Goal: Task Accomplishment & Management: Use online tool/utility

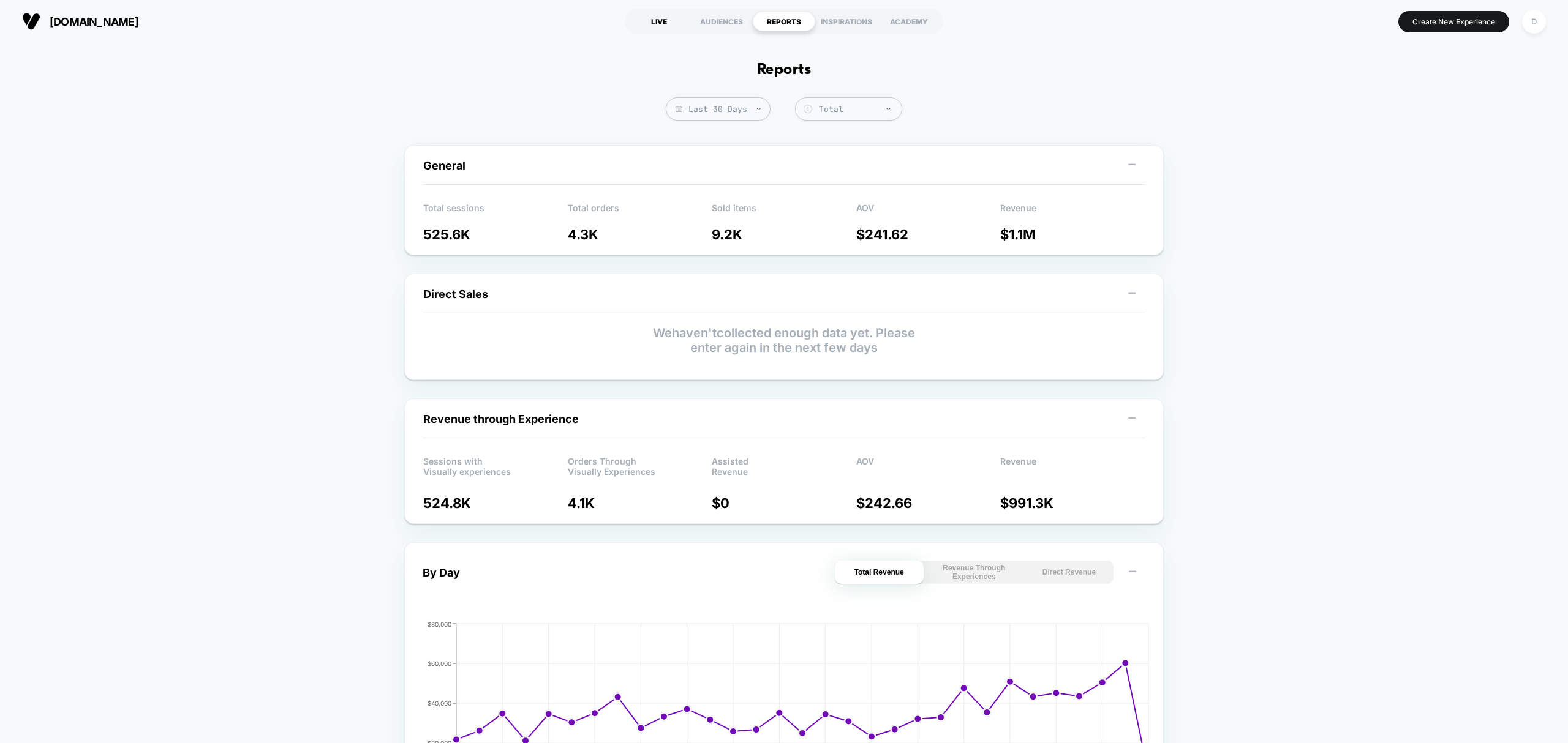
click at [667, 26] on div "LIVE" at bounding box center [659, 21] width 62 height 19
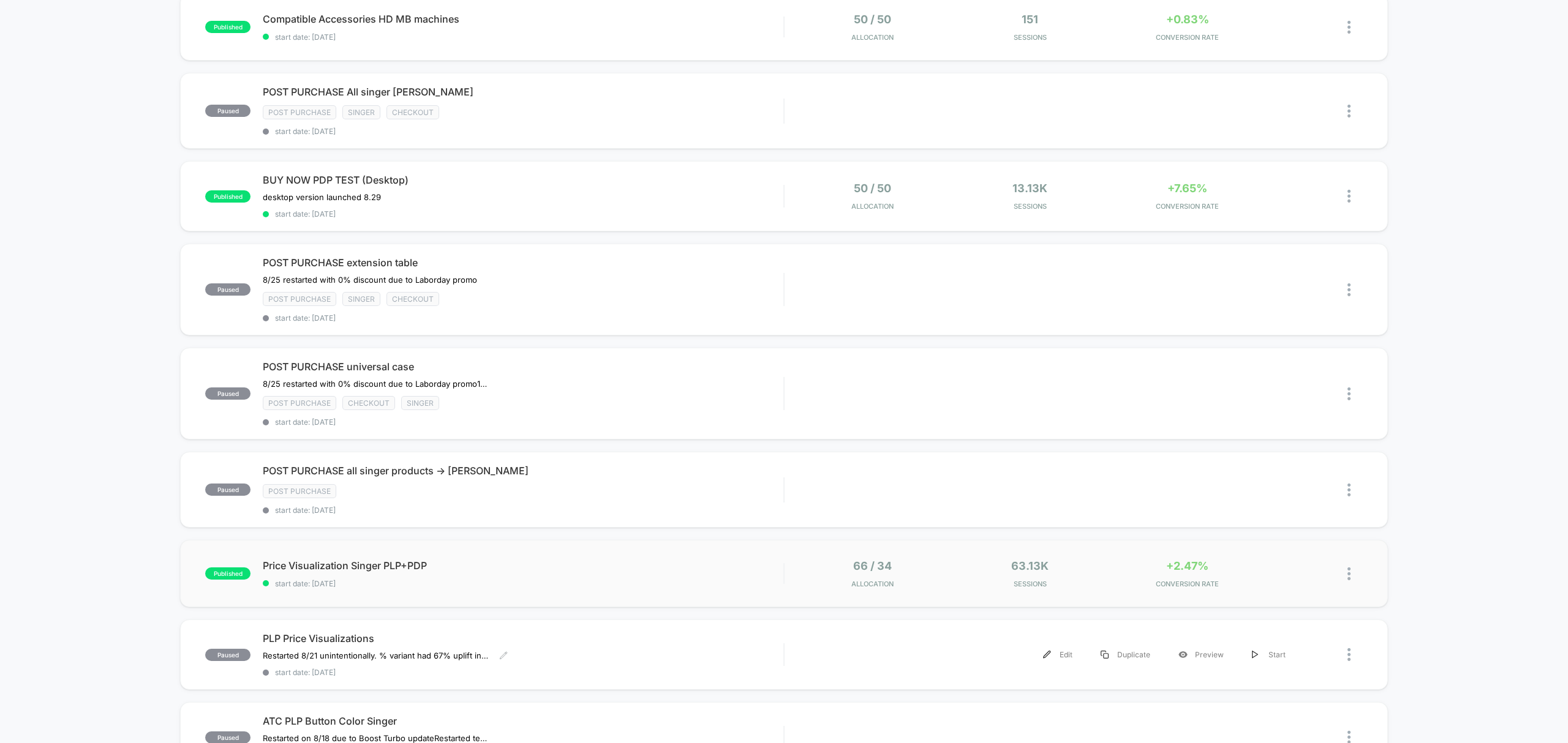
scroll to position [163, 0]
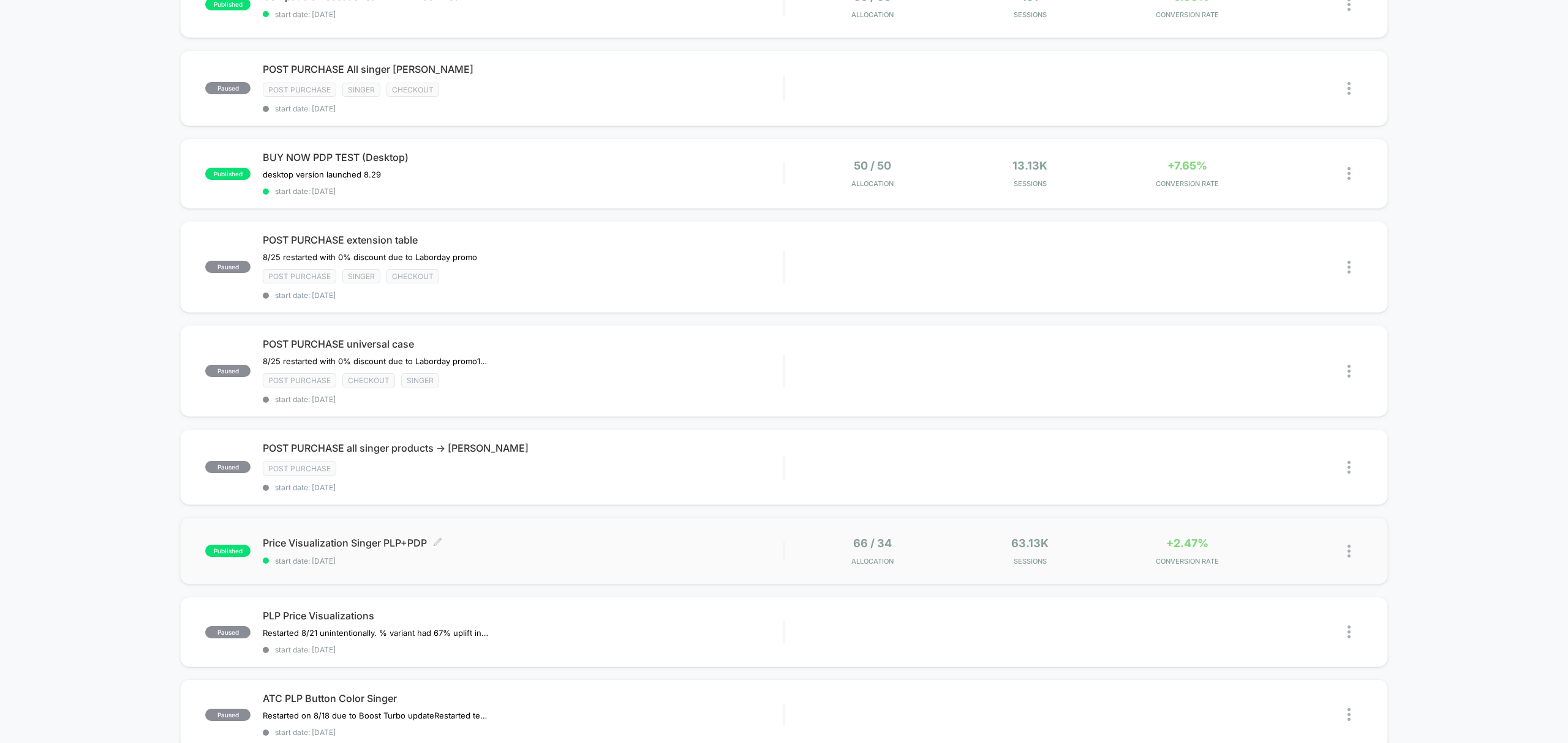
click at [493, 547] on span "Price Visualization Singer PLP+PDP Click to edit experience details" at bounding box center [523, 543] width 521 height 12
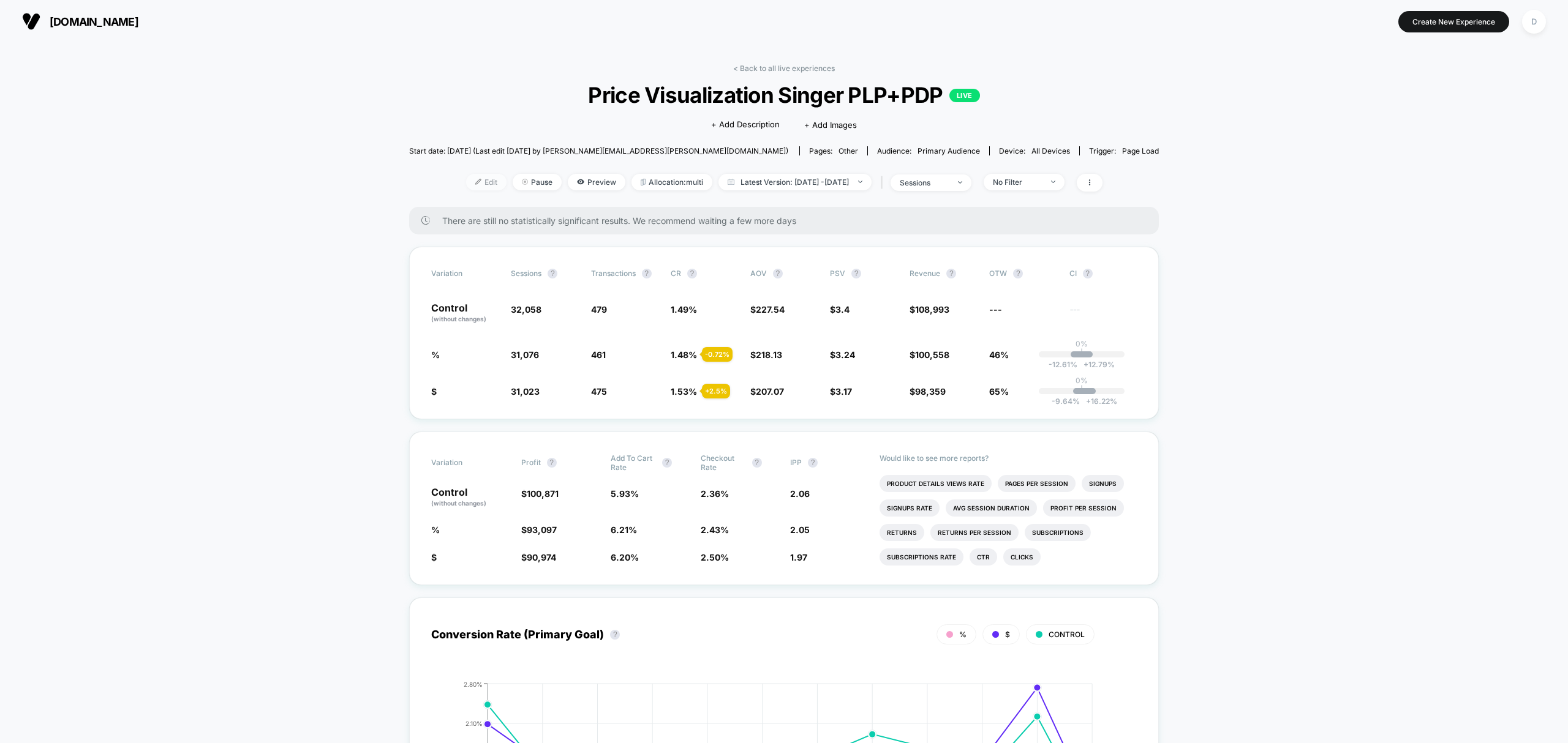
click at [466, 174] on span "Edit" at bounding box center [486, 182] width 40 height 17
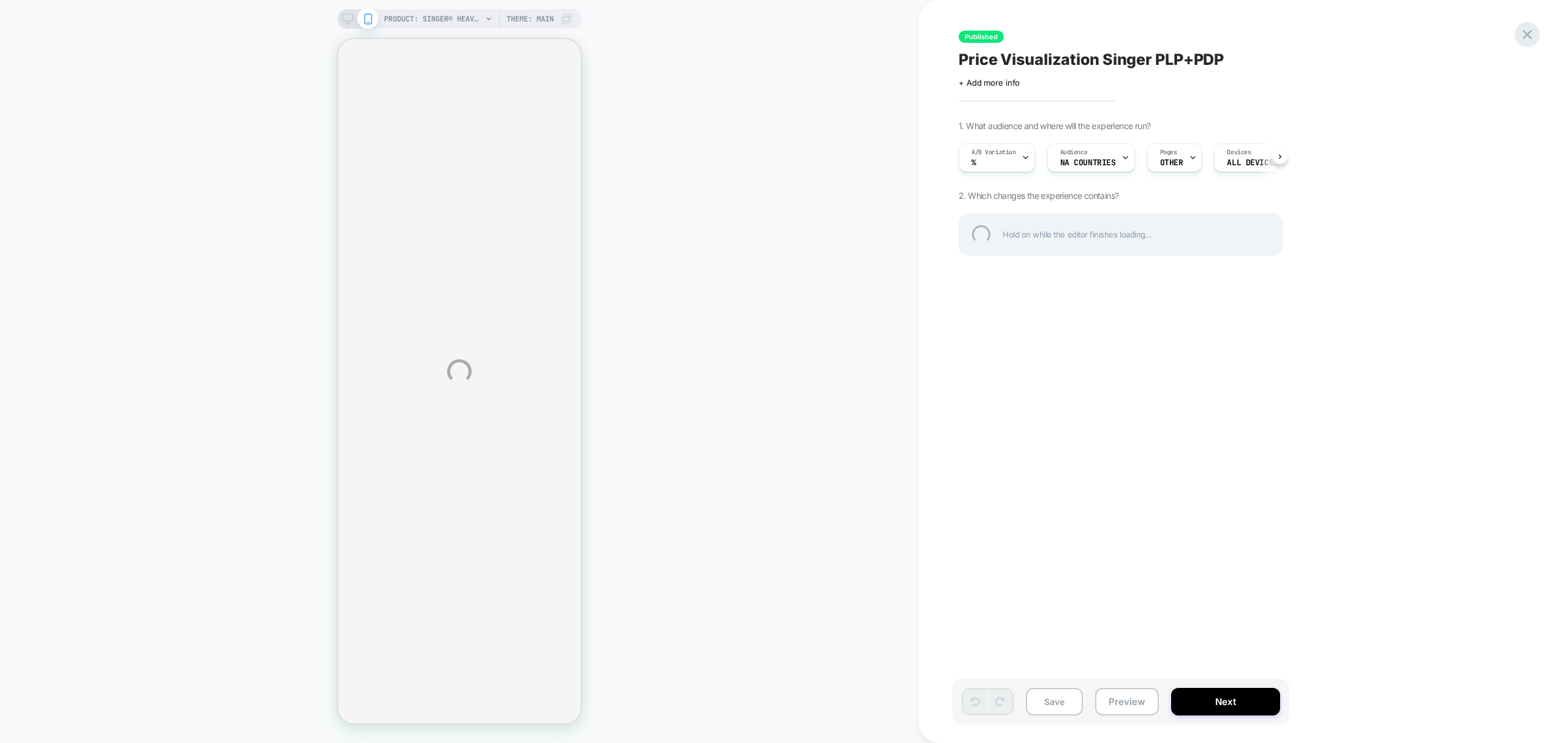
click at [1524, 39] on div at bounding box center [1527, 34] width 25 height 25
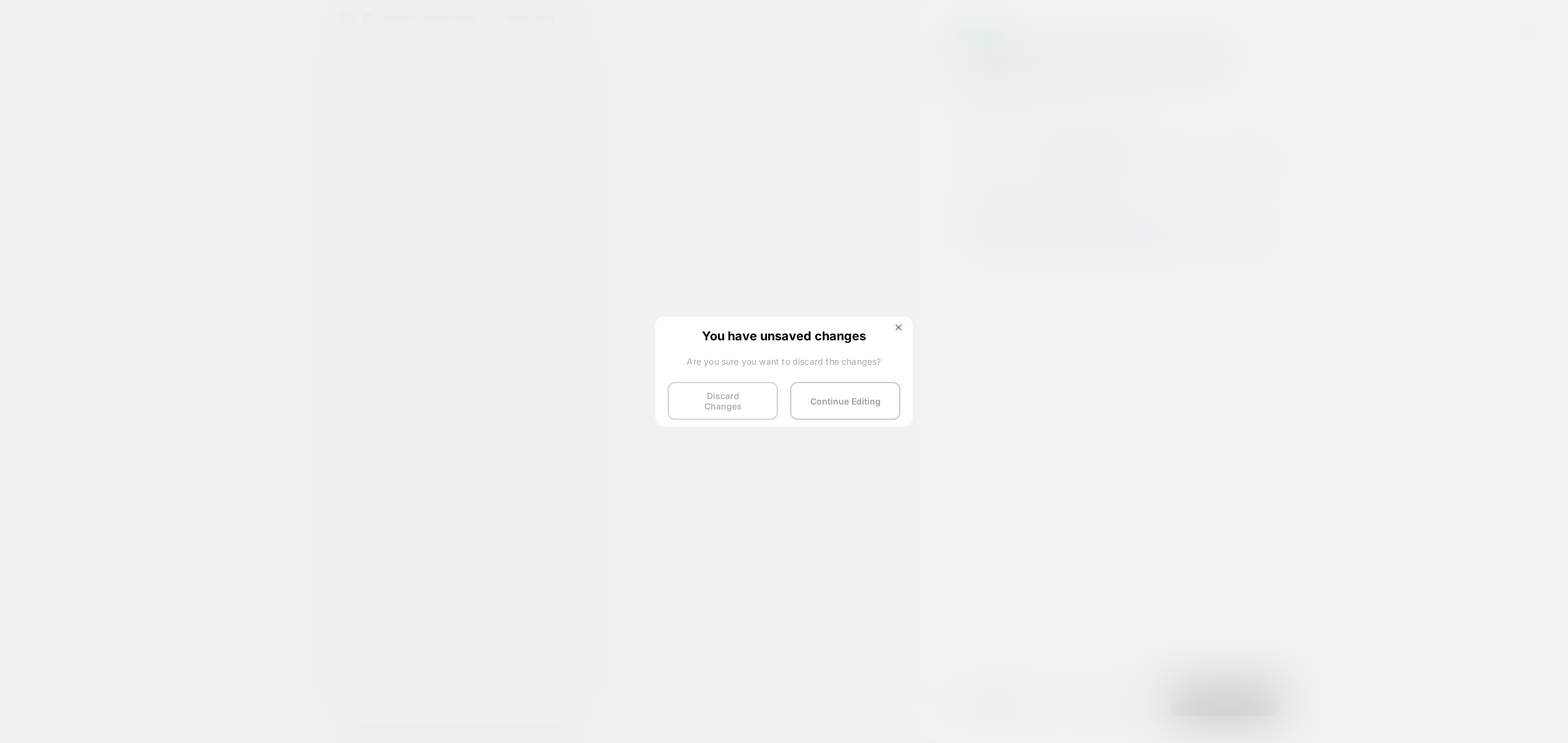
click at [753, 404] on button "Discard Changes" at bounding box center [722, 401] width 110 height 38
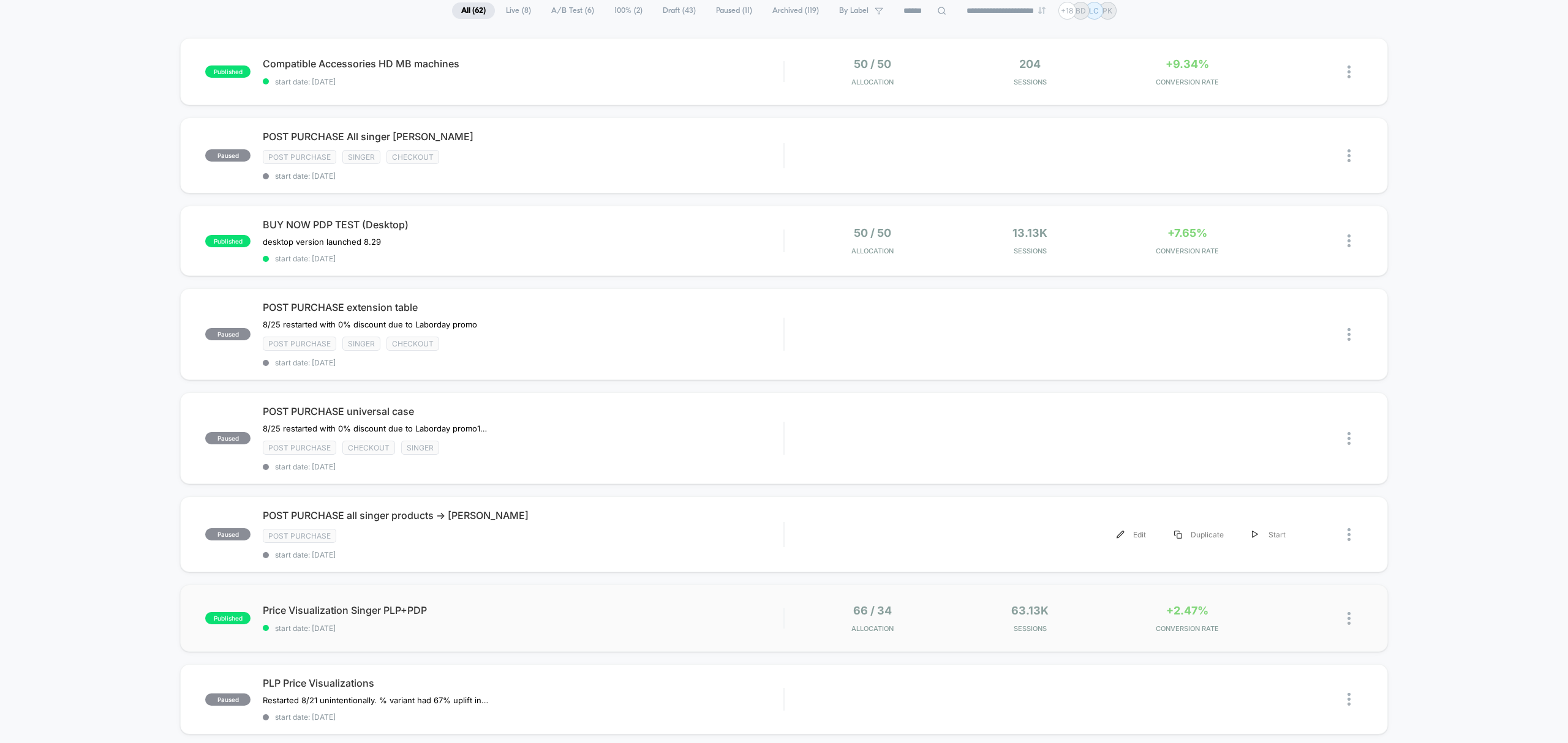
scroll to position [108, 0]
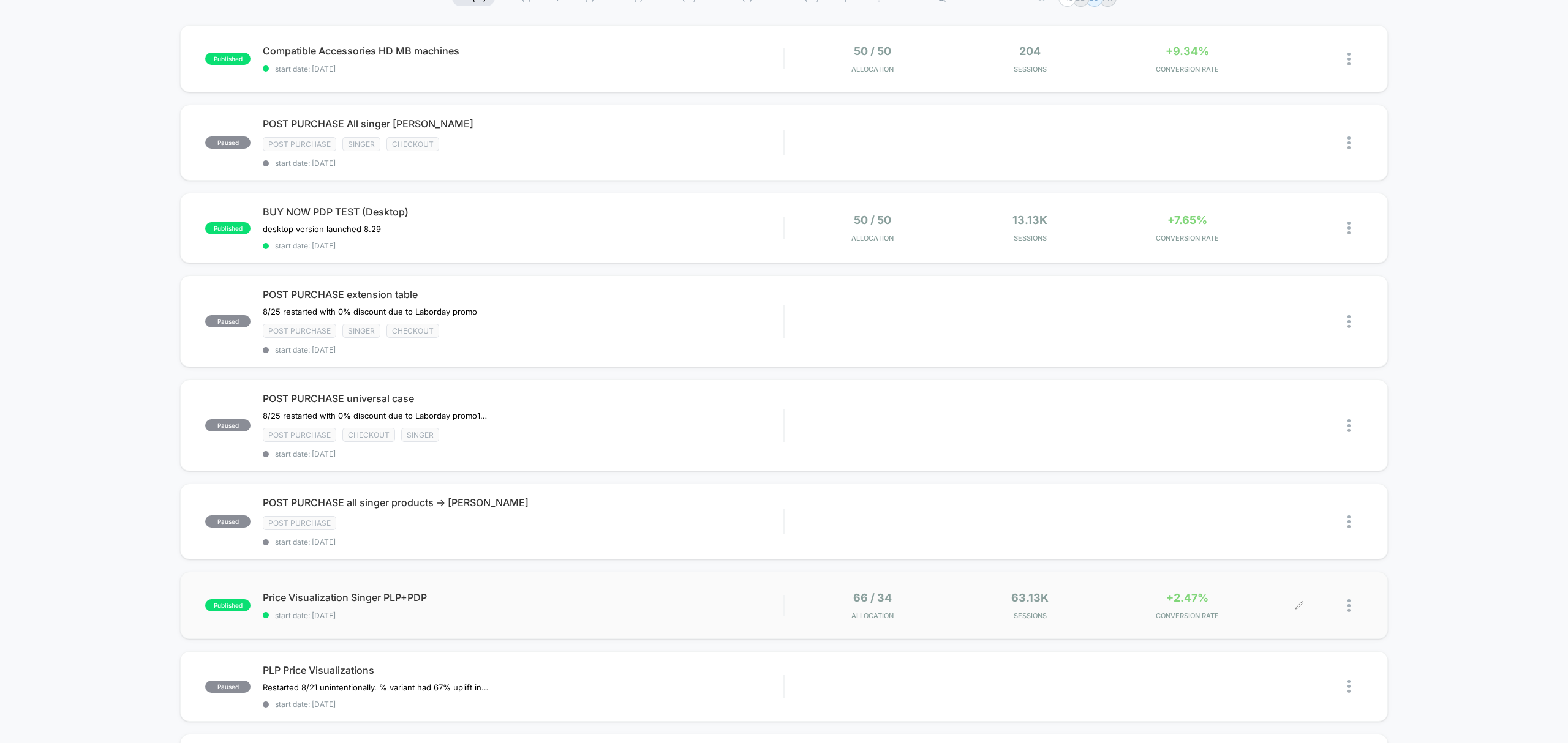
click at [1348, 612] on div at bounding box center [1355, 606] width 15 height 29
click at [1307, 562] on div "Duplicate" at bounding box center [1285, 563] width 110 height 27
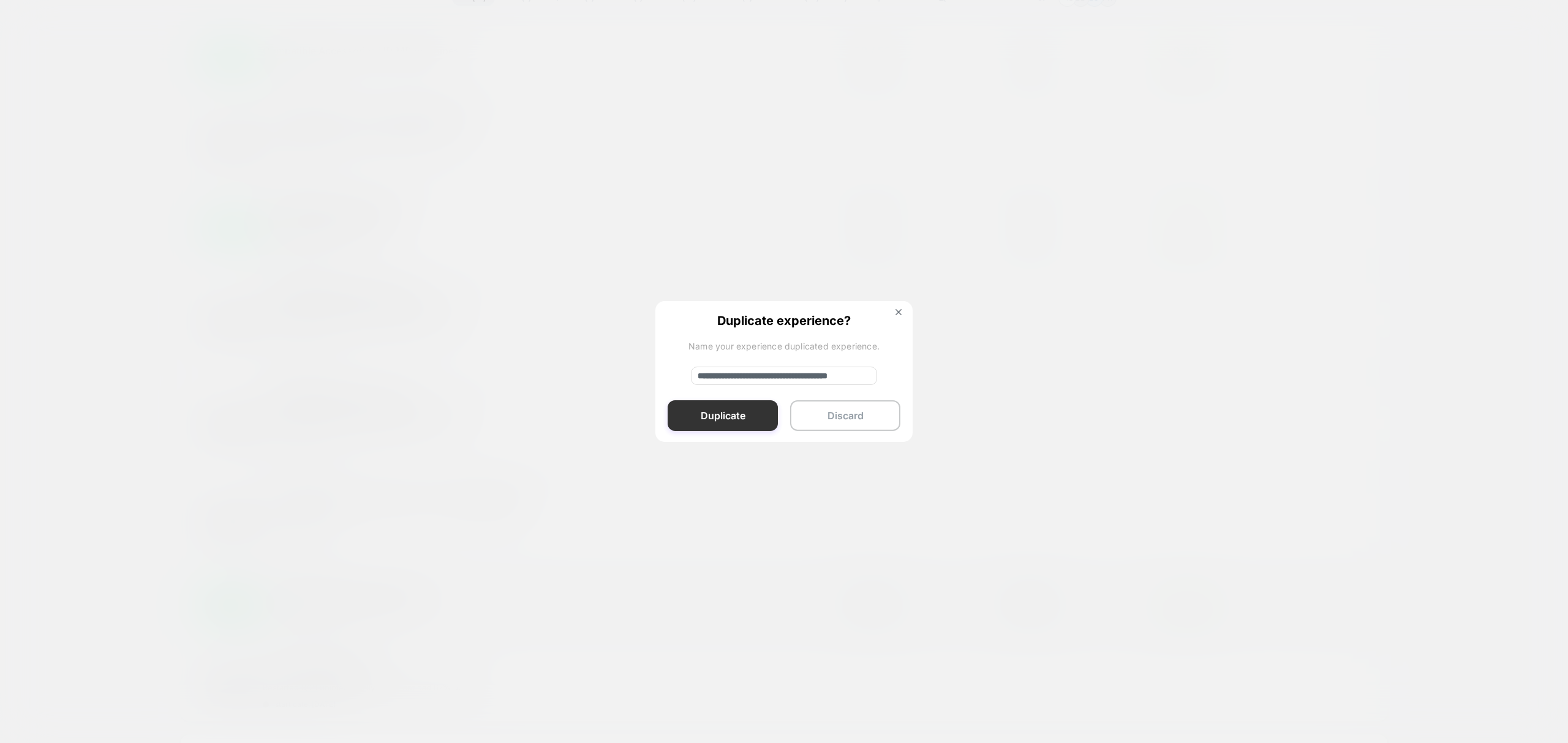
click at [738, 407] on button "Duplicate" at bounding box center [722, 416] width 110 height 31
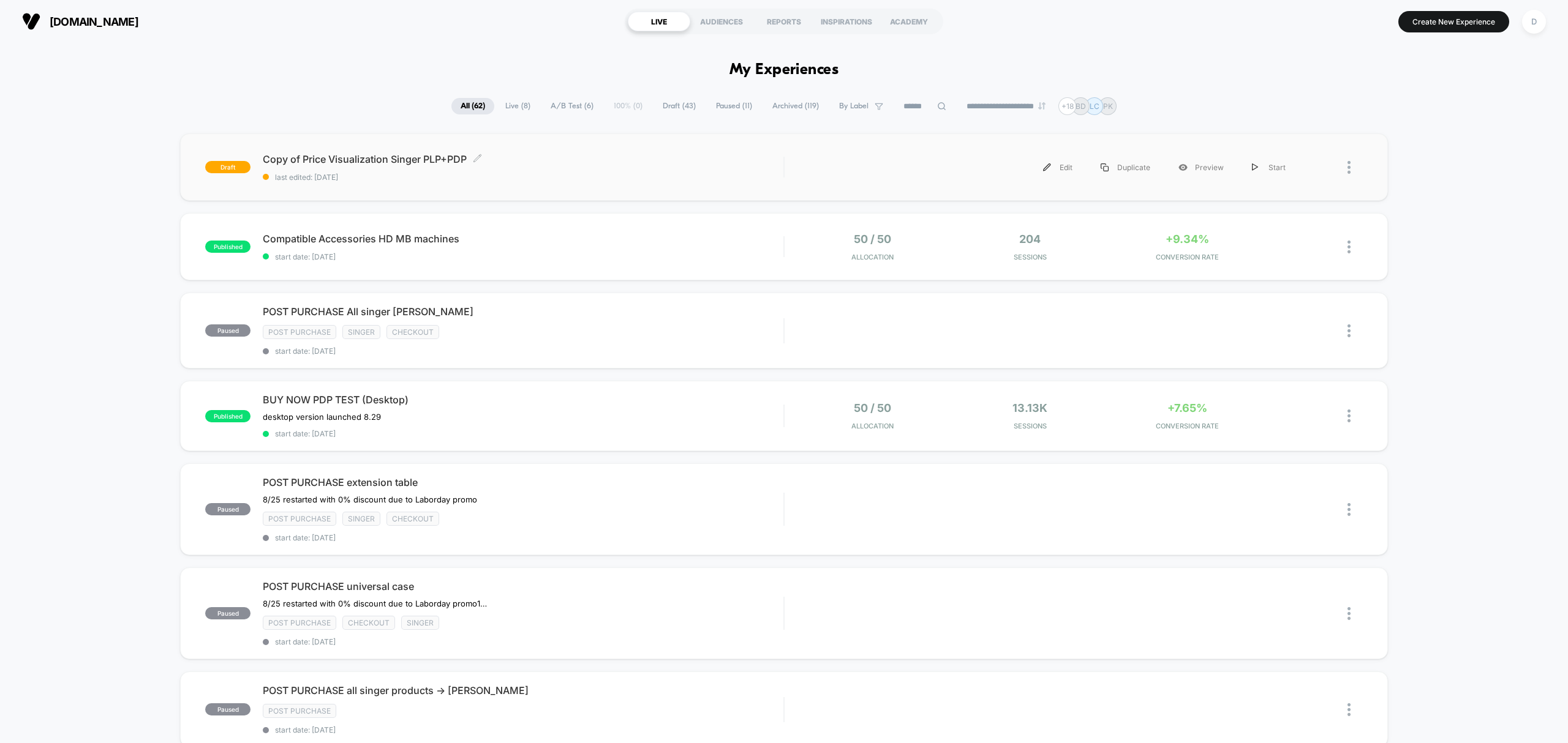
click at [587, 155] on span "Copy of Price Visualization Singer PLP+PDP Click to edit experience details" at bounding box center [523, 159] width 521 height 12
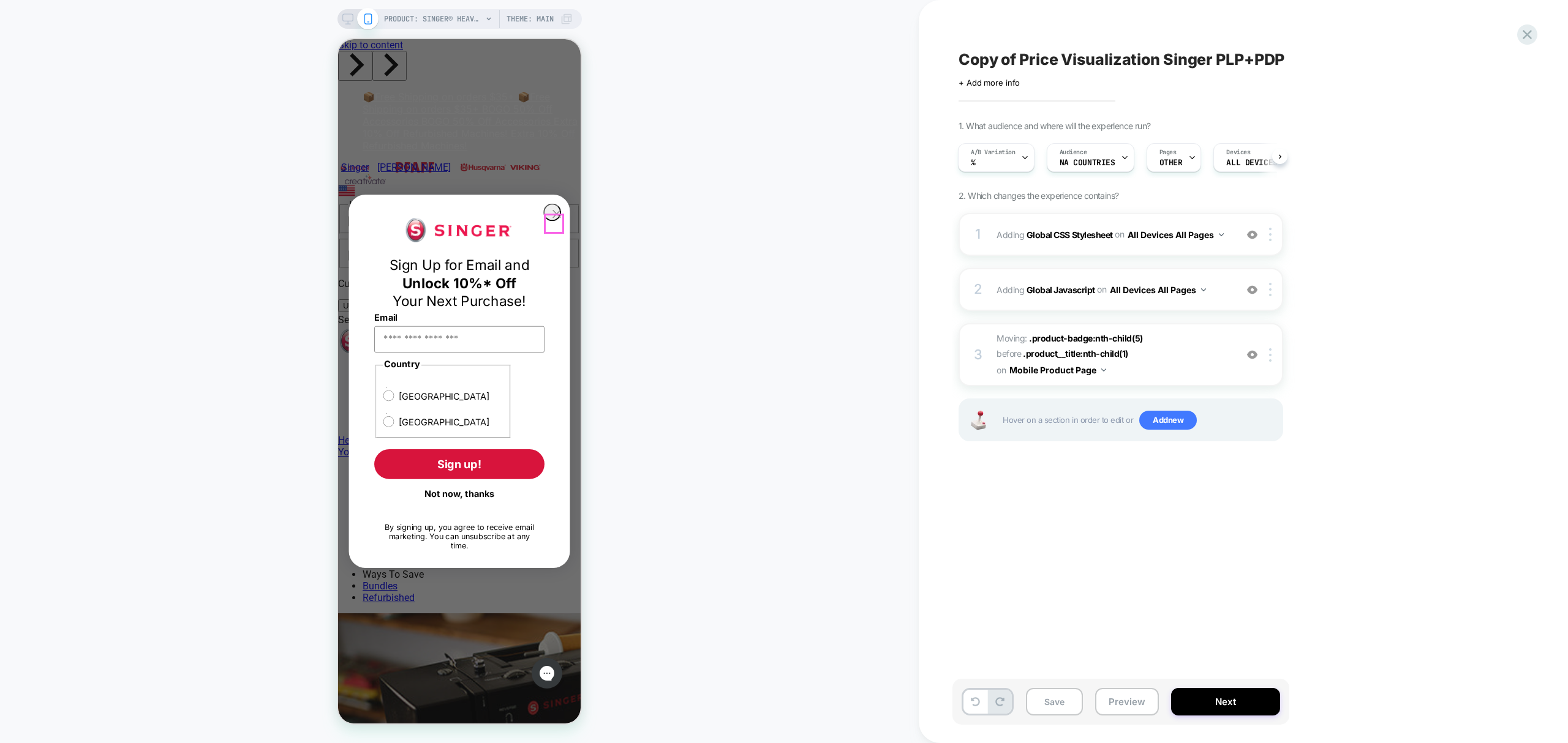
click at [555, 220] on circle "Close dialog" at bounding box center [556, 213] width 17 height 17
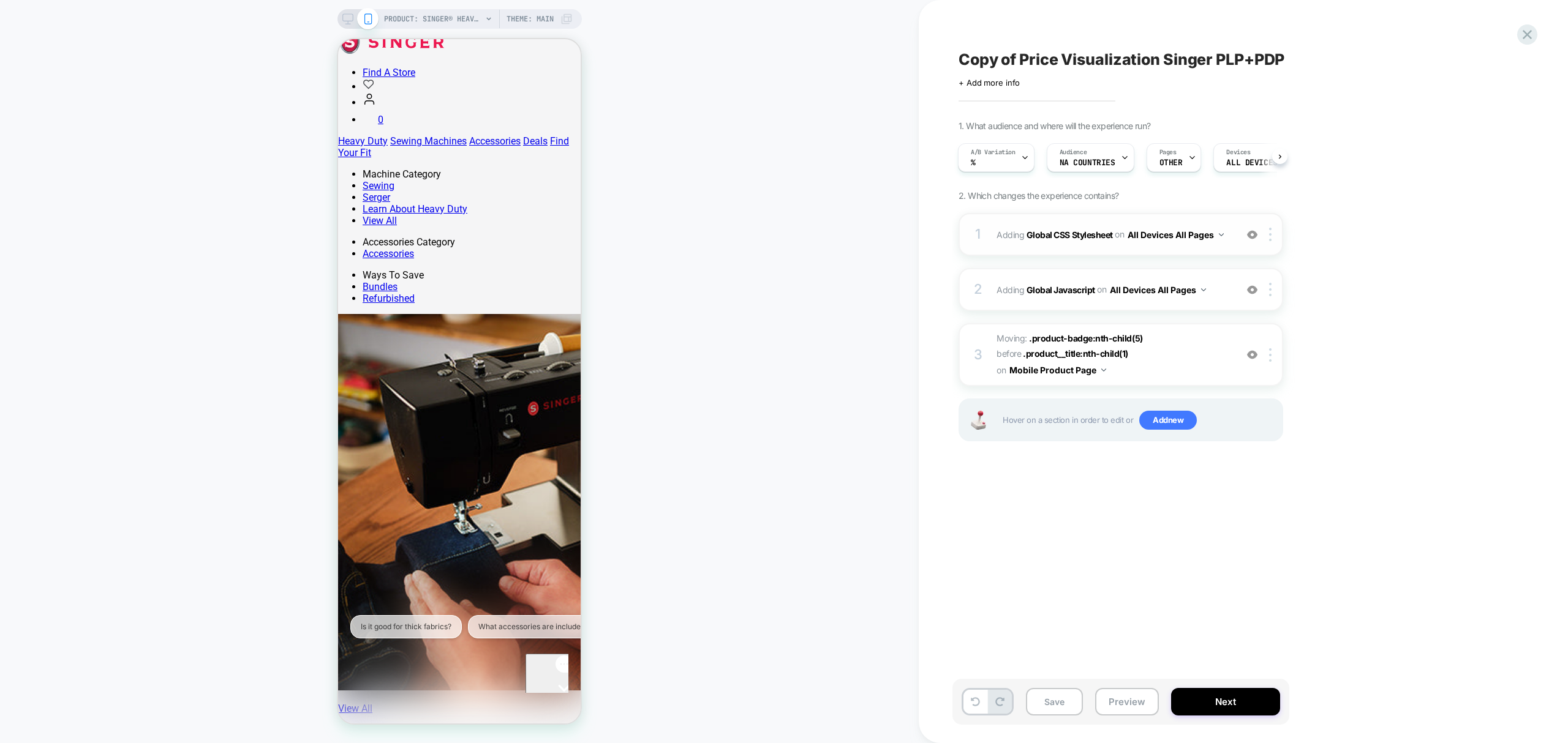
click at [1225, 218] on div "1 Adding Global CSS Stylesheet on All Devices All Pages Add Before Add After Ta…" at bounding box center [1121, 235] width 325 height 43
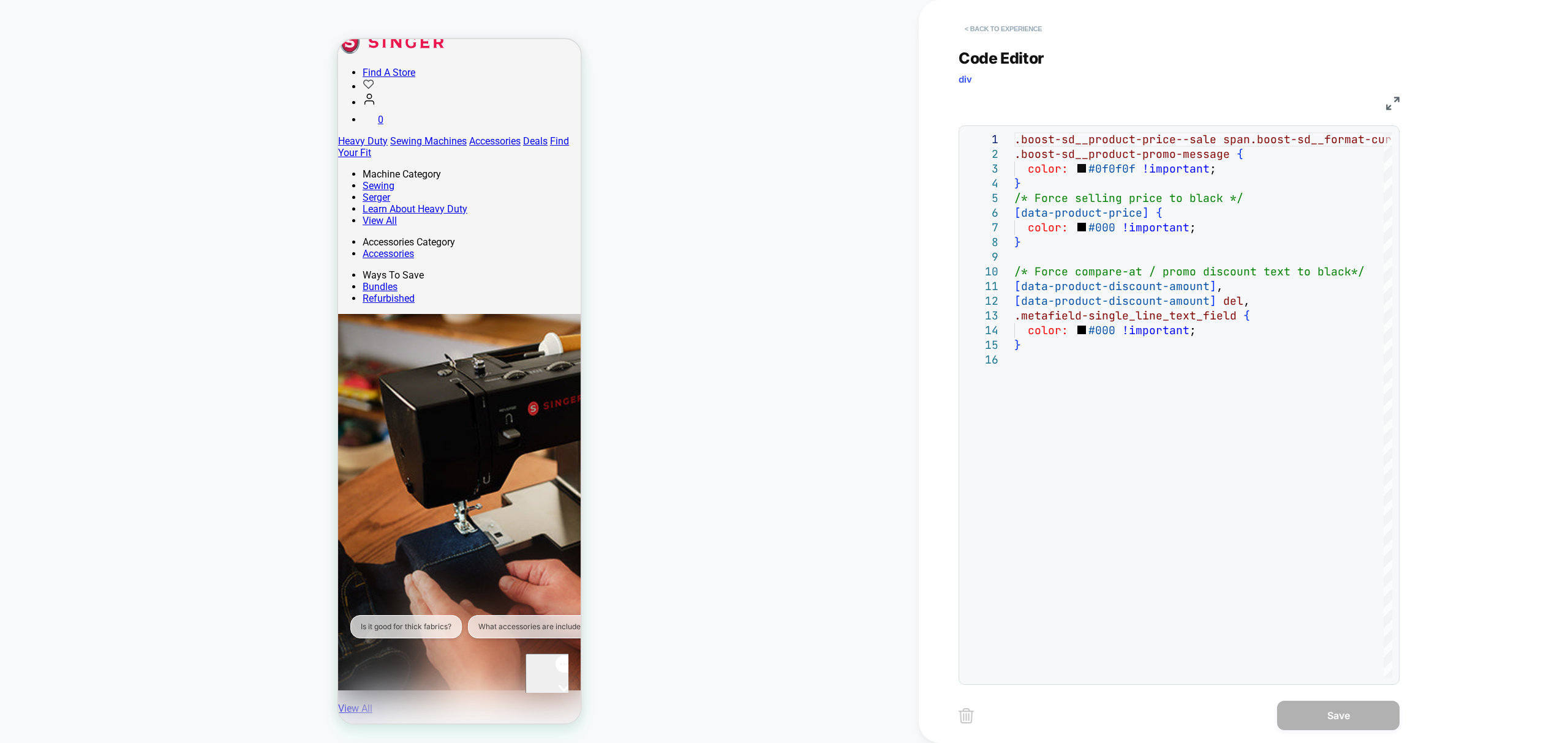
click at [1024, 23] on button "< Back to experience" at bounding box center [1003, 28] width 89 height 19
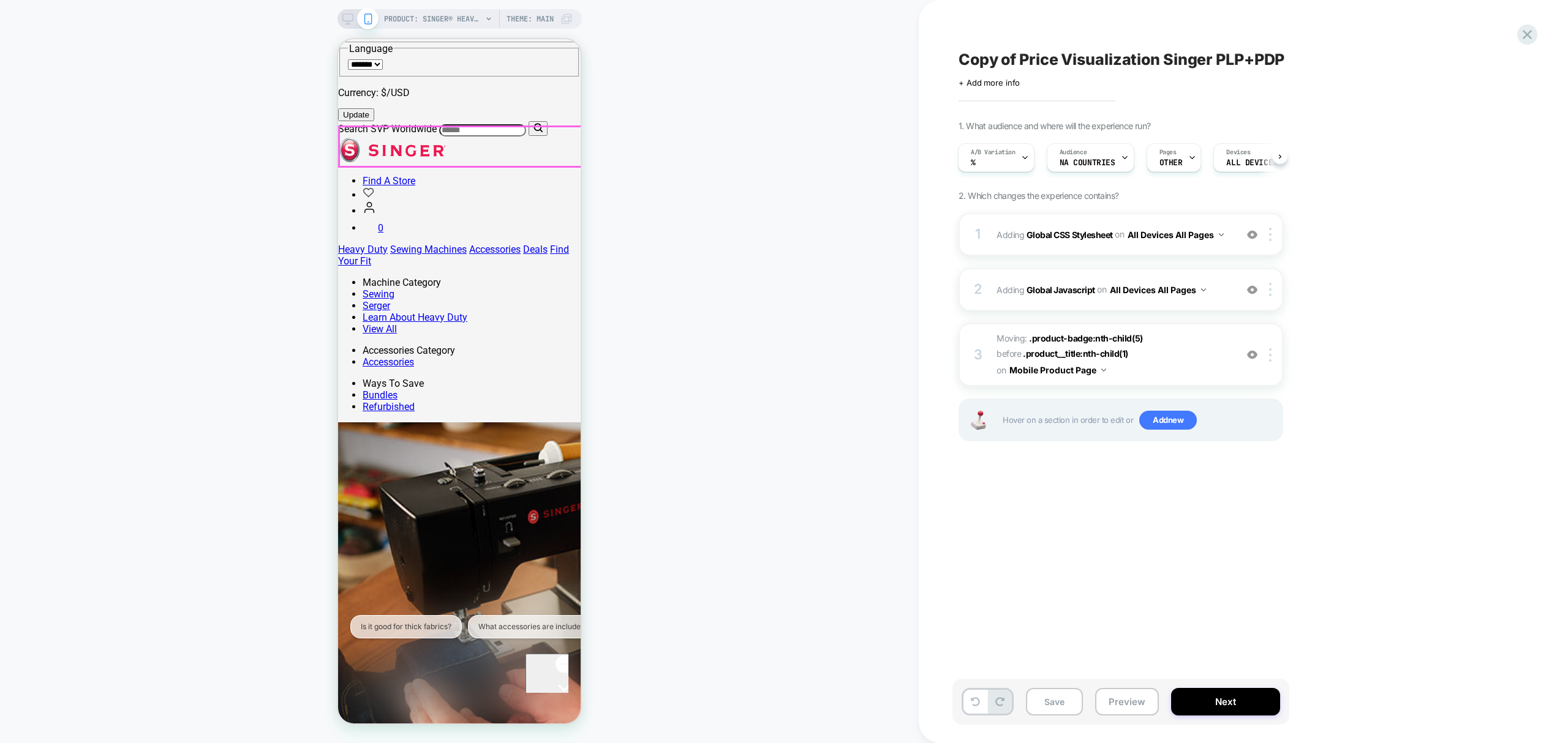
scroll to position [190, 0]
click at [439, 16] on span "PRODUCT: SINGER® Heavy Duty 4452 Rosewater Pink Sewing Machine" at bounding box center [433, 19] width 98 height 19
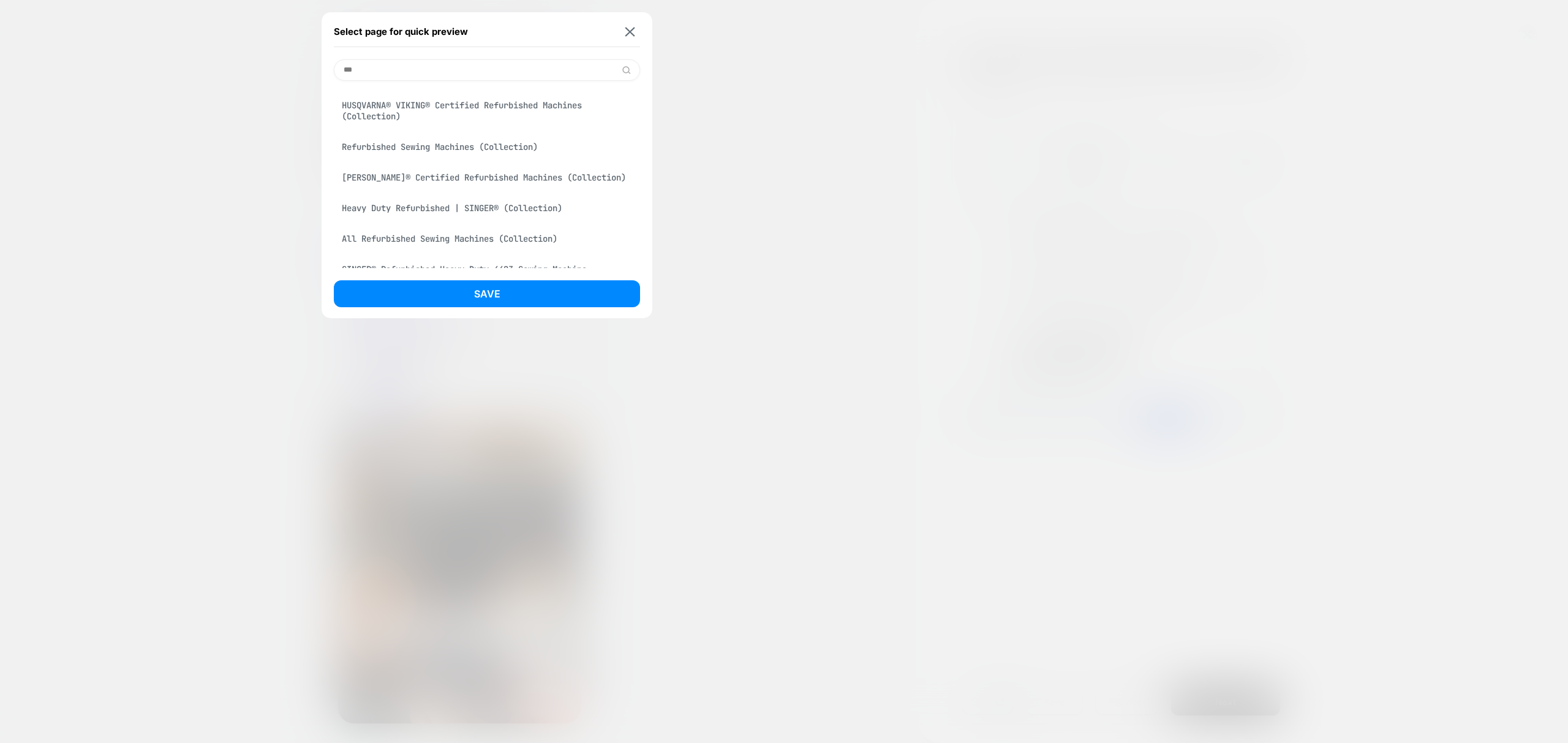
scroll to position [0, 0]
type input "****"
click at [504, 94] on div "Refurbished & Used Sewing Machines | SINGER® (Collection)" at bounding box center [487, 101] width 306 height 23
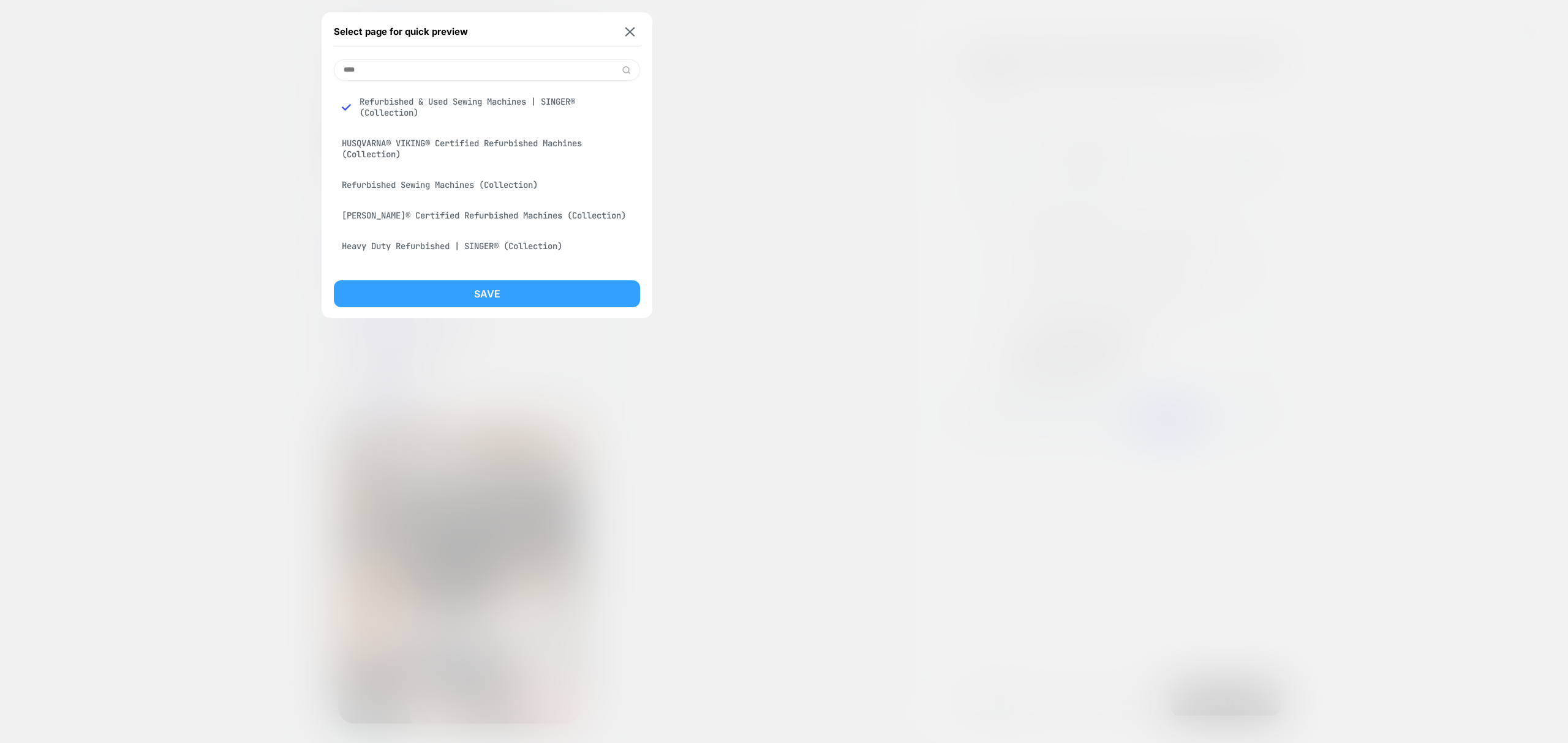
click at [544, 296] on button "Save" at bounding box center [487, 294] width 306 height 27
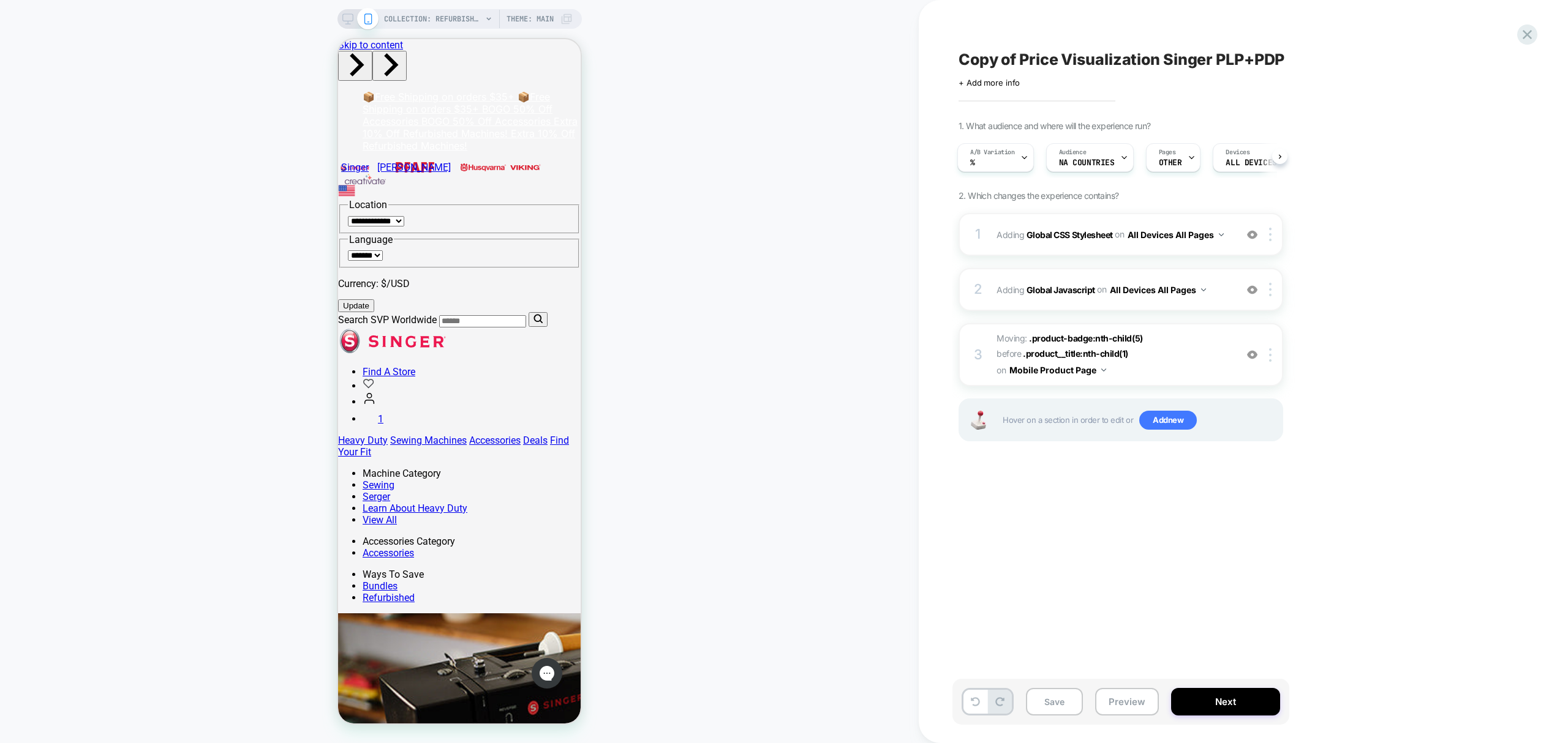
click at [344, 14] on icon at bounding box center [348, 19] width 11 height 11
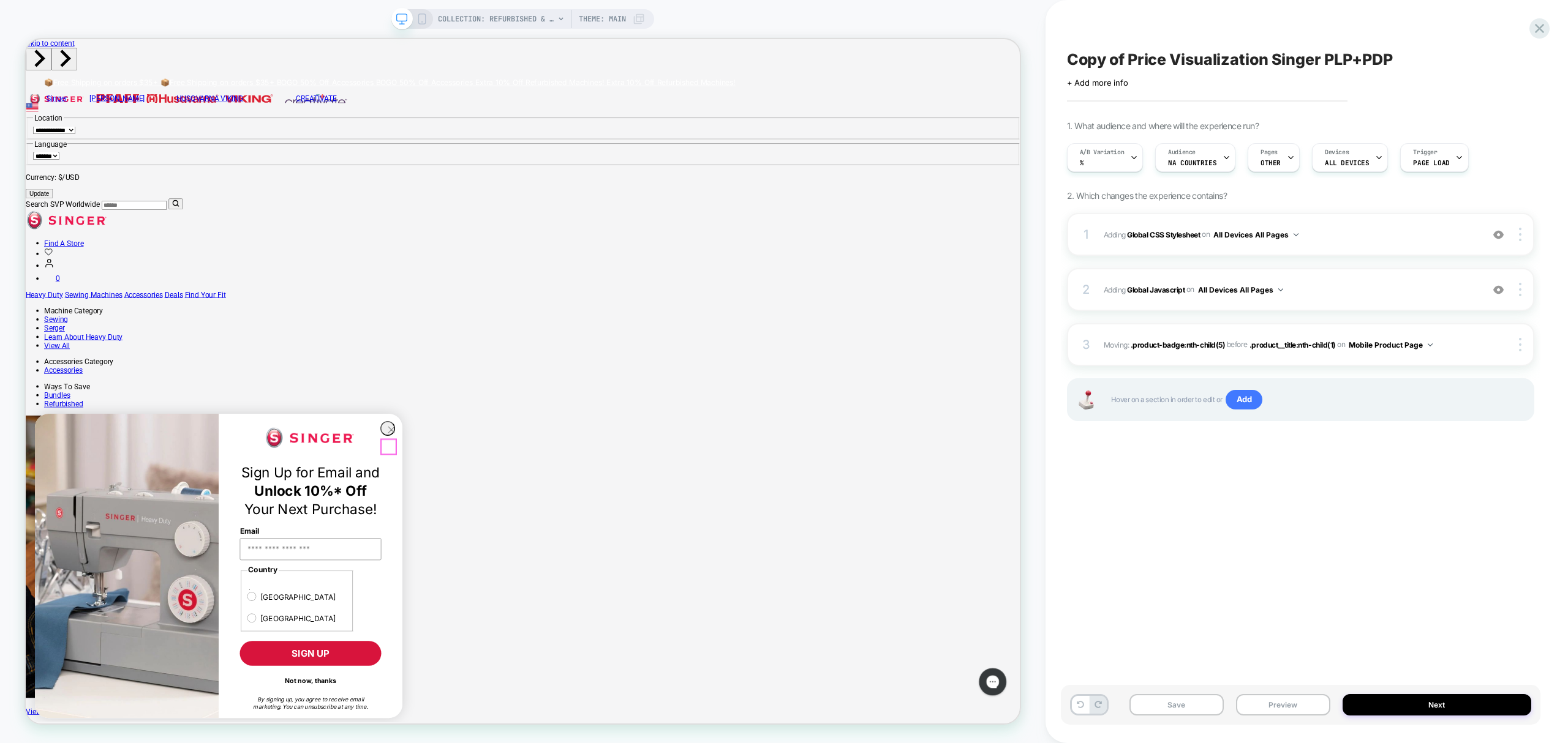
click at [511, 569] on circle "Close dialog" at bounding box center [514, 560] width 19 height 19
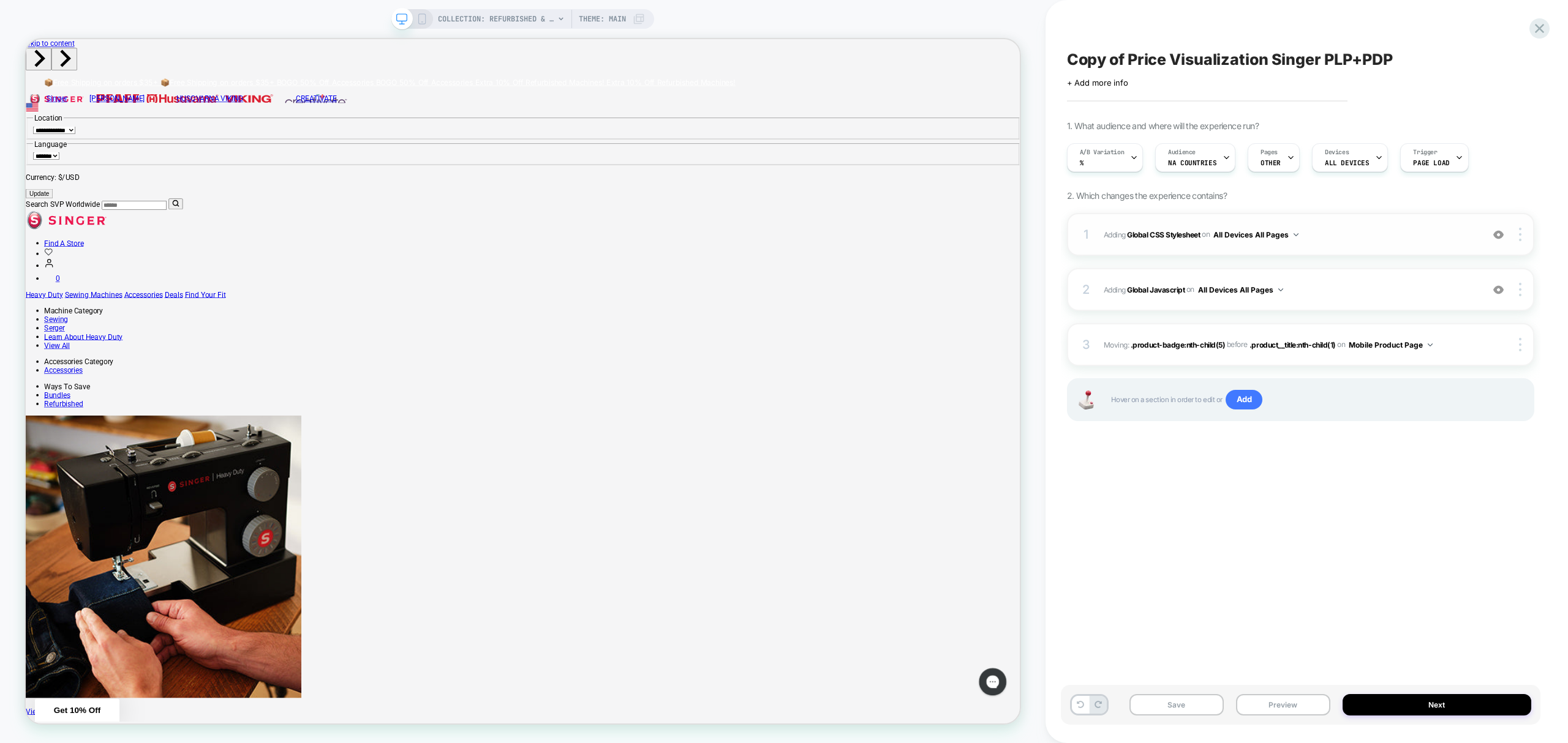
click at [1387, 225] on div "1 Adding Global CSS Stylesheet on All Devices All Pages Add Before Add After Ta…" at bounding box center [1300, 235] width 468 height 43
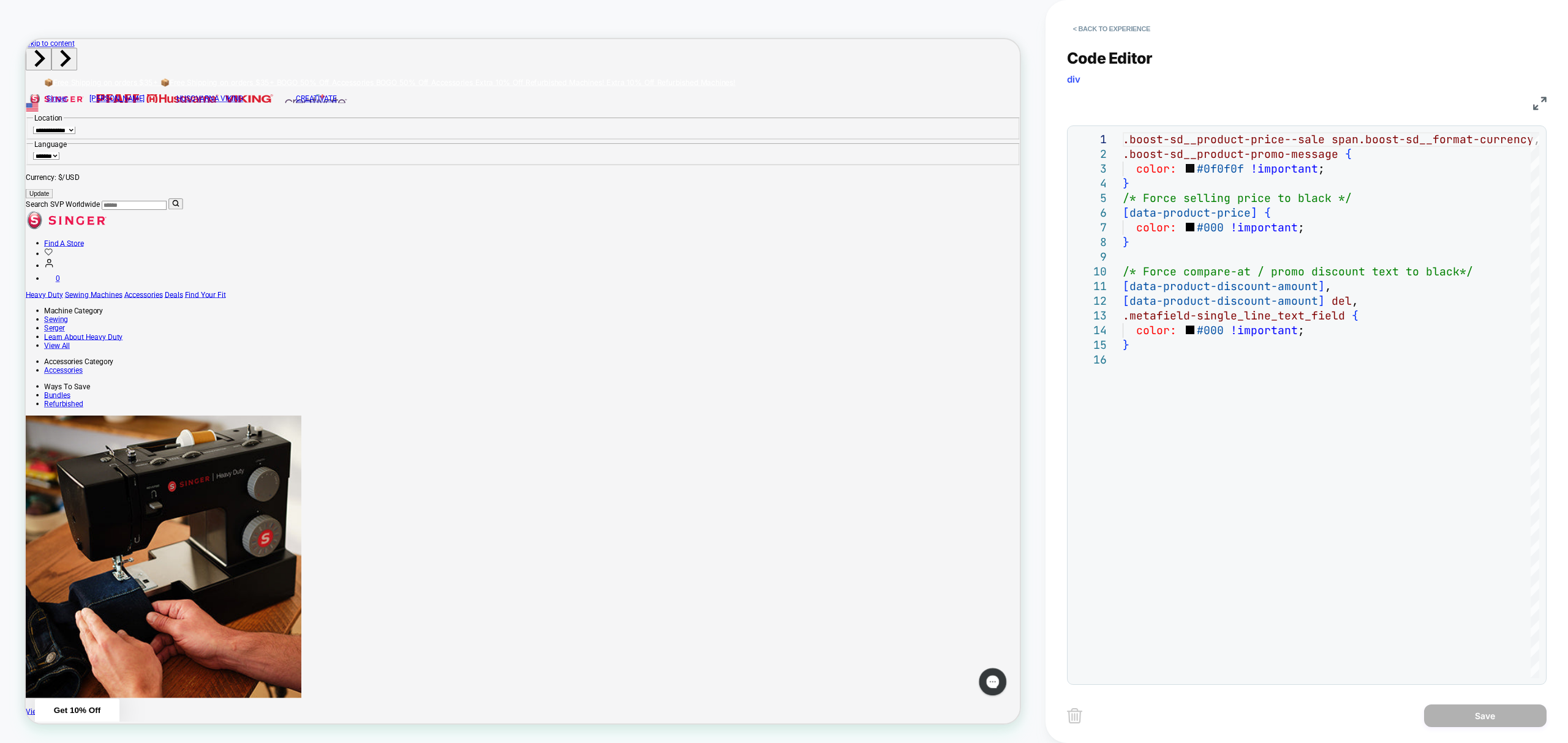
click at [1304, 99] on div "CSS" at bounding box center [1307, 101] width 480 height 21
click at [1103, 27] on button "< Back to experience" at bounding box center [1111, 28] width 89 height 19
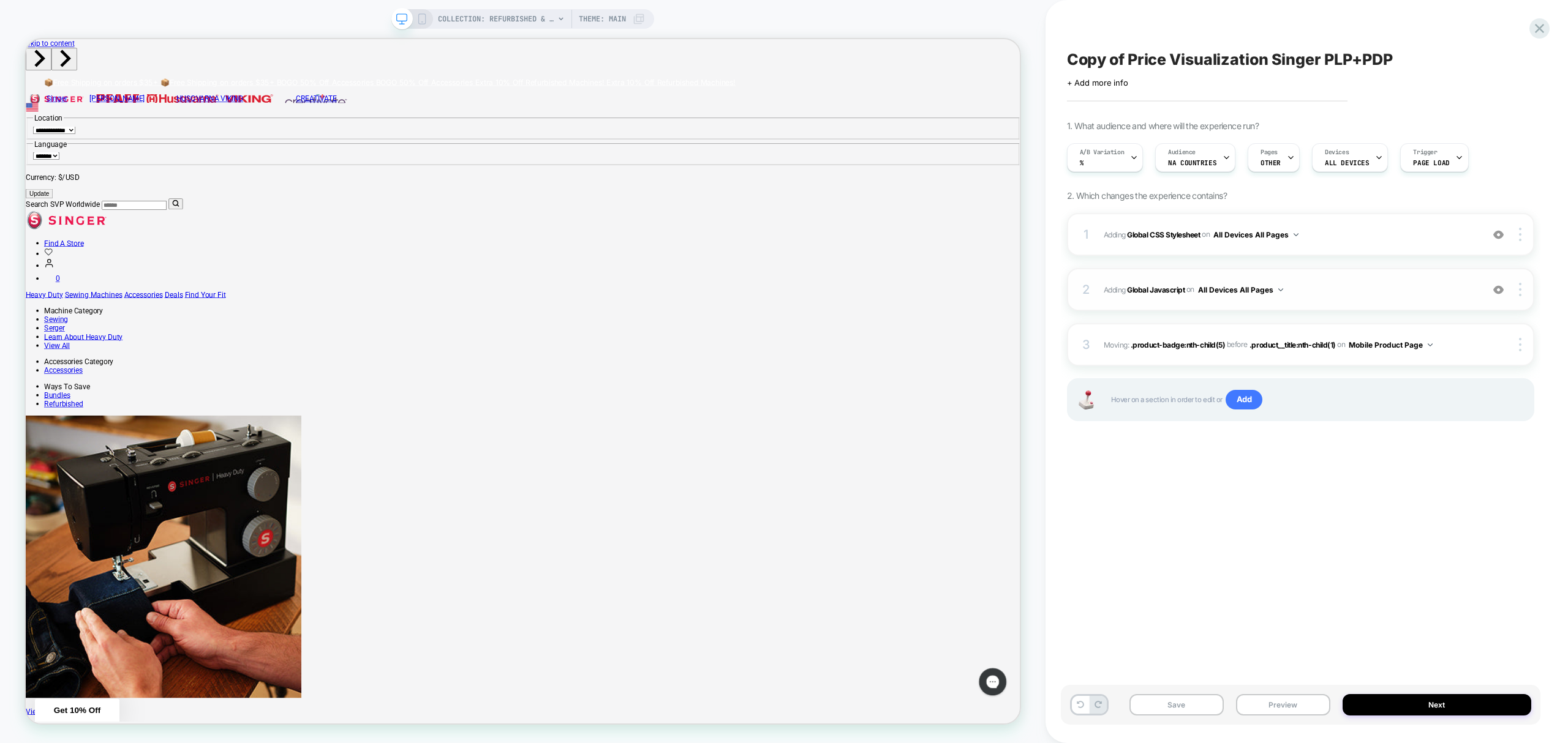
click at [1502, 292] on img at bounding box center [1498, 289] width 10 height 10
click at [1500, 289] on img at bounding box center [1498, 289] width 10 height 10
click at [1516, 280] on div "2 Adding Global Javascript on All Devices All Pages Add Before Add After Target…" at bounding box center [1300, 289] width 468 height 43
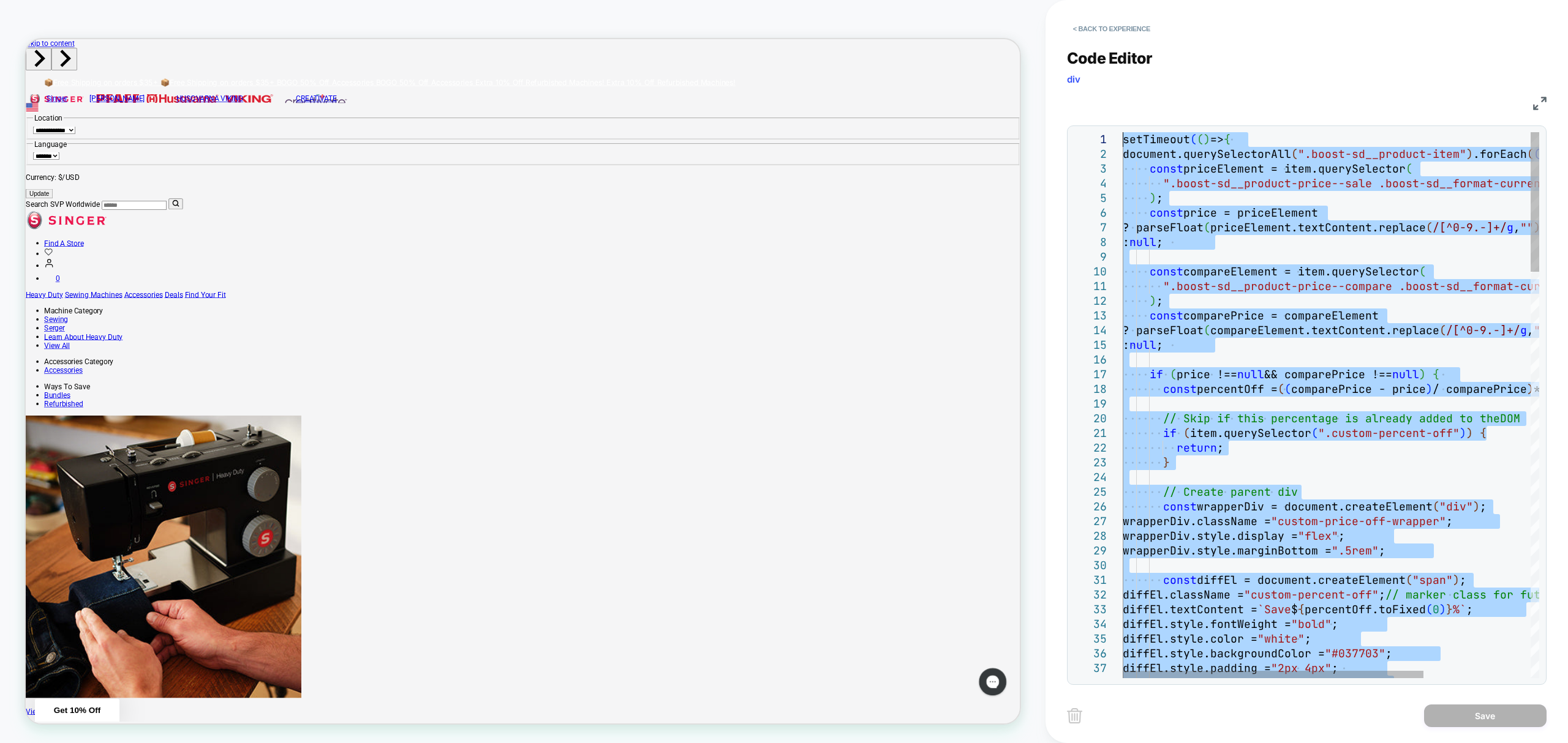
type textarea "**********"
drag, startPoint x: 1207, startPoint y: 524, endPoint x: 992, endPoint y: -83, distance: 644.0
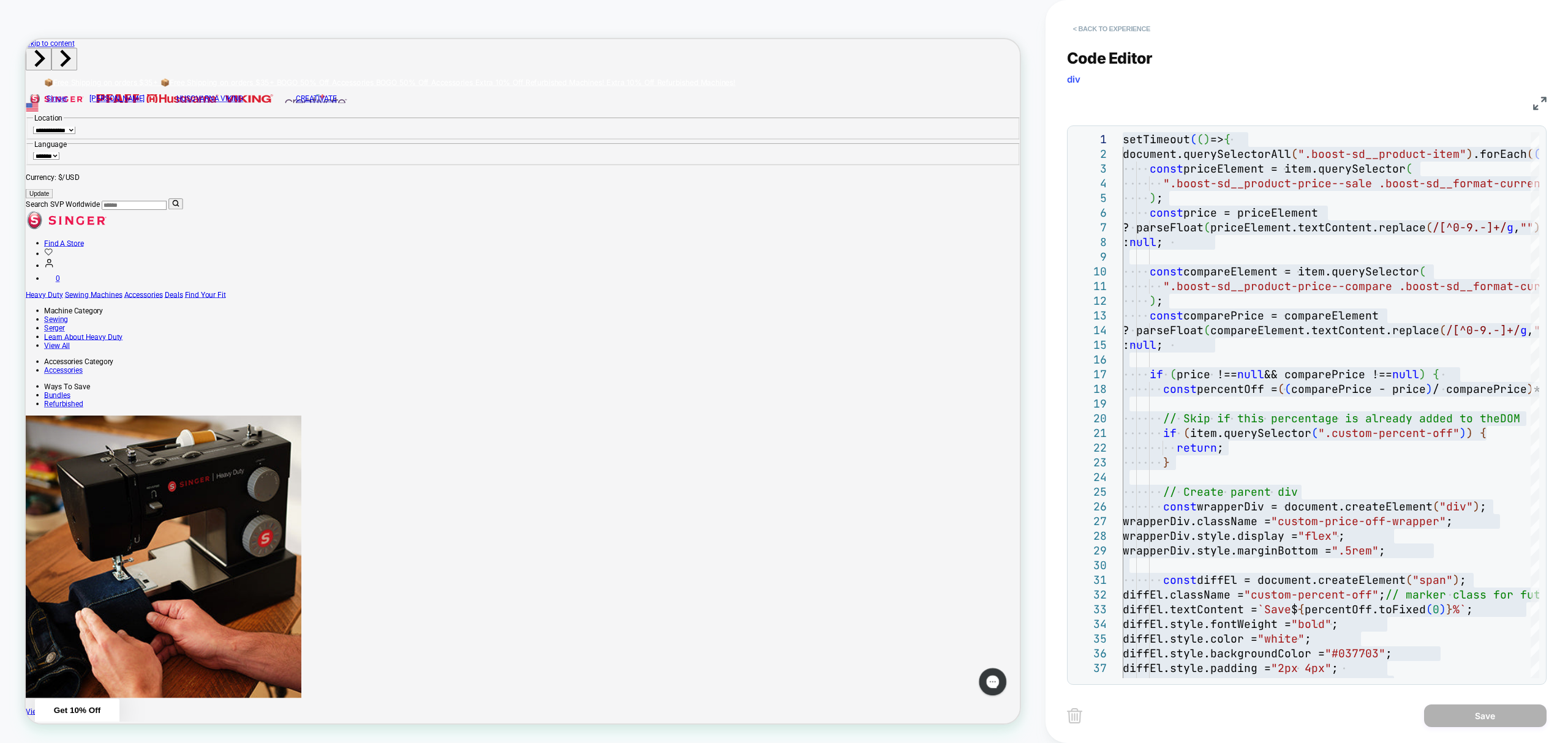
click at [1137, 30] on button "< Back to experience" at bounding box center [1111, 28] width 89 height 19
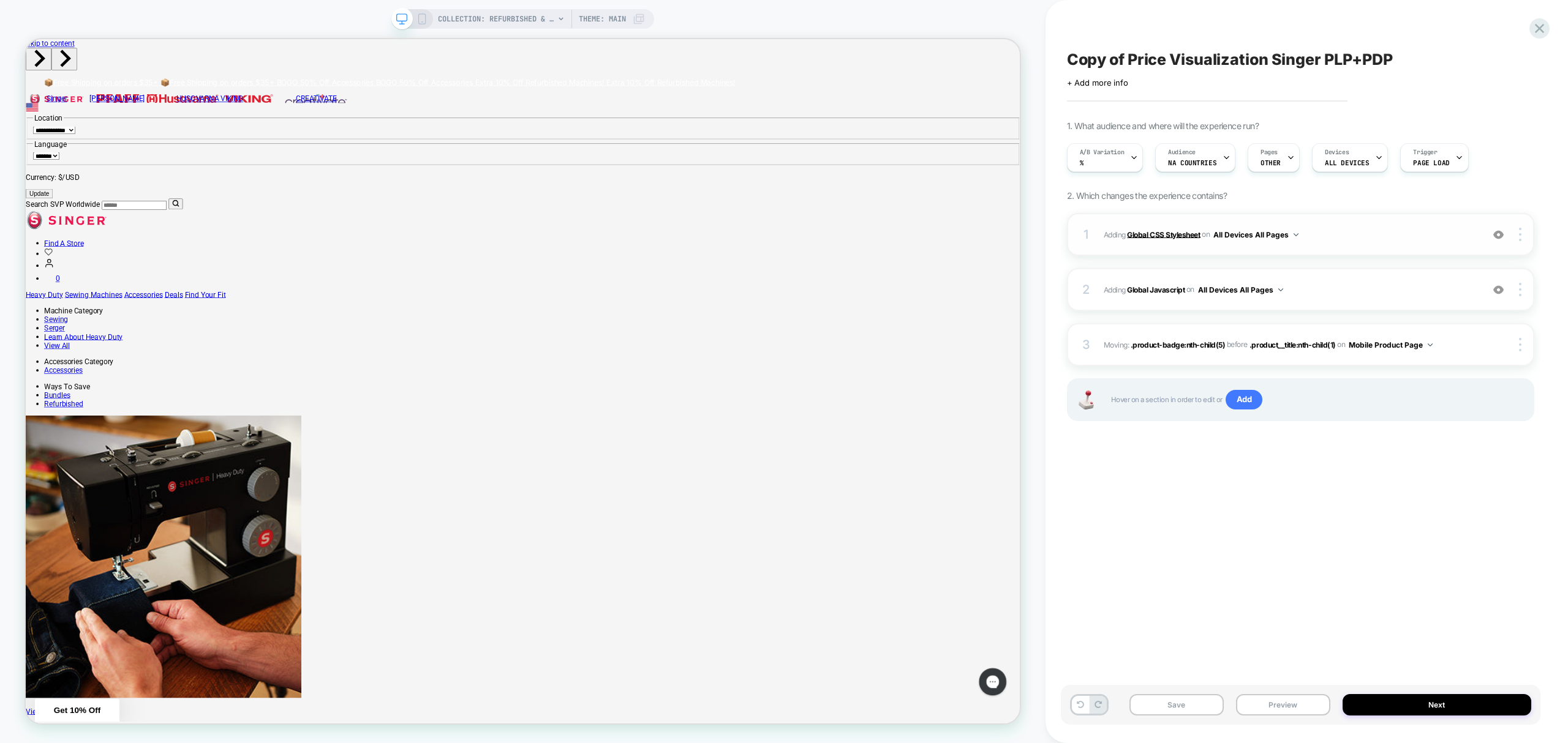
click at [1187, 233] on b "Global CSS Stylesheet" at bounding box center [1163, 234] width 73 height 9
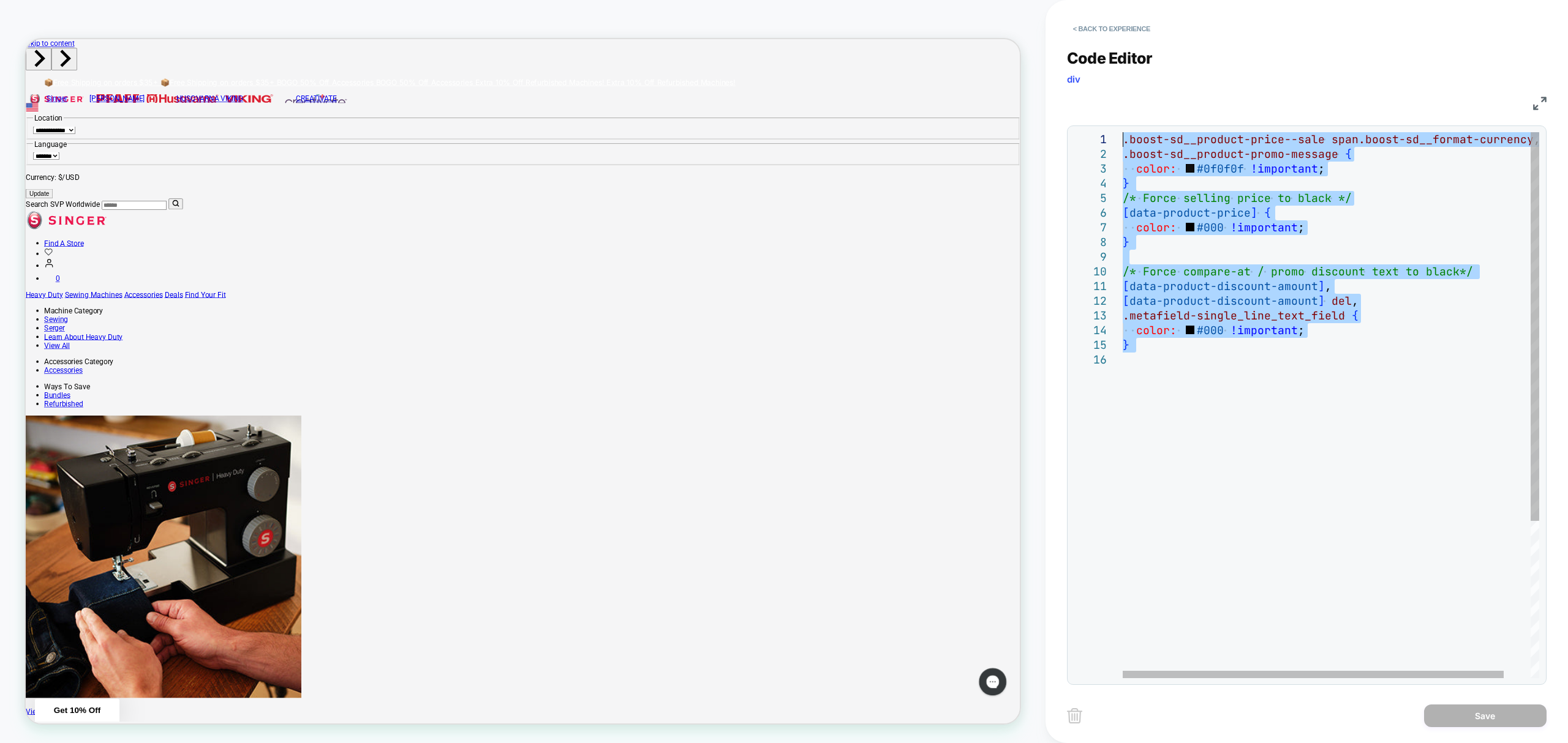
drag, startPoint x: 1263, startPoint y: 373, endPoint x: 1073, endPoint y: 108, distance: 326.1
click at [1123, 132] on div ".boost-sd__product-price--sale span.boost-sd__format-currency , .boost-sd__prod…" at bounding box center [1345, 515] width 445 height 767
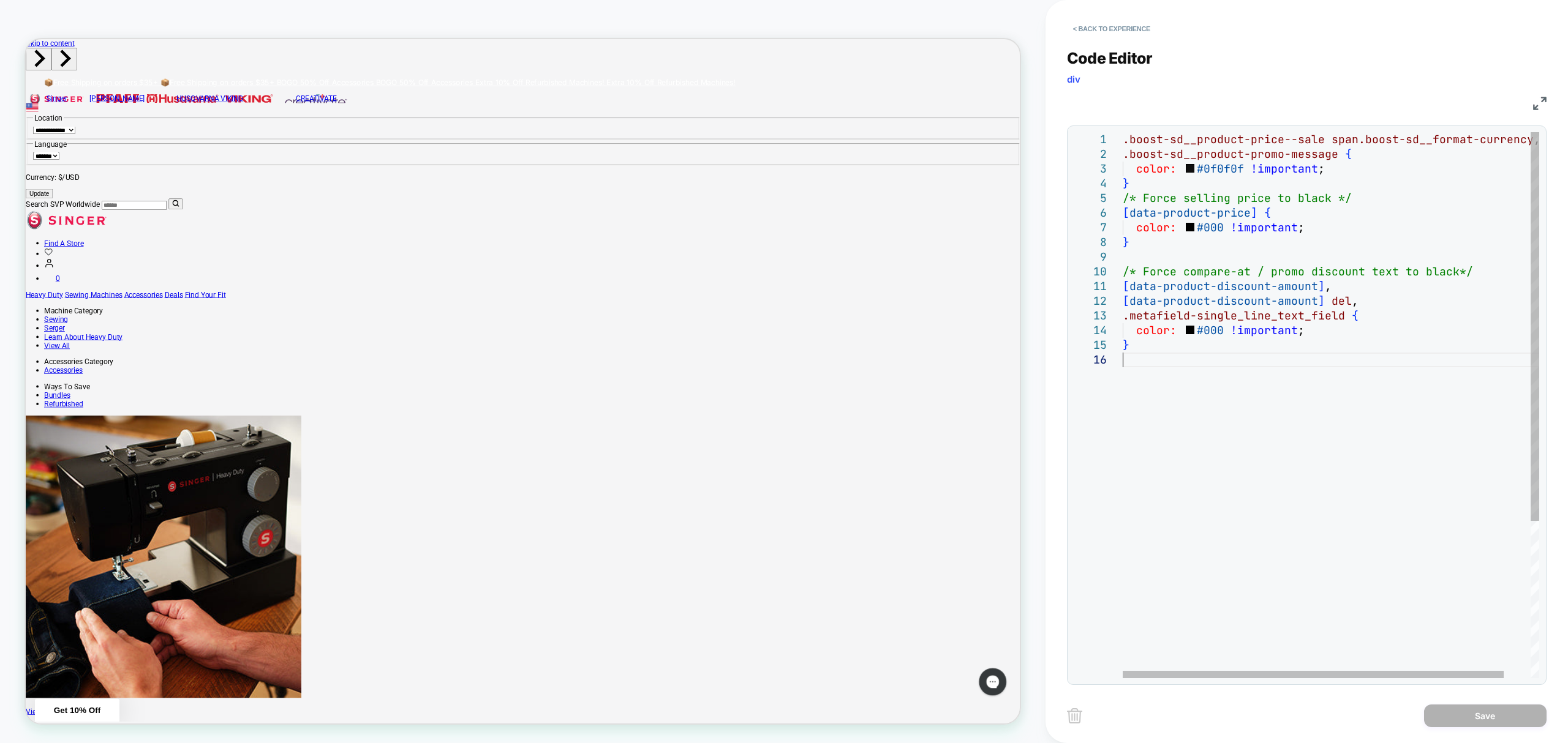
drag, startPoint x: 1130, startPoint y: 383, endPoint x: 1130, endPoint y: 375, distance: 8.0
click at [1130, 378] on div ".boost-sd__product-price--sale span.boost-sd__format-currency , .boost-sd__prod…" at bounding box center [1345, 515] width 445 height 767
type textarea "*"
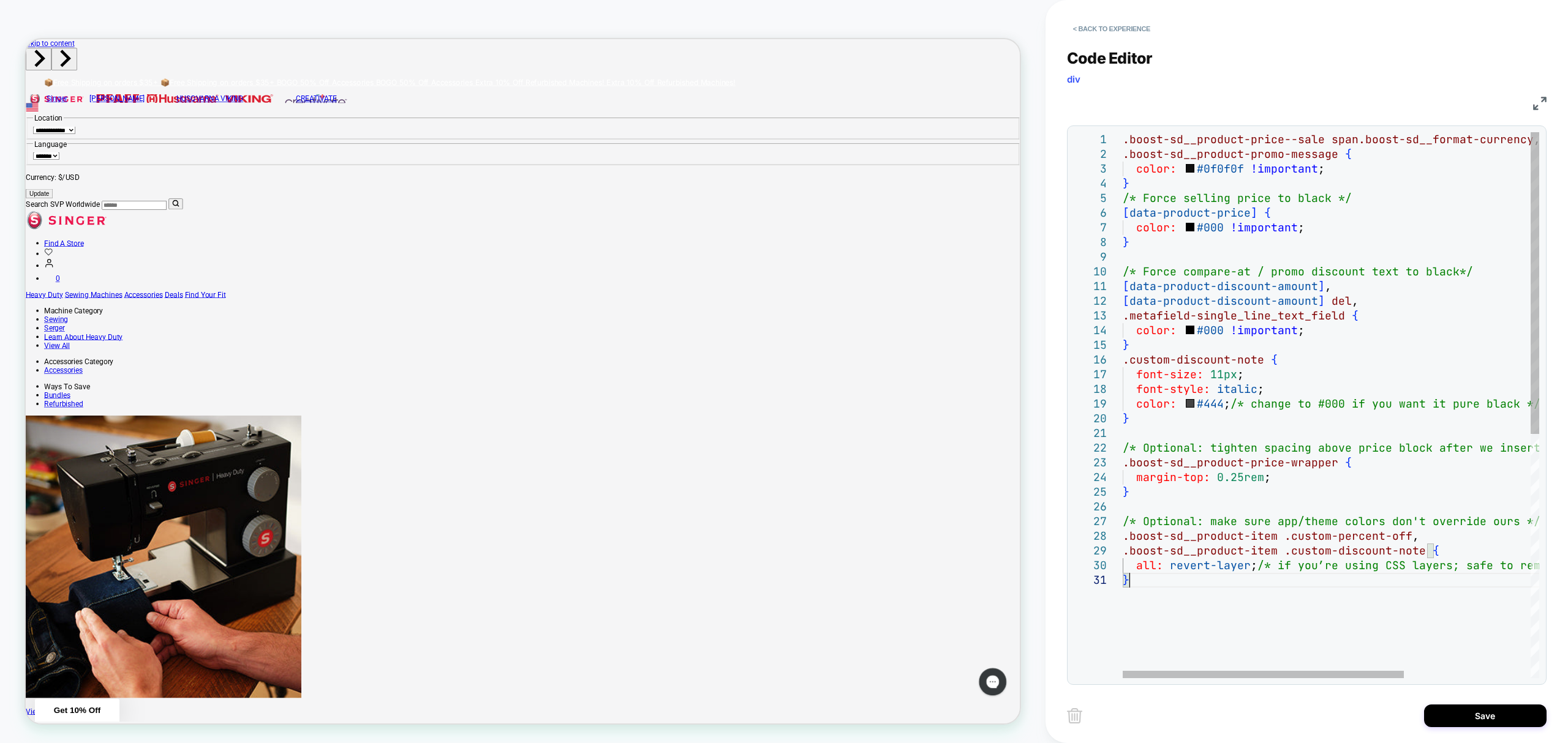
click at [1172, 642] on div ".boost-sd__product-price--sale span.boost-sd__format-currency , .boost-sd__prod…" at bounding box center [1424, 625] width 604 height 986
click at [1282, 671] on div at bounding box center [1263, 675] width 281 height 7
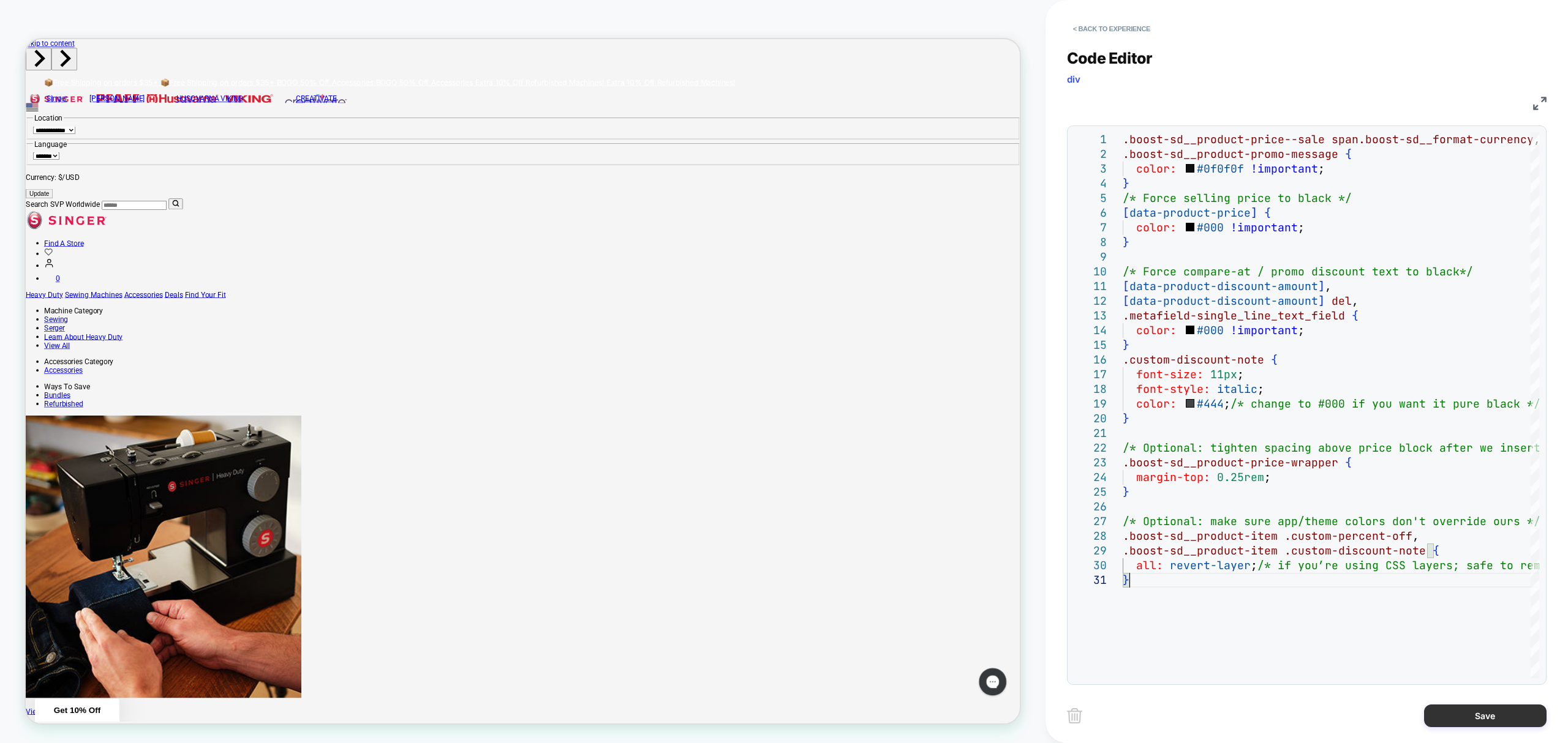
click at [1454, 709] on button "Save" at bounding box center [1485, 716] width 123 height 23
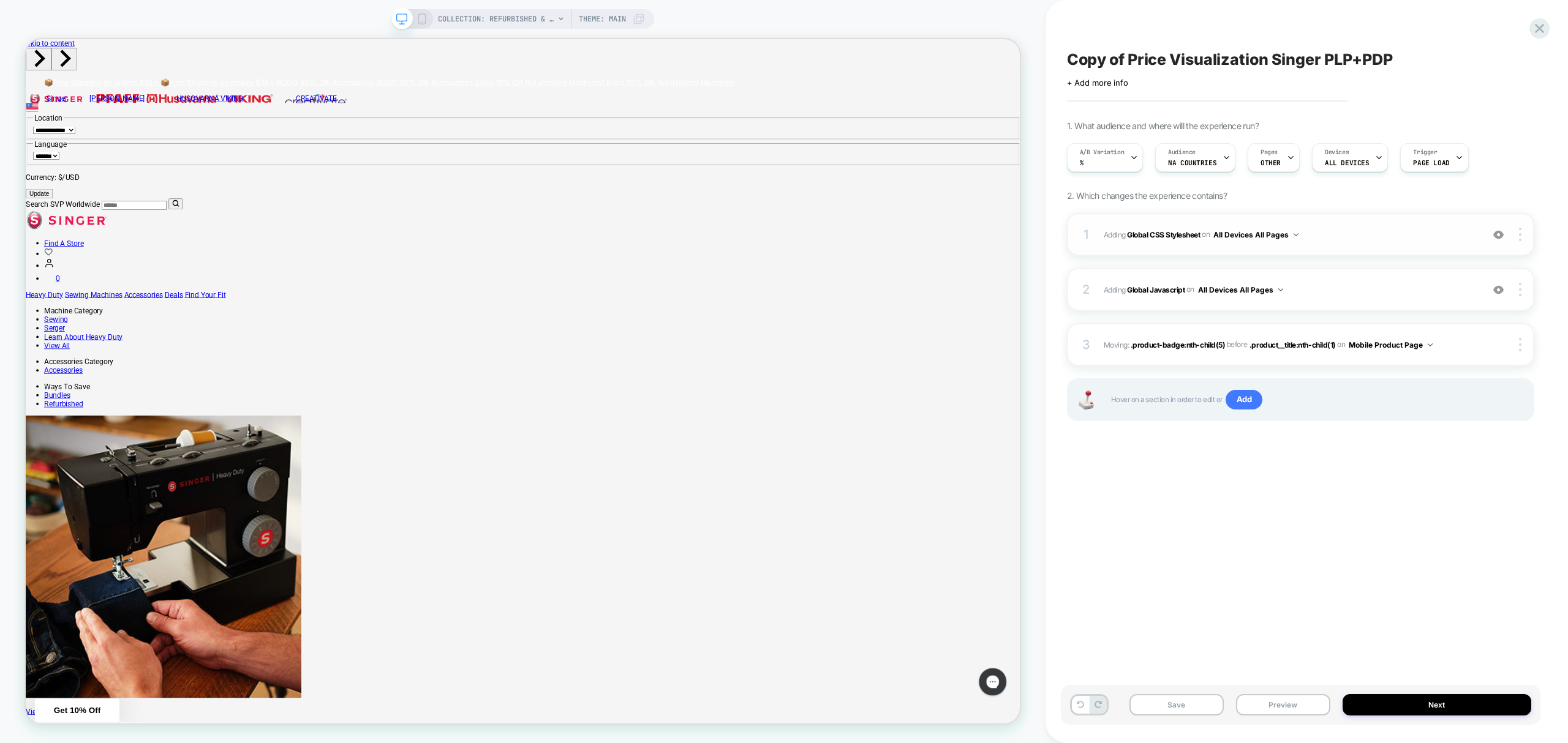
click at [1270, 229] on button "All Devices All Pages" at bounding box center [1256, 234] width 85 height 15
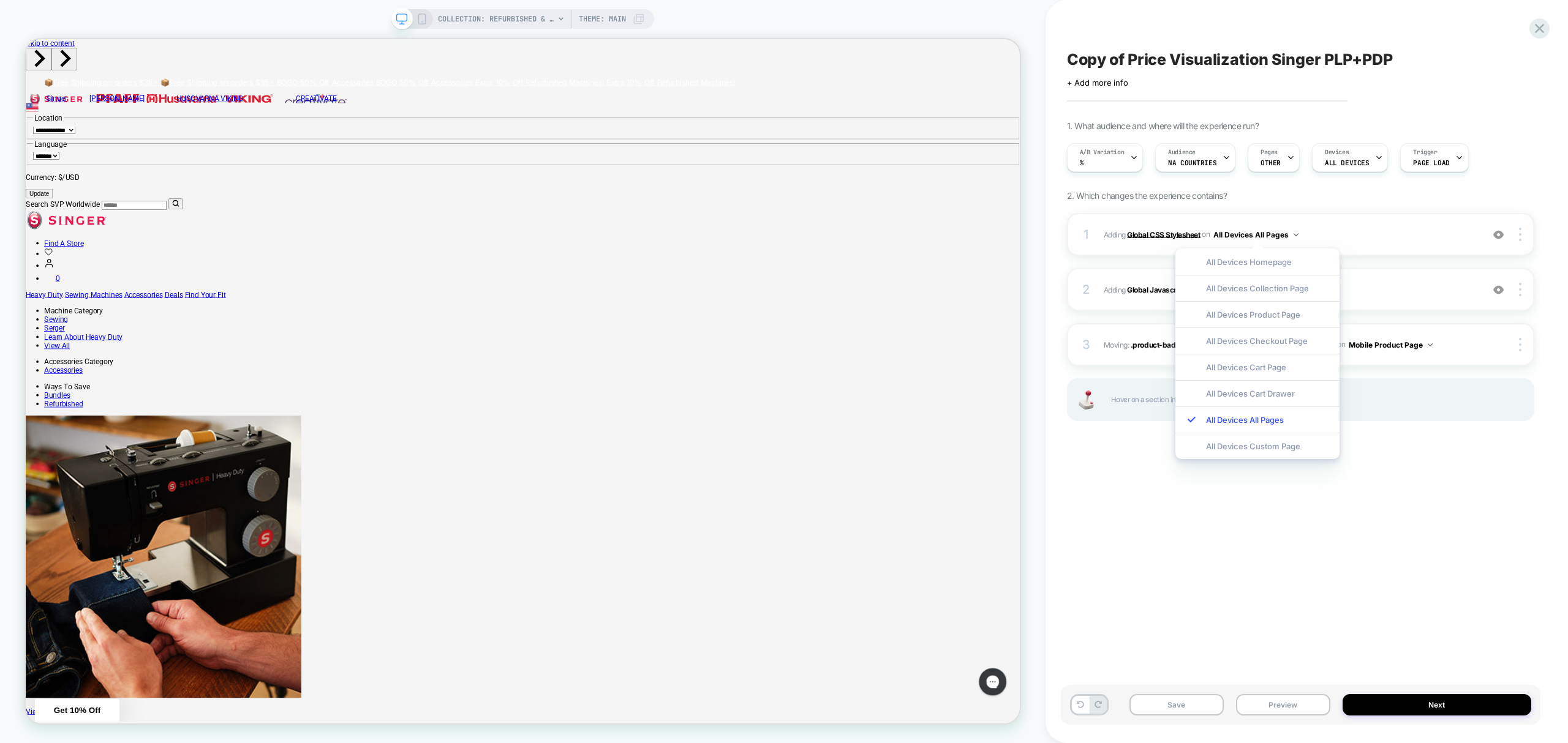
click at [1154, 238] on b "Global CSS Stylesheet" at bounding box center [1163, 234] width 73 height 9
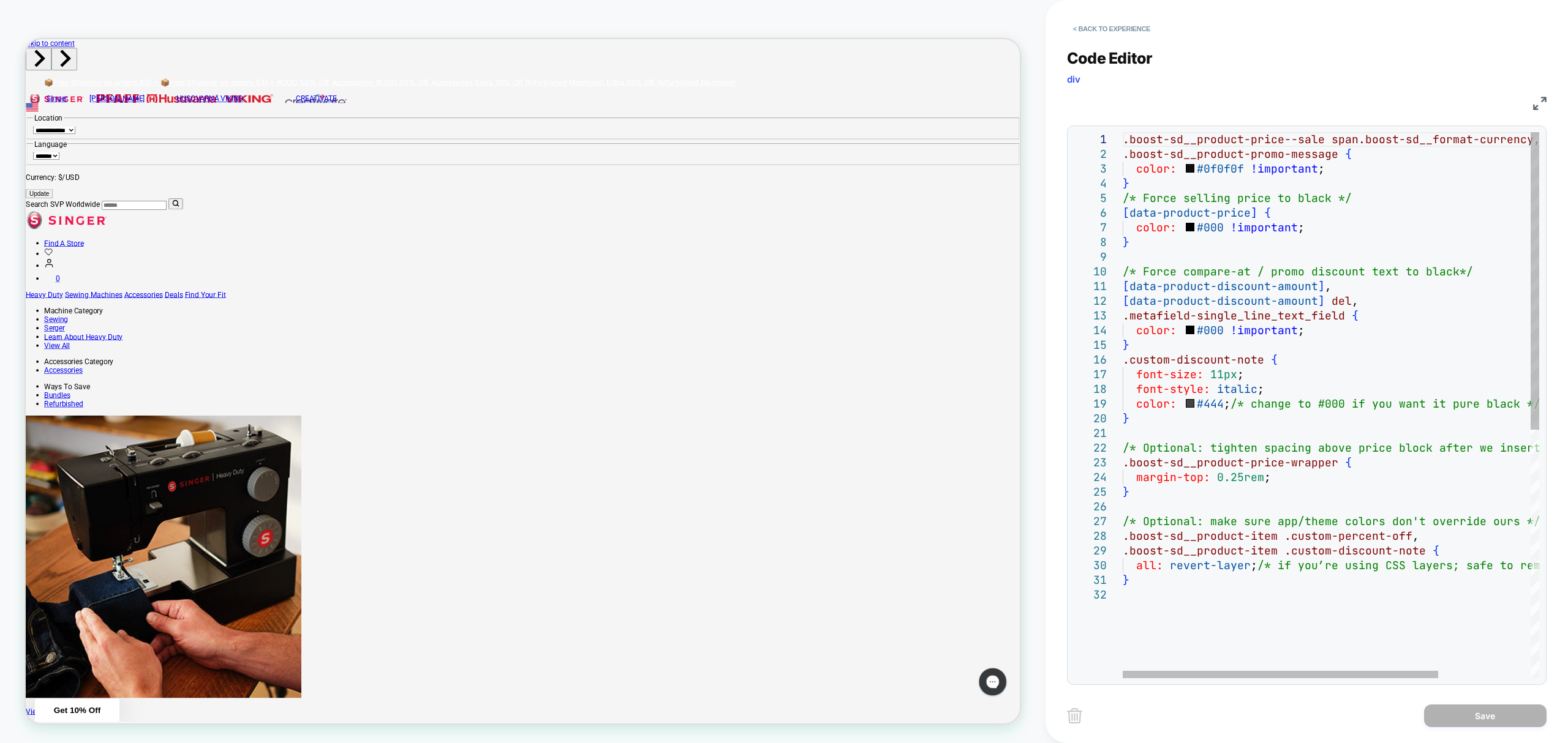
drag, startPoint x: 1122, startPoint y: 358, endPoint x: 1161, endPoint y: 492, distance: 139.6
click at [1216, 451] on div "/* Force compare-at / promo discount text to black */ [ data-product-discount-a…" at bounding box center [1331, 405] width 417 height 546
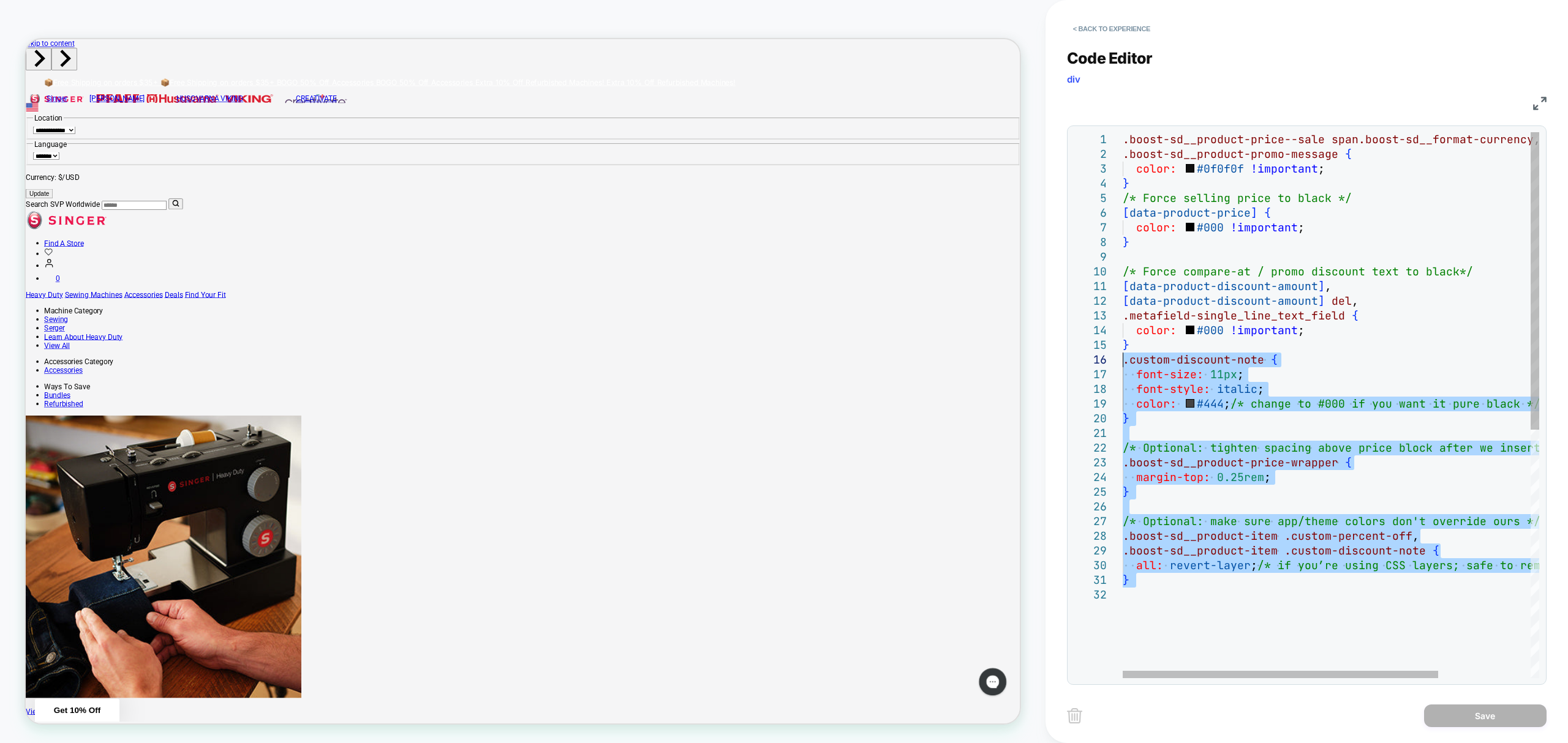
drag, startPoint x: 1149, startPoint y: 589, endPoint x: 1108, endPoint y: 368, distance: 224.8
click at [1123, 368] on div "/* Force compare-at / promo discount text to black */ [ data-product-discount-a…" at bounding box center [1391, 632] width 538 height 1001
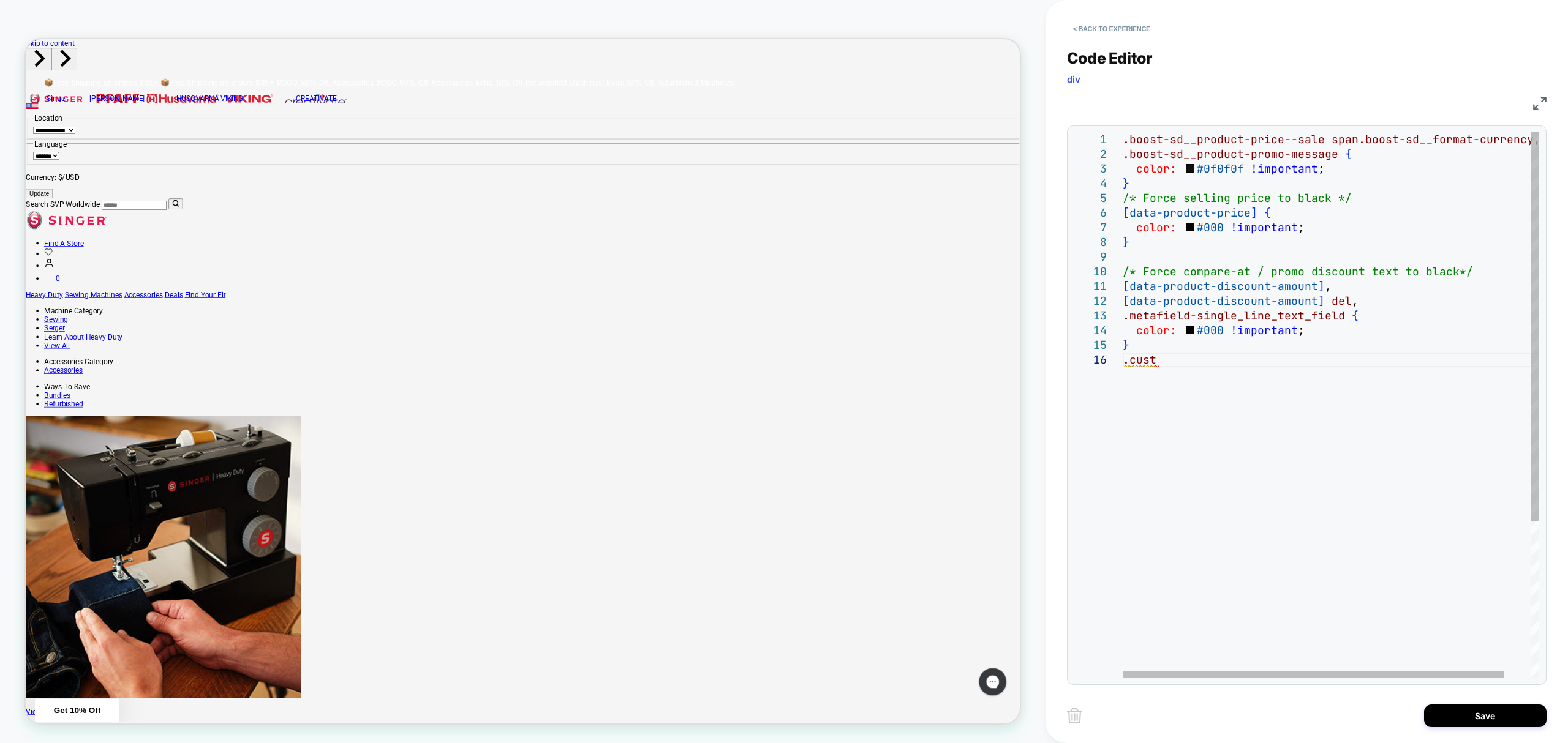
type textarea "**********"
click at [1153, 567] on div "/* Force compare-at / promo discount text to black */ [ data-product-discount-a…" at bounding box center [1345, 515] width 445 height 767
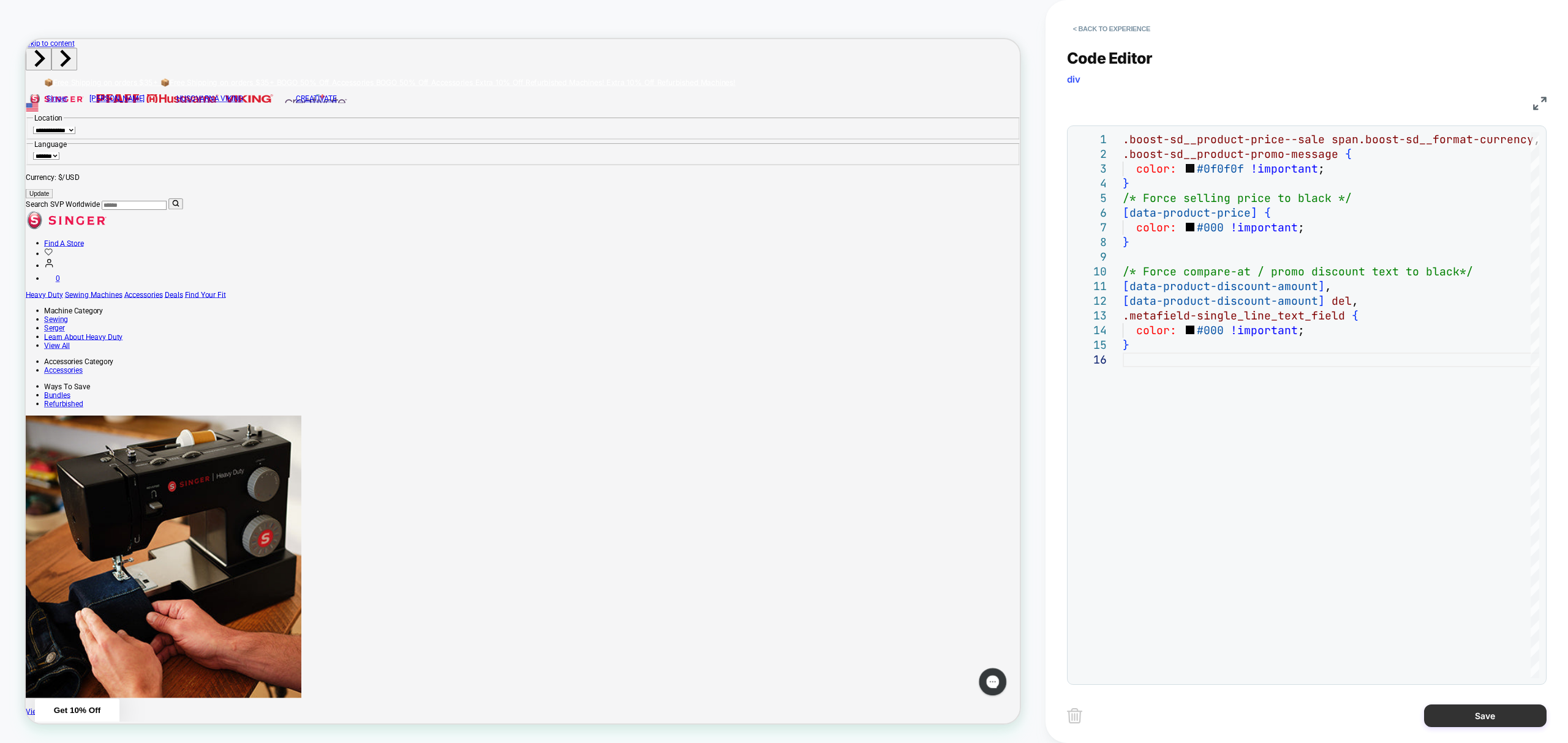
click at [1512, 716] on button "Save" at bounding box center [1485, 716] width 123 height 23
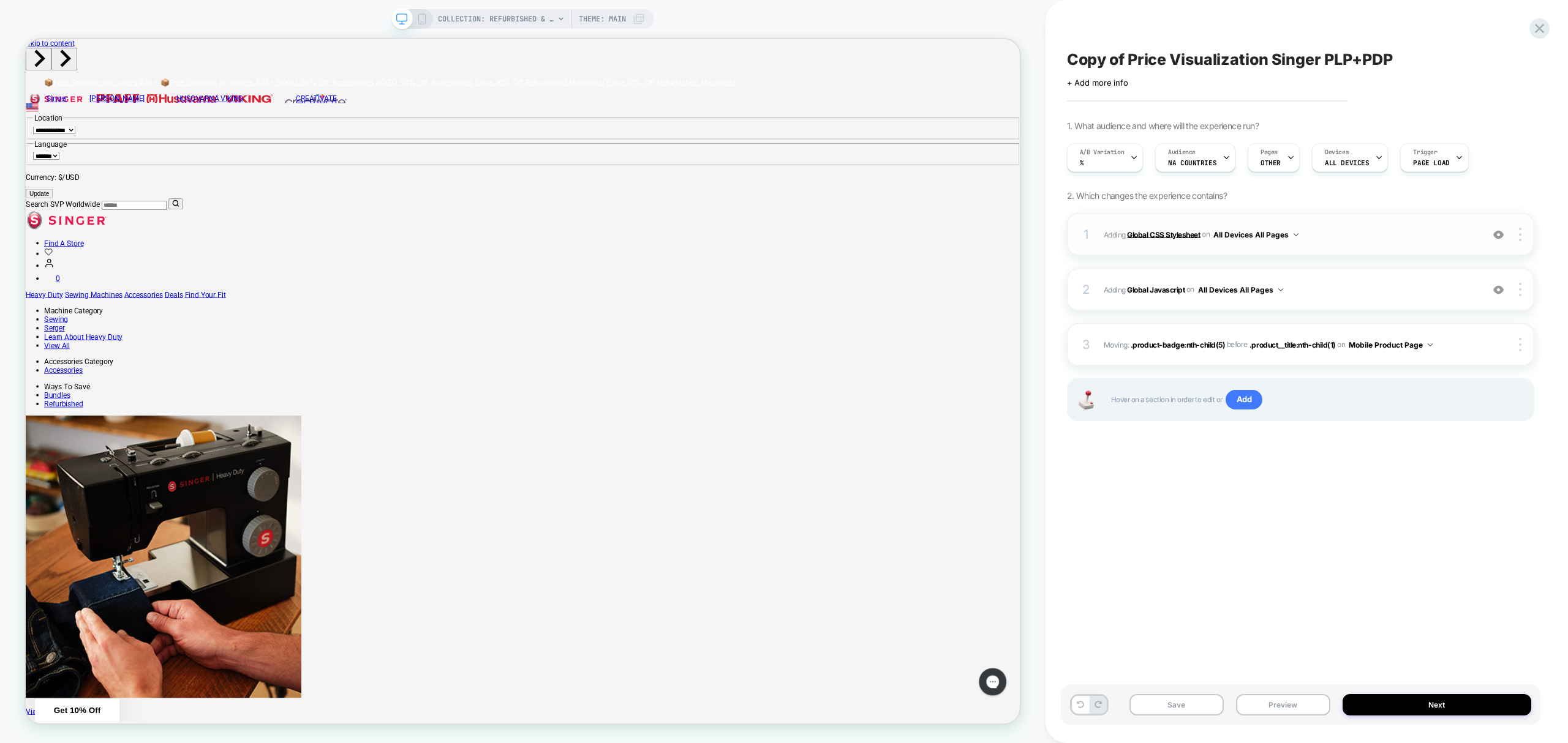
click at [1174, 231] on b "Global CSS Stylesheet" at bounding box center [1163, 234] width 73 height 9
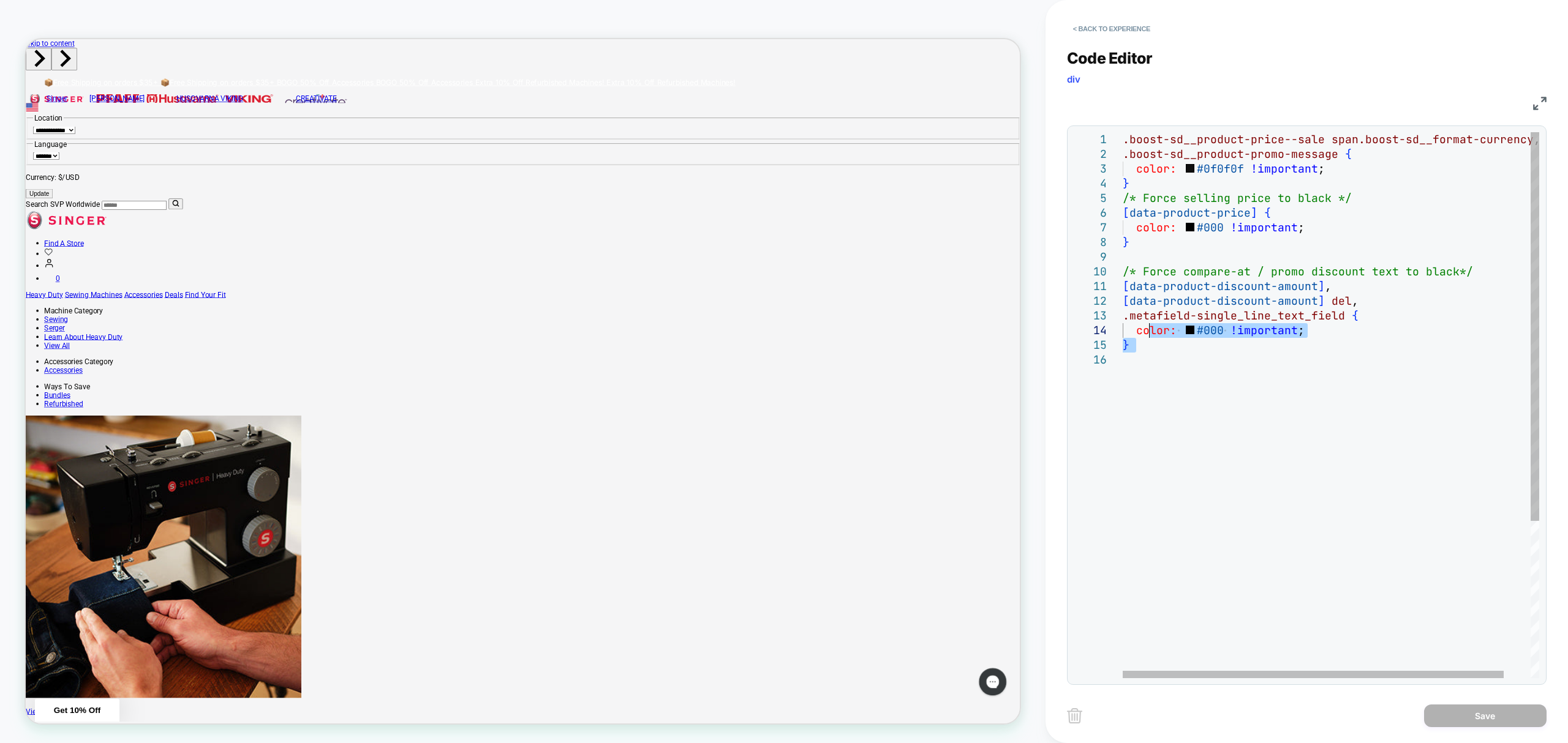
type textarea "**********"
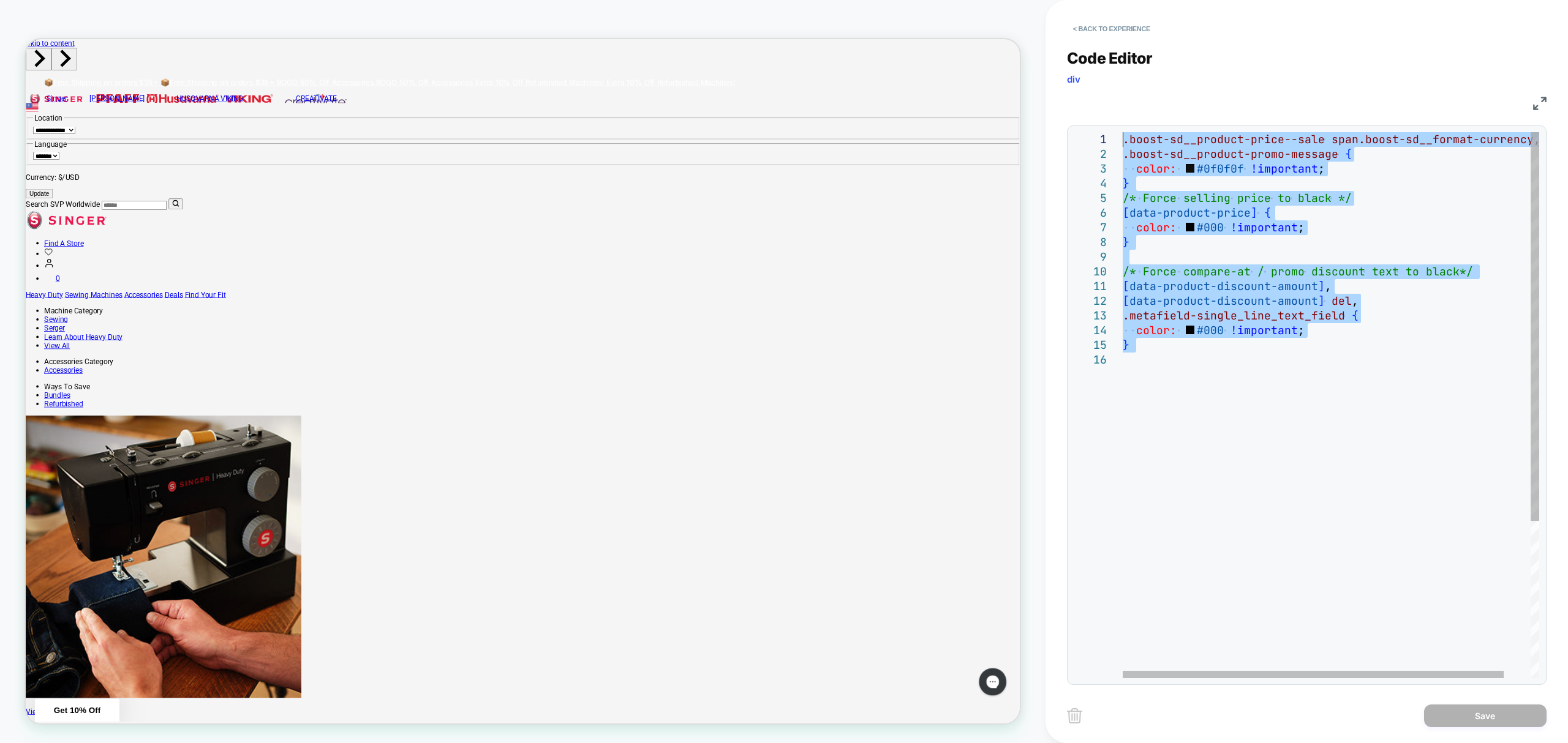
drag, startPoint x: 1203, startPoint y: 363, endPoint x: 1052, endPoint y: -22, distance: 413.6
click at [1123, 132] on div ".boost-sd__product-price--sale span.boost-sd__format-currency , .boost-sd__prod…" at bounding box center [1345, 515] width 445 height 767
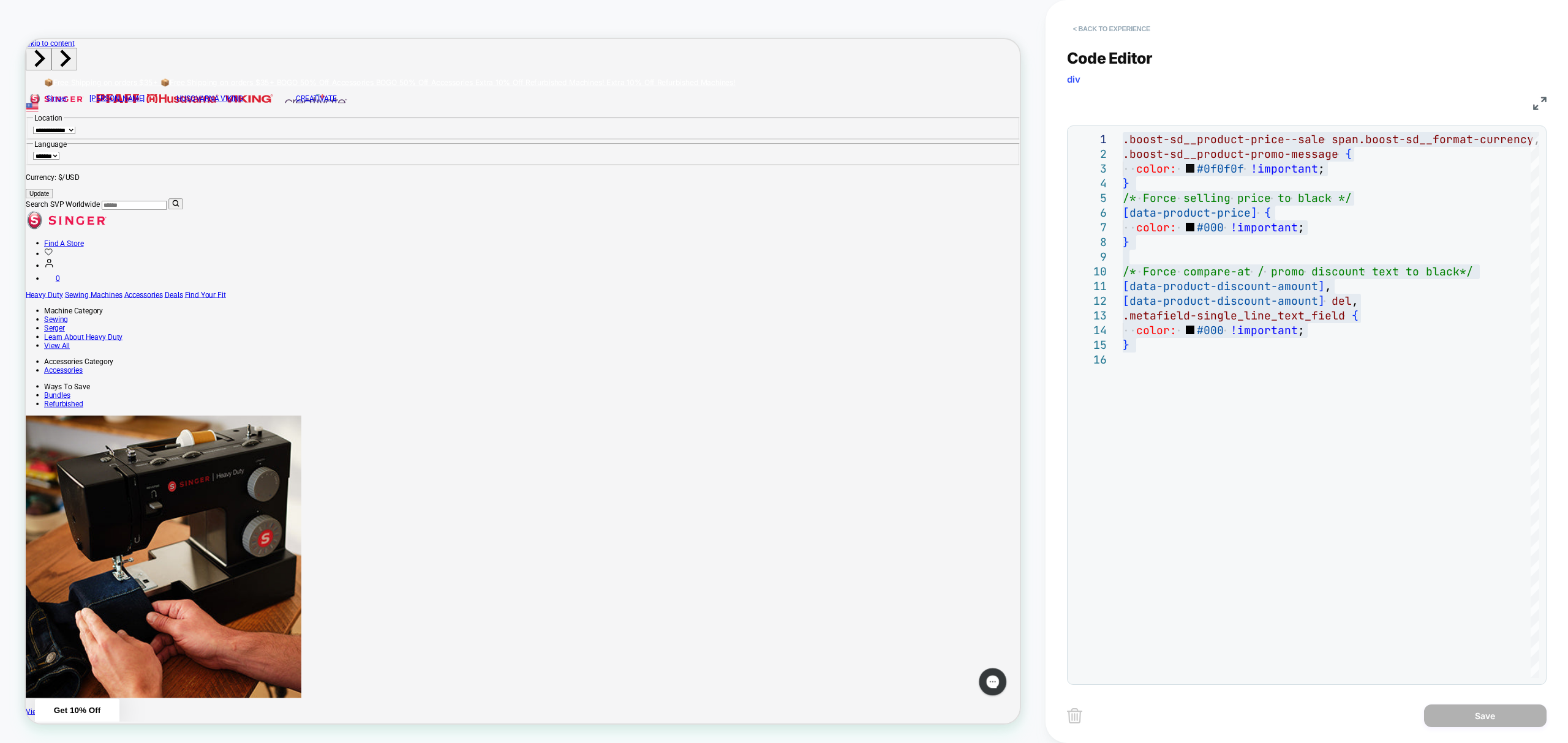
click at [1070, 23] on button "< Back to experience" at bounding box center [1111, 28] width 89 height 19
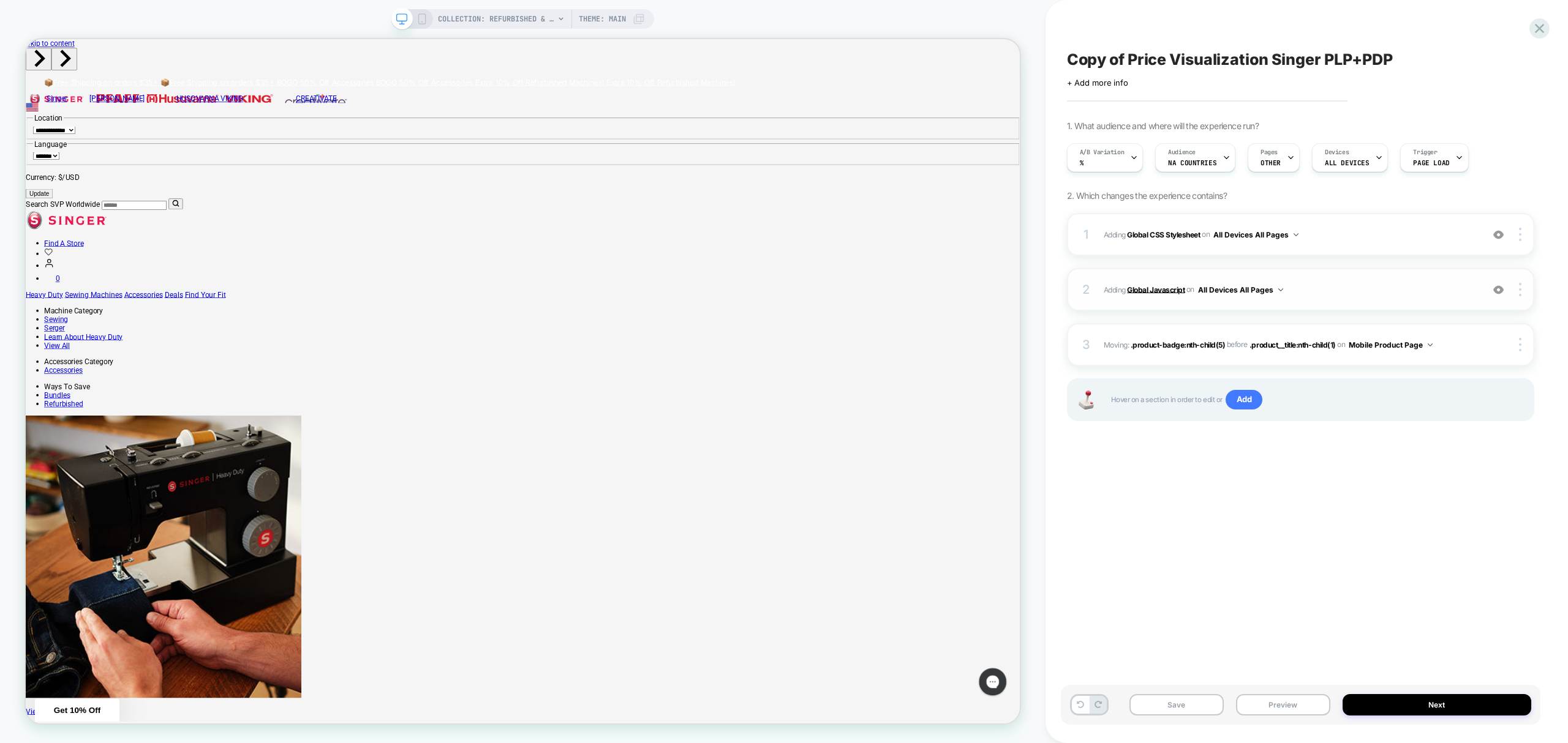
click at [1174, 294] on b "Global Javascript" at bounding box center [1156, 289] width 57 height 9
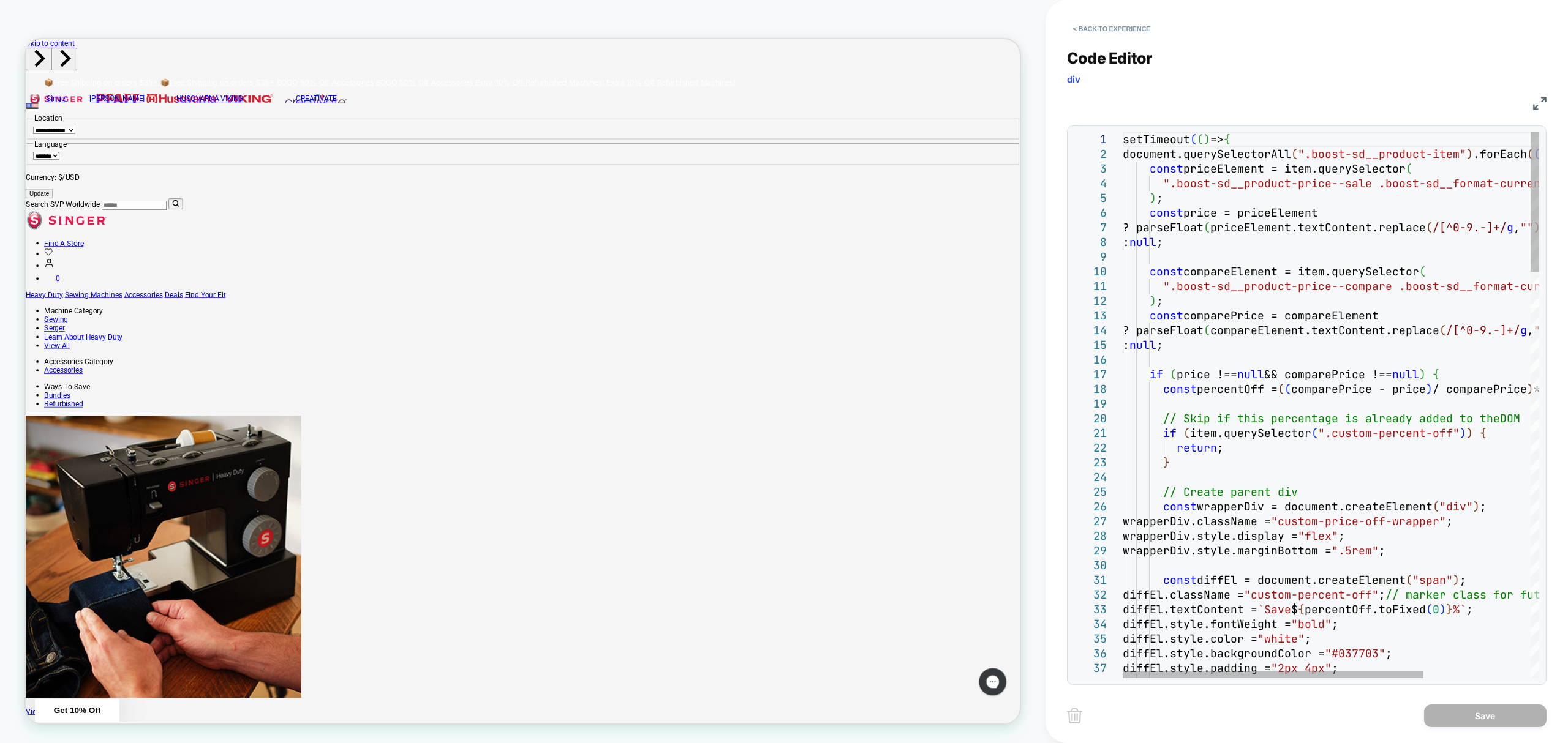
drag, startPoint x: 1120, startPoint y: 135, endPoint x: 1187, endPoint y: 192, distance: 88.0
click at [1204, 205] on div "1 2 3 4 5 6 7 8 9 10 11 12 13 14 15 16 17 18 19 20 21 22 23 24 25 26 27 28 29 3…" at bounding box center [1307, 405] width 465 height 546
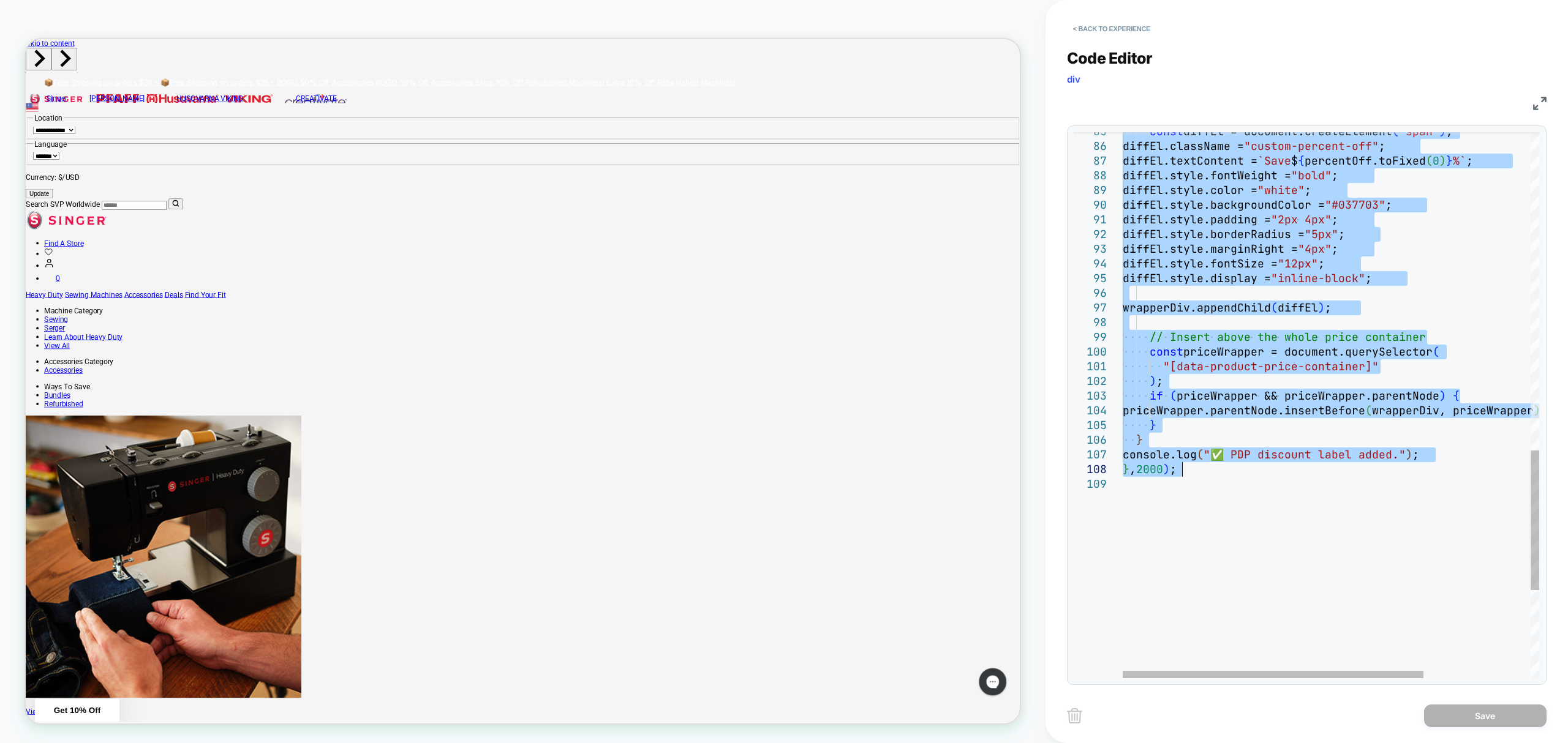
drag, startPoint x: 1123, startPoint y: 137, endPoint x: 1324, endPoint y: 462, distance: 382.1
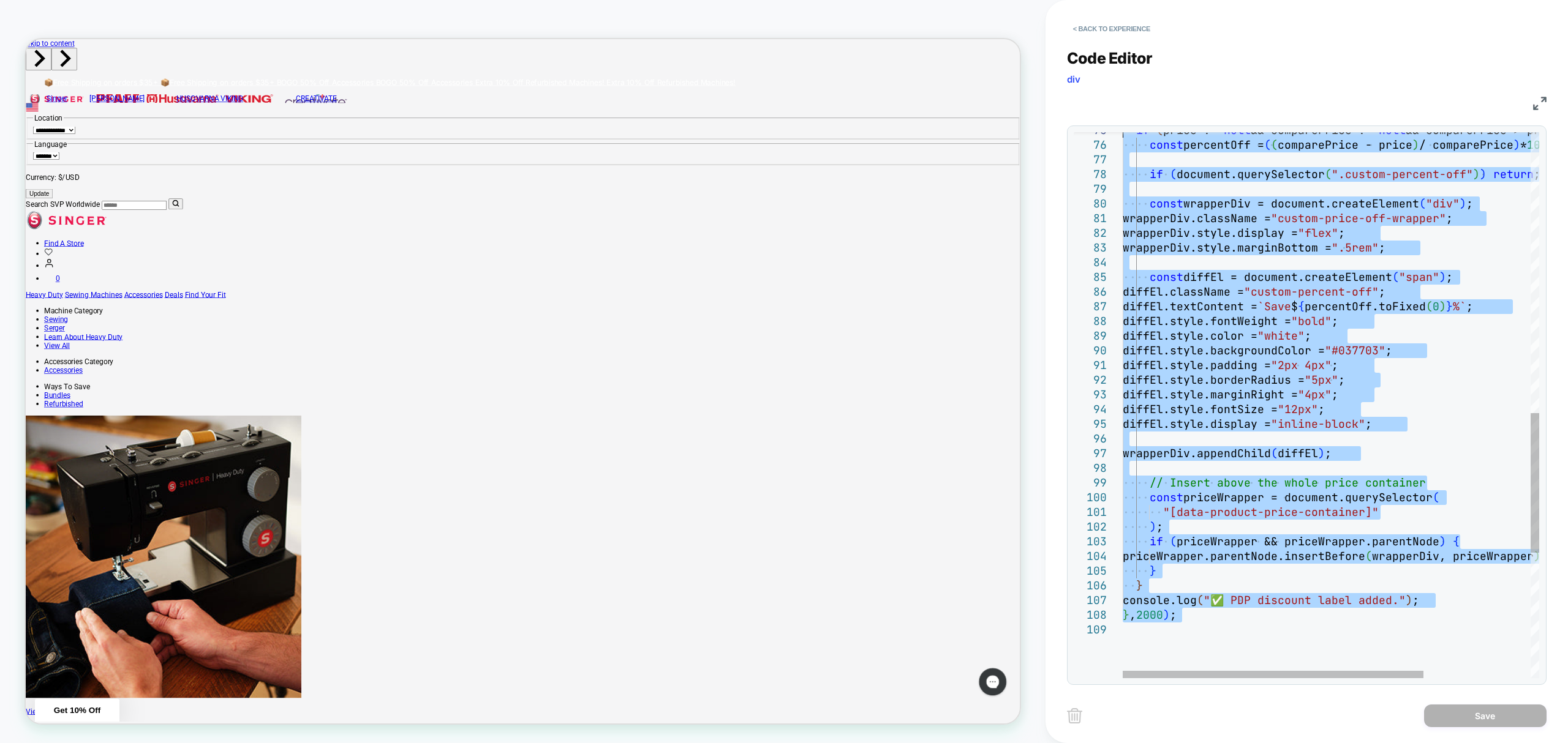
type textarea "**********"
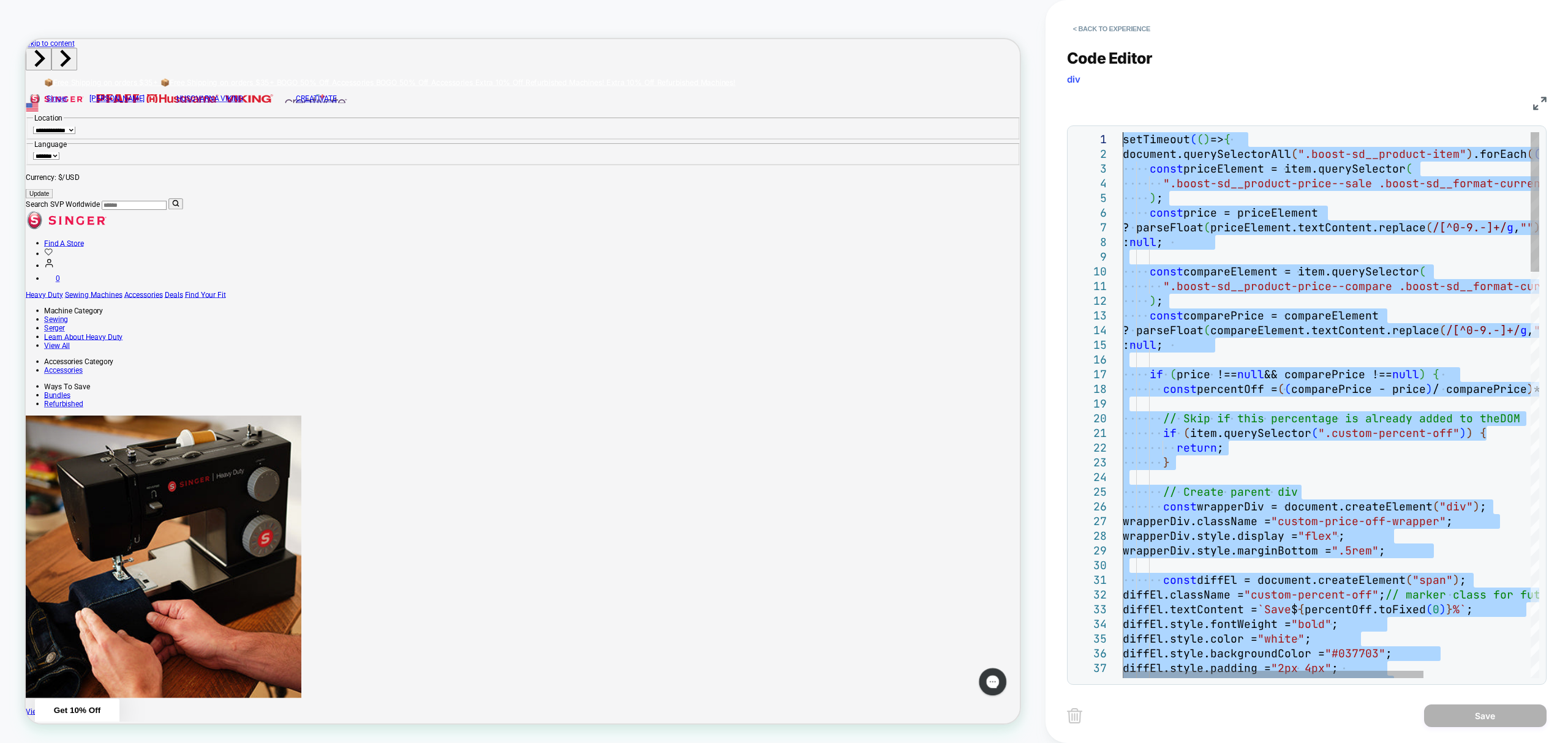
drag, startPoint x: 1187, startPoint y: 476, endPoint x: 961, endPoint y: -99, distance: 617.8
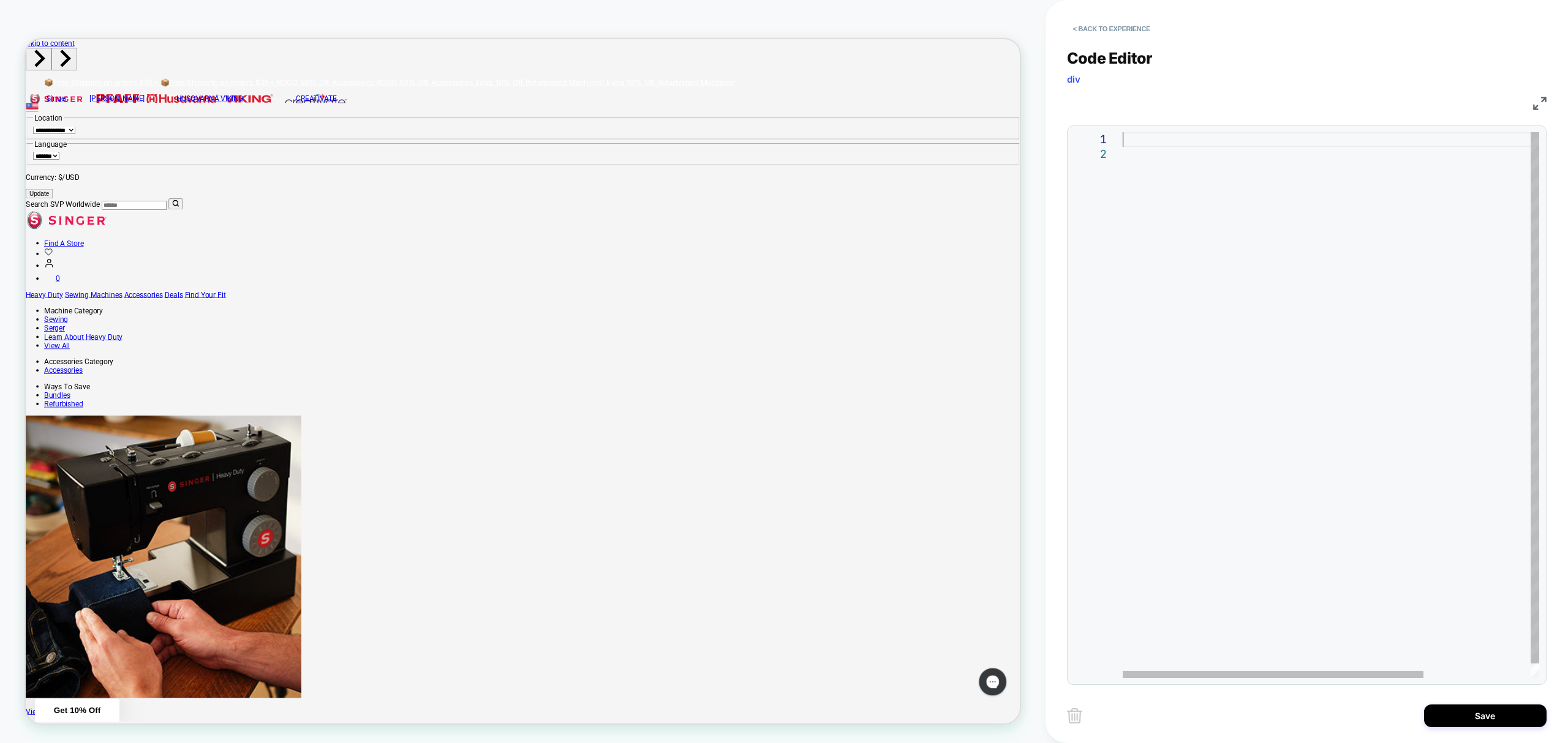
type textarea "*********"
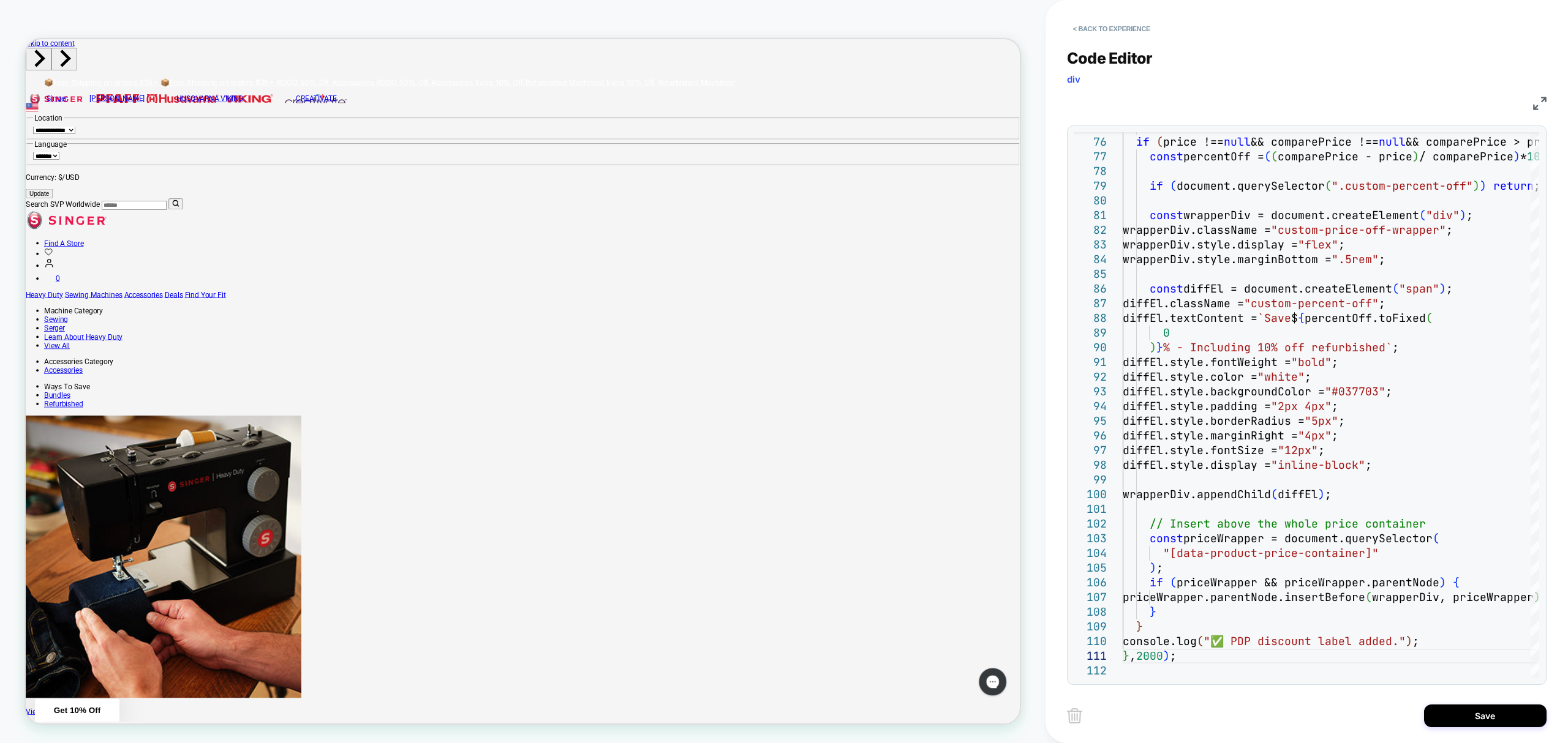
click at [1047, 519] on div "< Back to experience Code Editor div JS 75 76 77 78 79 80 81 82 83 84 85 86 87 …" at bounding box center [1306, 371] width 522 height 743
click at [1472, 733] on div "< Back to experience Code Editor div JS 75 76 77 78 79 80 81 82 83 84 85 86 87 …" at bounding box center [1307, 371] width 480 height 743
click at [1472, 719] on button "Save" at bounding box center [1485, 716] width 123 height 23
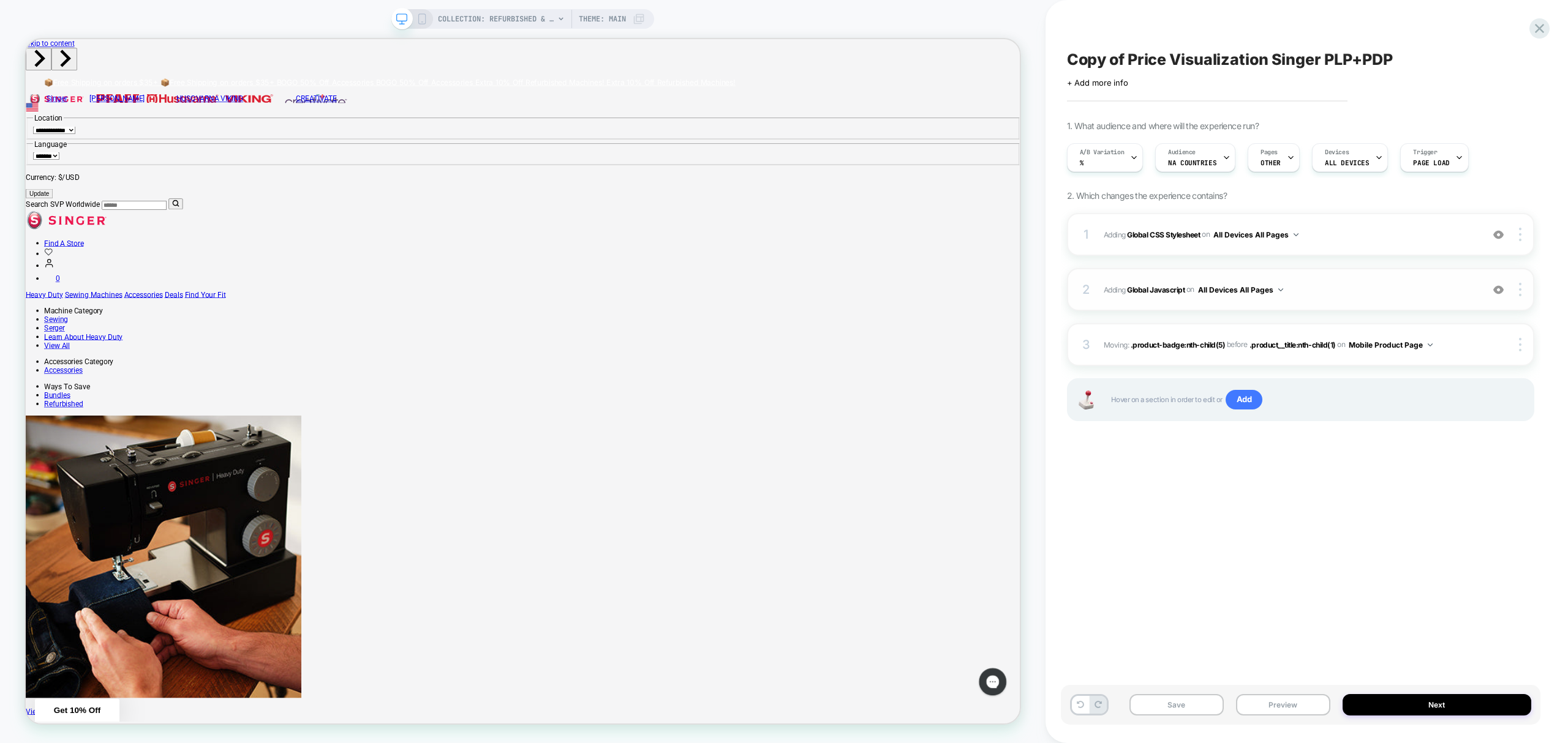
click at [1490, 286] on div at bounding box center [1498, 289] width 23 height 14
click at [1511, 289] on div at bounding box center [1510, 289] width 46 height 14
click at [1495, 285] on img at bounding box center [1498, 289] width 10 height 10
click at [1169, 289] on b "Global Javascript" at bounding box center [1156, 289] width 57 height 9
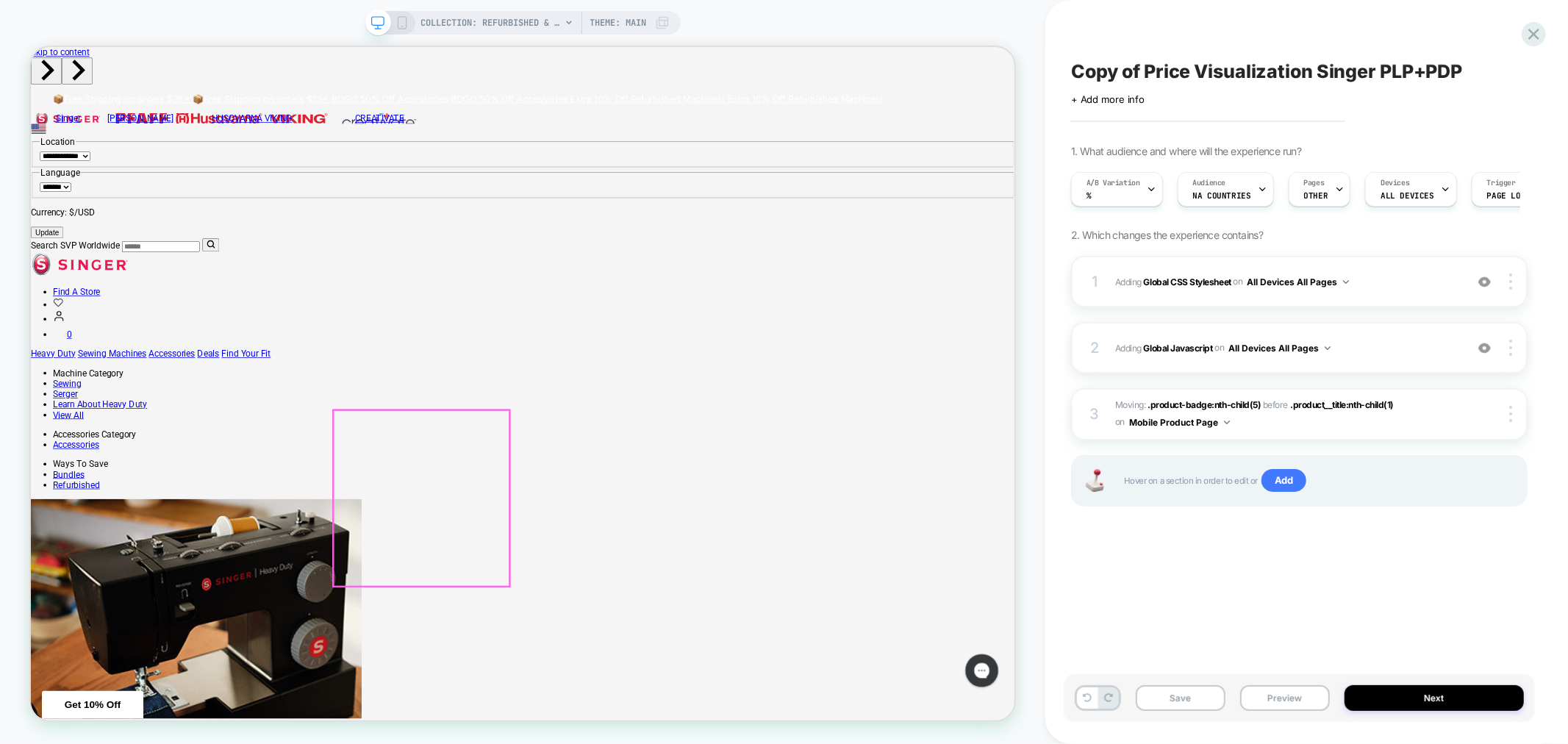
scroll to position [224, 0]
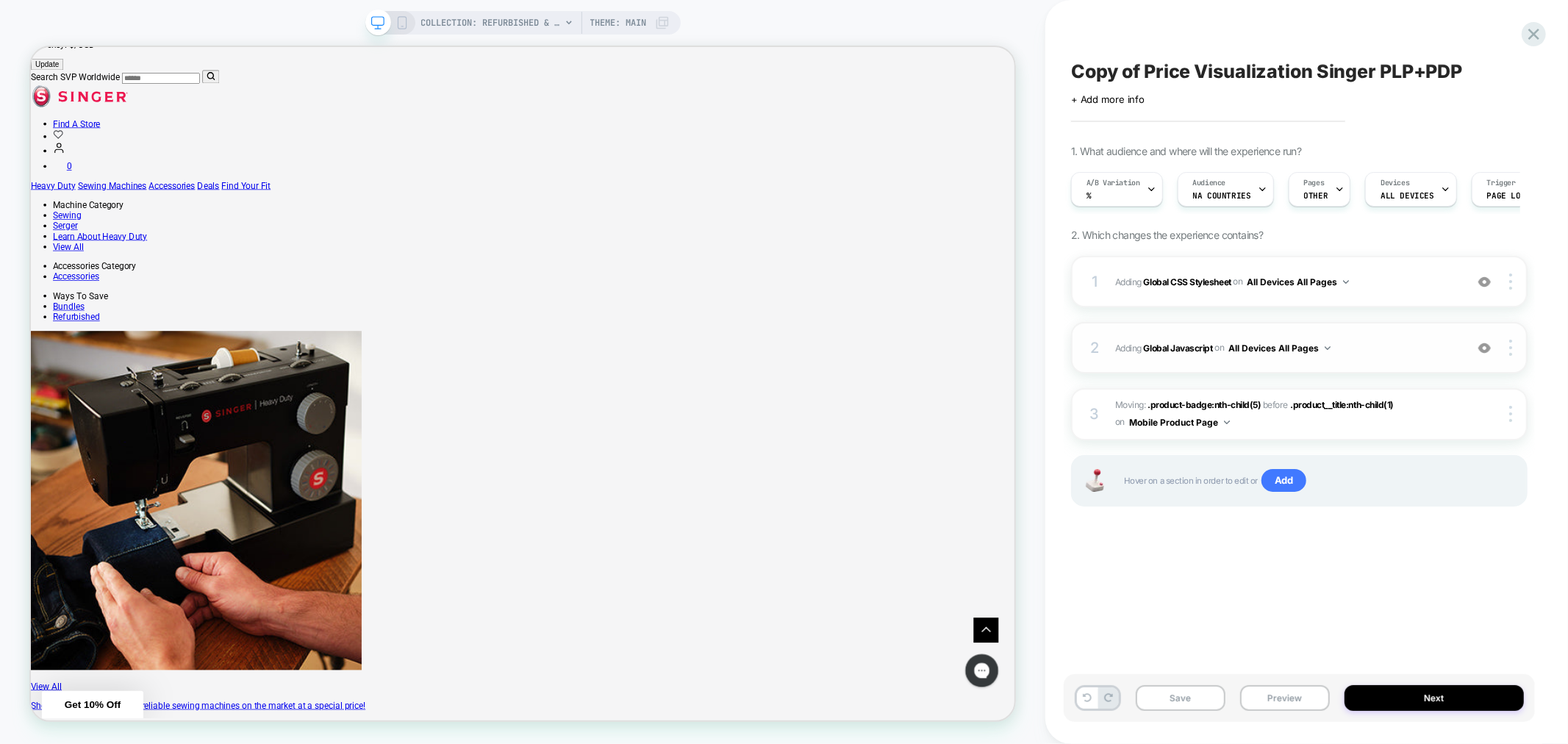
click at [1268, 348] on button "All Devices All Pages" at bounding box center [1279, 347] width 103 height 18
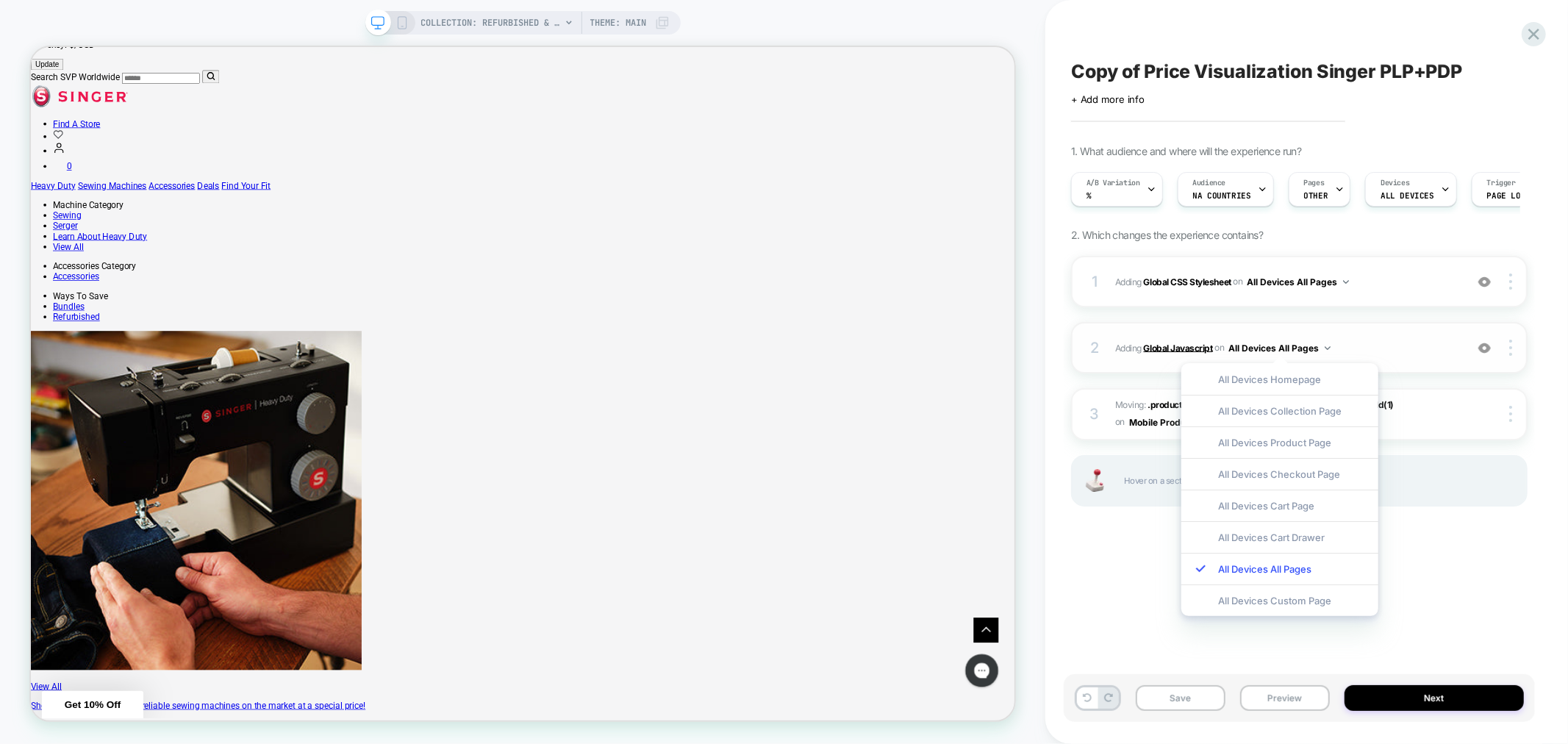
click at [1190, 347] on b "Global Javascript" at bounding box center [1178, 347] width 69 height 11
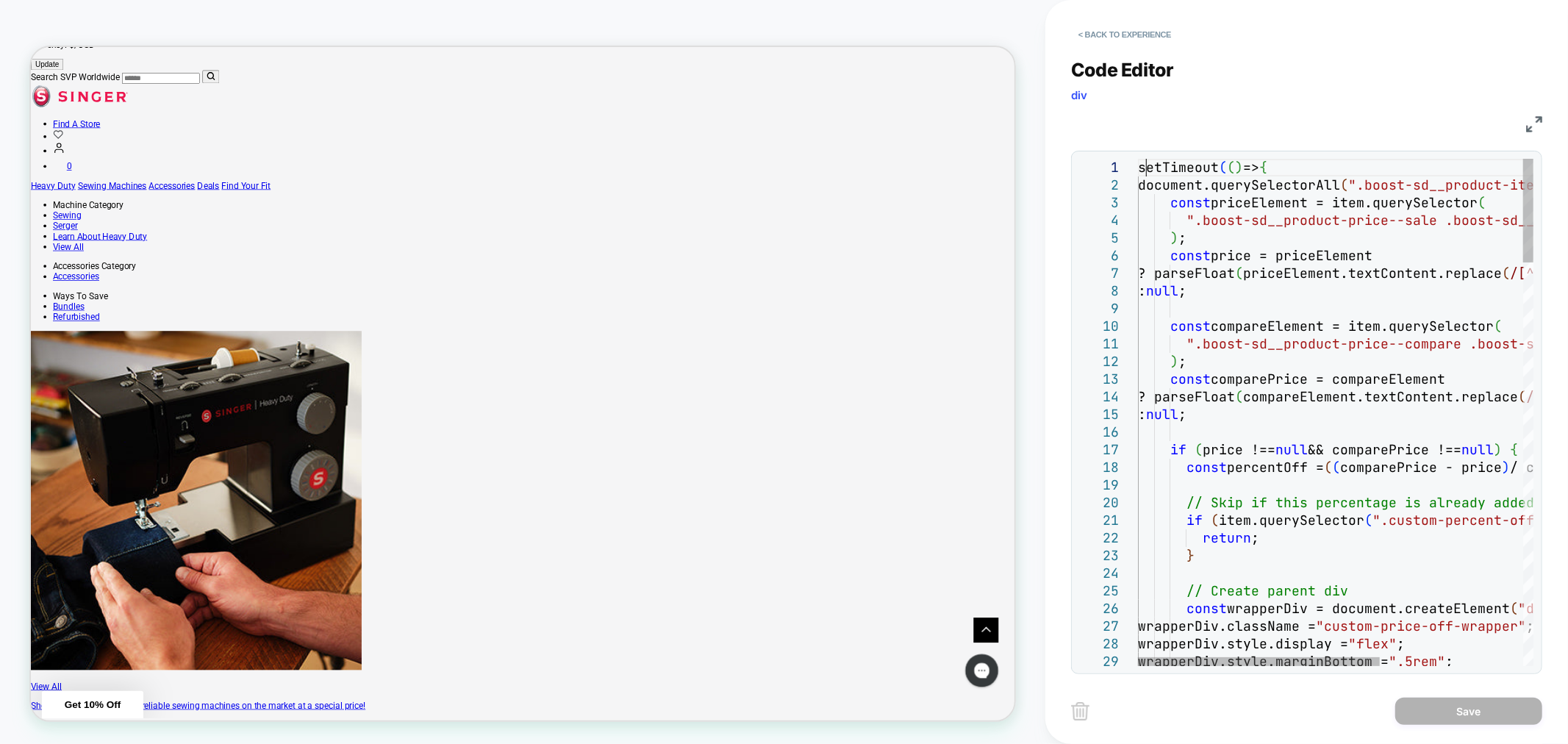
scroll to position [0, 0]
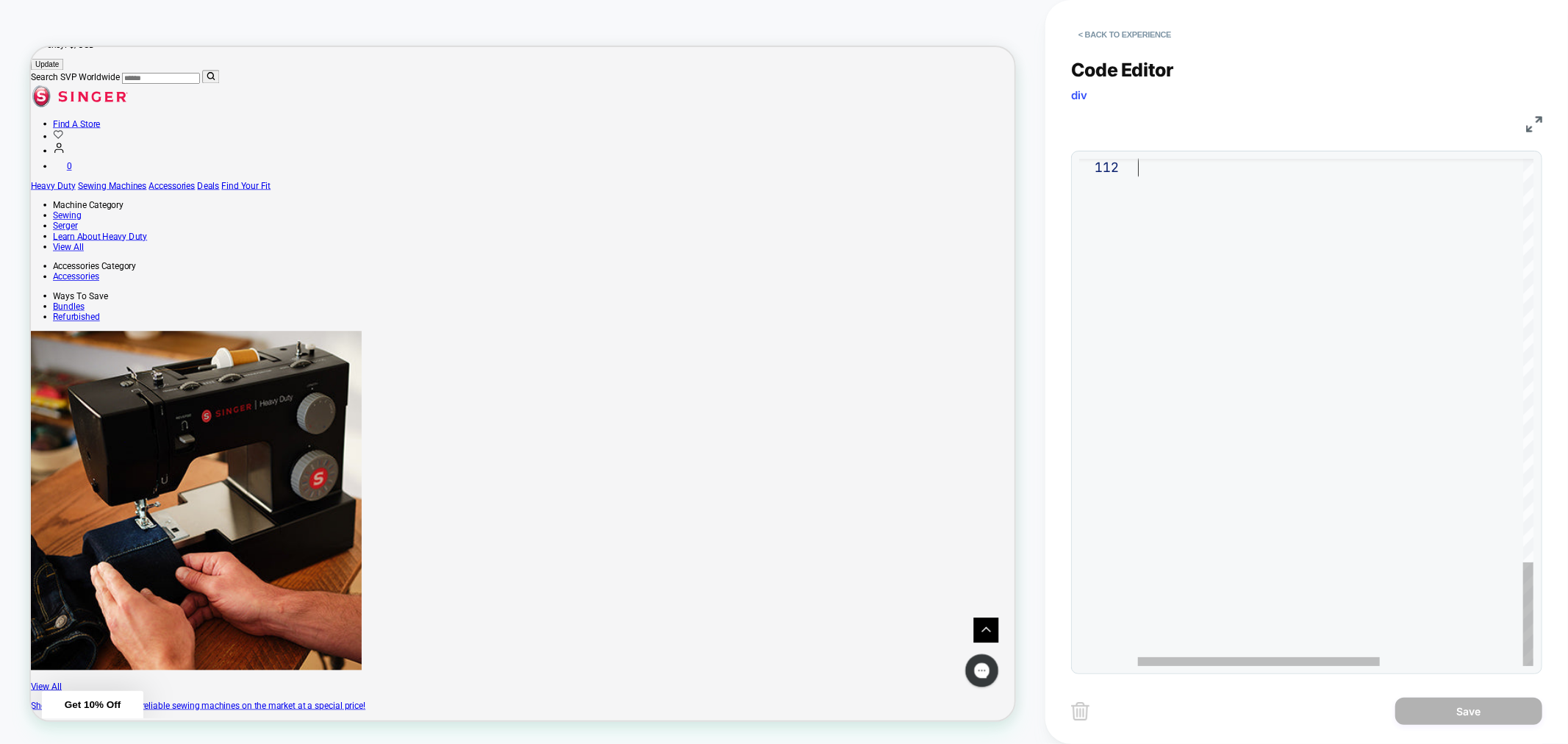
drag, startPoint x: 1142, startPoint y: 166, endPoint x: 1566, endPoint y: 782, distance: 747.8
type textarea "*"
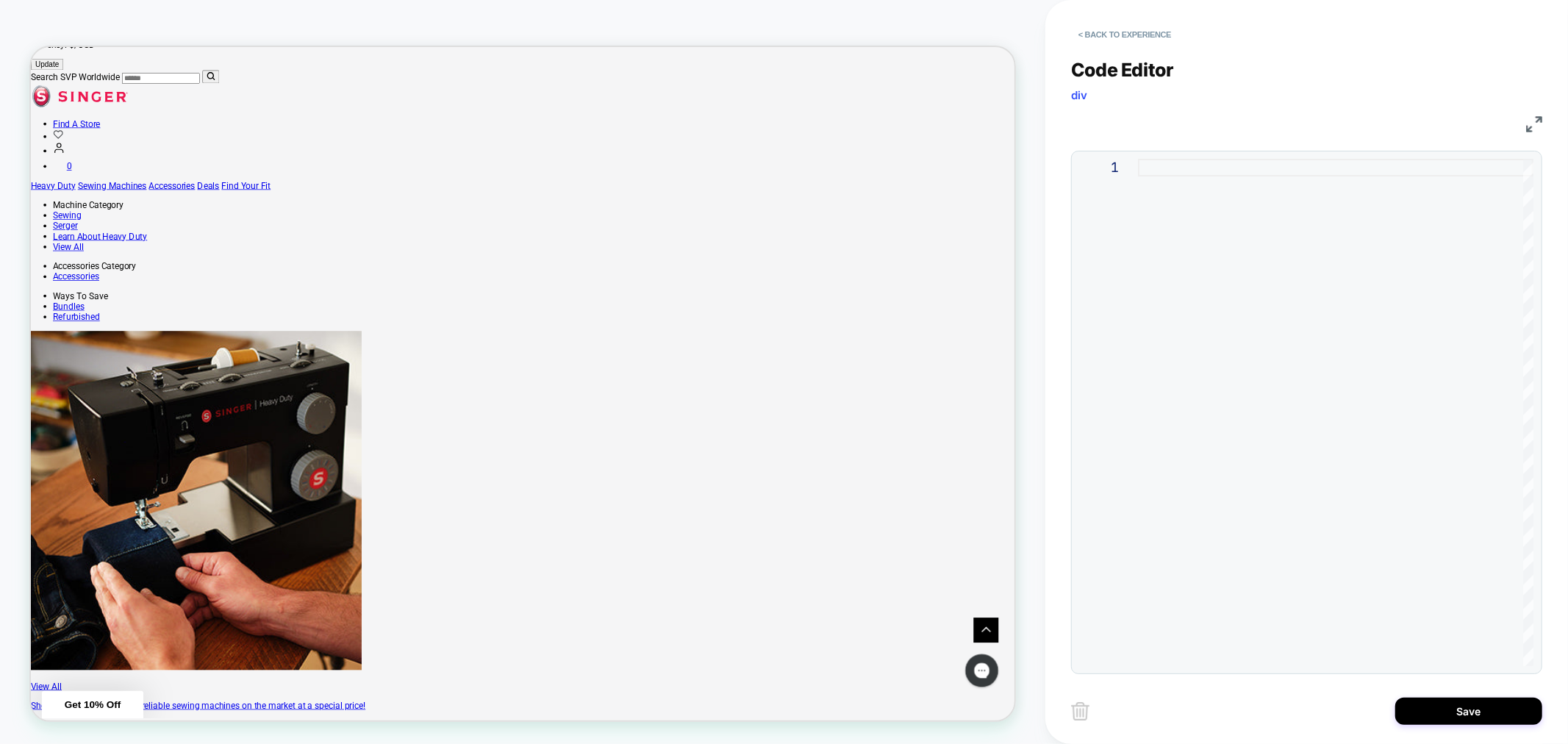
type textarea "**********"
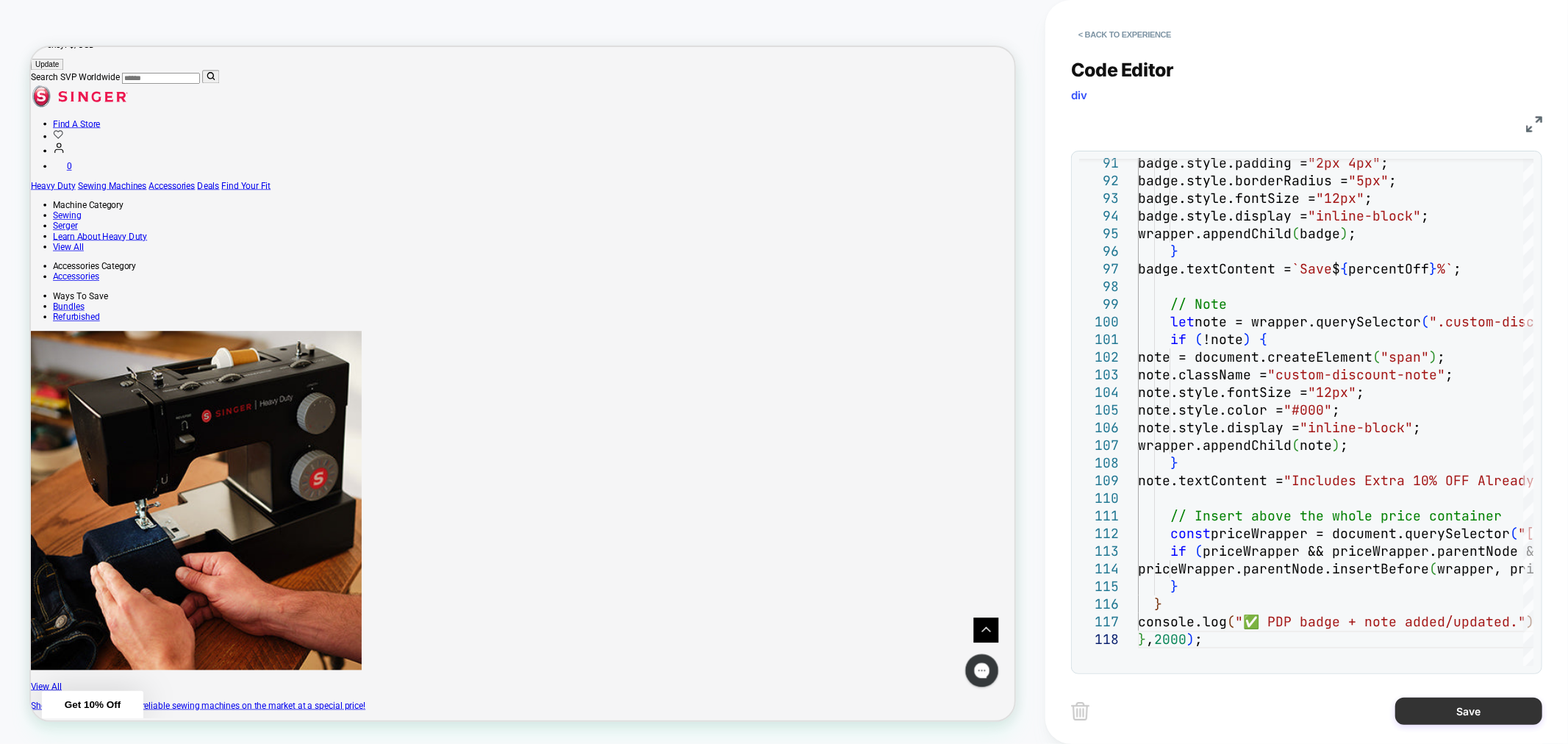
drag, startPoint x: 1505, startPoint y: 710, endPoint x: 688, endPoint y: 83, distance: 1029.9
click at [1505, 710] on button "Save" at bounding box center [1468, 711] width 147 height 28
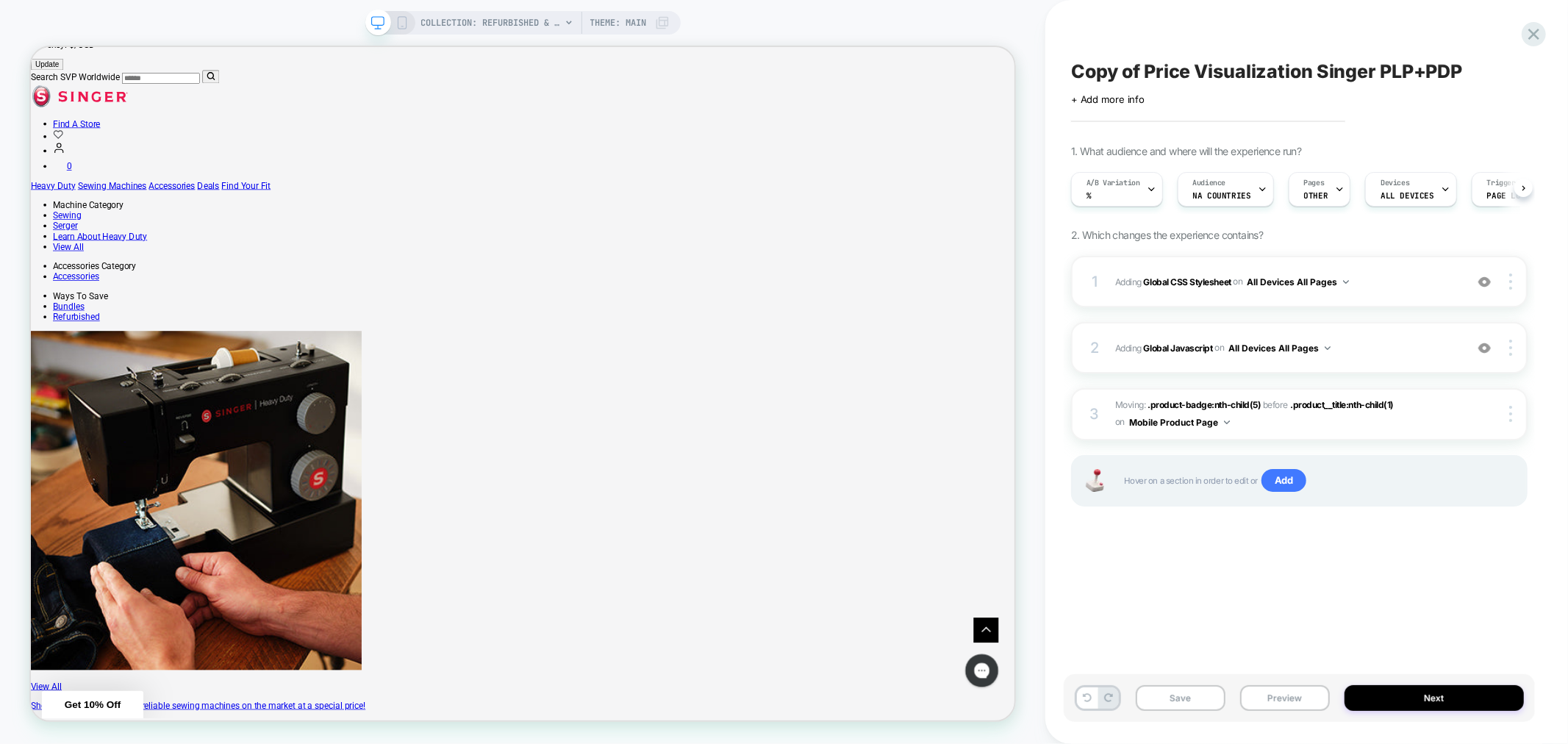
scroll to position [0, 1]
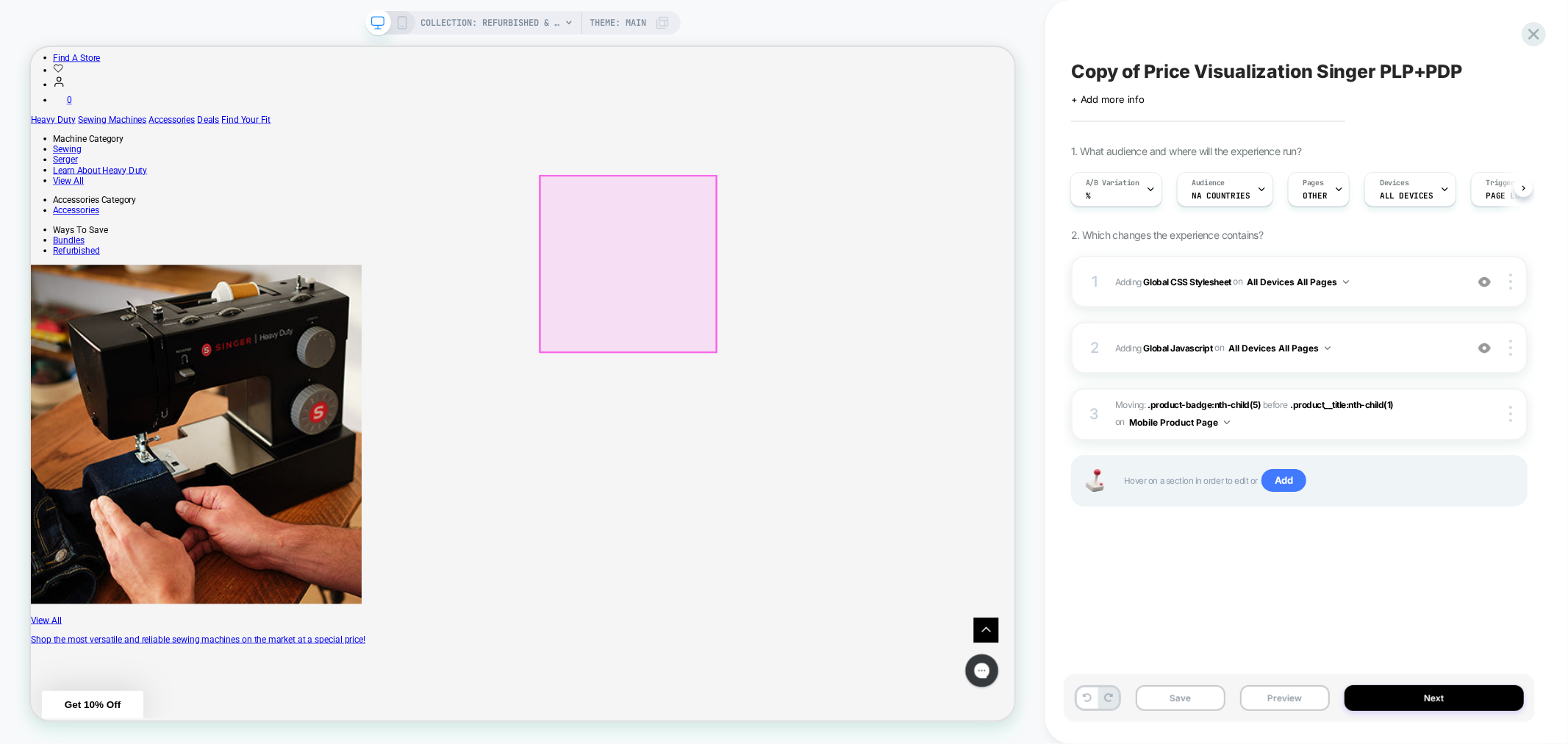
scroll to position [313, 0]
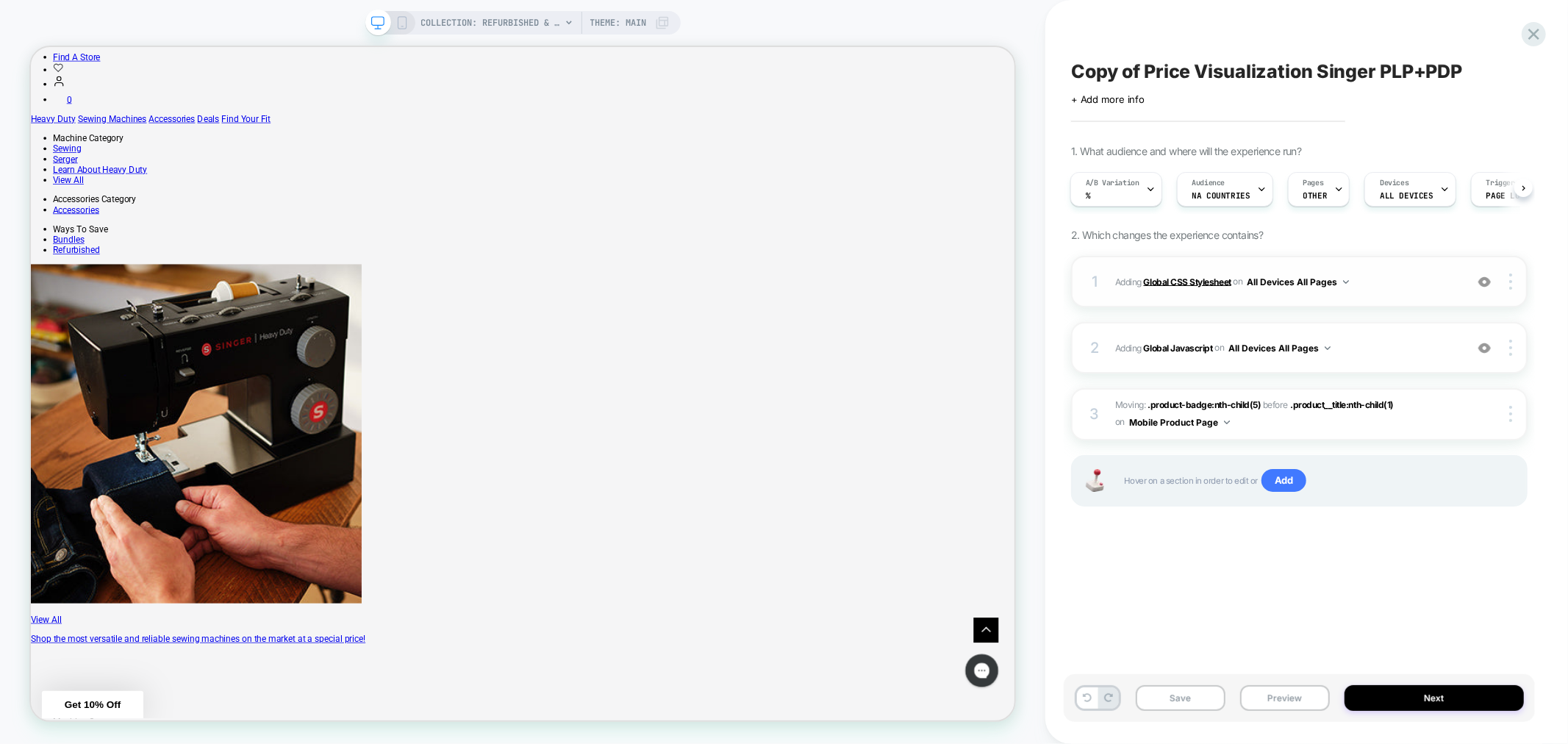
click at [1210, 283] on b "Global CSS Stylesheet" at bounding box center [1187, 281] width 87 height 11
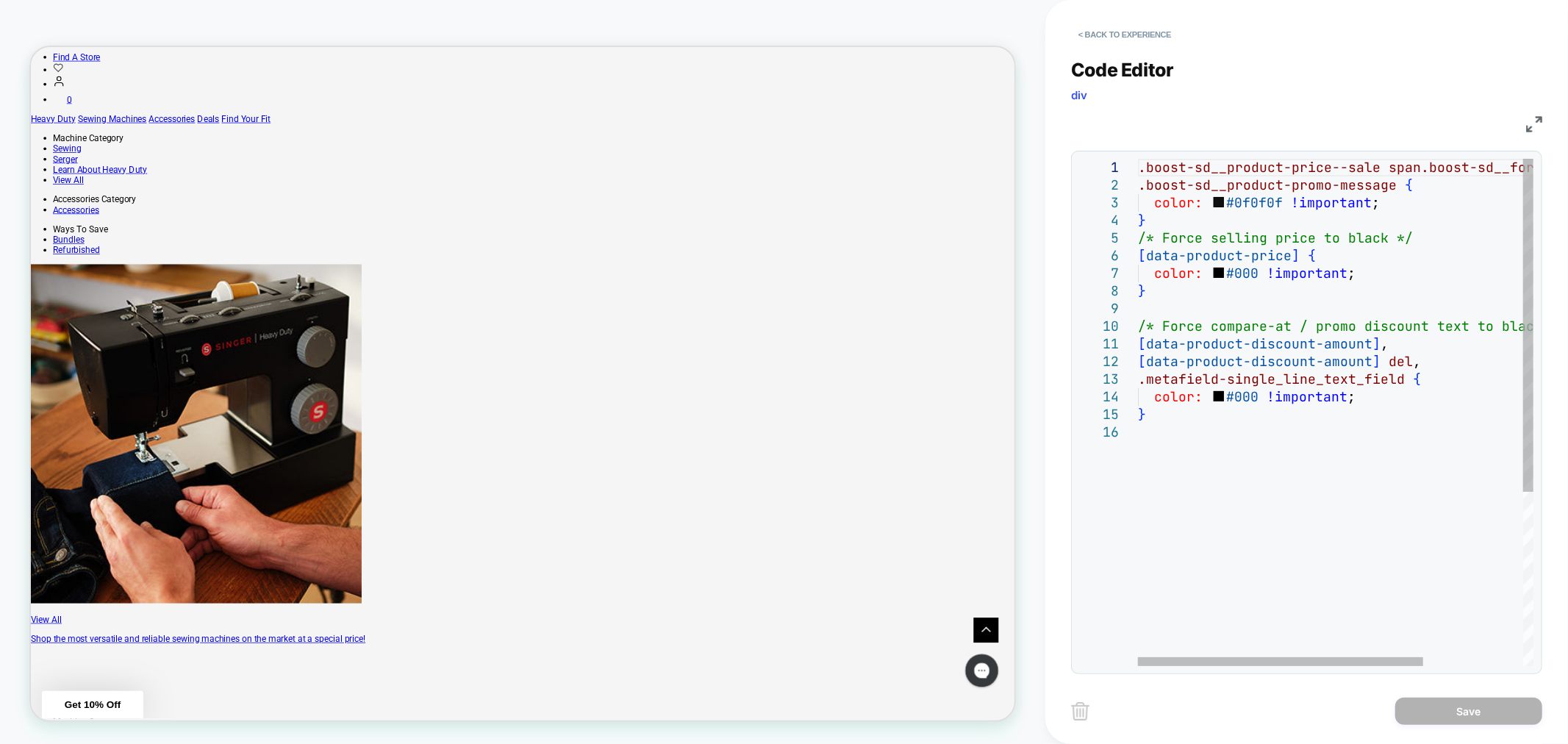
scroll to position [0, 0]
type textarea "**********"
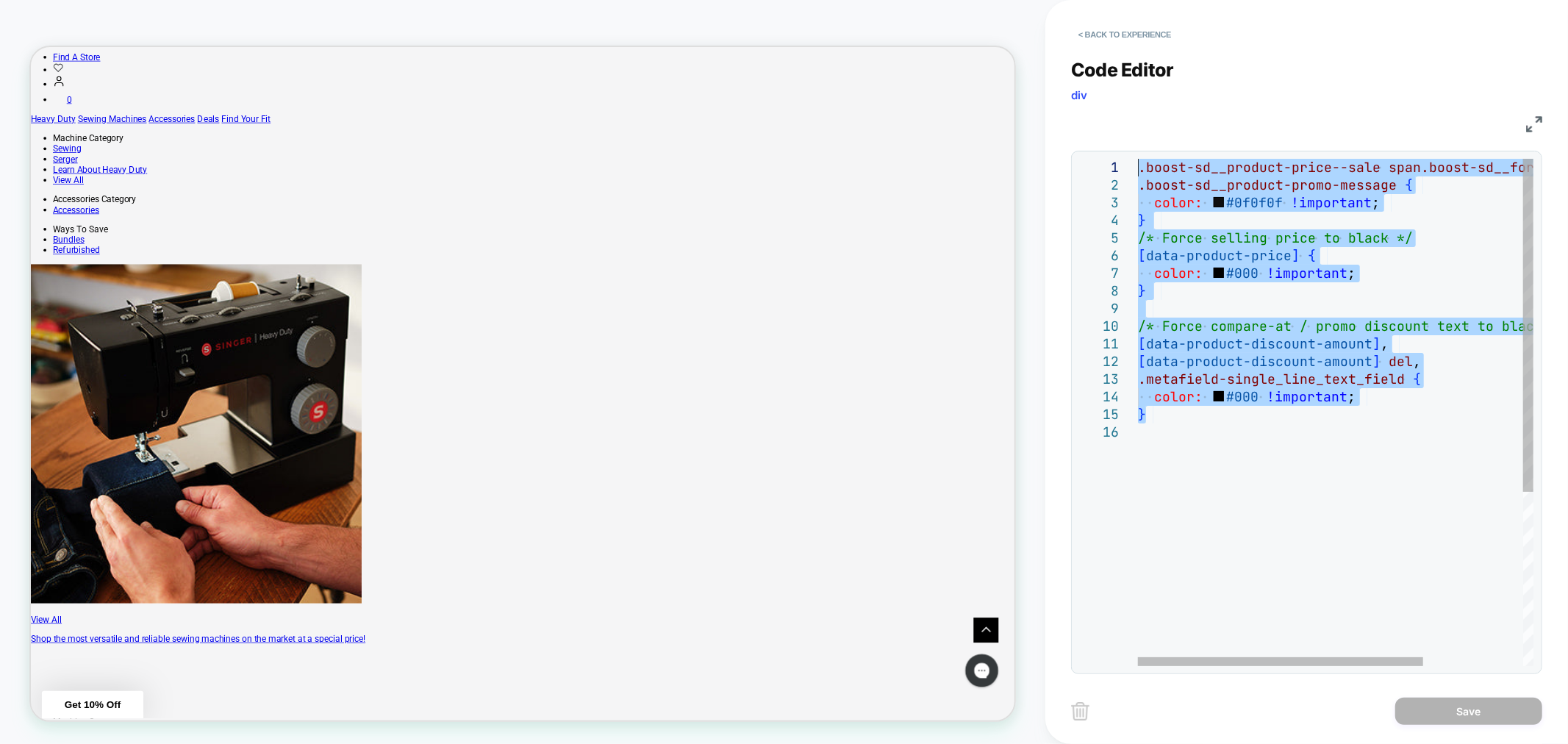
drag, startPoint x: 1384, startPoint y: 416, endPoint x: 1023, endPoint y: 99, distance: 480.4
click at [1138, 159] on div ".boost-sd__product-price--sale span.boost-sd__format-currency , .boost-sd__prod…" at bounding box center [1404, 544] width 534 height 772
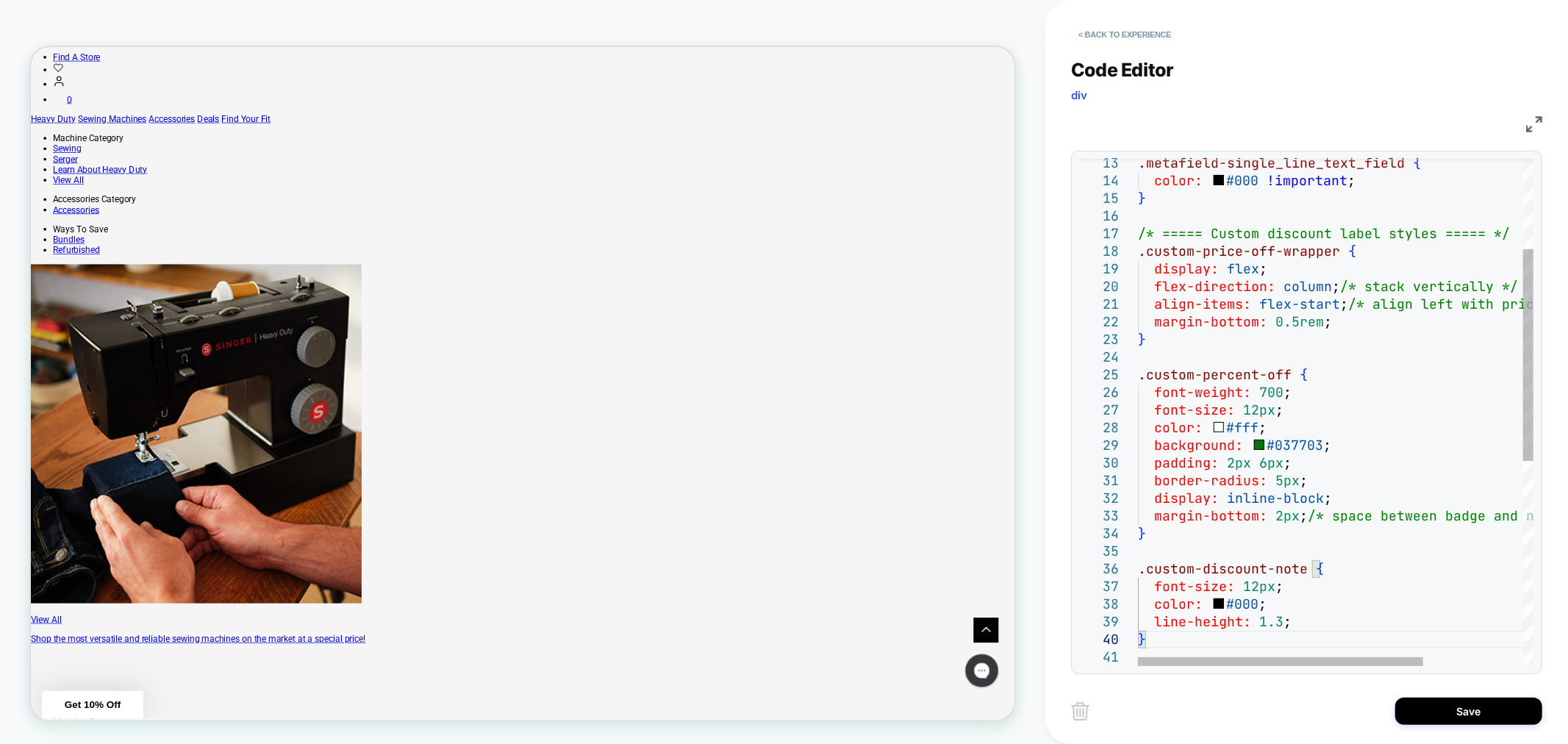
type textarea "**********"
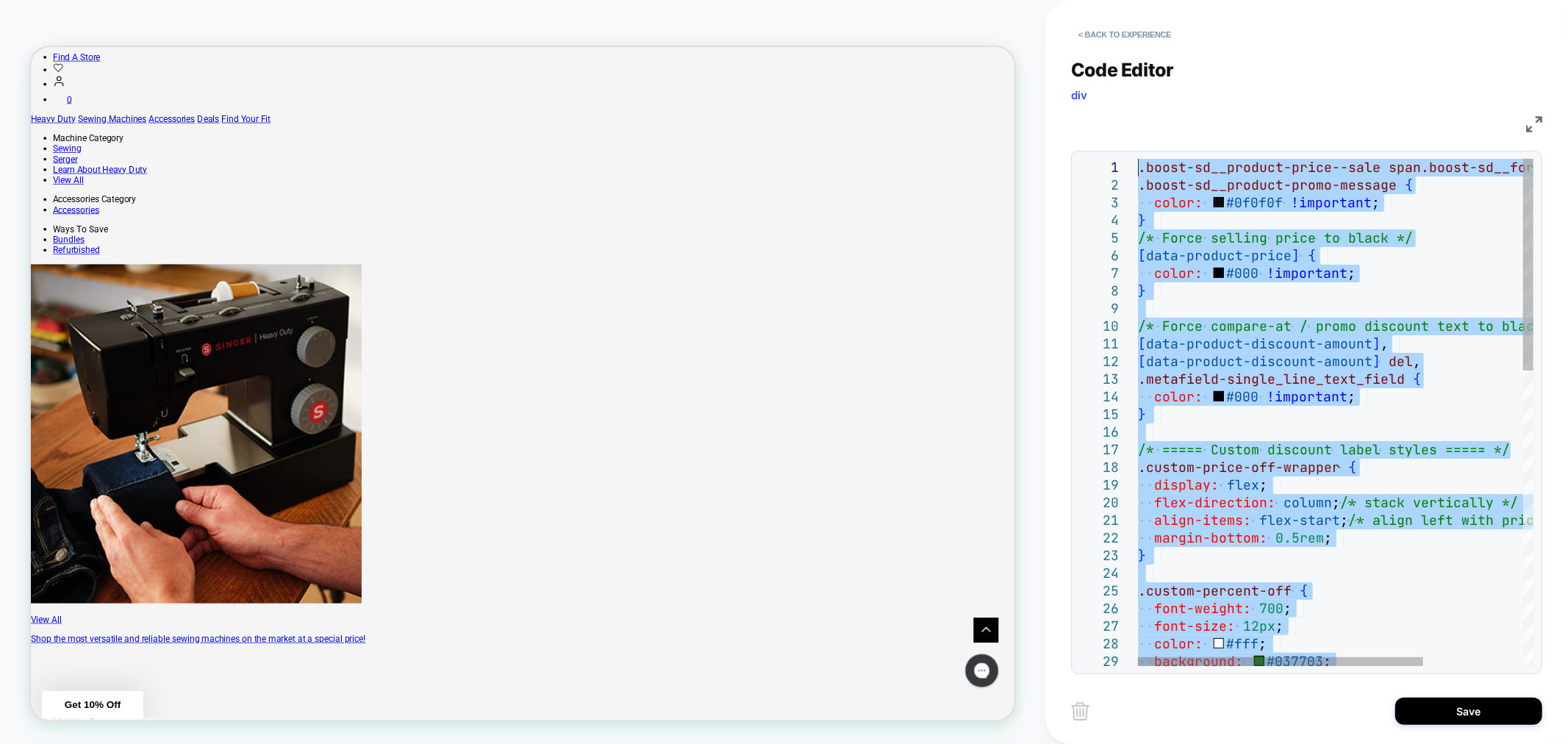
drag, startPoint x: 1163, startPoint y: 635, endPoint x: 1049, endPoint y: 103, distance: 544.1
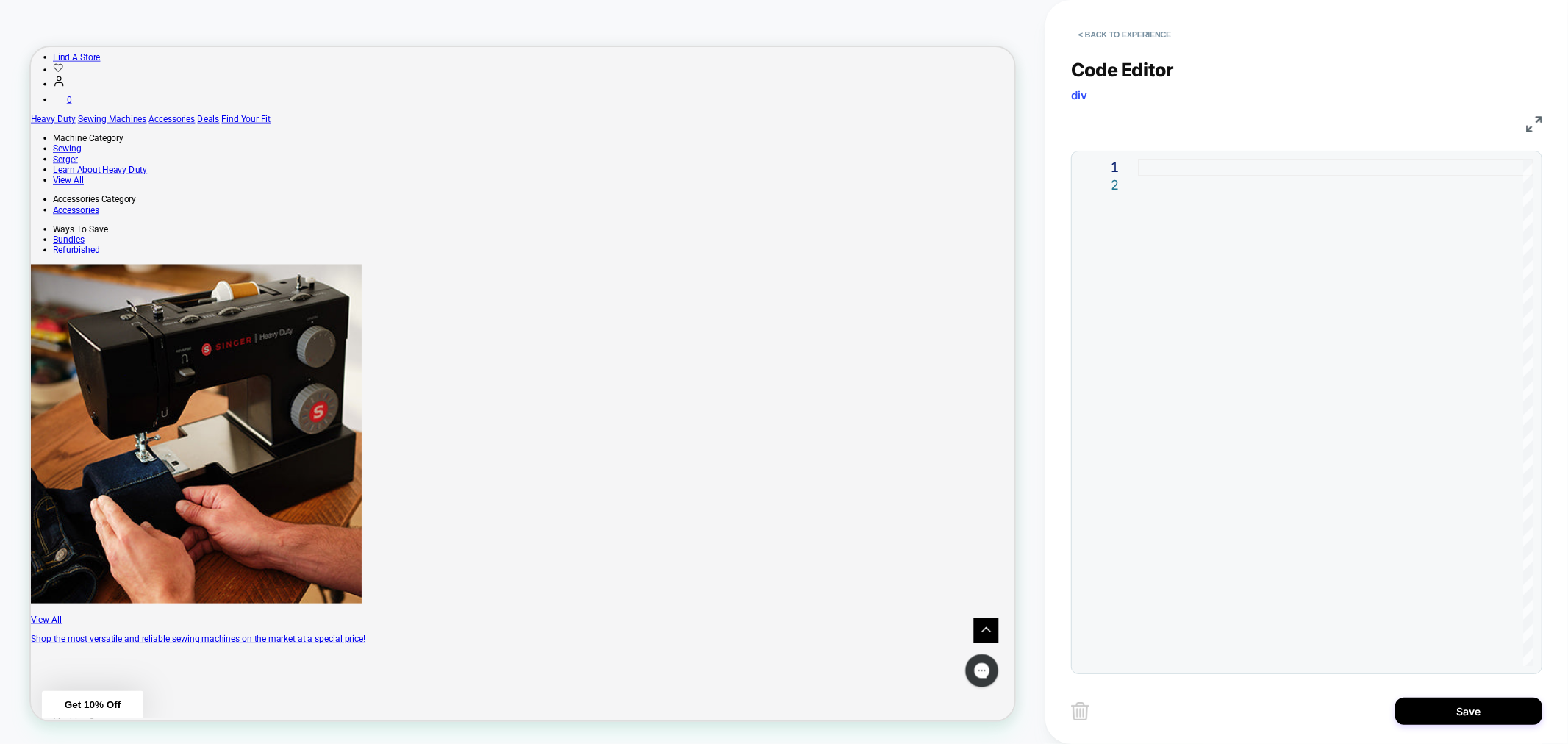
type textarea "**********"
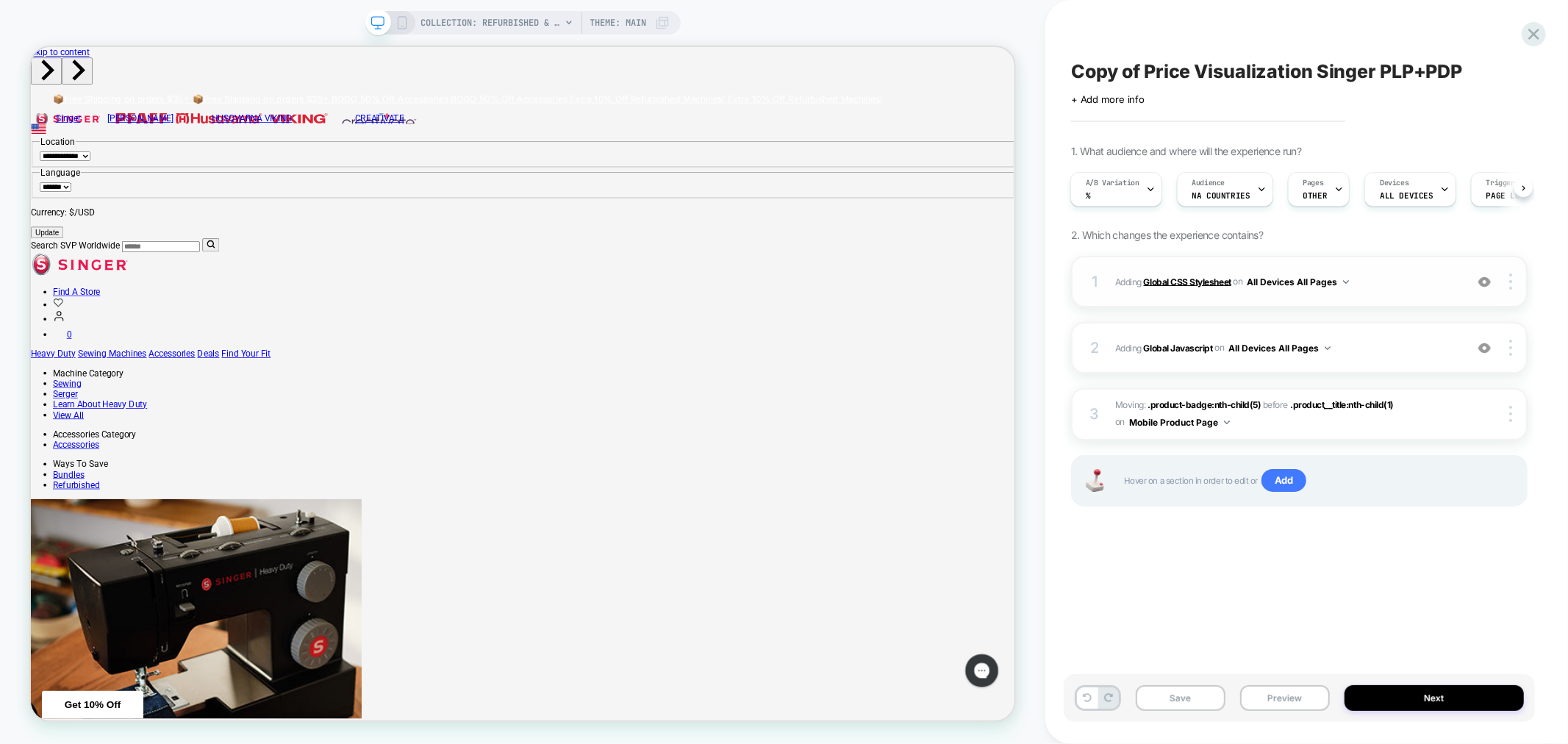
click at [1208, 282] on b "Global CSS Stylesheet" at bounding box center [1187, 281] width 87 height 11
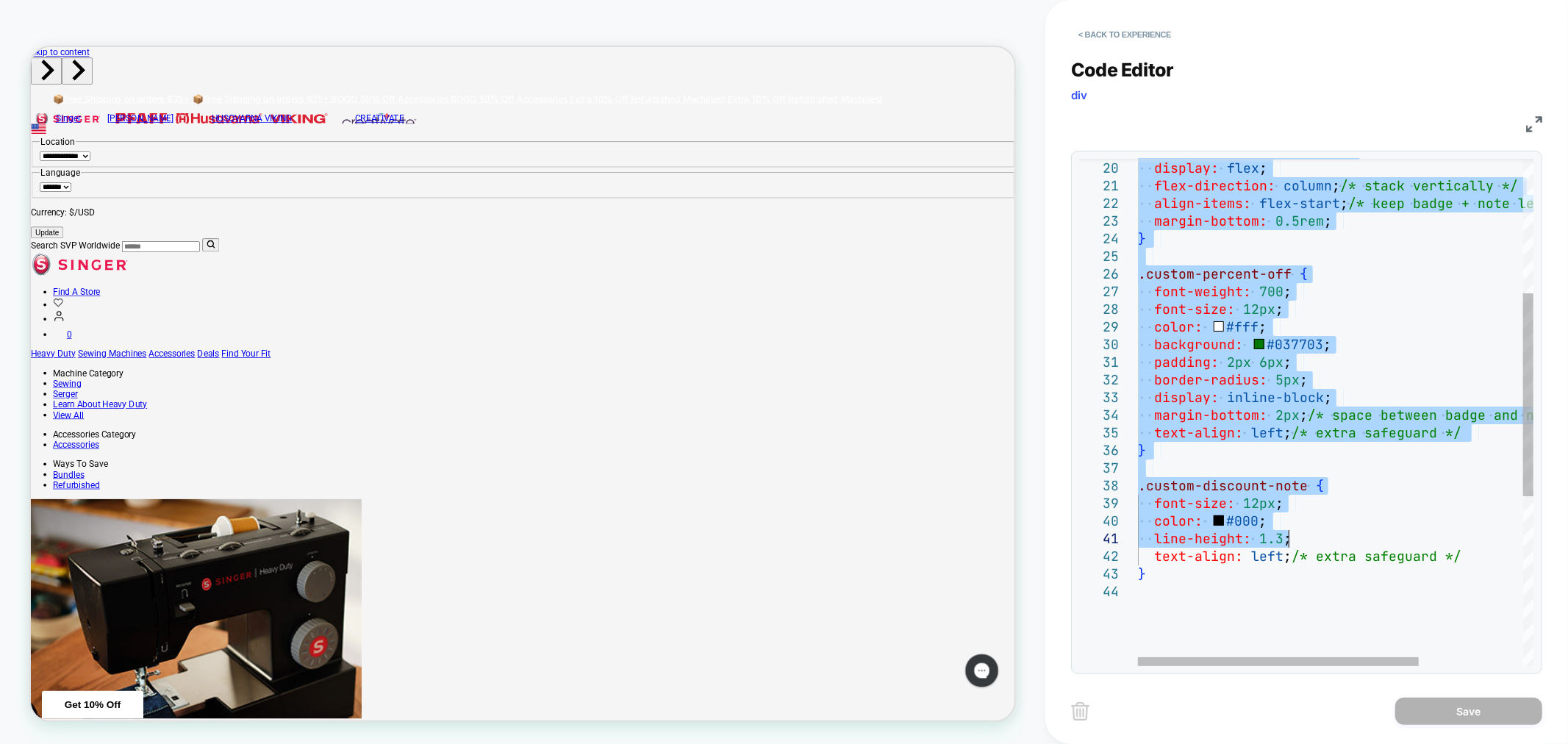
type textarea "**********"
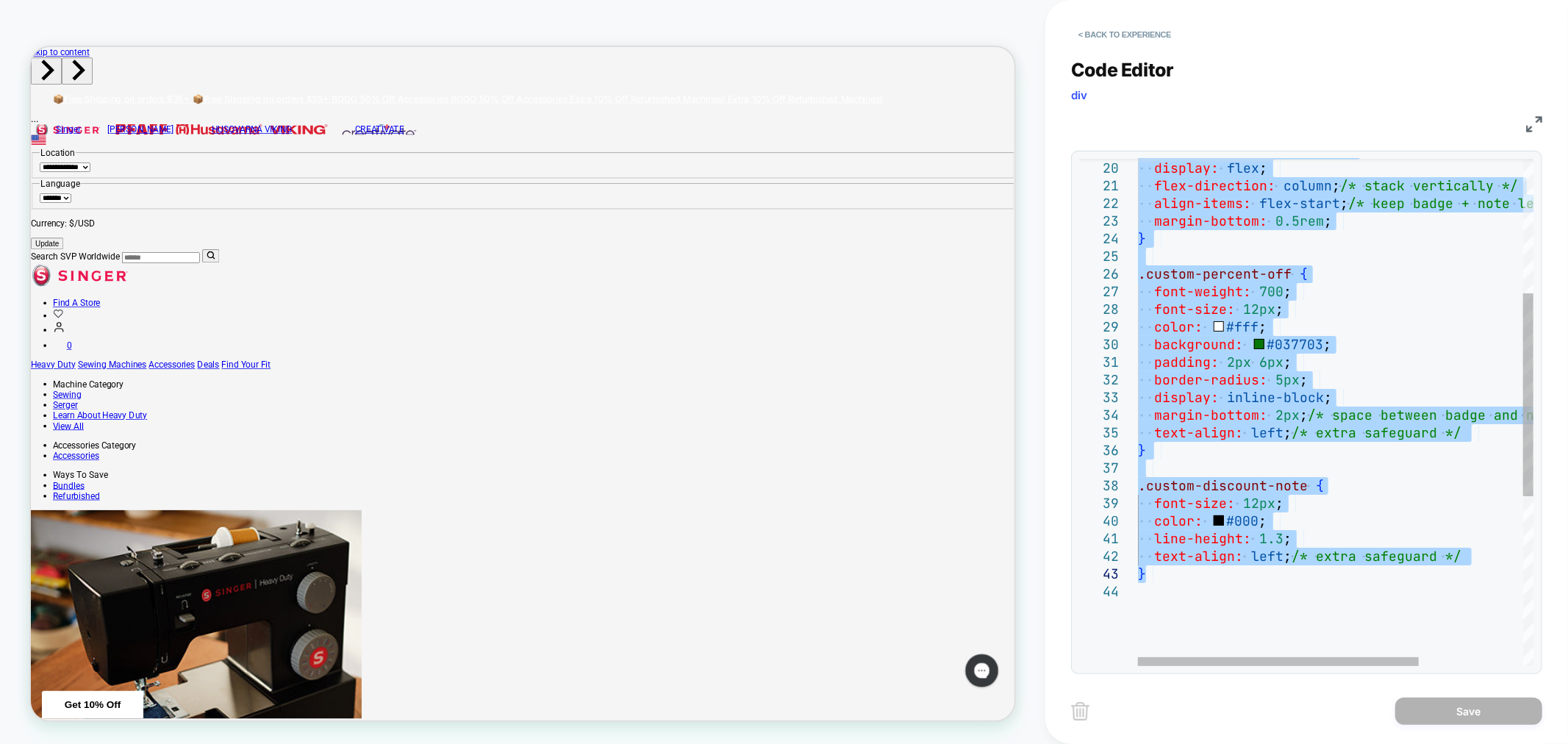
drag, startPoint x: 1141, startPoint y: 163, endPoint x: 1533, endPoint y: 572, distance: 566.5
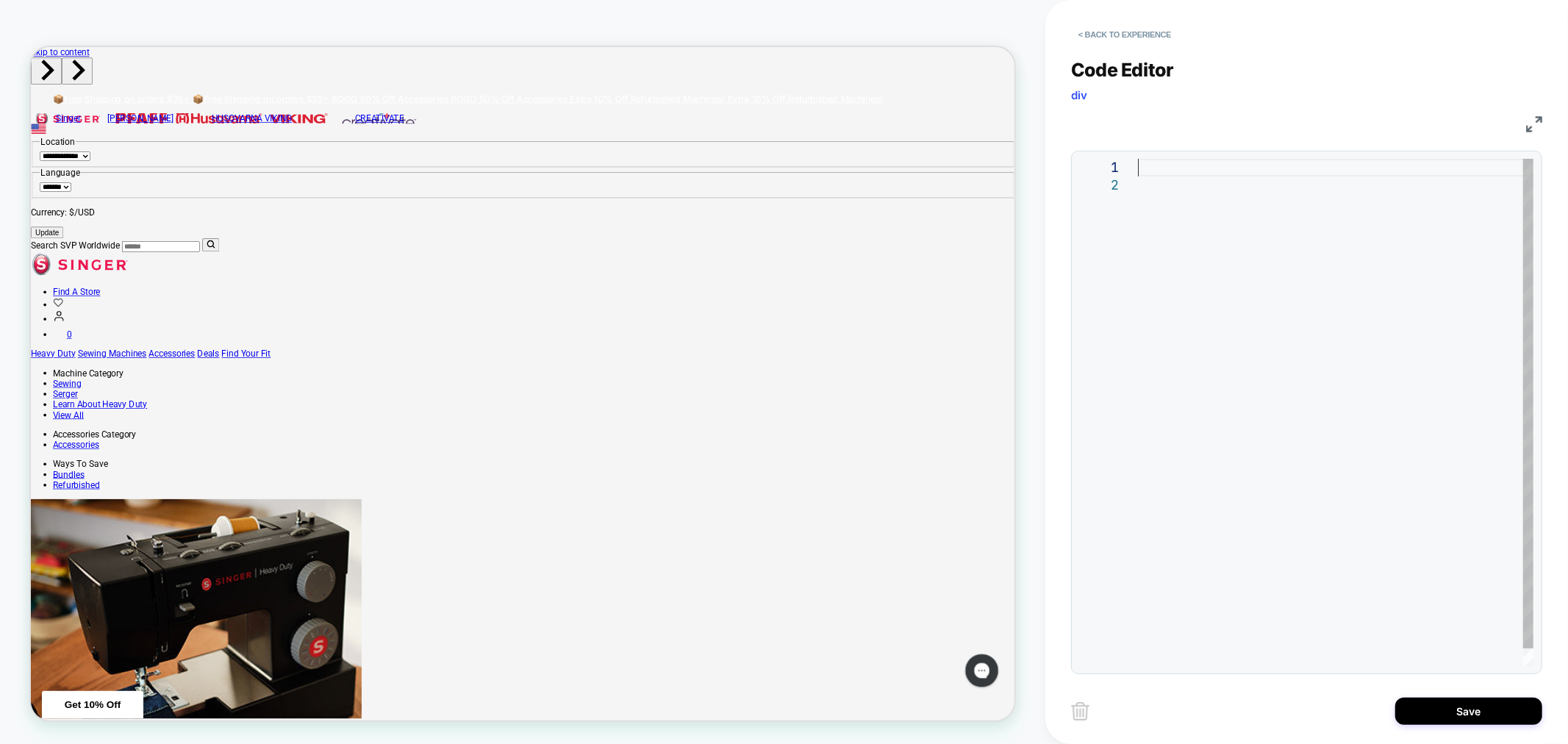
type textarea "**********"
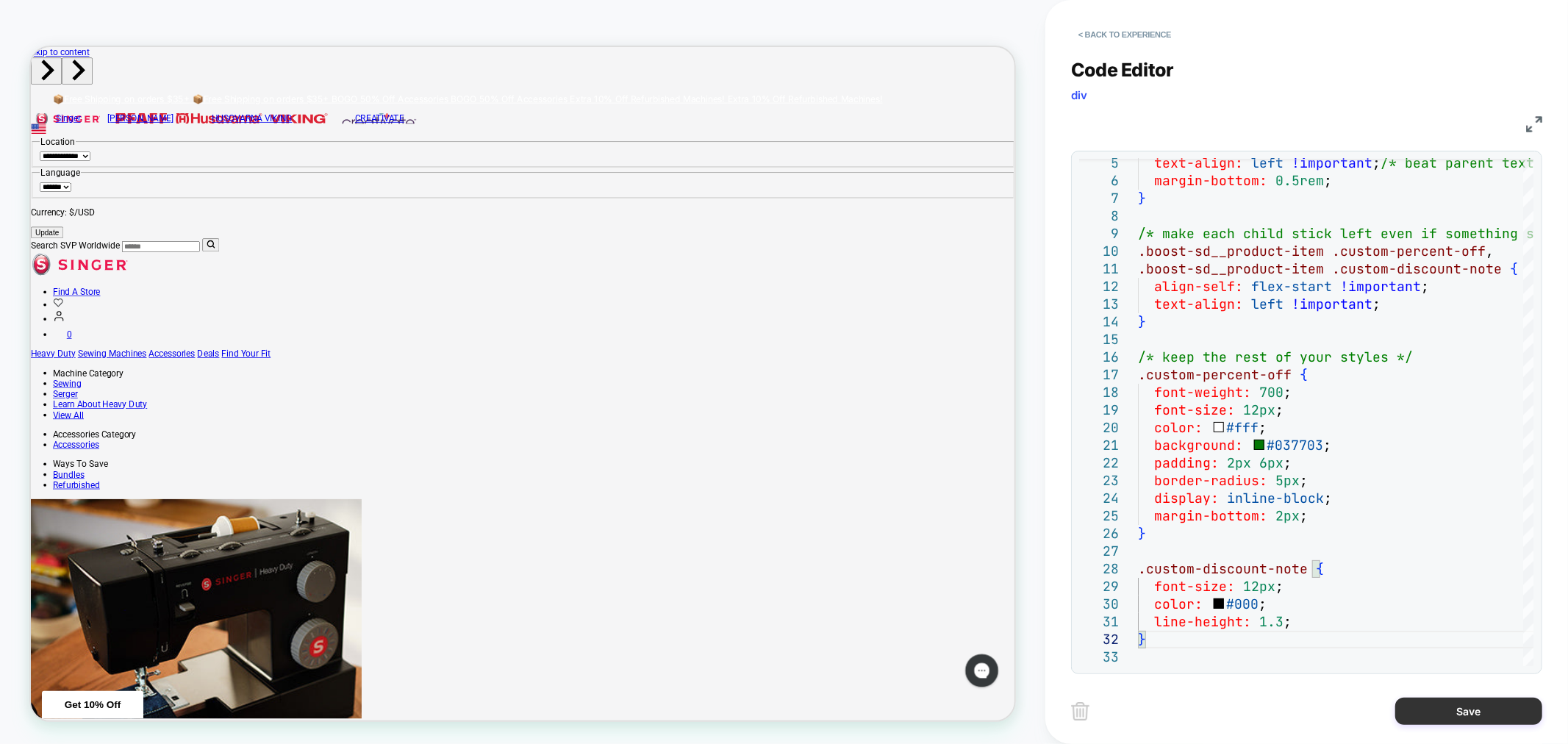
click at [1475, 702] on button "Save" at bounding box center [1468, 711] width 147 height 28
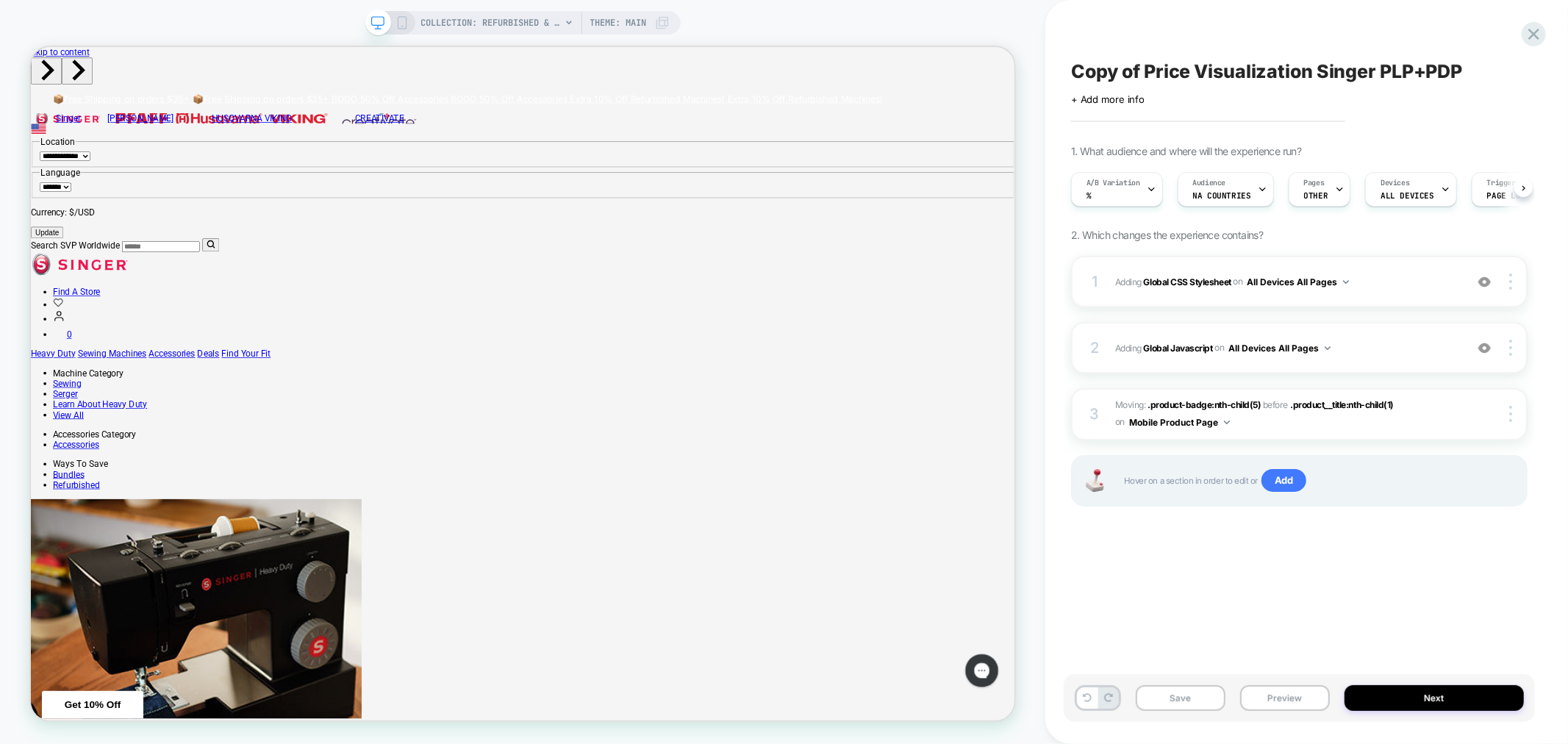
scroll to position [0, 1]
click at [1277, 341] on button "All Devices All Pages" at bounding box center [1279, 347] width 103 height 18
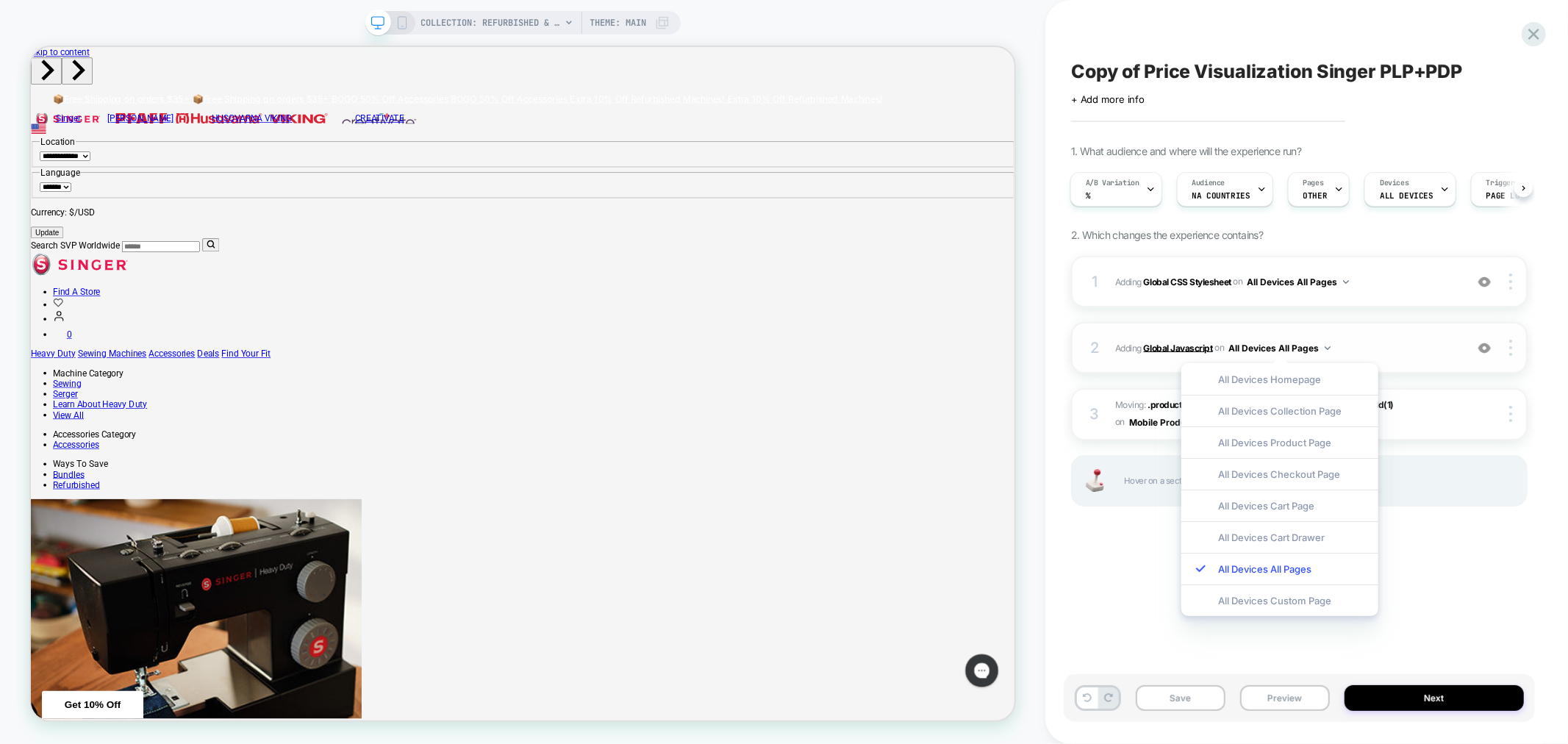
click at [1187, 343] on b "Global Javascript" at bounding box center [1178, 347] width 69 height 11
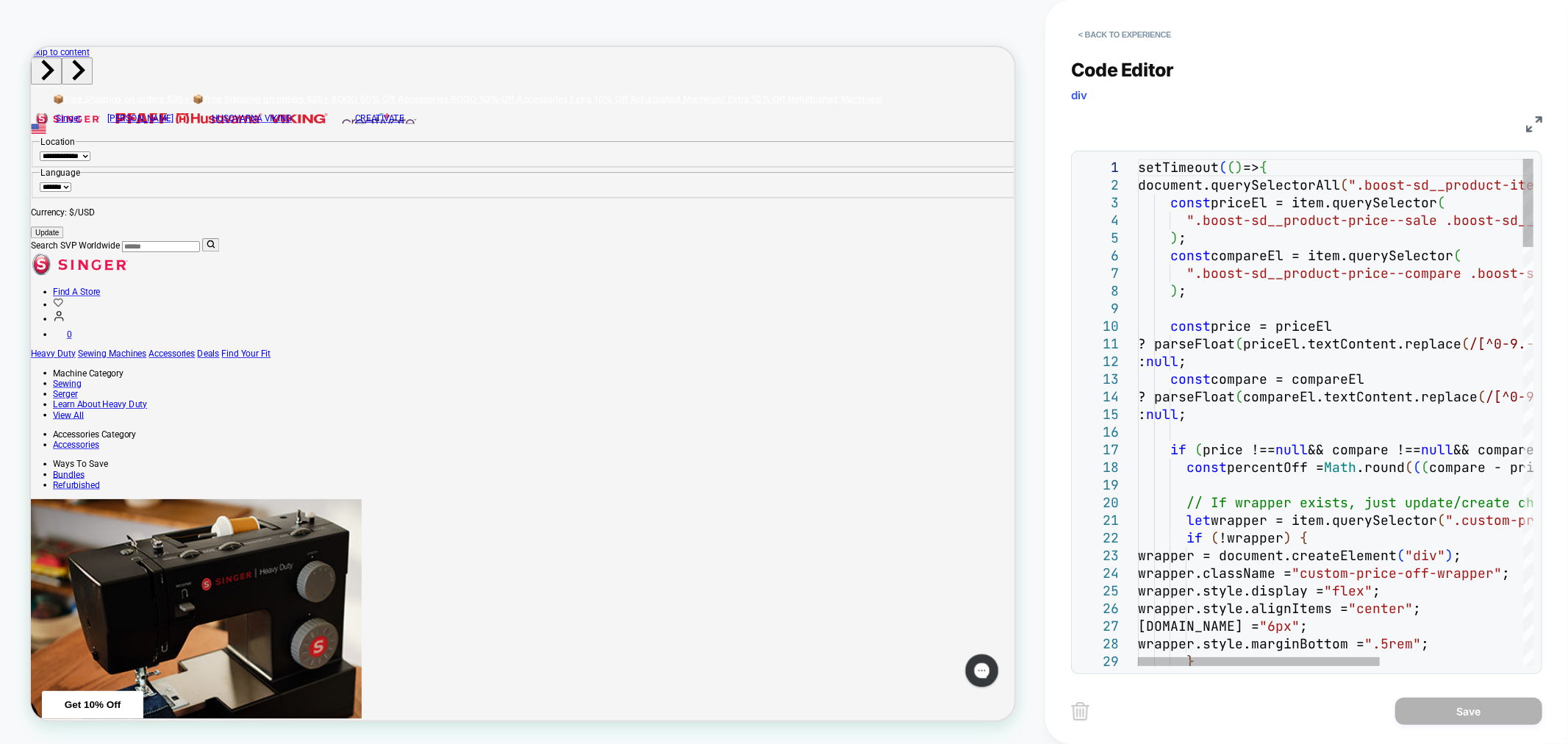
scroll to position [0, 0]
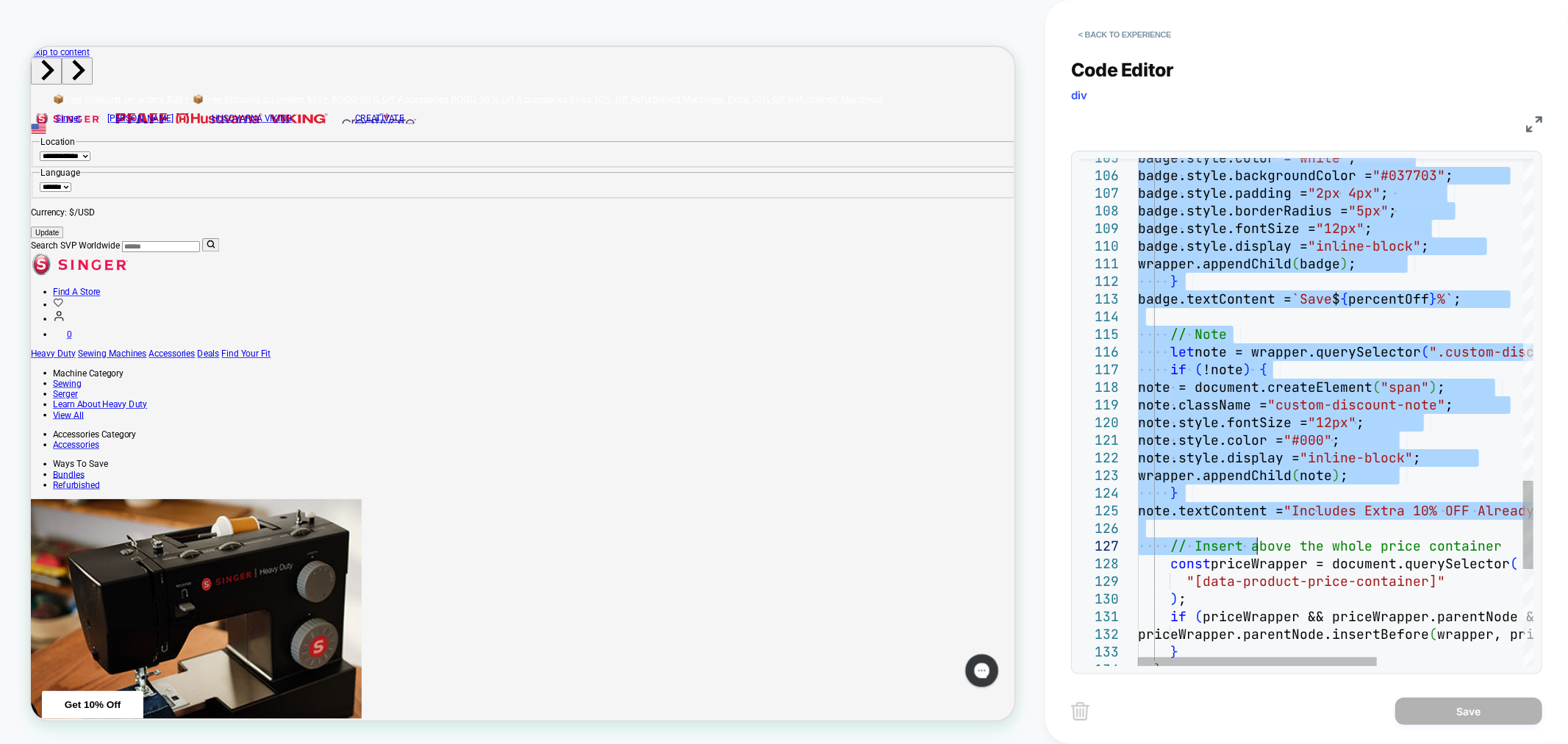
type textarea "**********"
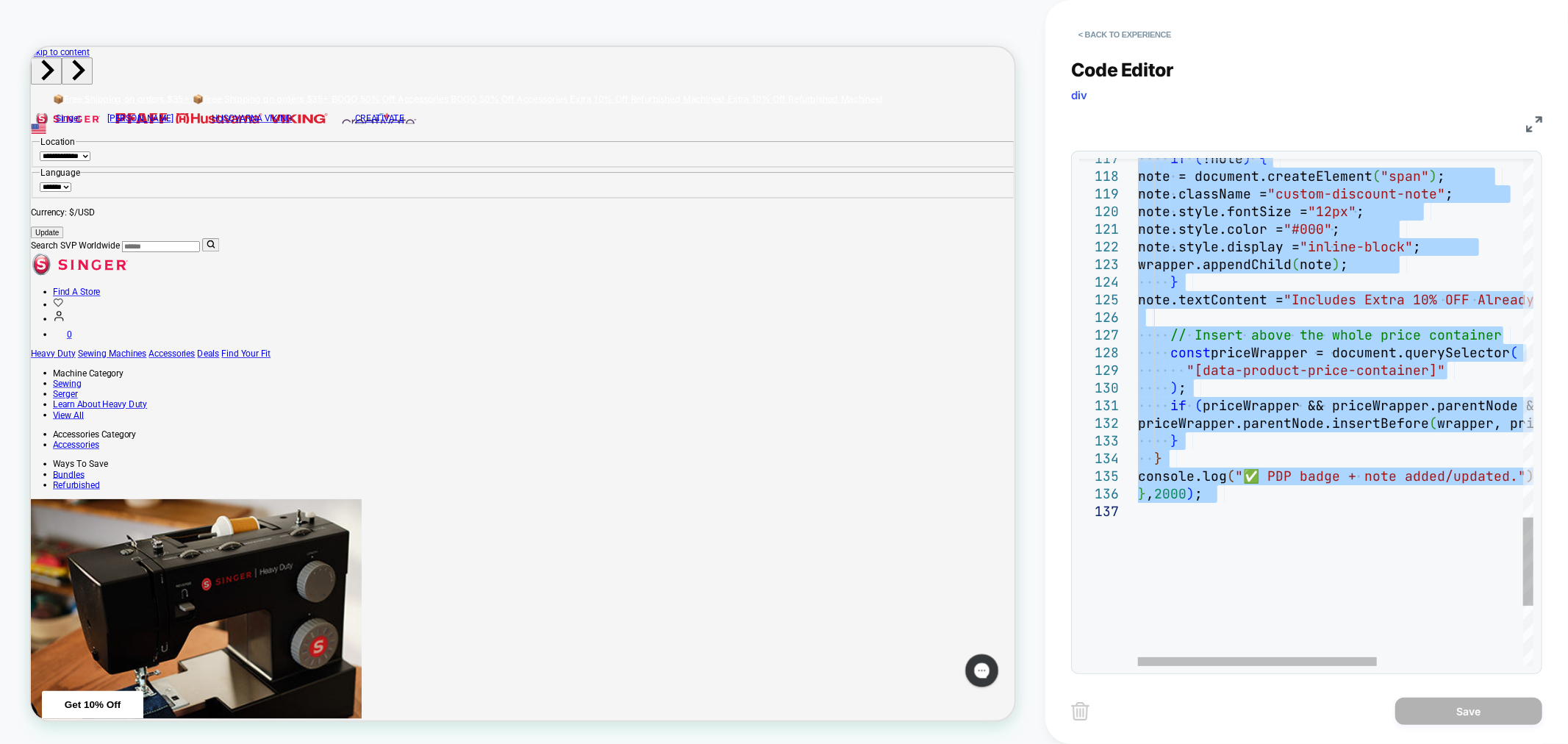
drag, startPoint x: 1140, startPoint y: 162, endPoint x: 1229, endPoint y: 535, distance: 383.5
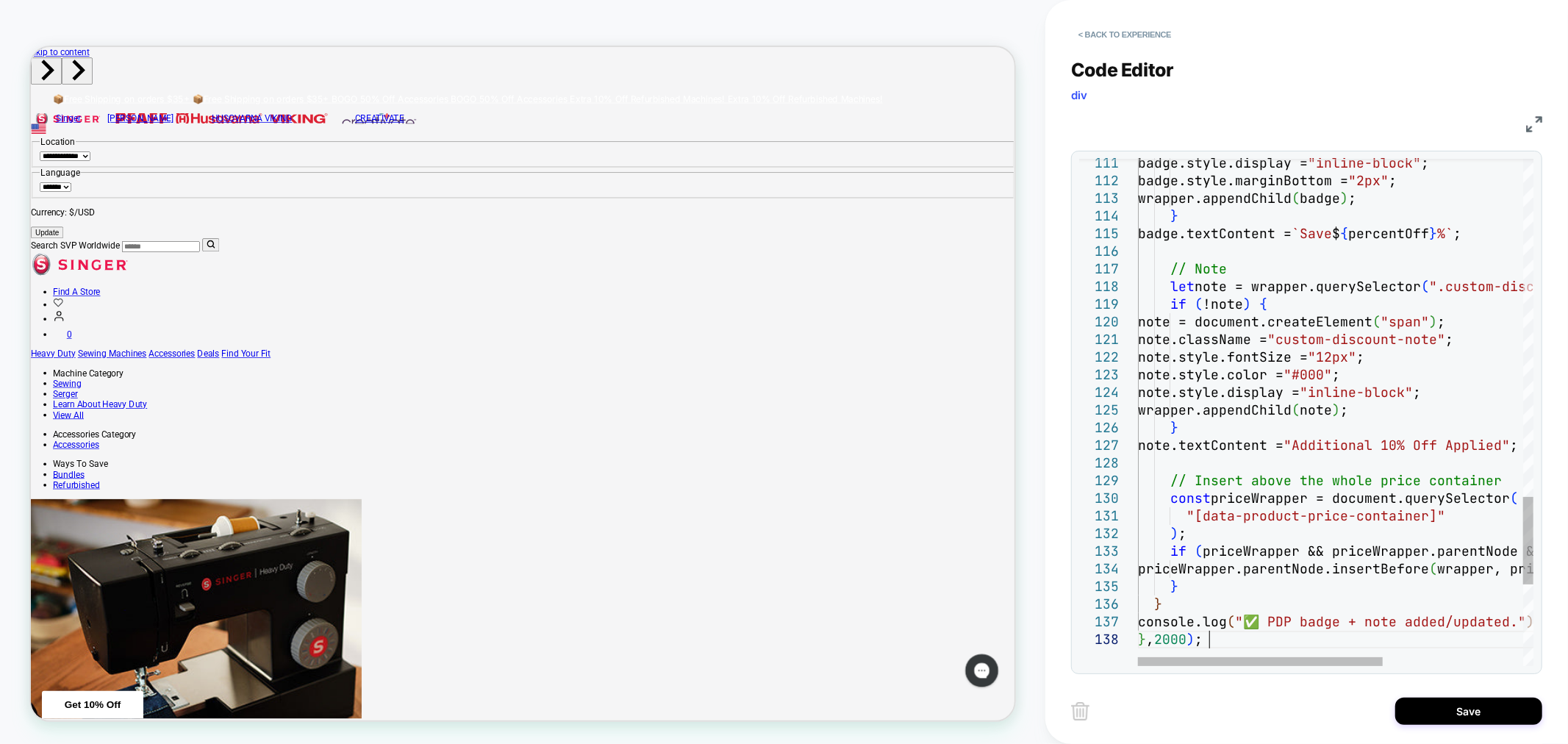
type textarea "**********"
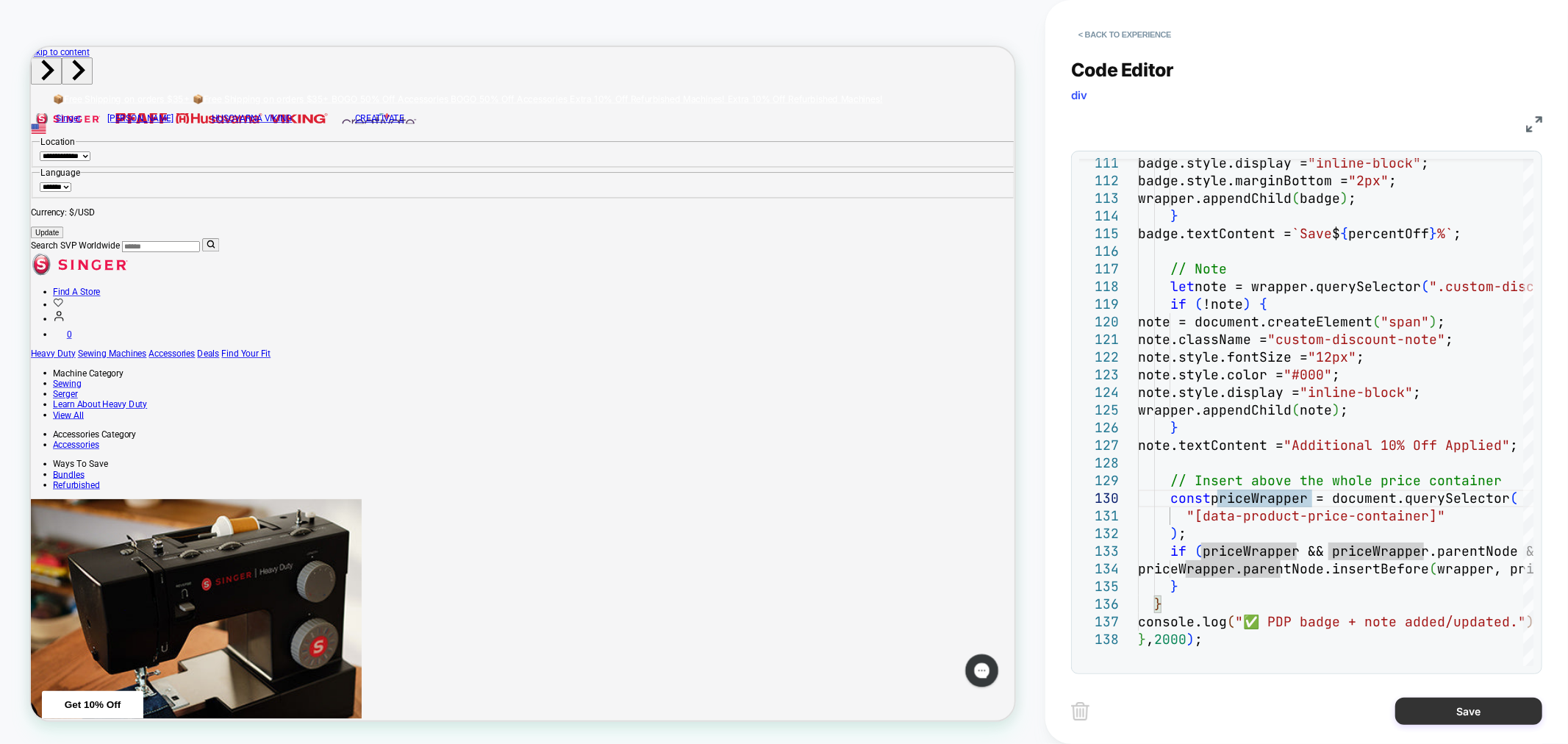
click at [1461, 713] on button "Save" at bounding box center [1468, 711] width 147 height 28
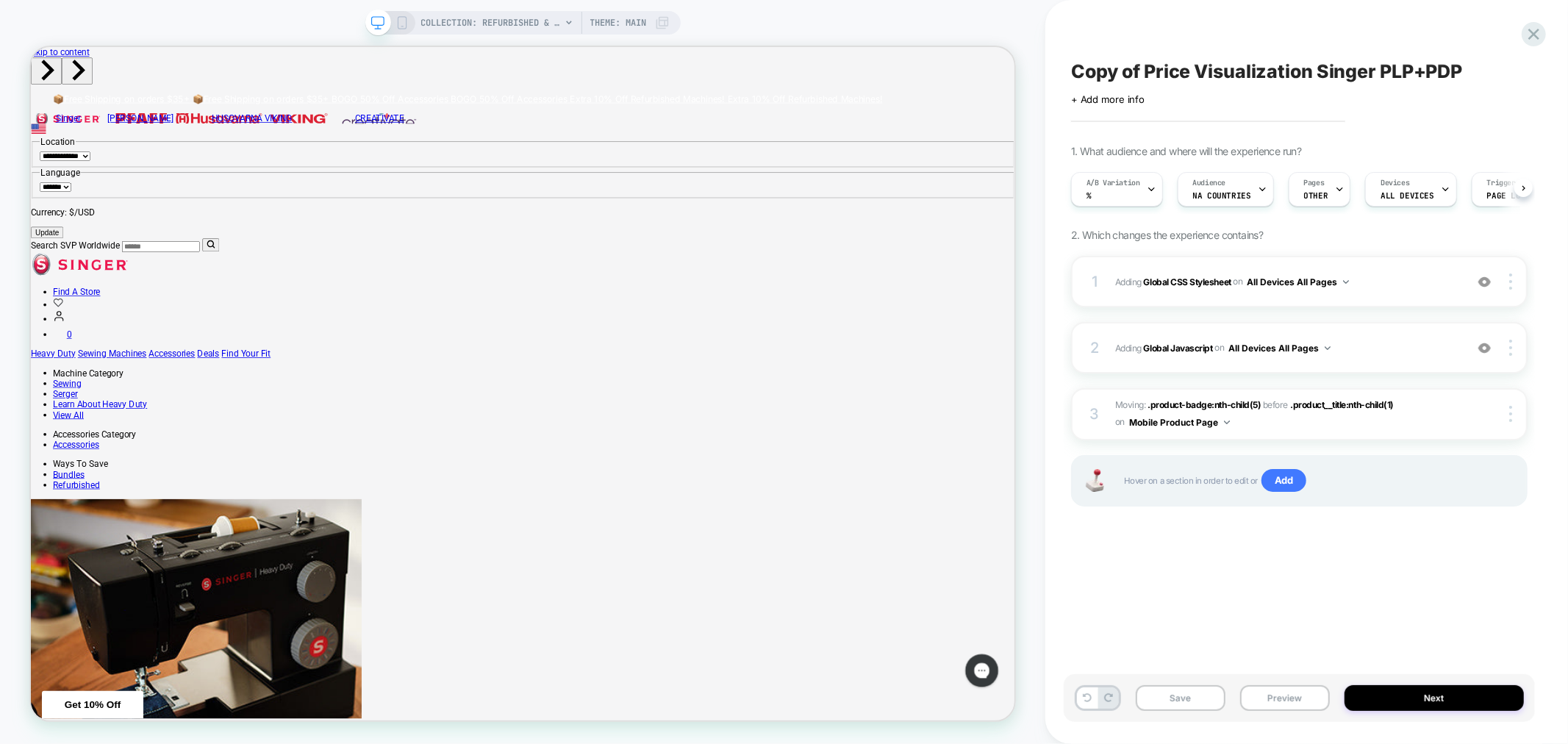
scroll to position [0, 1]
click at [1187, 347] on b "Global Javascript" at bounding box center [1178, 347] width 69 height 11
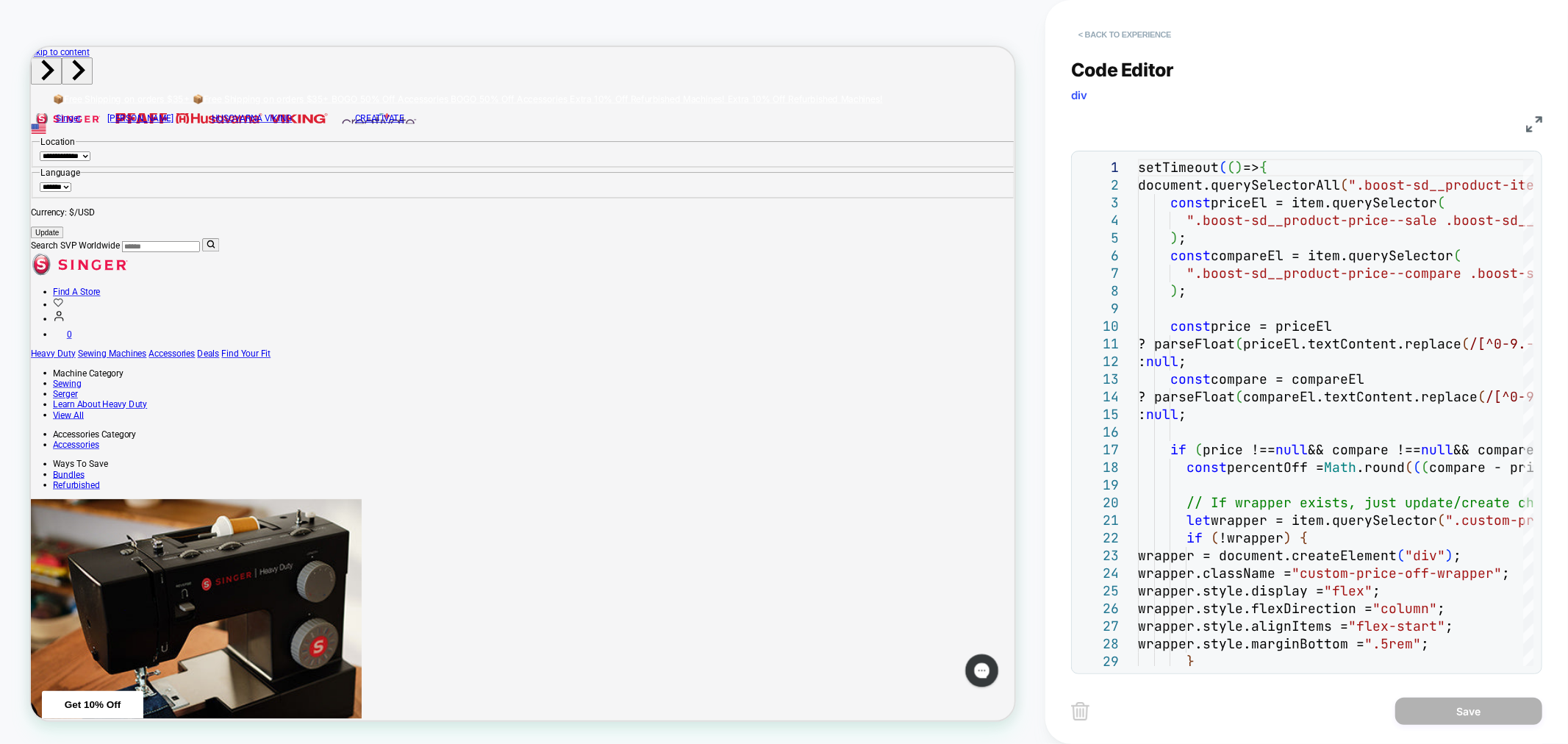
click at [1141, 22] on button "< Back to experience" at bounding box center [1124, 34] width 107 height 23
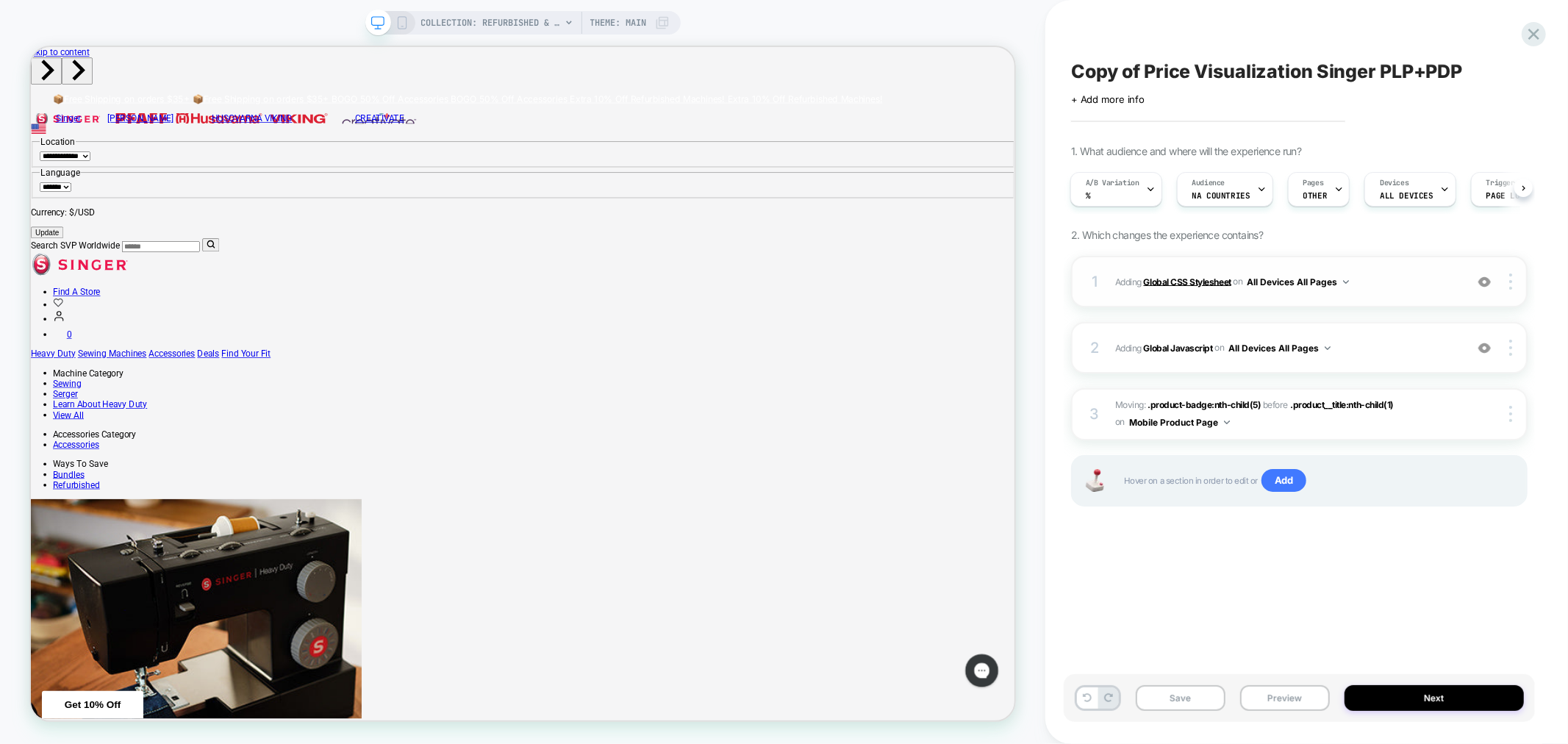
click at [1207, 278] on b "Global CSS Stylesheet" at bounding box center [1187, 281] width 87 height 11
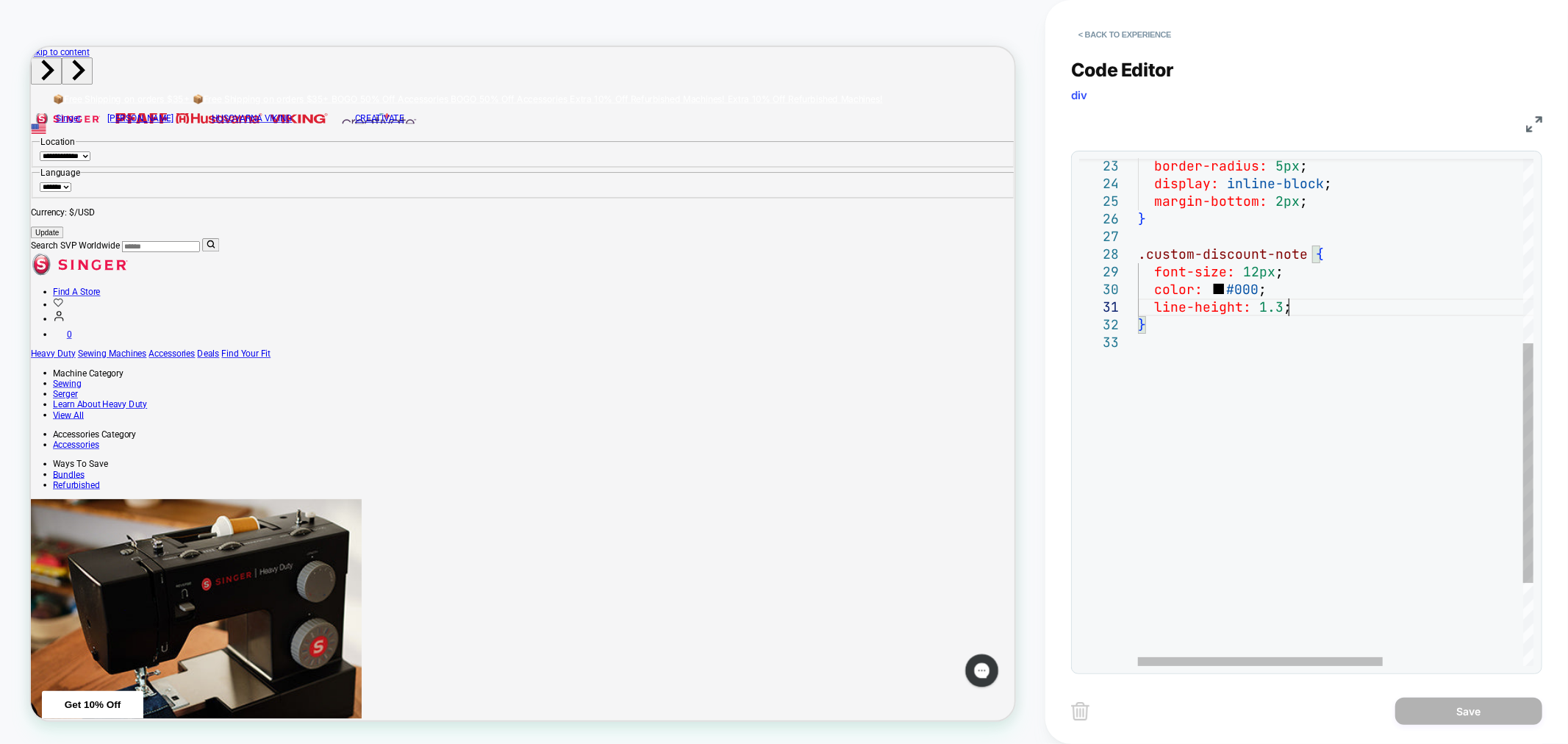
scroll to position [0, 0]
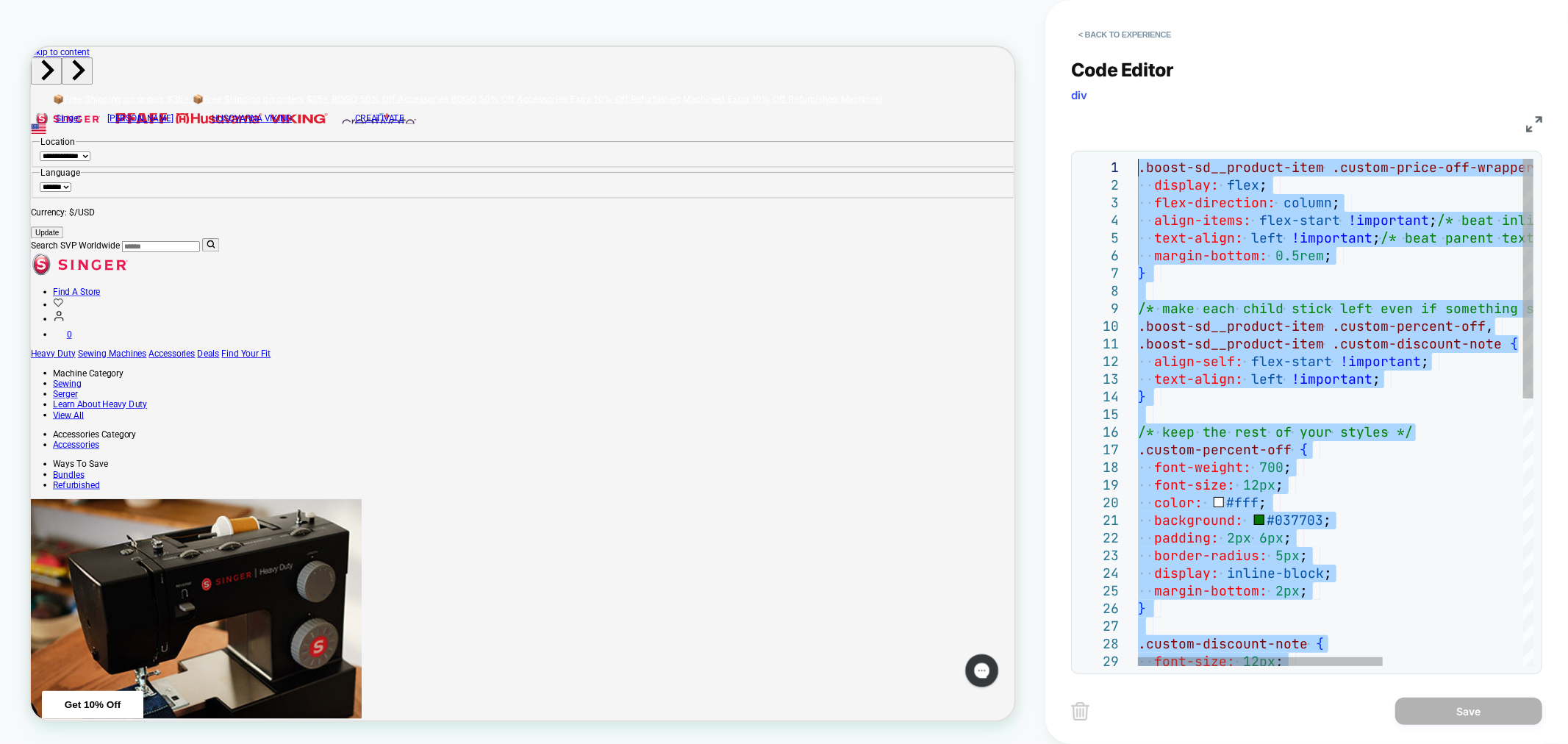
drag, startPoint x: 1304, startPoint y: 309, endPoint x: 1003, endPoint y: -19, distance: 445.2
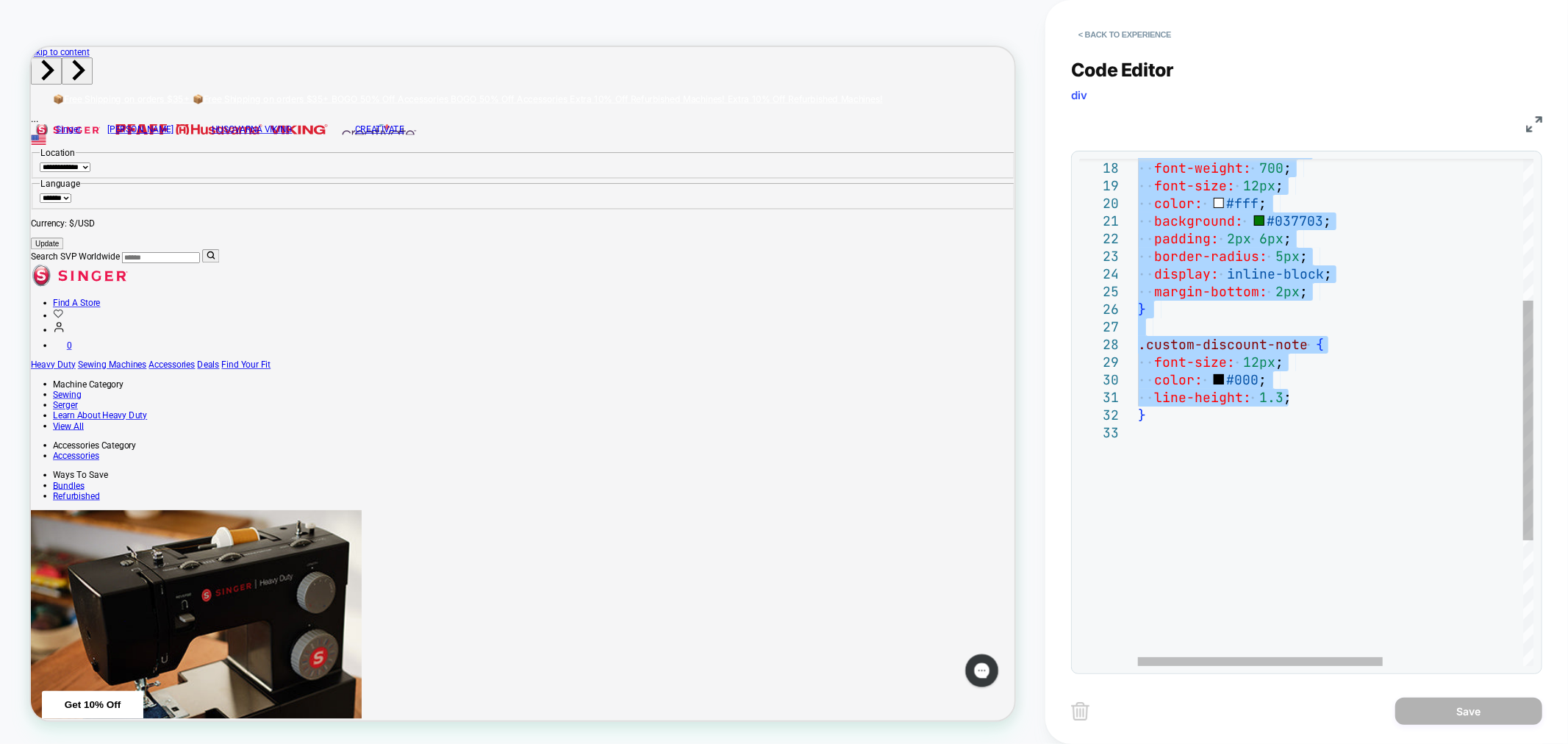
click at [1257, 371] on div "line-height: 1.3 ; } font-size: 12px ; color: #000 ; .custom-discount-note { } …" at bounding box center [1448, 395] width 621 height 1072
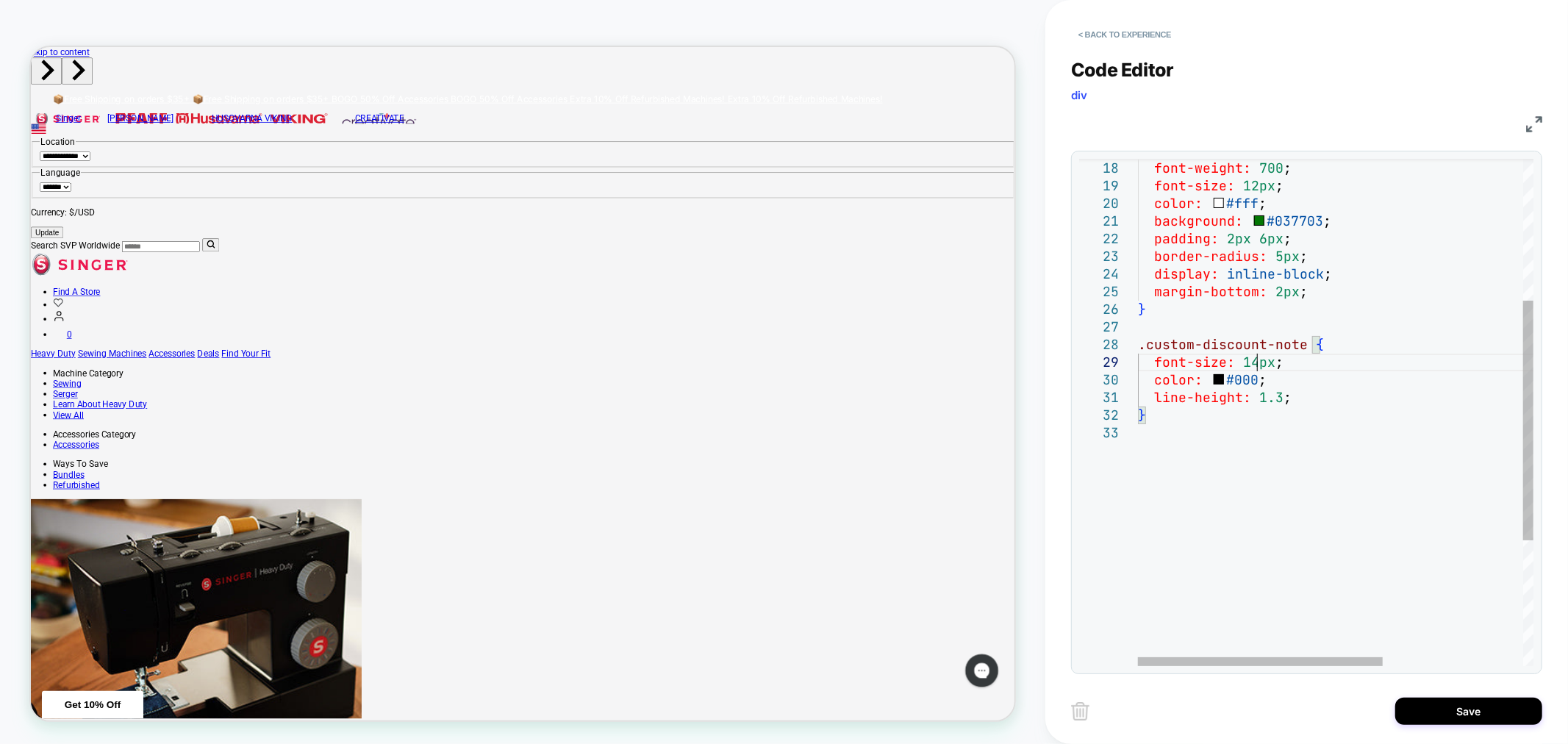
scroll to position [140, 118]
click at [1295, 559] on div "line-height: 1.3 ; } font-size: 14px ; color: #000 ; .custom-discount-note { } …" at bounding box center [1448, 395] width 621 height 1072
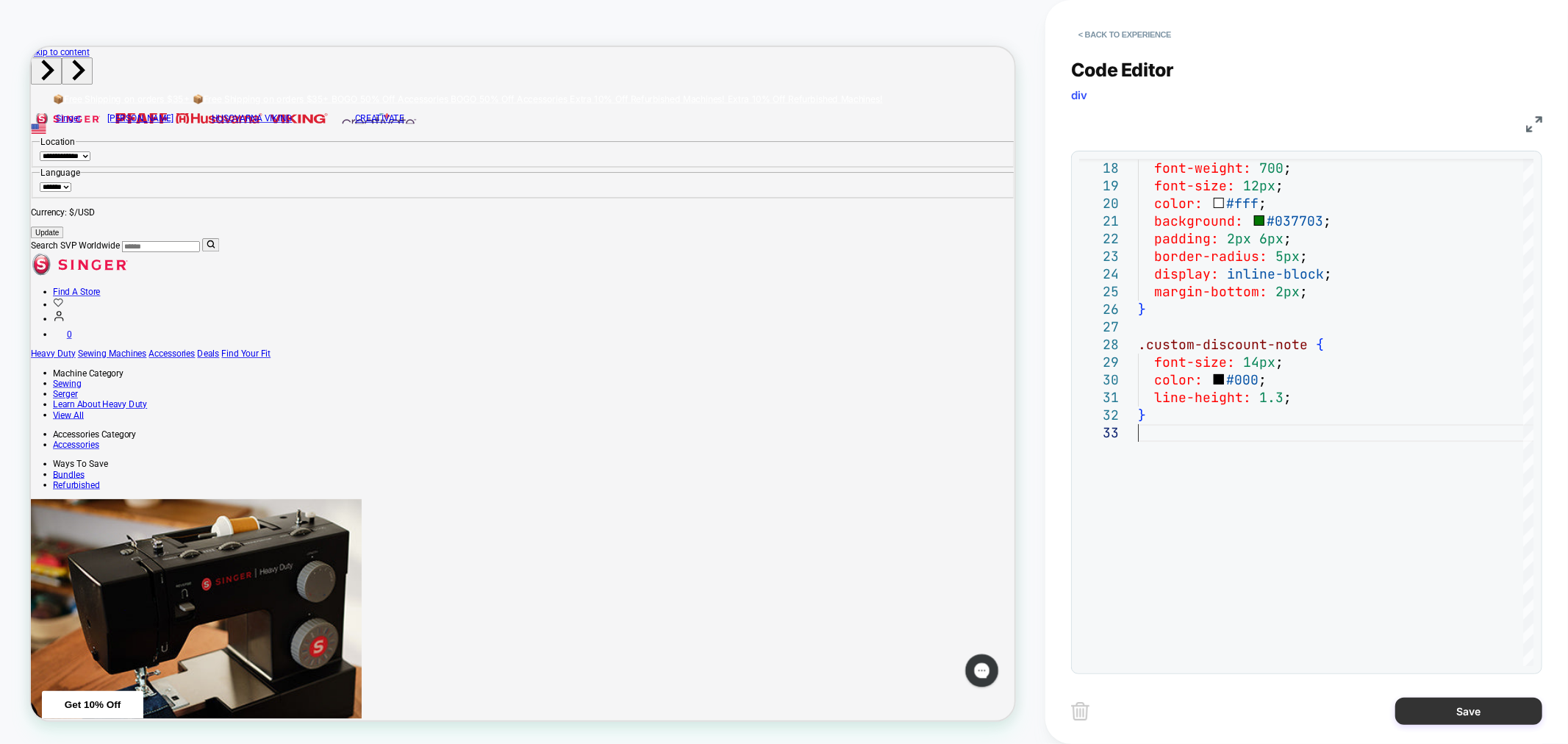
type textarea "**********"
click at [1458, 711] on button "Save" at bounding box center [1468, 711] width 147 height 28
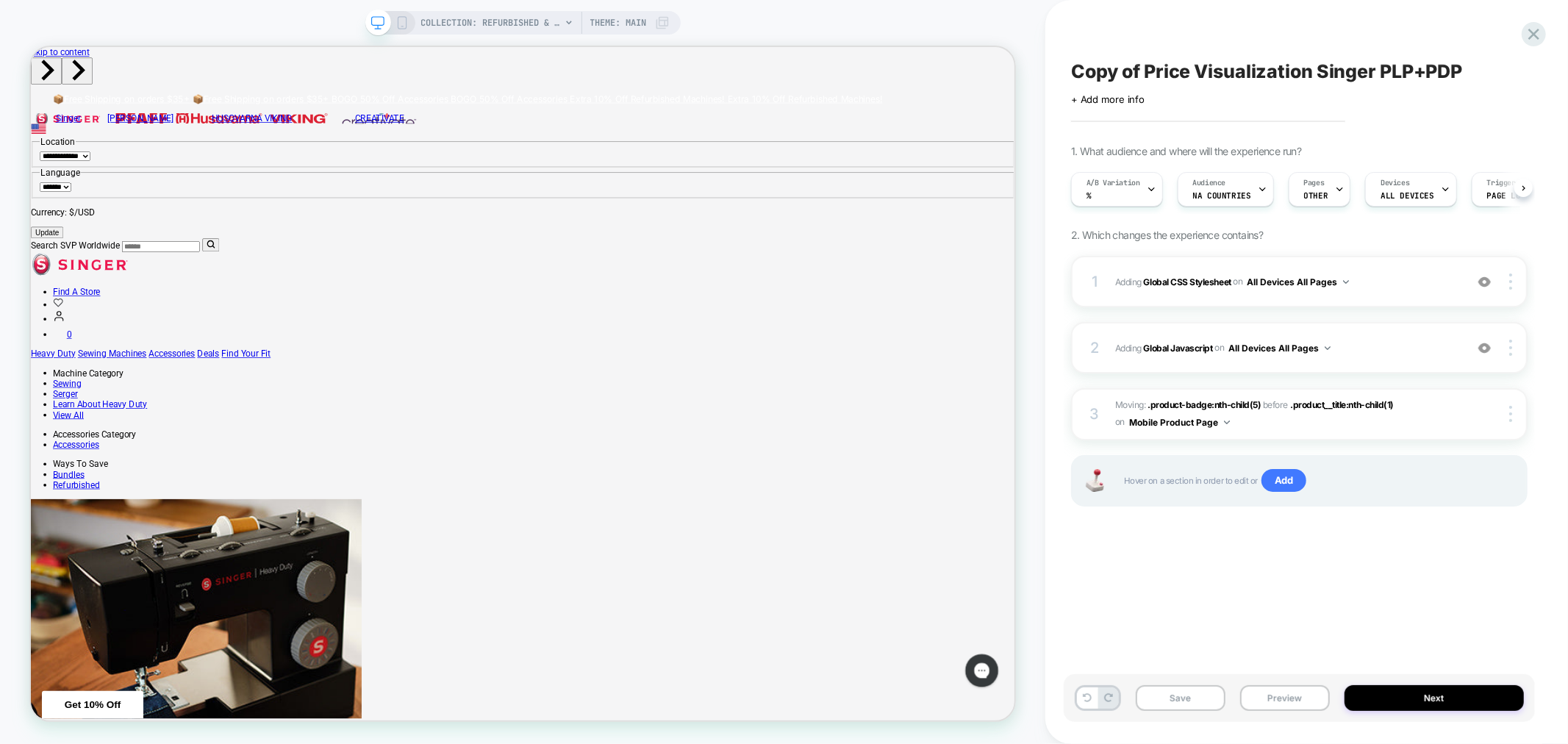
scroll to position [0, 1]
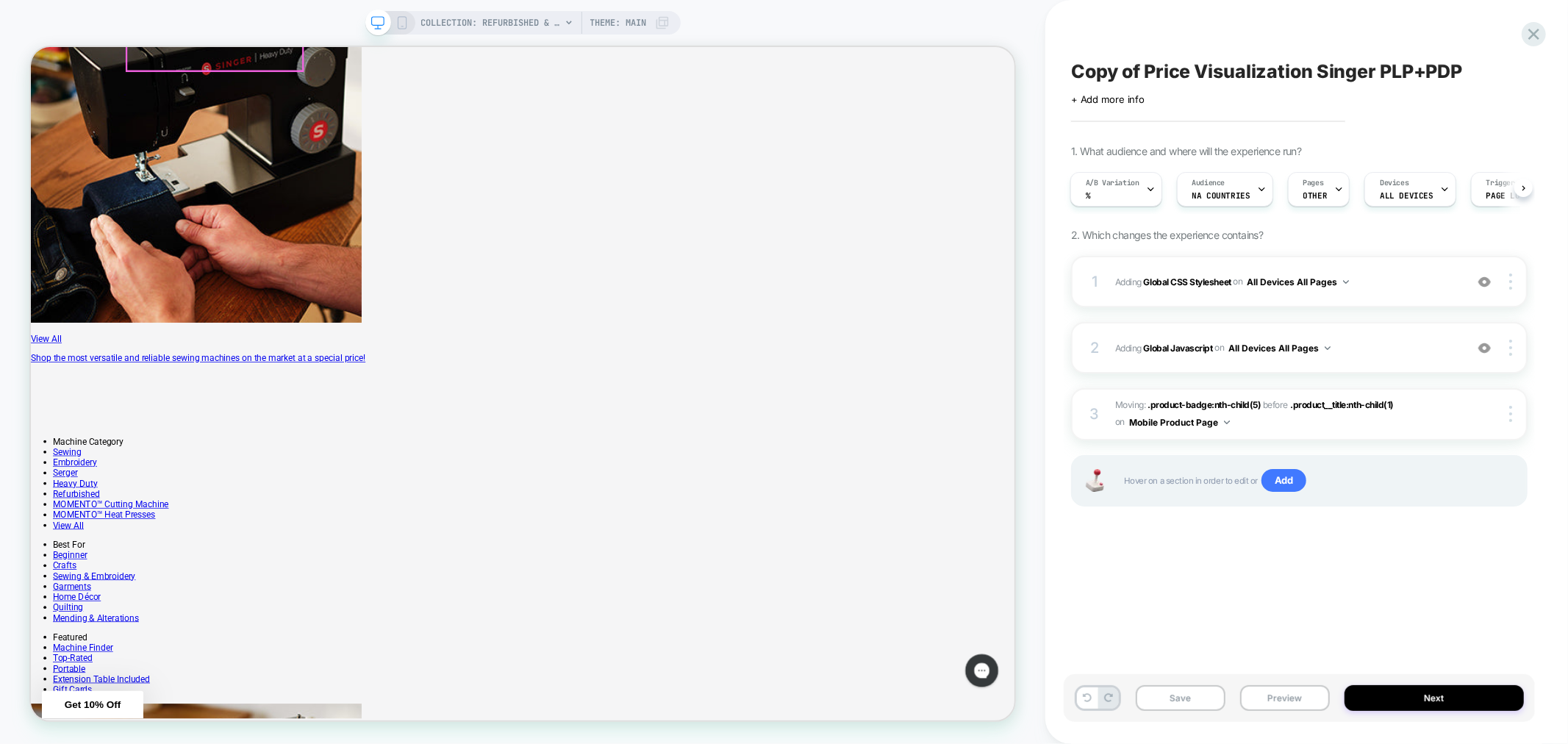
scroll to position [795, 0]
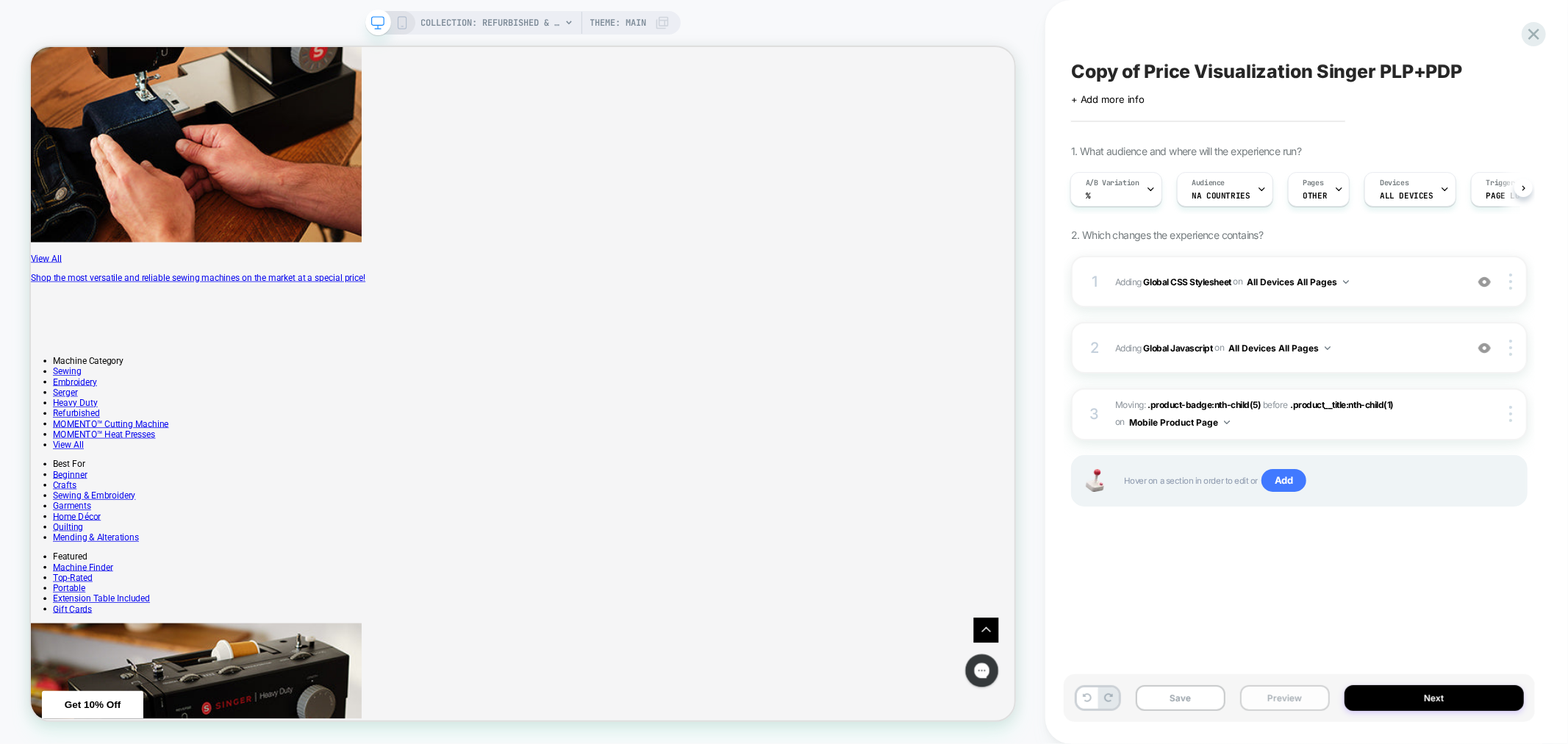
click at [1286, 690] on button "Preview" at bounding box center [1284, 698] width 90 height 26
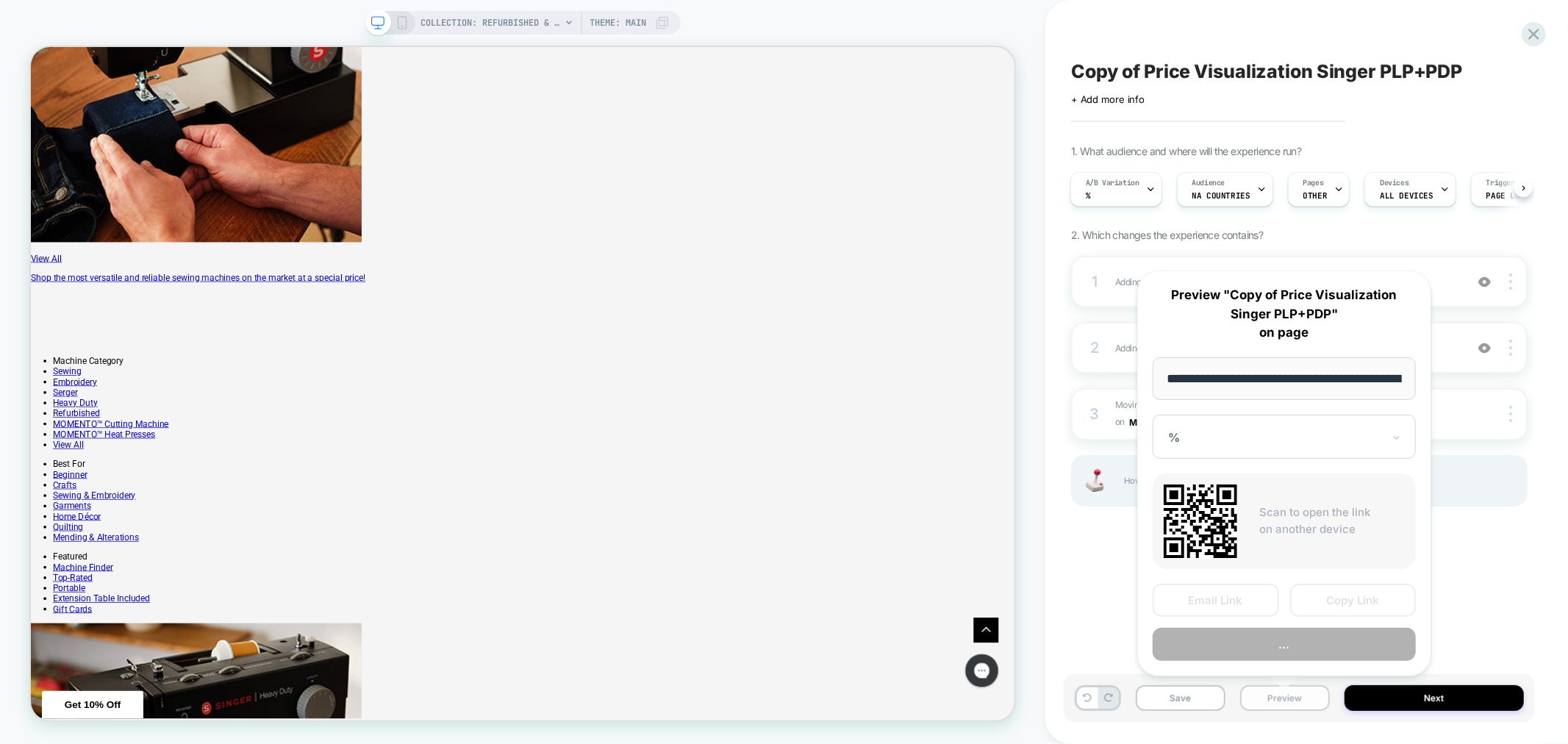
scroll to position [0, 304]
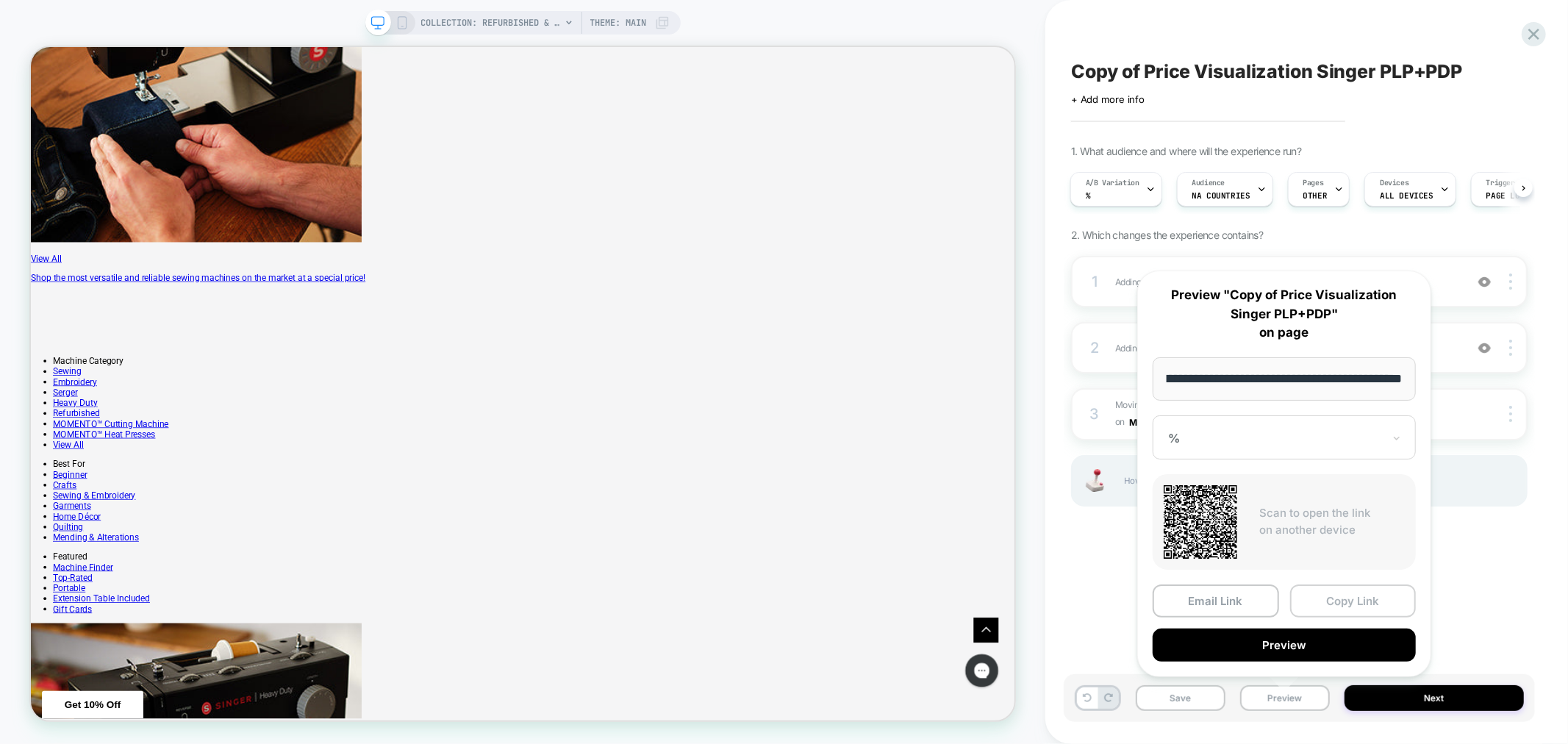
click at [1321, 607] on button "Copy Link" at bounding box center [1352, 601] width 127 height 33
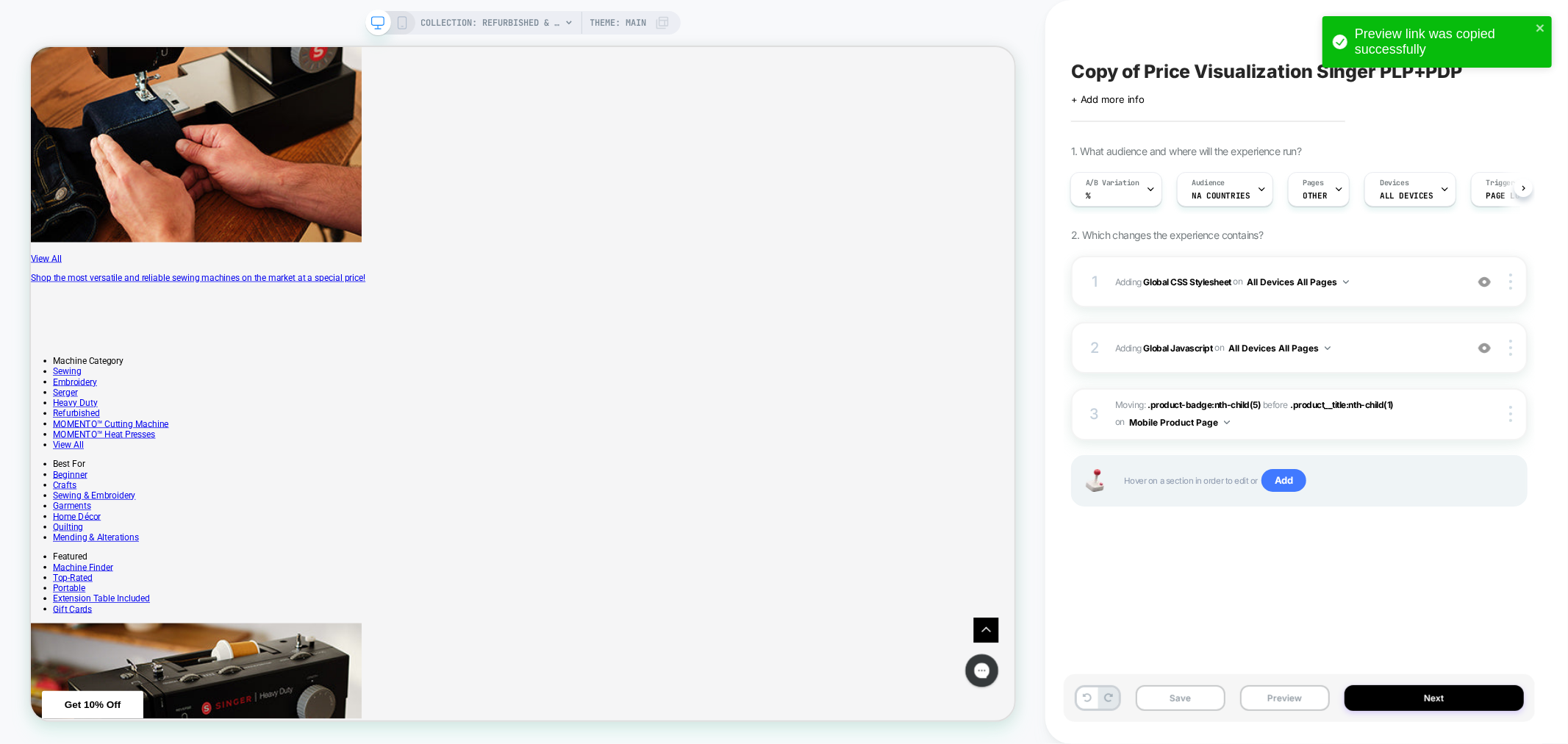
drag, startPoint x: 147, startPoint y: 516, endPoint x: 393, endPoint y: 16, distance: 557.2
click at [396, 16] on icon at bounding box center [402, 22] width 13 height 13
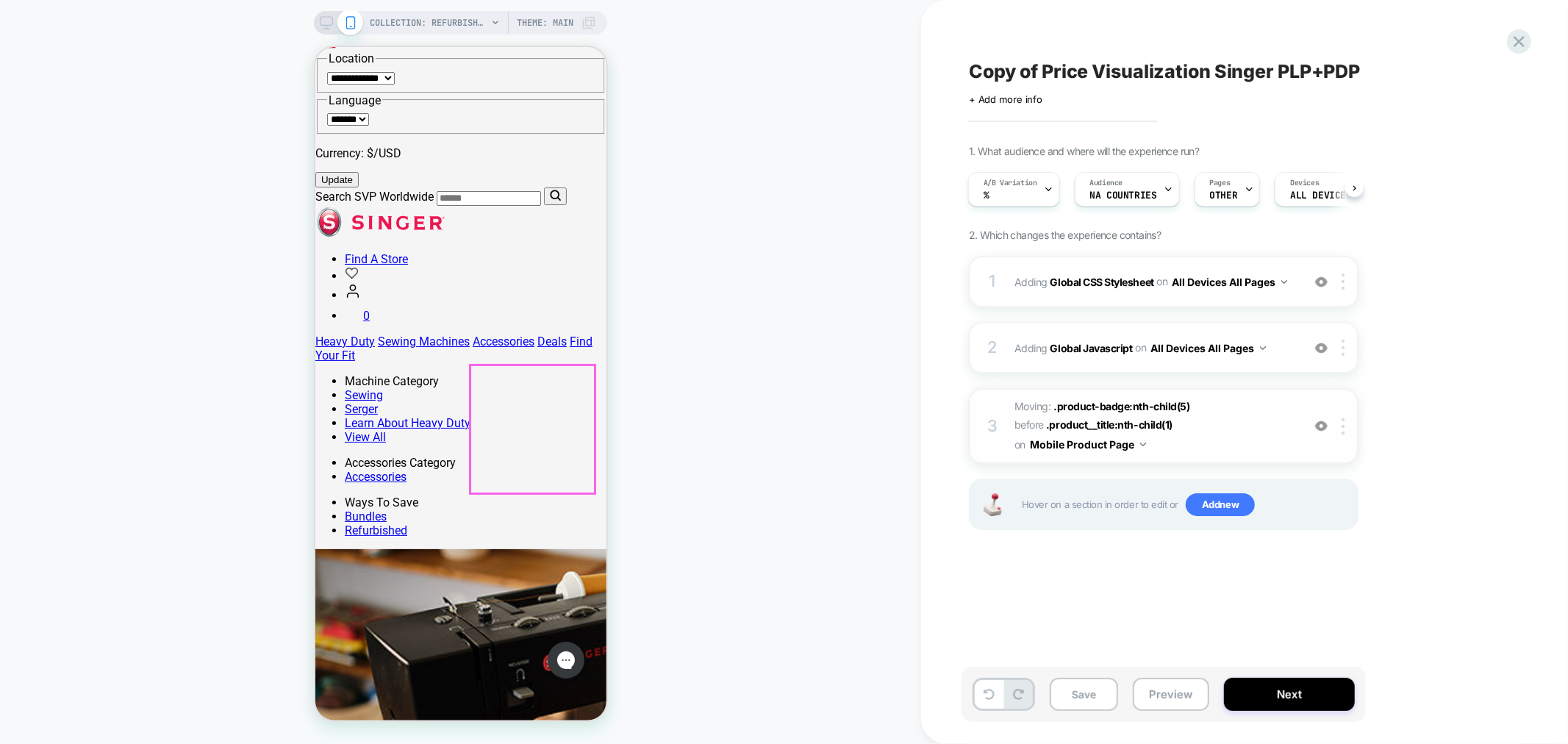
scroll to position [190, 0]
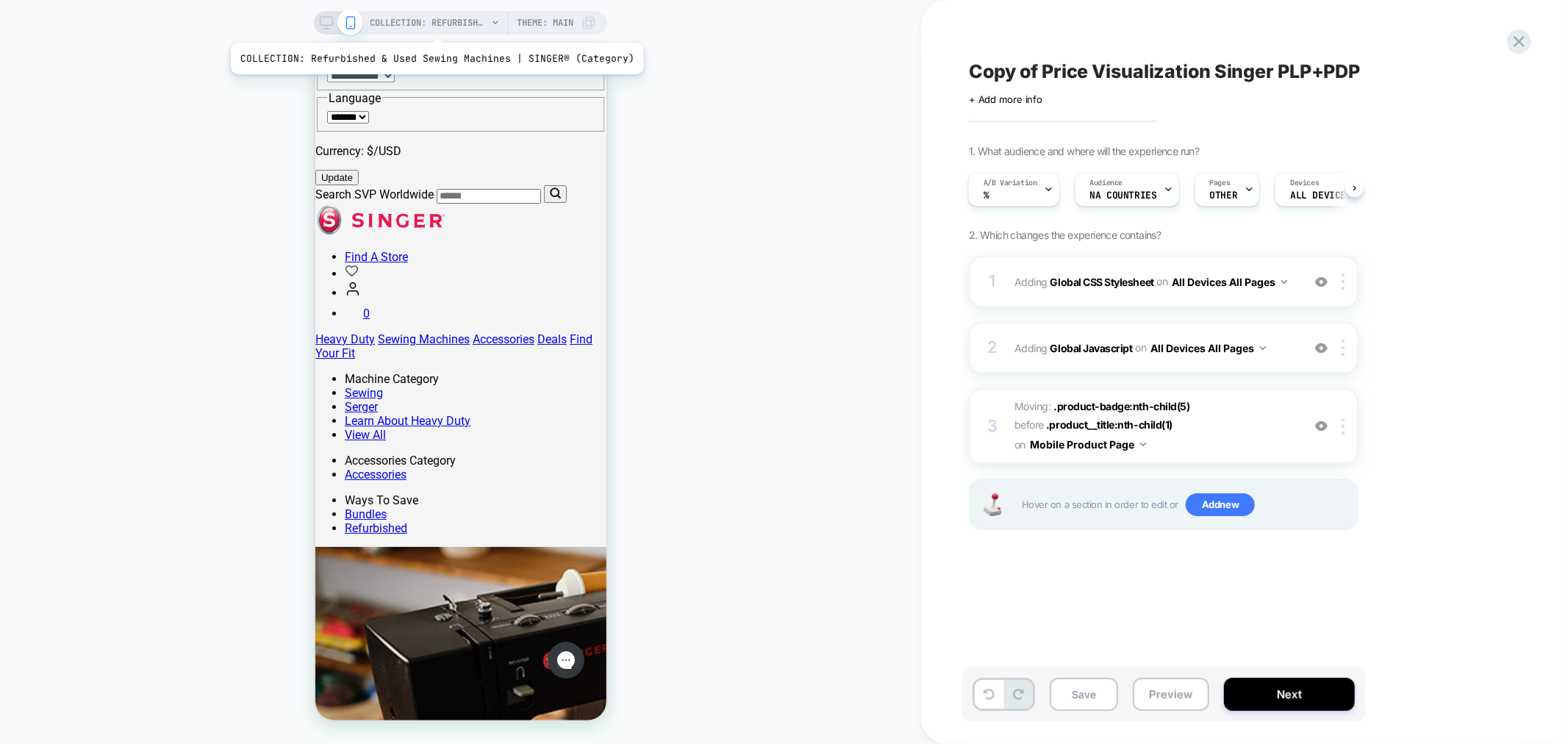
click at [428, 28] on span "COLLECTION: Refurbished & Used Sewing Machines | SINGER® (Category)" at bounding box center [428, 22] width 117 height 23
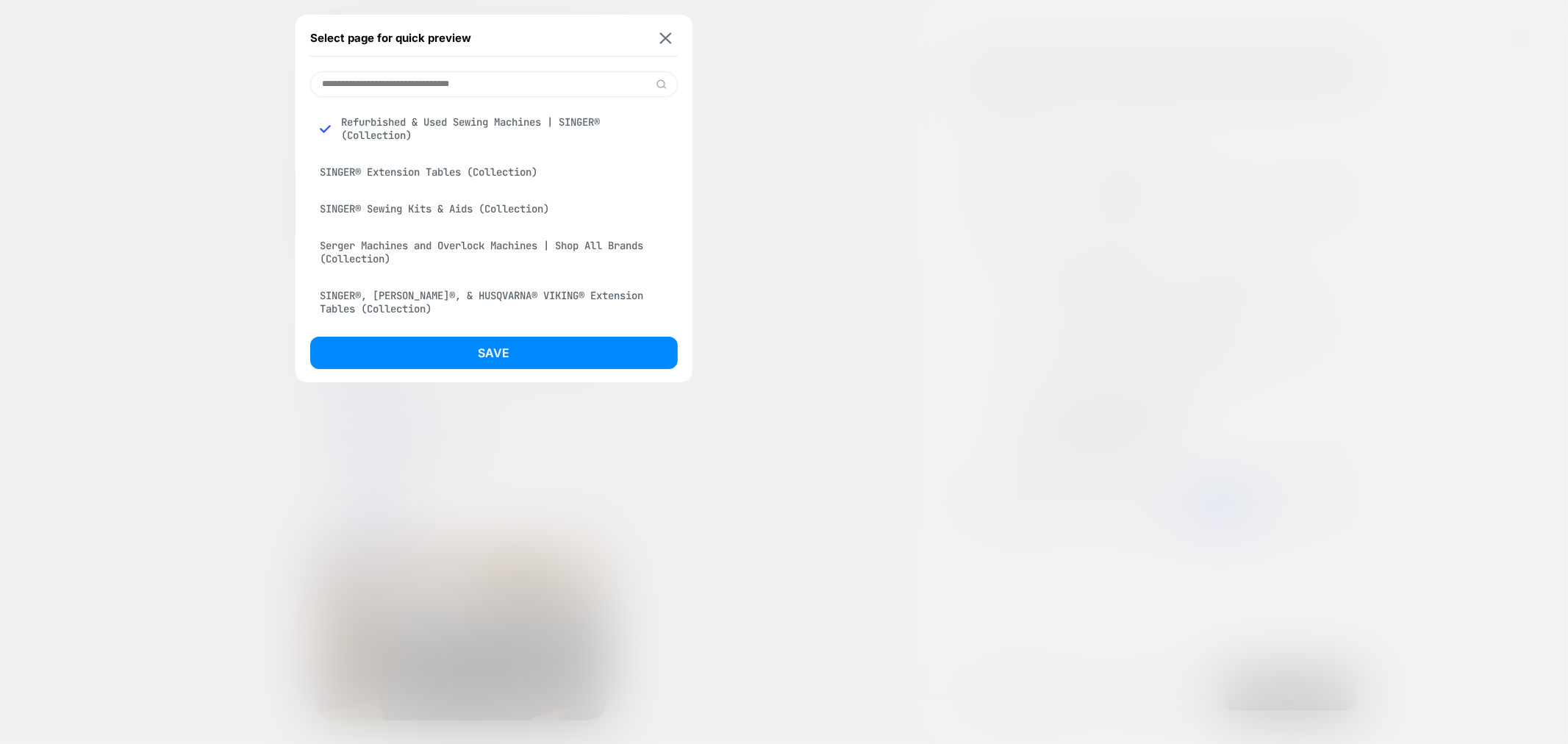
click at [423, 84] on input at bounding box center [494, 84] width 367 height 26
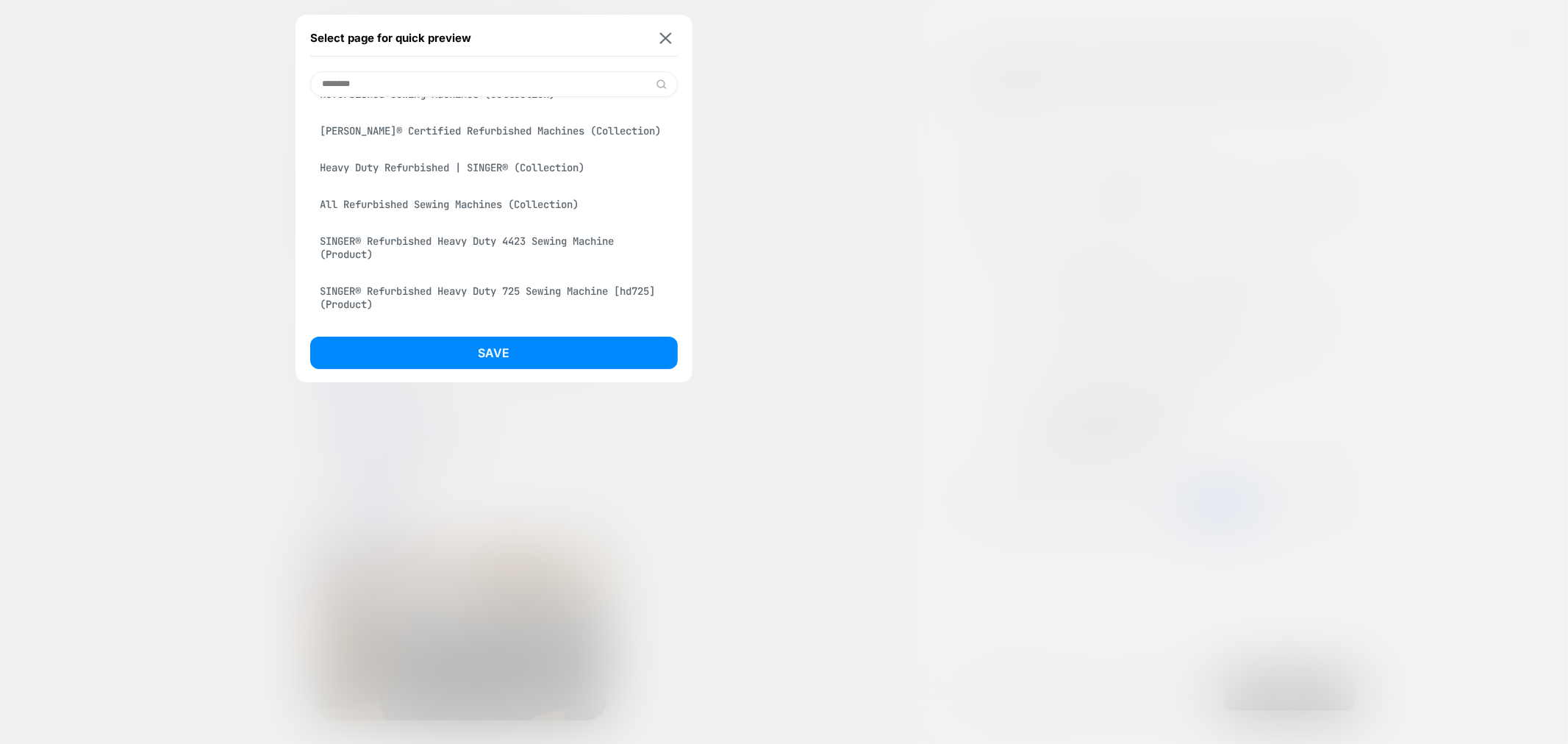
scroll to position [136, 0]
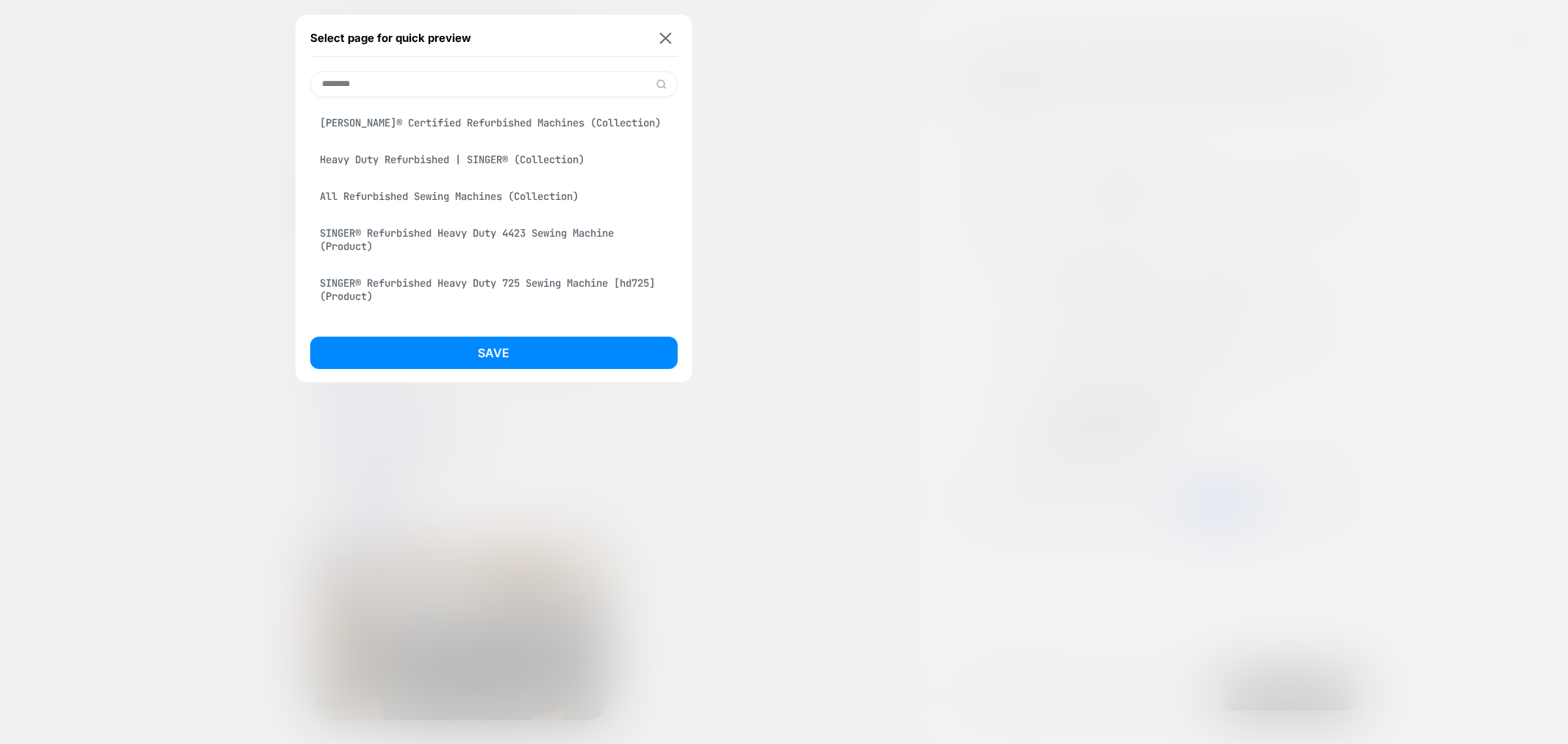
type input "********"
click at [501, 240] on div "SINGER® Refurbished Heavy Duty 4423 Sewing Machine (Product)" at bounding box center [494, 240] width 367 height 41
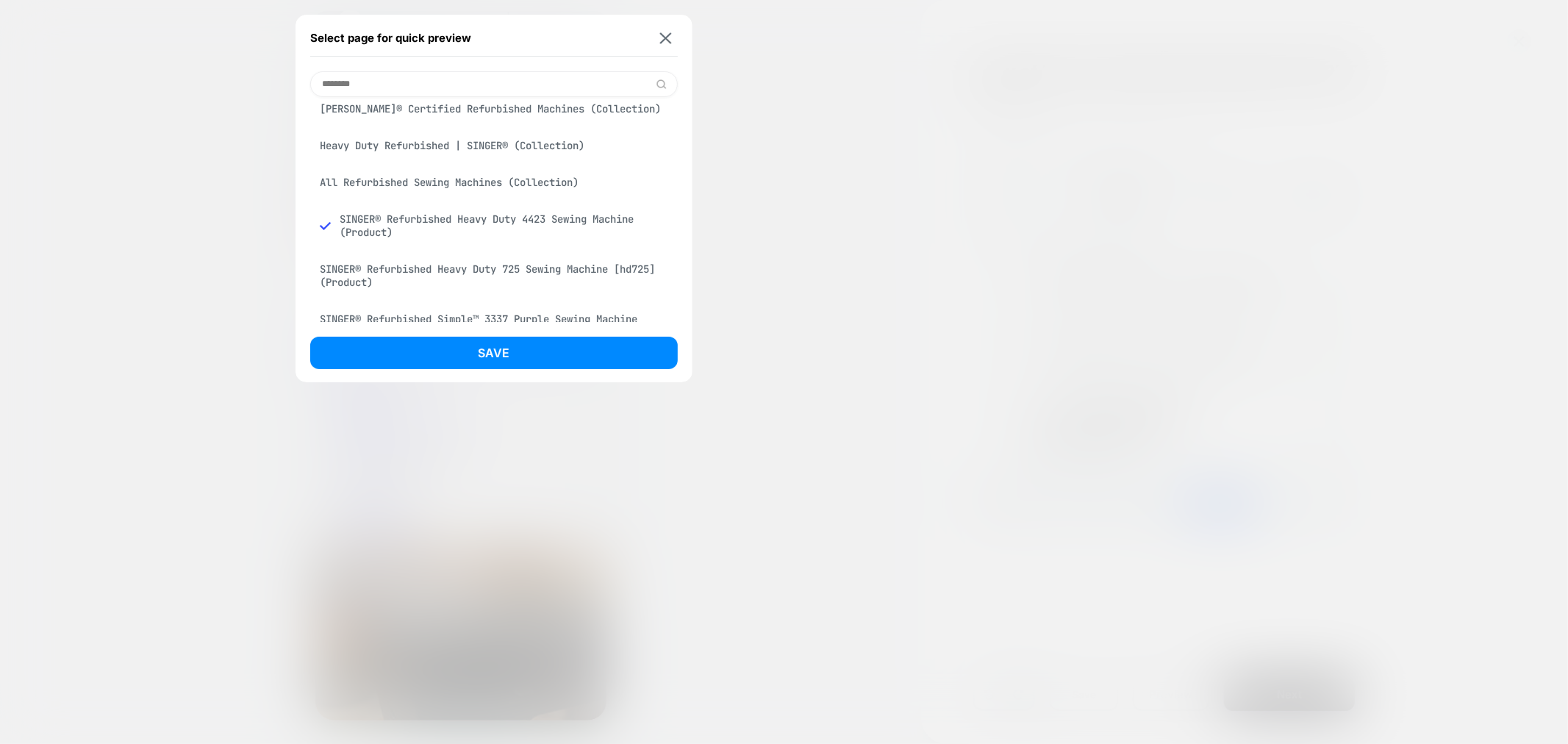
drag, startPoint x: 513, startPoint y: 360, endPoint x: 522, endPoint y: 371, distance: 14.2
click at [503, 362] on button "Save" at bounding box center [494, 353] width 367 height 33
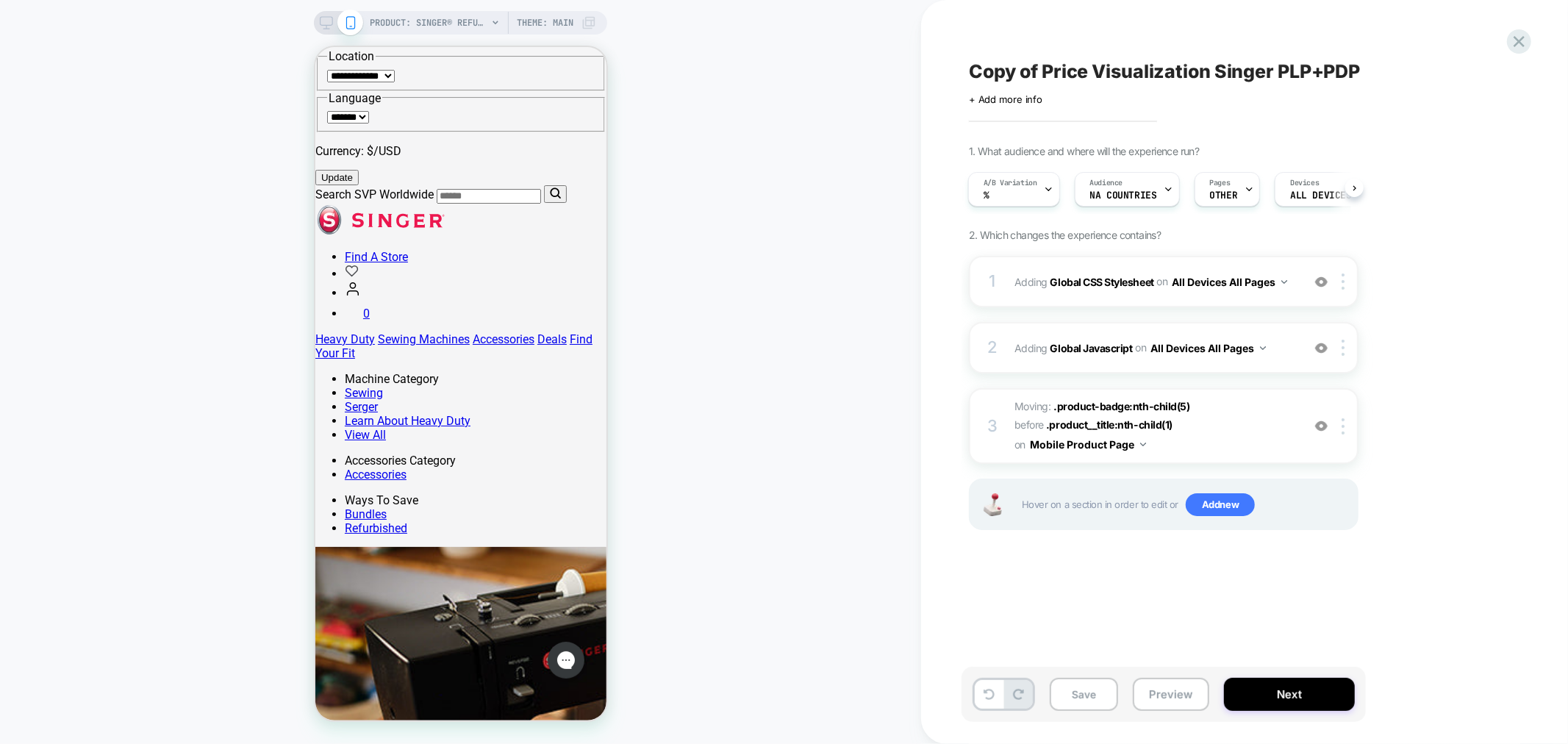
scroll to position [0, 2]
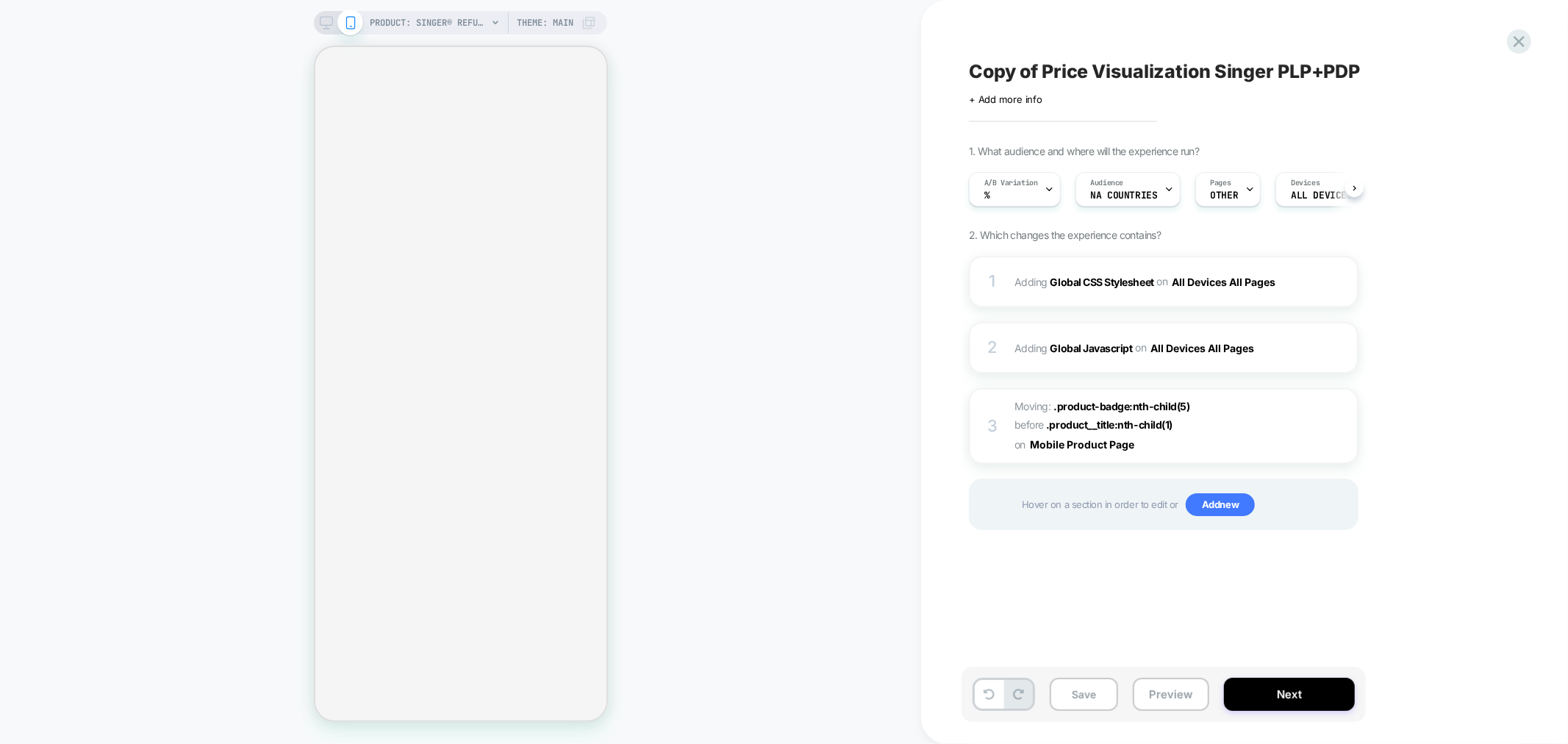
scroll to position [0, 1]
click at [448, 24] on span "PRODUCT: SINGER® Refurbished Heavy Duty 4423 Sewing Machine" at bounding box center [428, 22] width 117 height 23
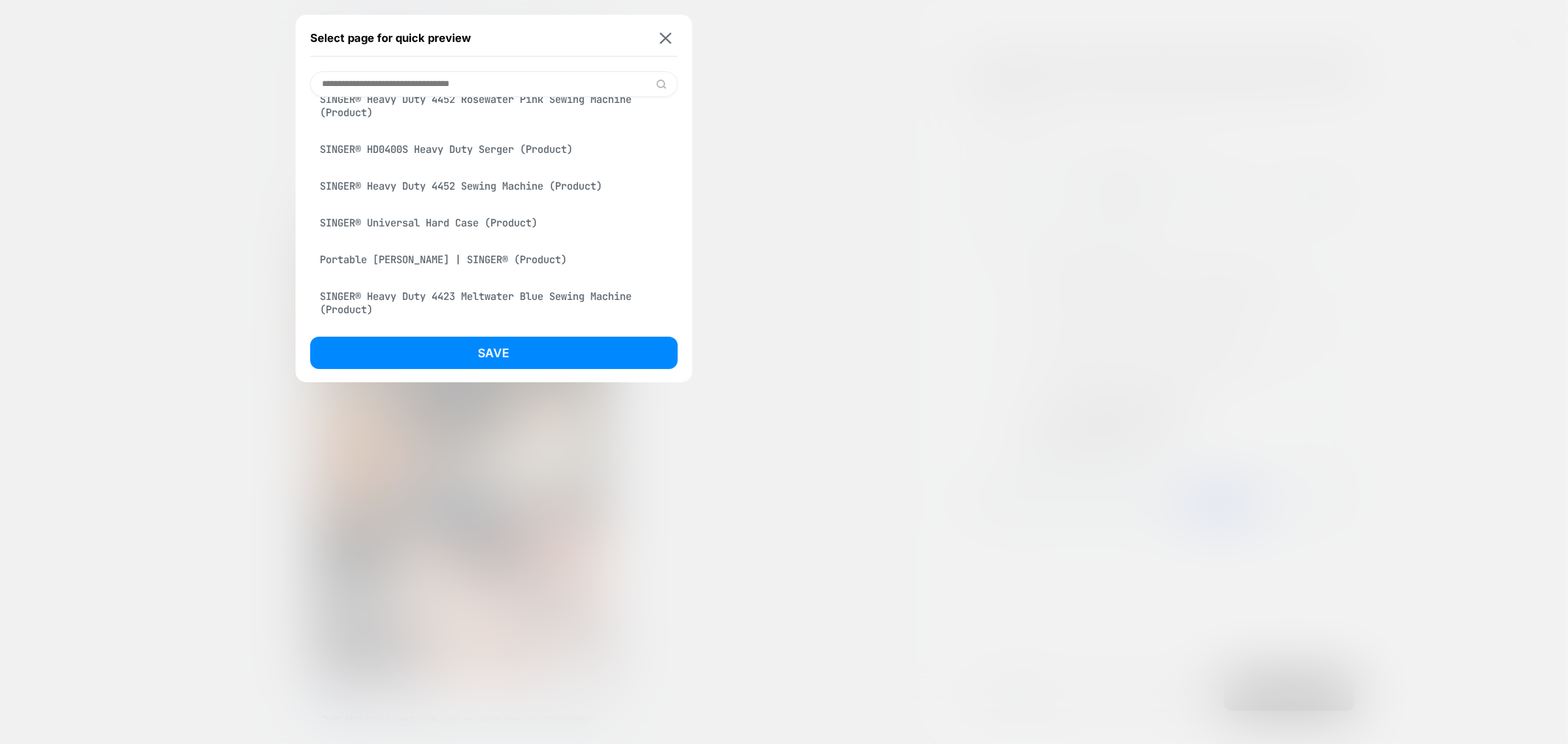
scroll to position [0, 0]
click at [394, 83] on input at bounding box center [494, 84] width 367 height 26
paste input "**********"
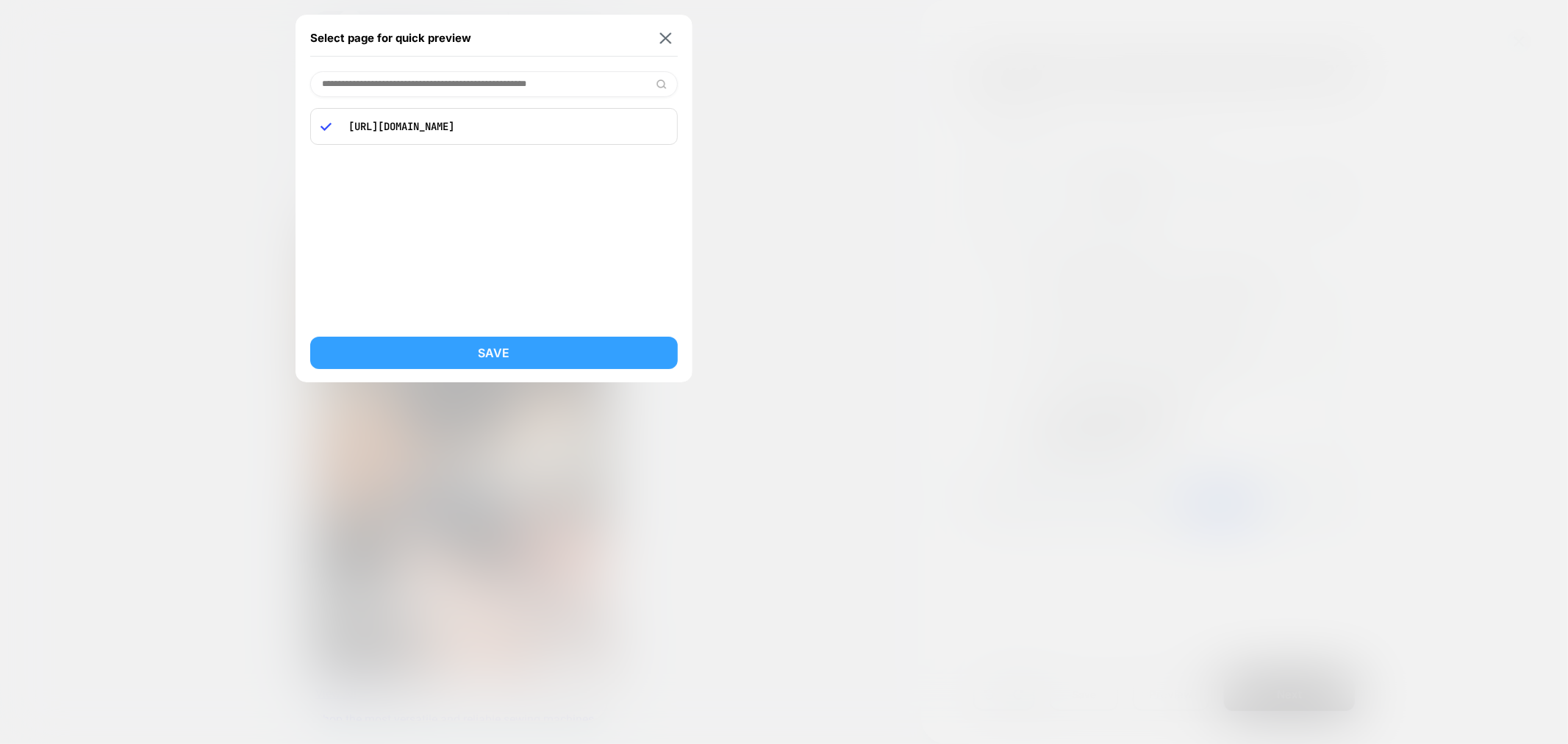
type input "**********"
click at [519, 362] on button "Save" at bounding box center [494, 353] width 367 height 33
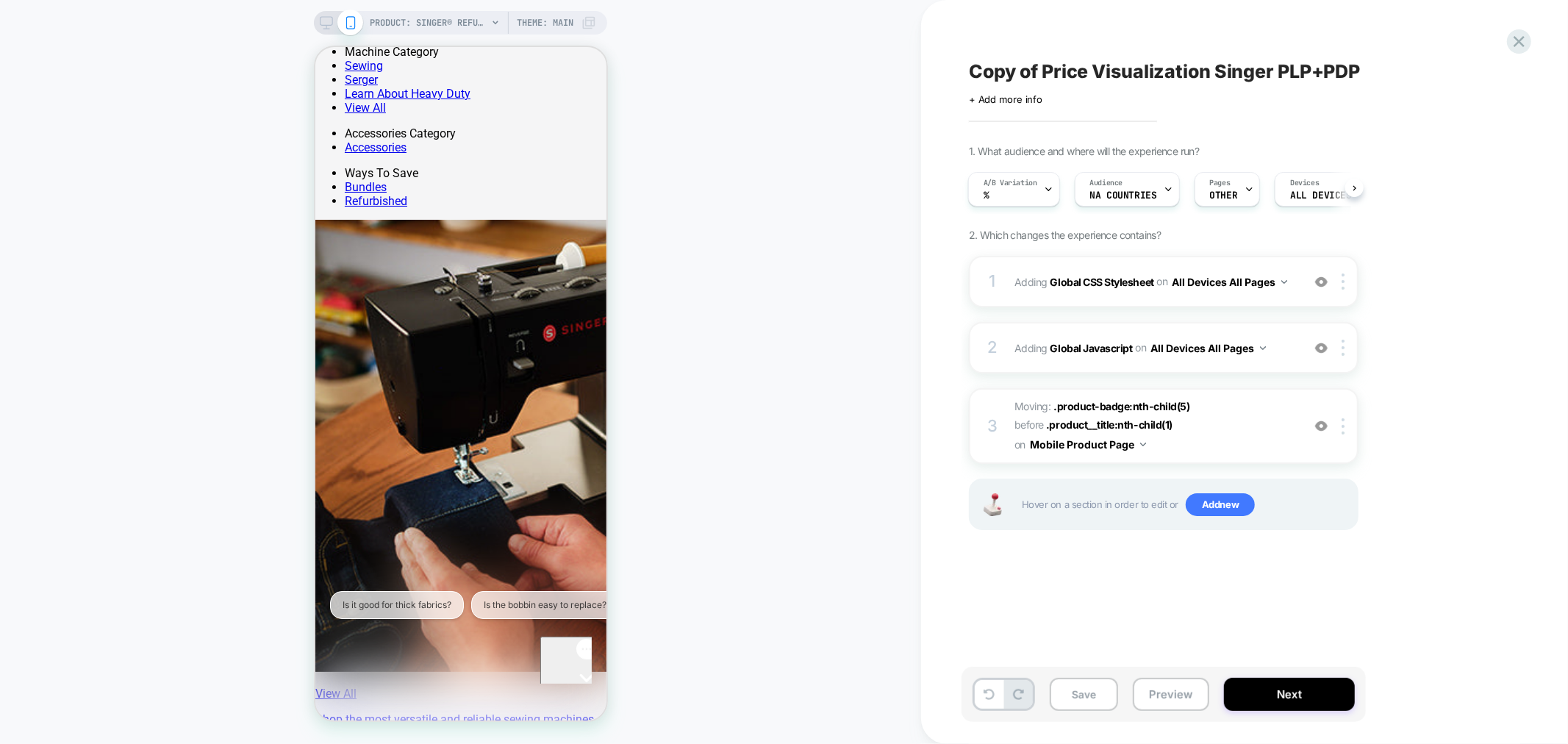
scroll to position [0, 2]
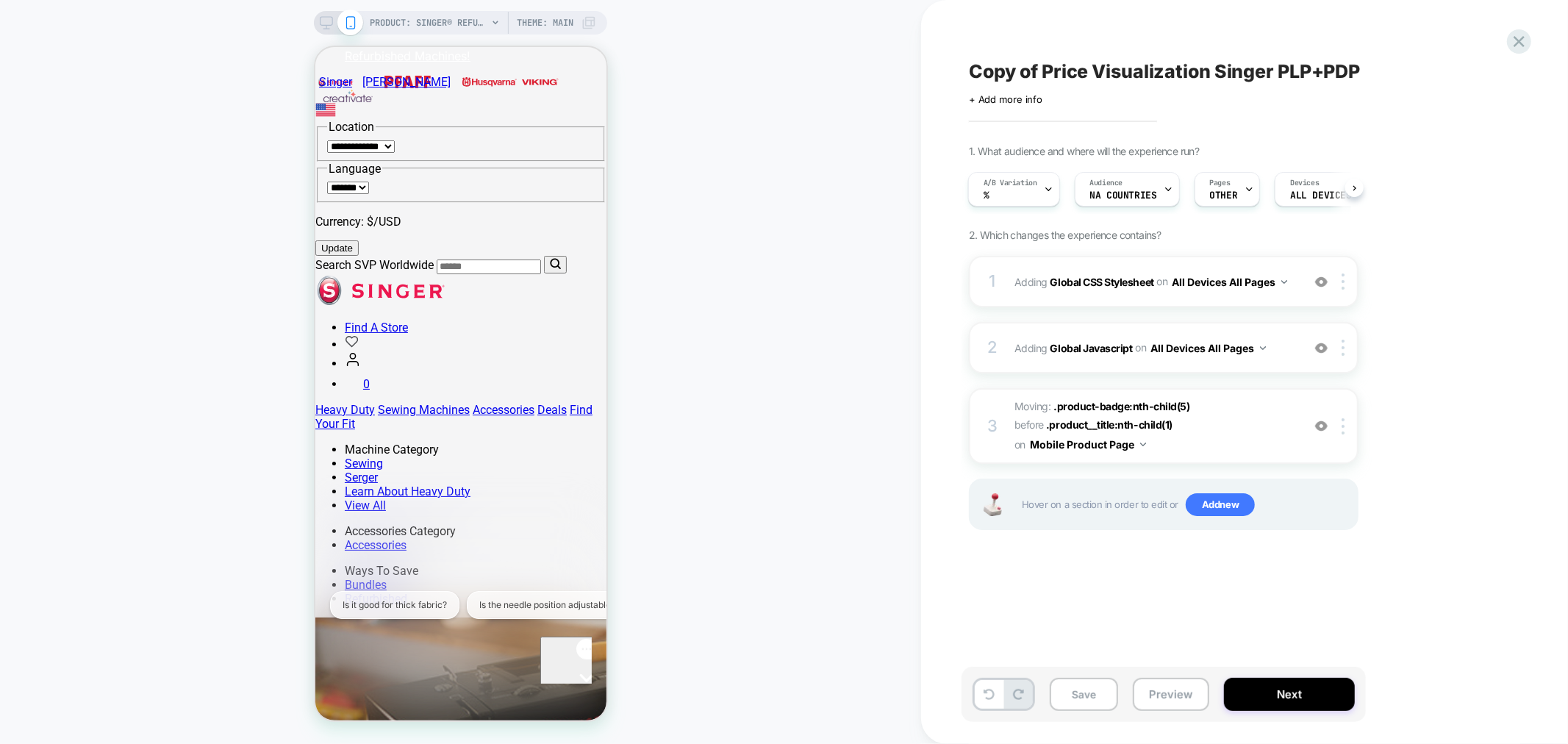
scroll to position [82, 0]
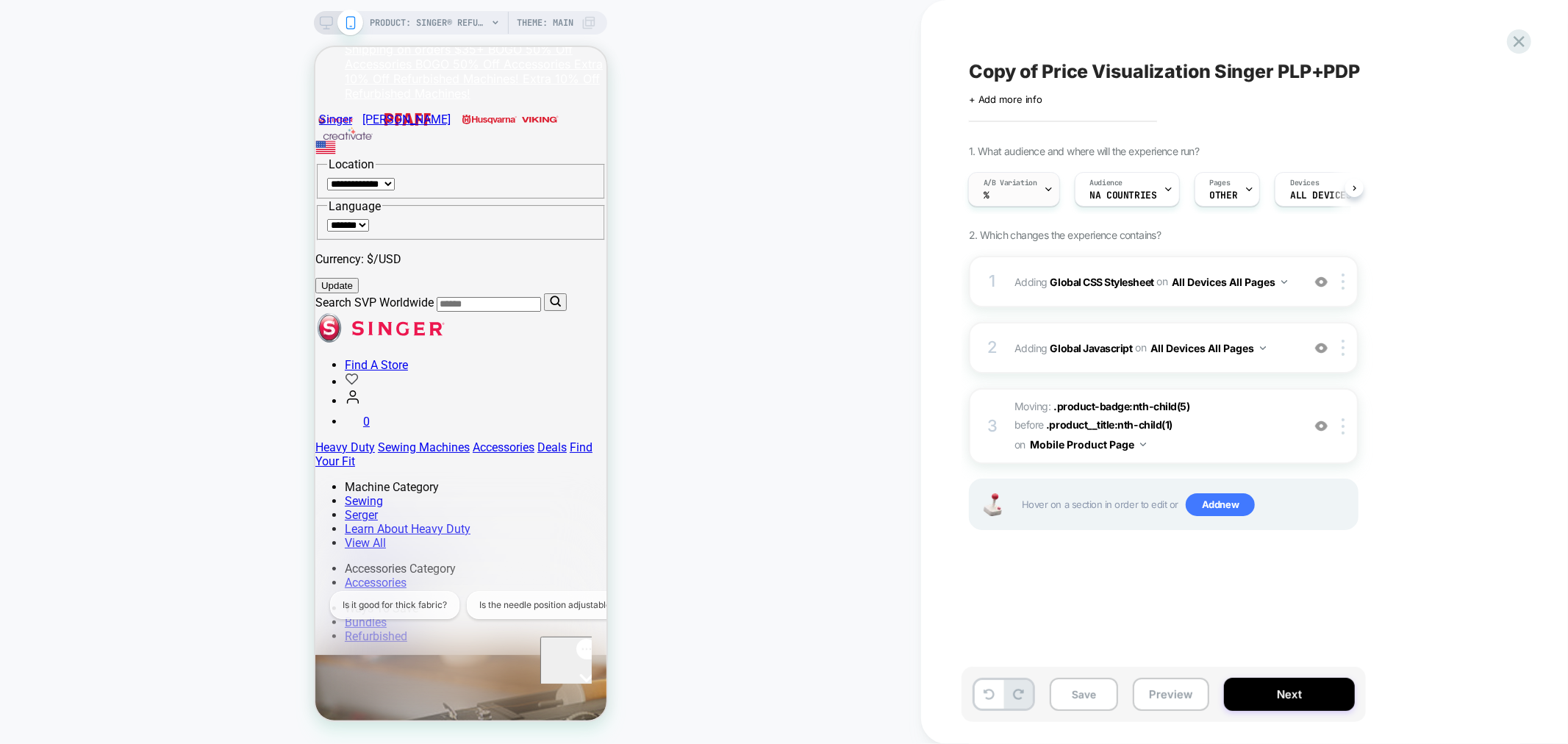
click at [1024, 171] on div "A/B Variation % Audience NA countries Pages OTHER Devices ALL DEVICES Trigger P…" at bounding box center [1156, 189] width 390 height 49
click at [1028, 192] on div "A/B Variation %" at bounding box center [1010, 189] width 83 height 33
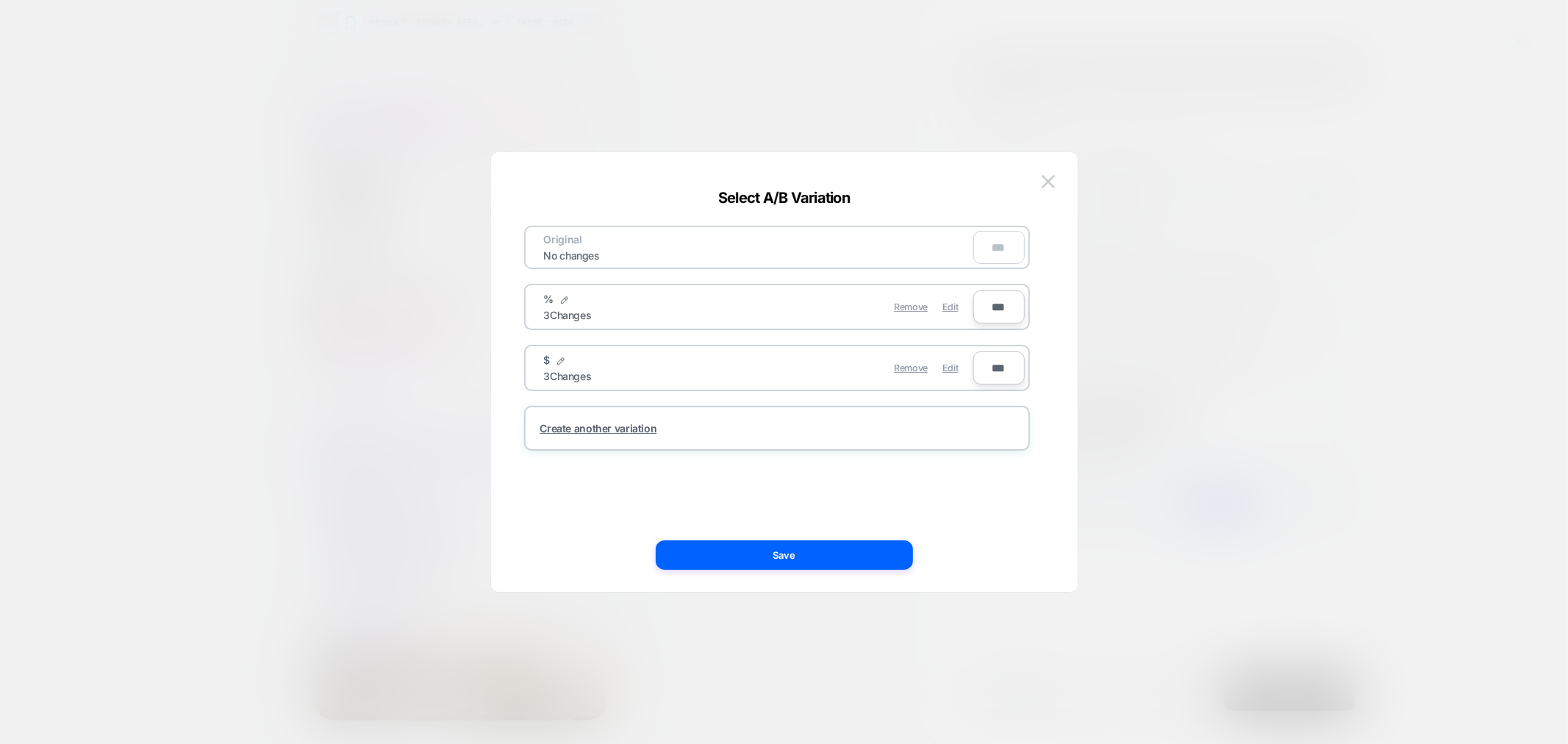
click at [960, 361] on div "Remove Edit" at bounding box center [862, 367] width 207 height 28
drag, startPoint x: 957, startPoint y: 303, endPoint x: 960, endPoint y: 297, distance: 6.7
click at [954, 296] on div "Edit" at bounding box center [950, 306] width 16 height 28
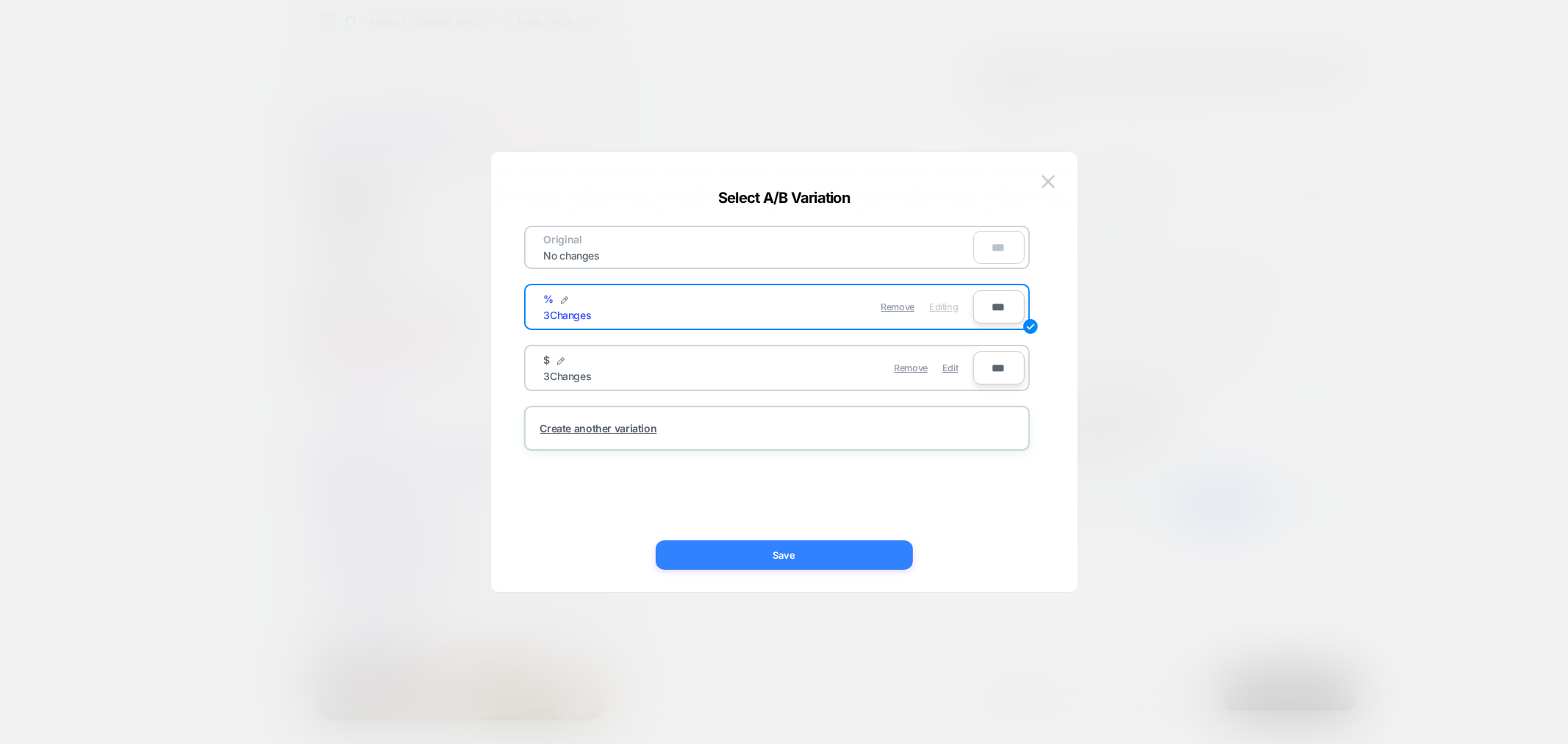
click at [815, 560] on button "Save" at bounding box center [784, 555] width 257 height 29
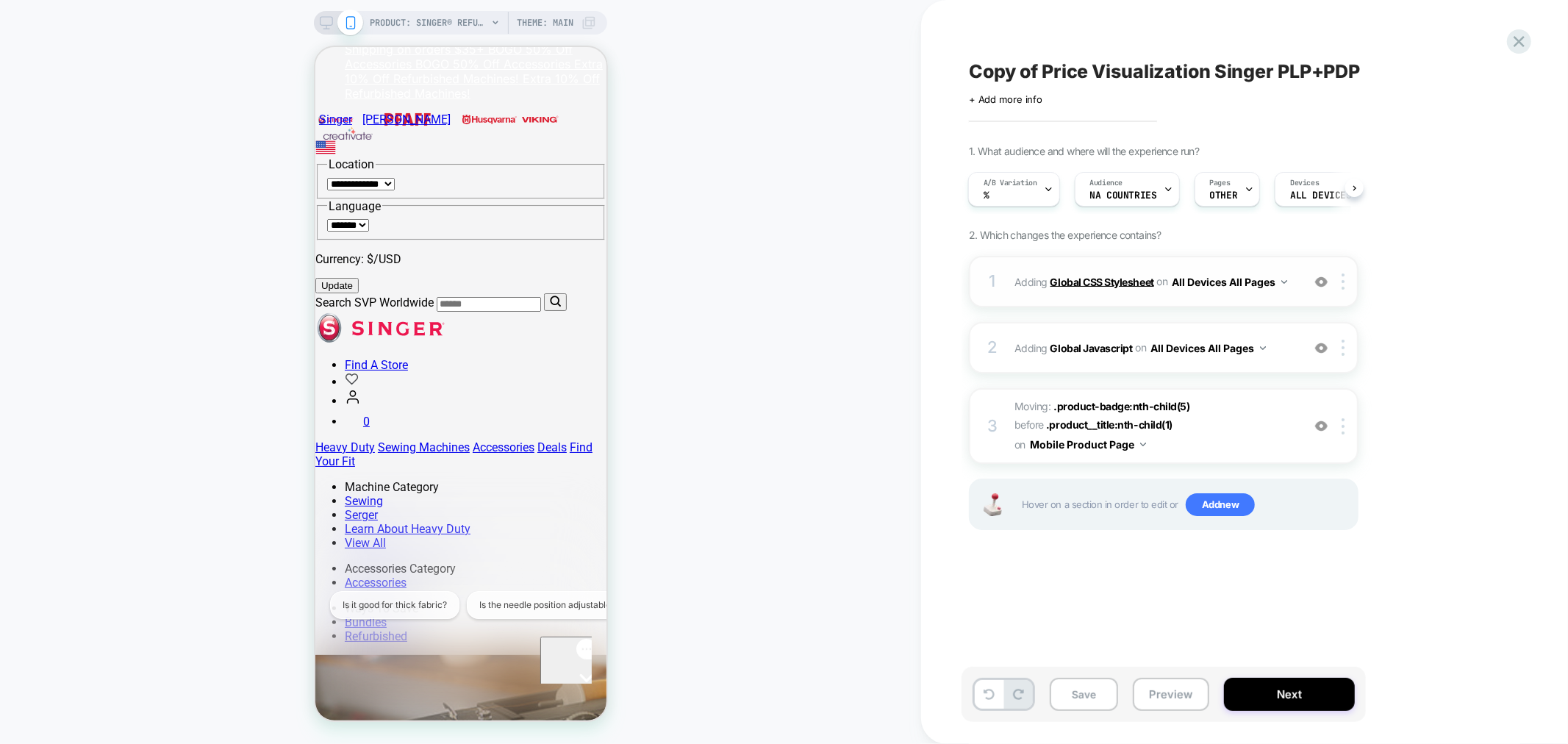
click at [1134, 277] on b "Global CSS Stylesheet" at bounding box center [1102, 281] width 103 height 12
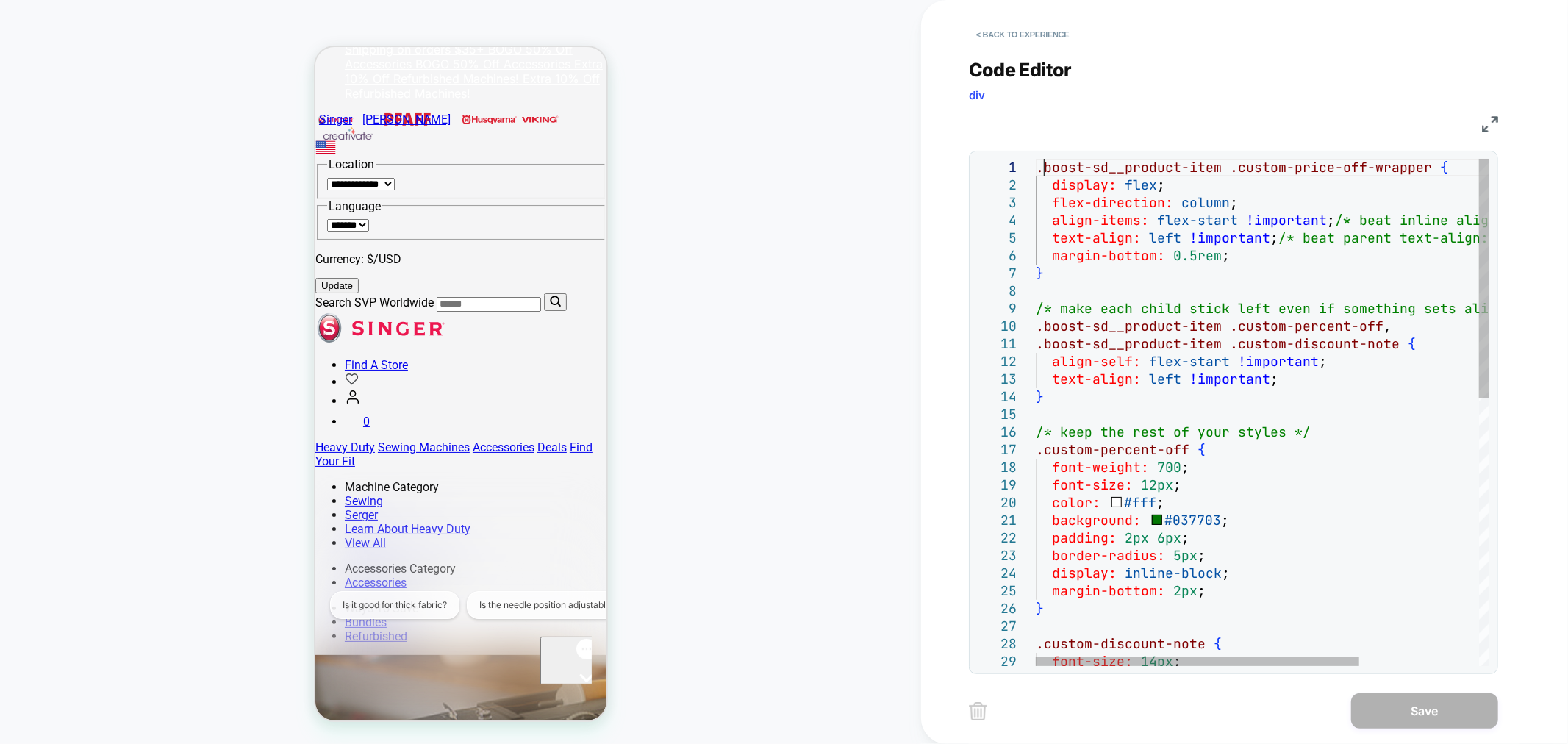
scroll to position [0, 0]
click at [1040, 164] on div ".boost-sd__product-item .custom-price-off-wrapper { display: flex ; flex-direct…" at bounding box center [1346, 694] width 621 height 1072
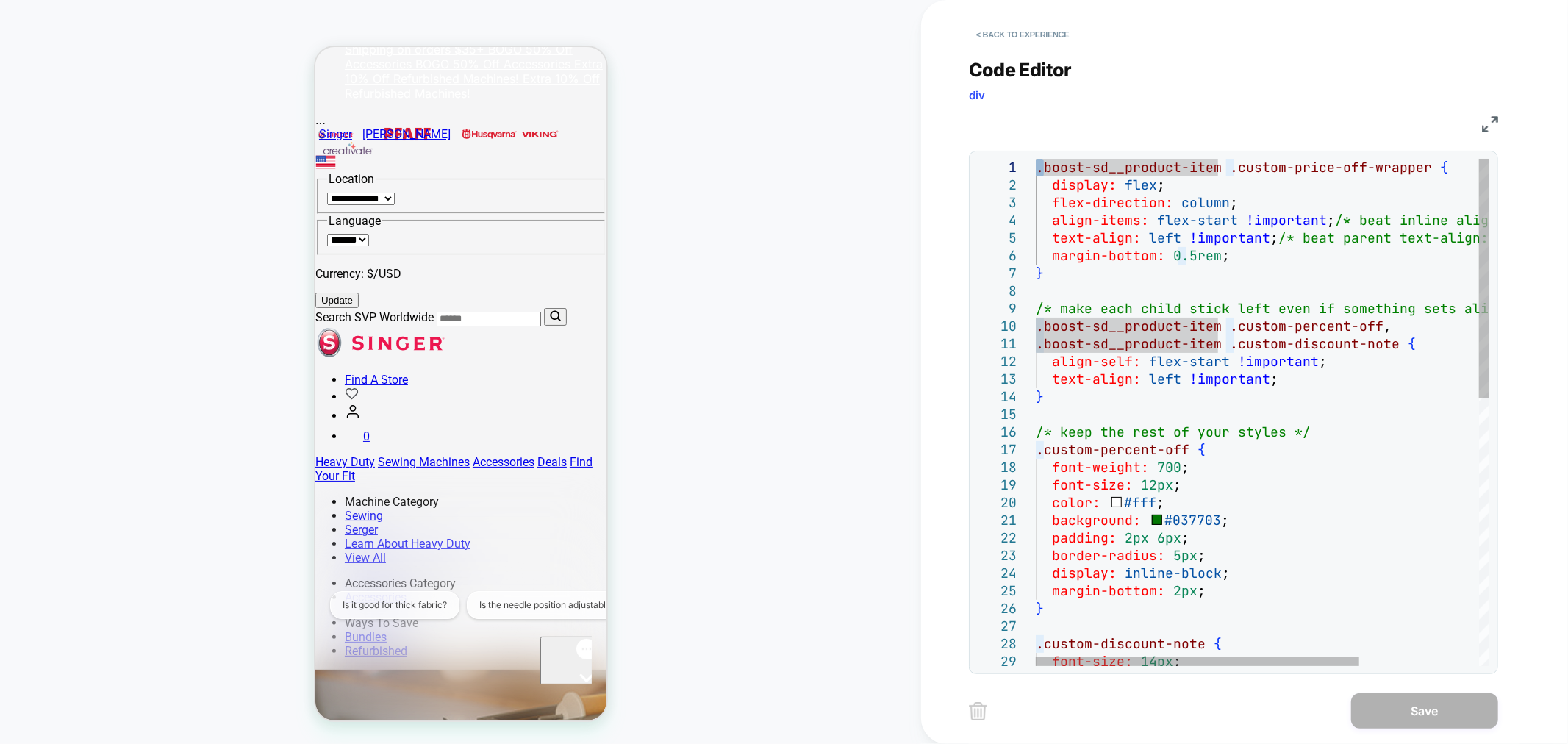
click at [1036, 166] on div ".boost-sd__product-item .custom-price-off-wrapper { display: flex ; flex-direct…" at bounding box center [1346, 694] width 621 height 1072
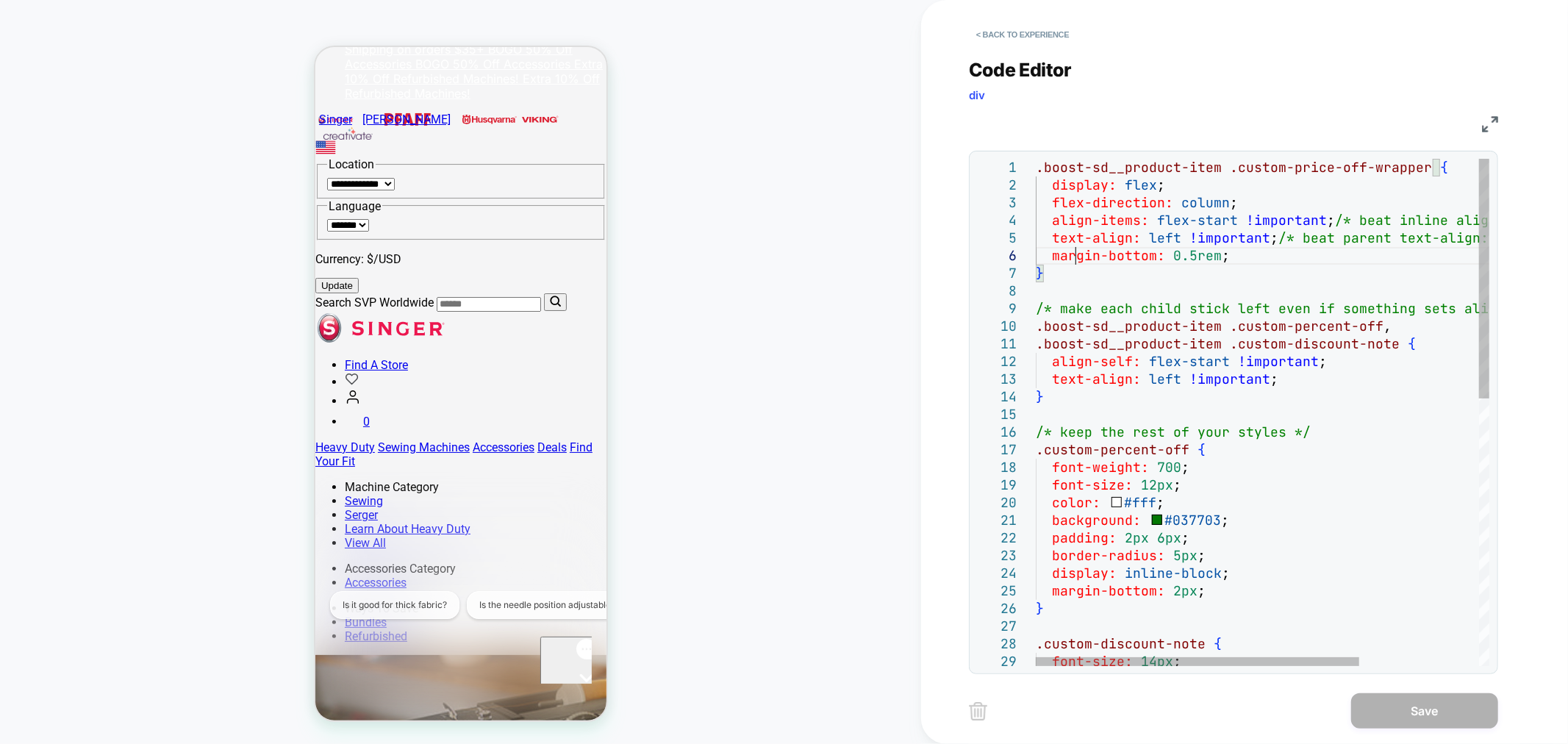
click at [1078, 248] on div ".boost-sd__product-item .custom-price-off-wrapper { display: flex ; flex-direct…" at bounding box center [1346, 694] width 621 height 1072
click at [1032, 164] on div at bounding box center [1028, 167] width 19 height 17
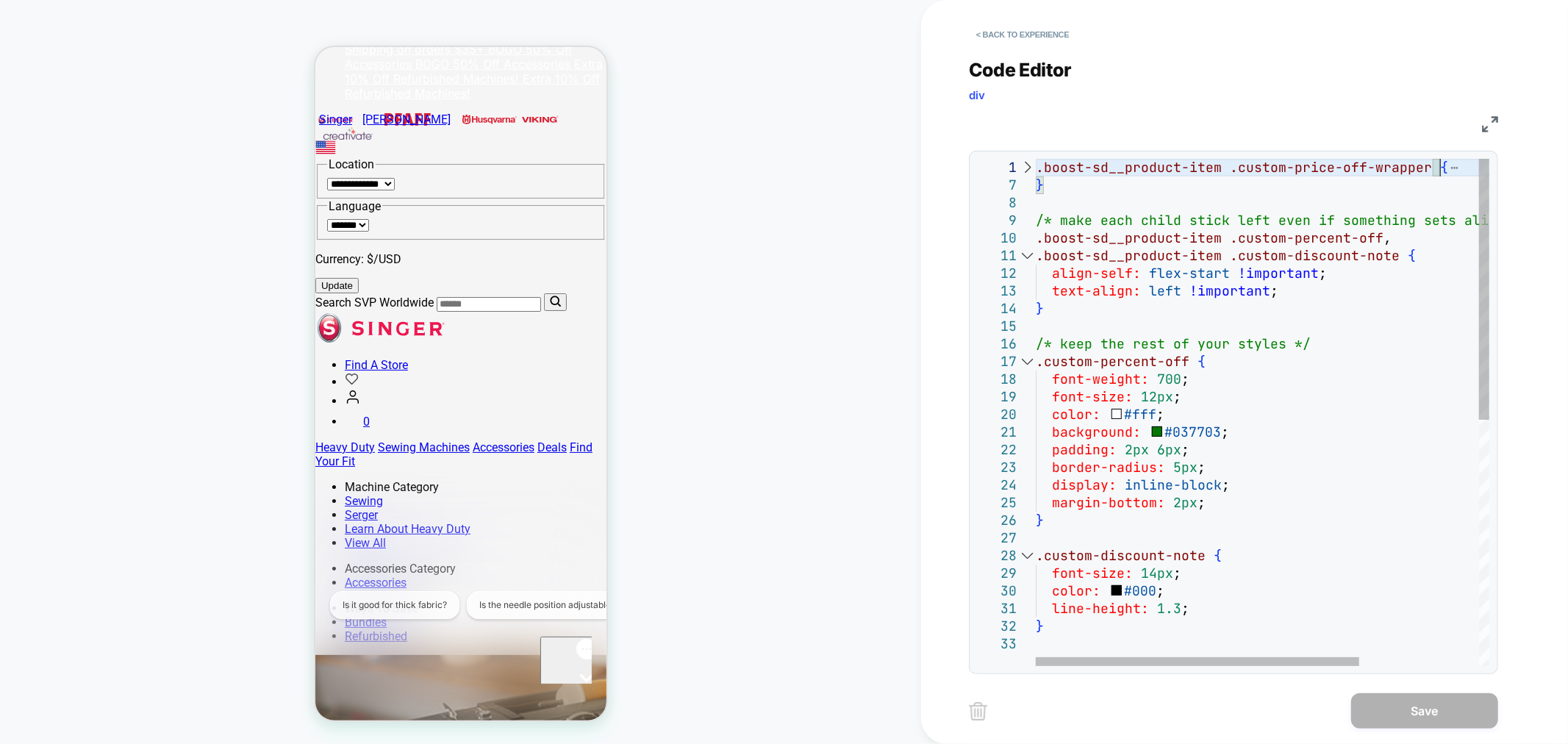
click at [1027, 162] on div at bounding box center [1028, 167] width 19 height 17
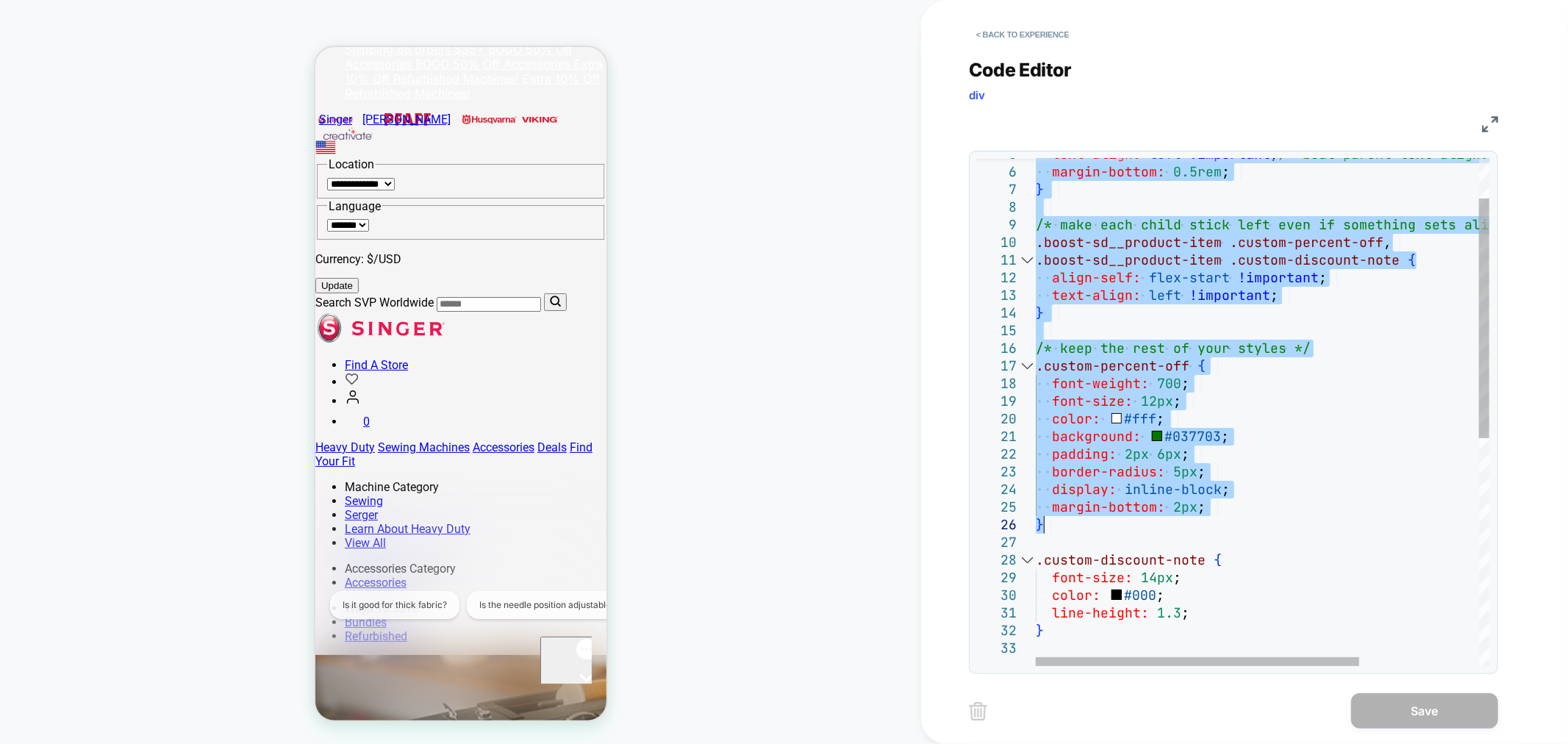
type textarea "**********"
drag, startPoint x: 1039, startPoint y: 166, endPoint x: 1276, endPoint y: 637, distance: 527.3
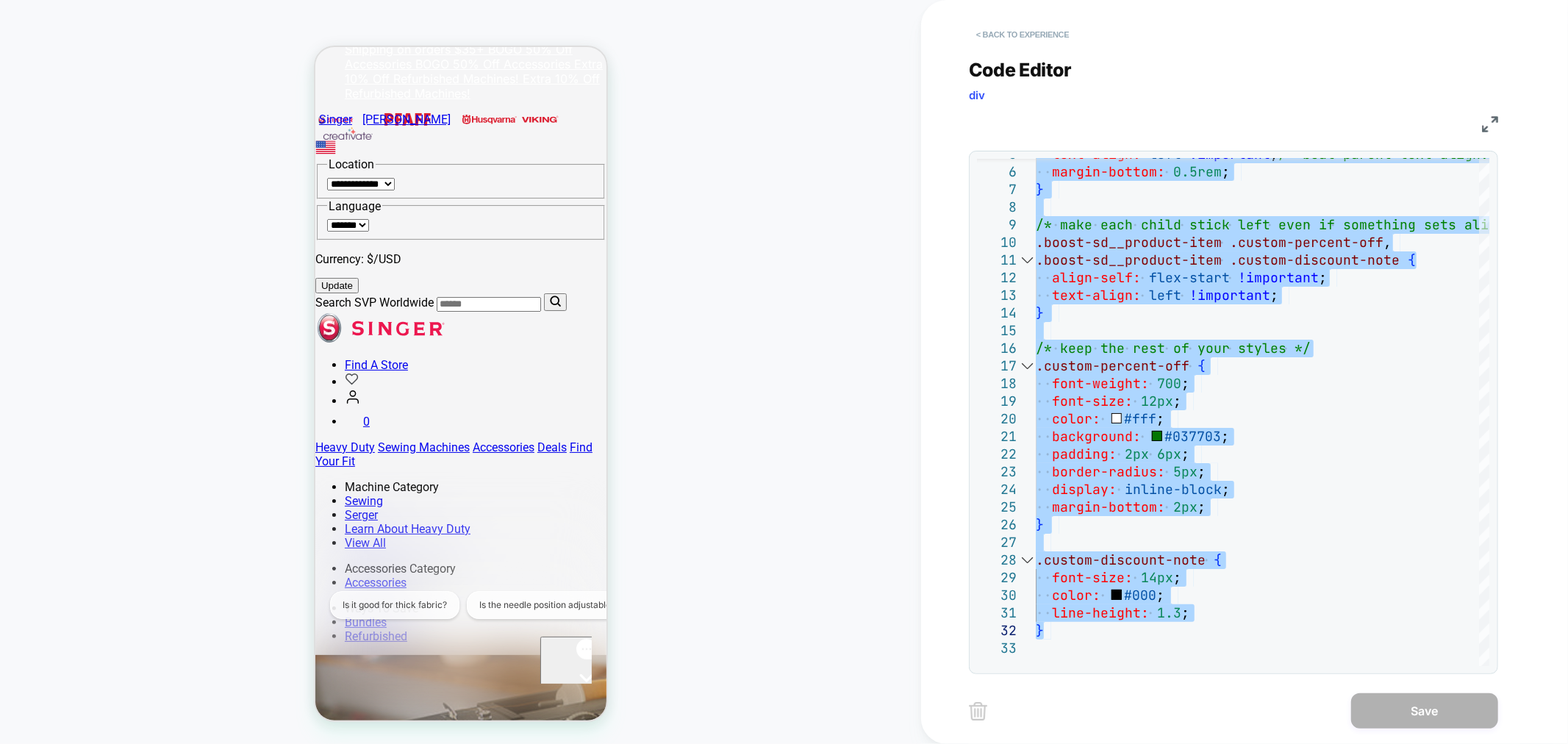
click at [1012, 34] on button "< Back to experience" at bounding box center [1022, 34] width 107 height 23
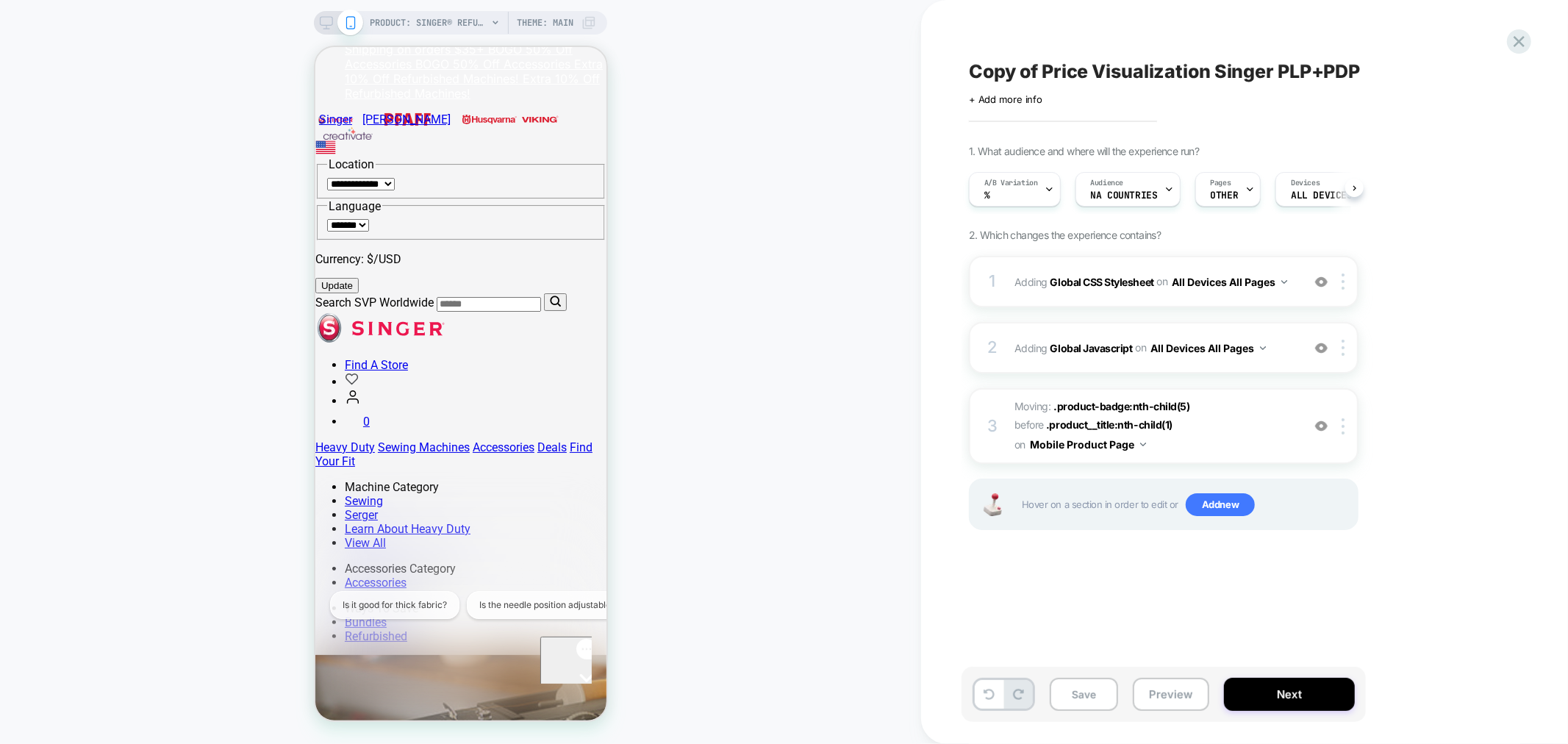
scroll to position [0, 1]
click at [1035, 189] on div "A/B Variation %" at bounding box center [1010, 189] width 83 height 33
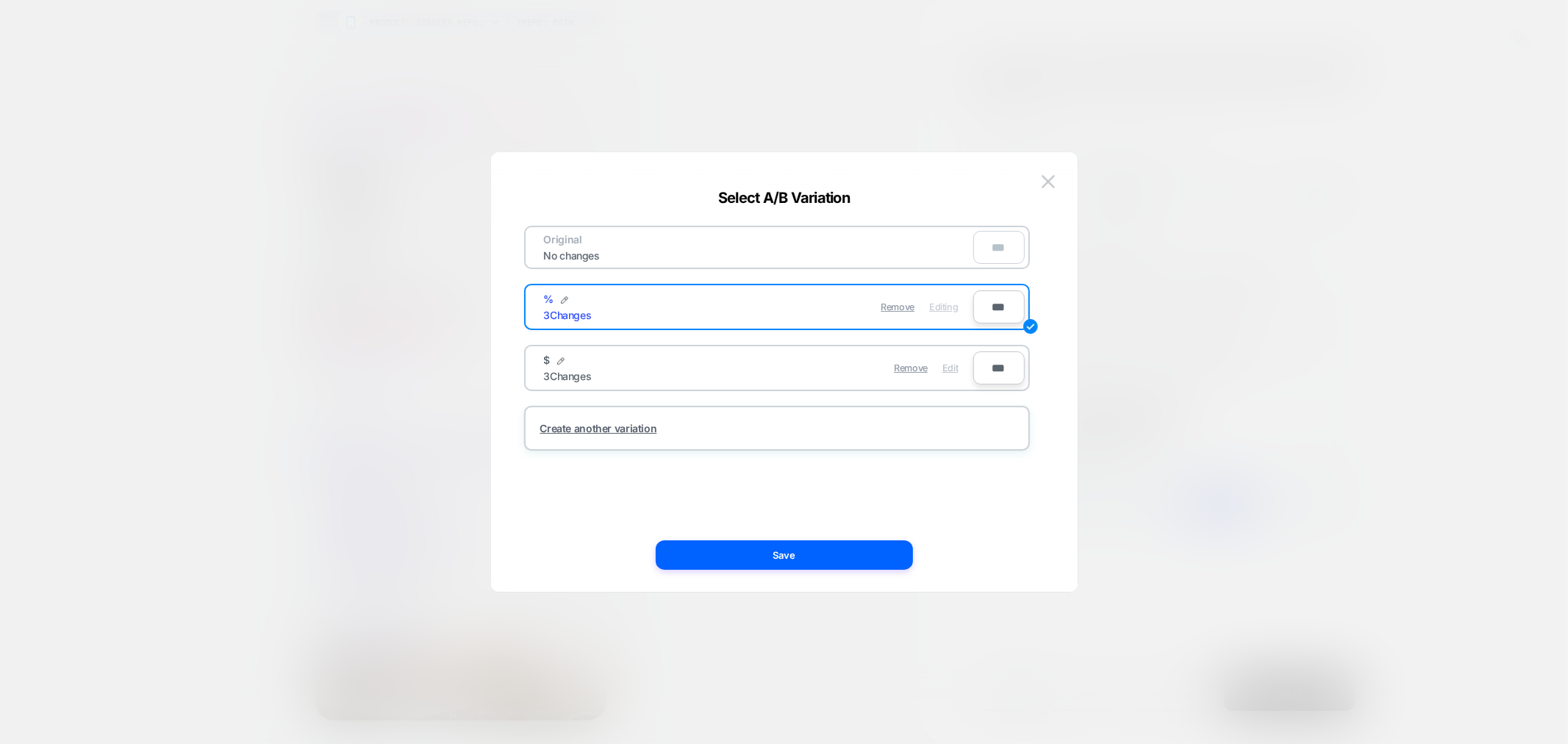
click at [958, 362] on span "Edit" at bounding box center [950, 367] width 16 height 11
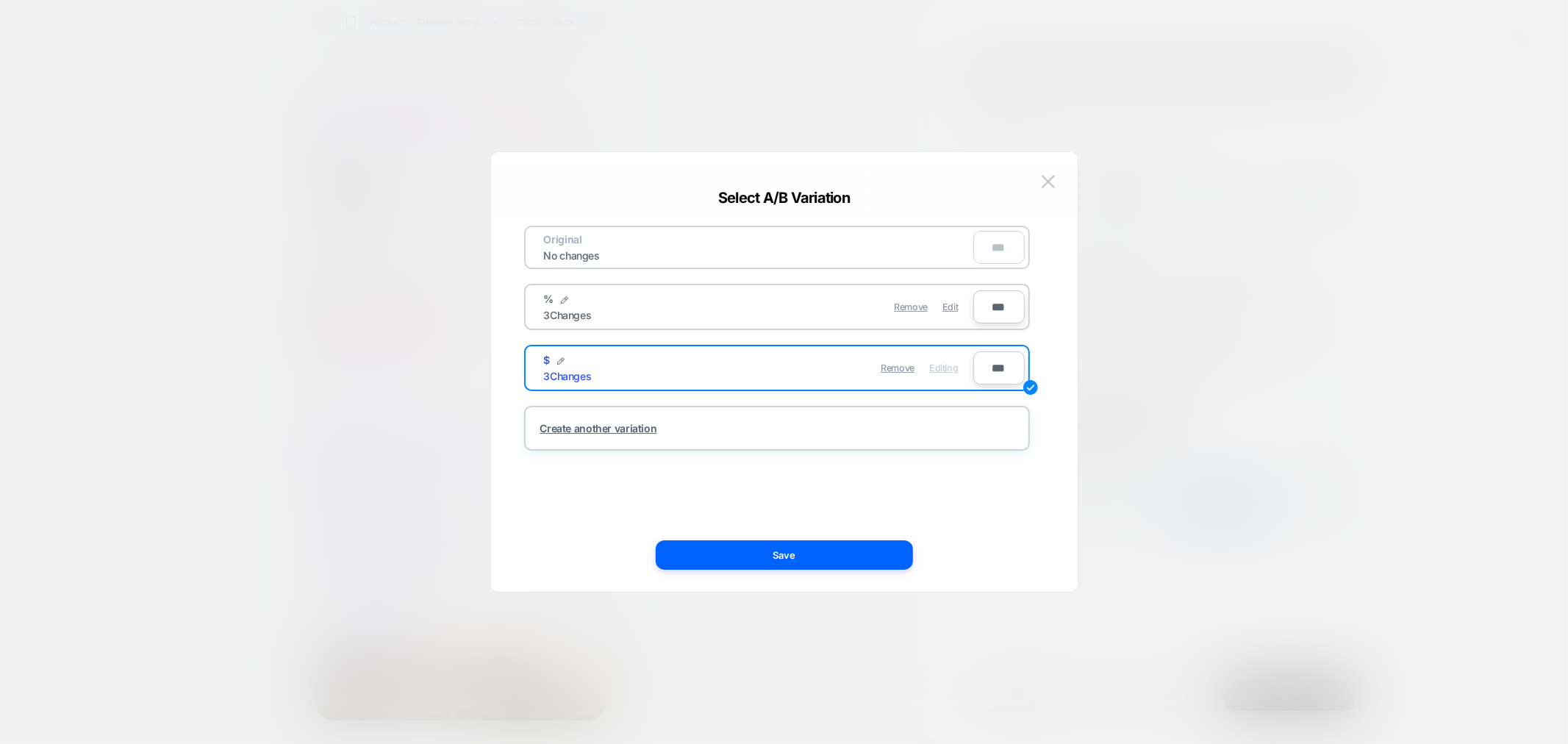
click at [865, 548] on button "Save" at bounding box center [784, 555] width 257 height 29
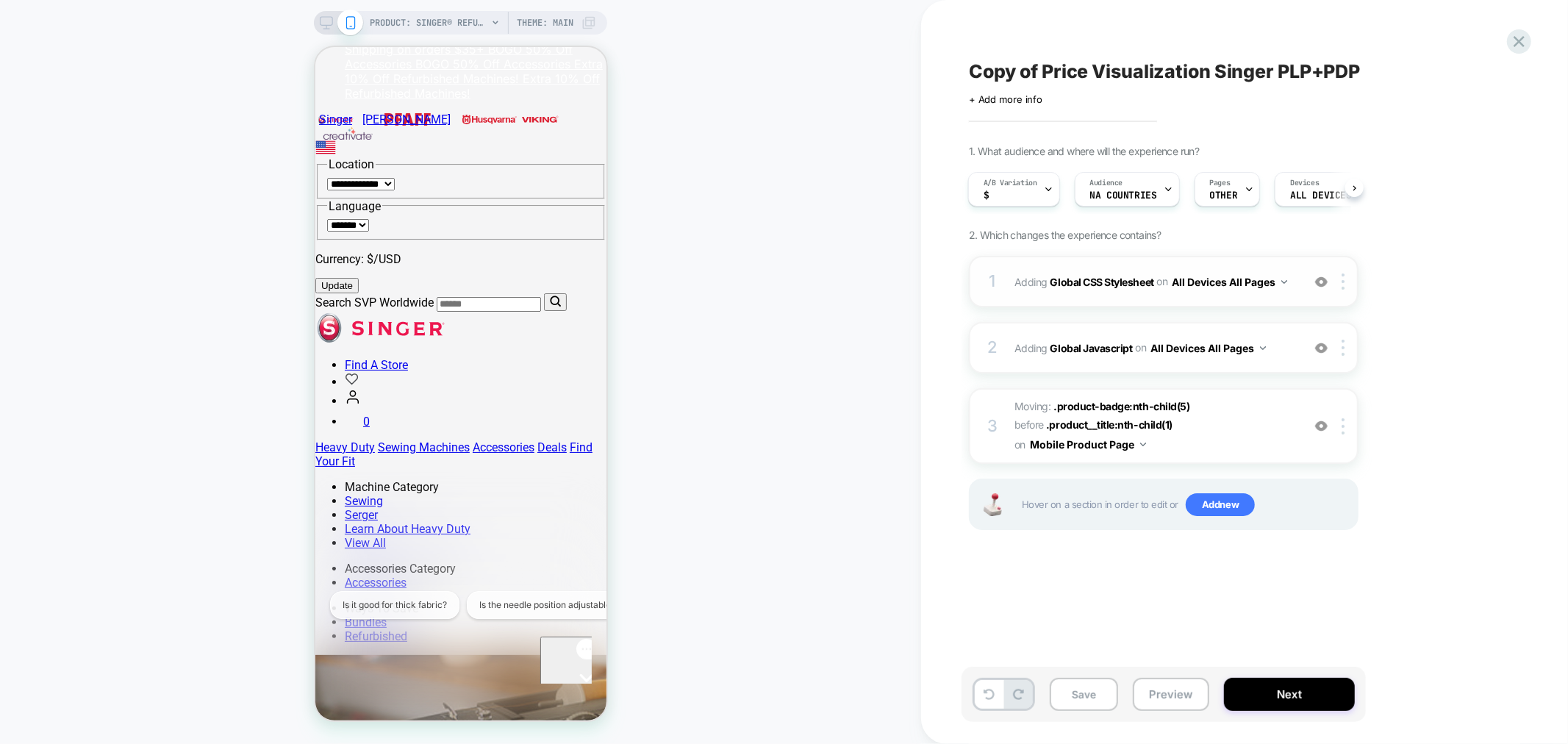
click at [1253, 283] on button "All Devices All Pages" at bounding box center [1229, 282] width 116 height 22
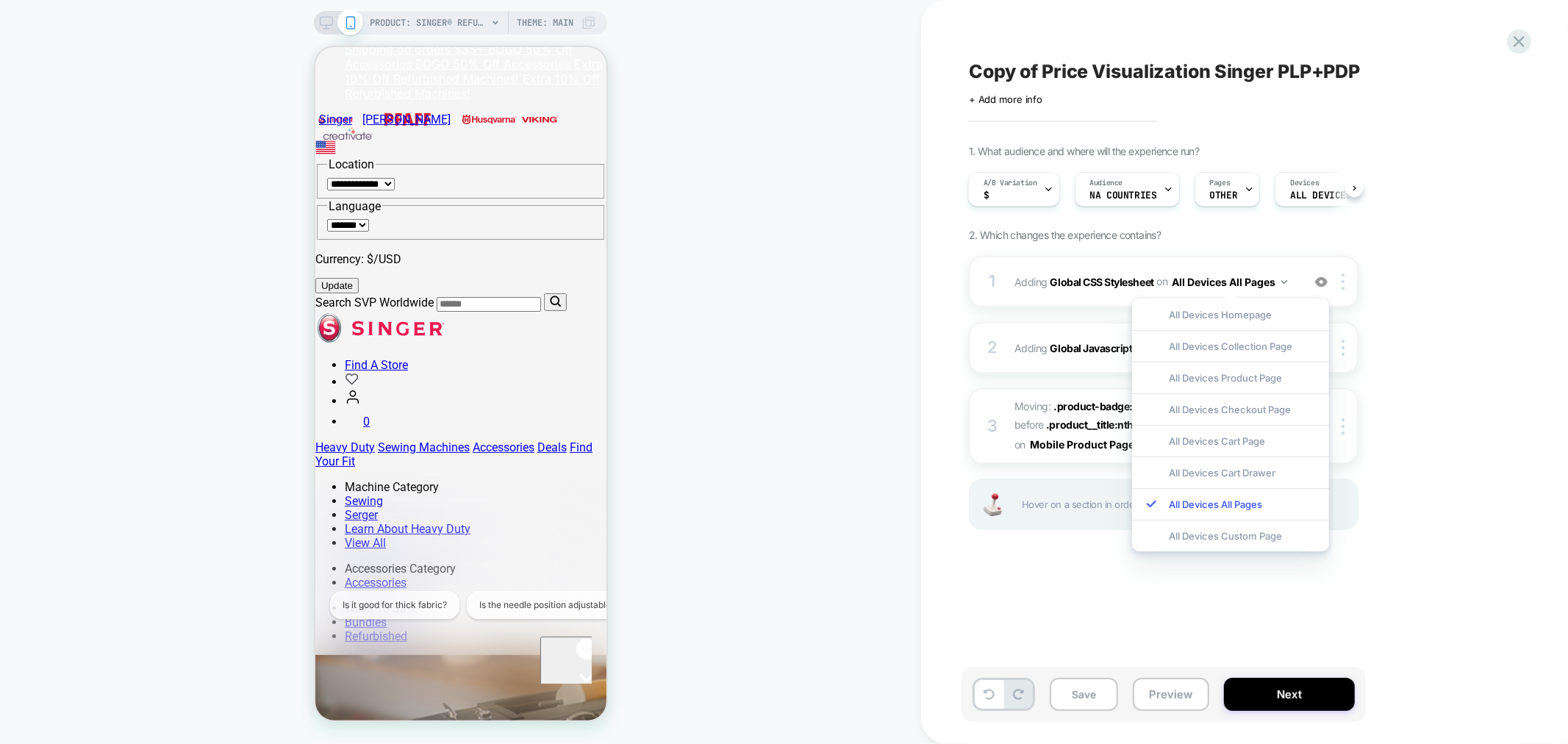
click at [1059, 584] on div "Copy of Price Visualization Singer PLP+PDP Click to edit experience details + A…" at bounding box center [1236, 372] width 551 height 715
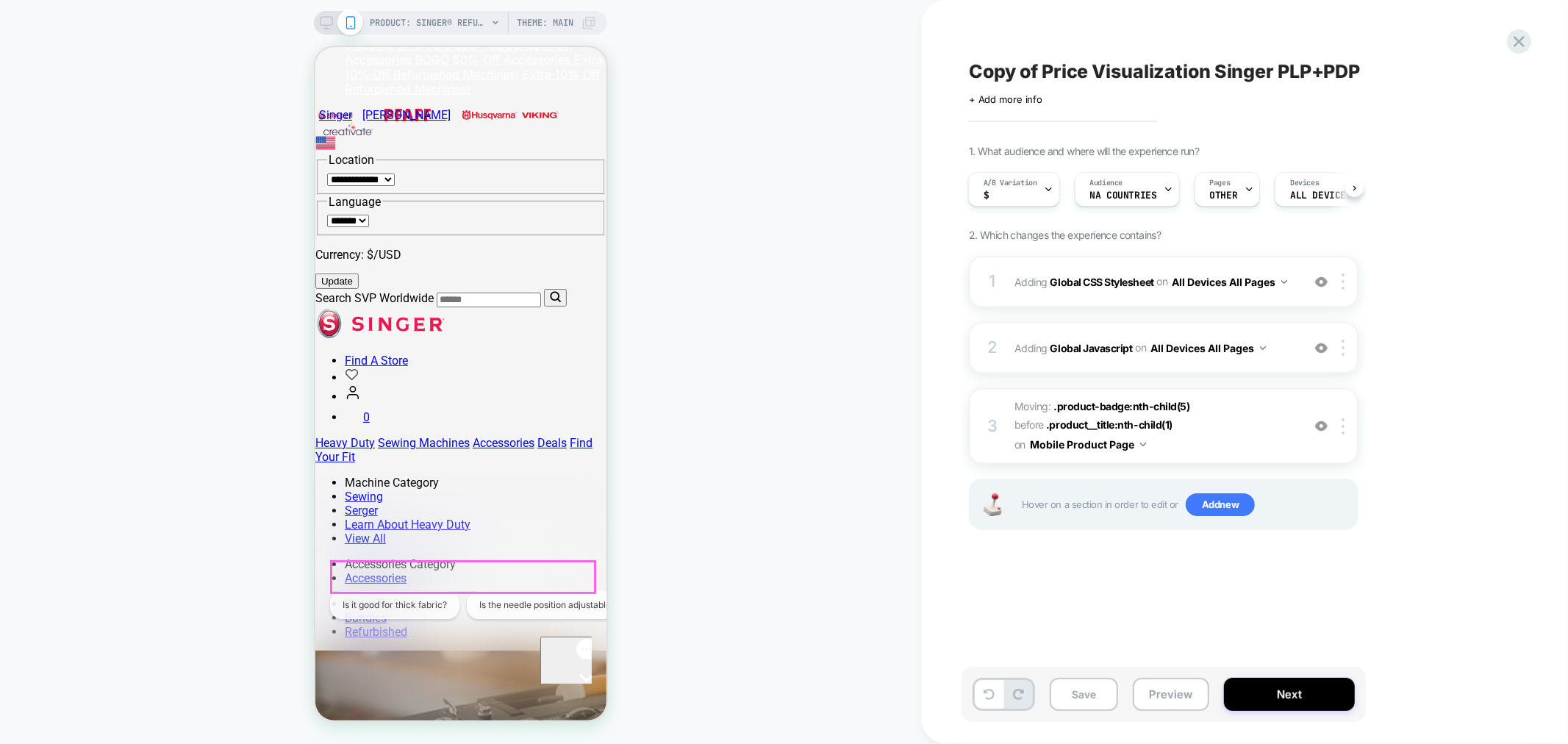
scroll to position [82, 0]
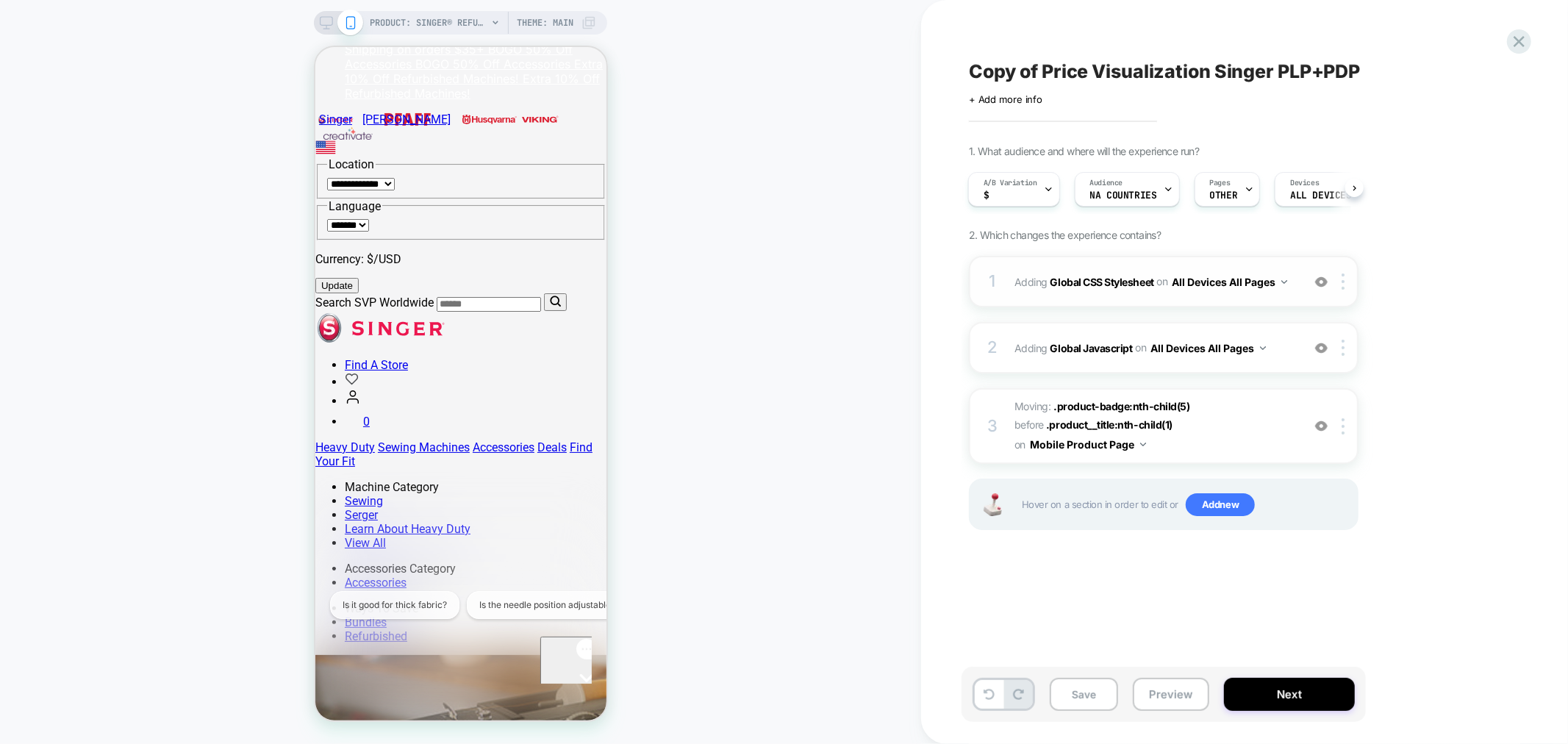
click at [1248, 279] on button "All Devices All Pages" at bounding box center [1229, 282] width 116 height 22
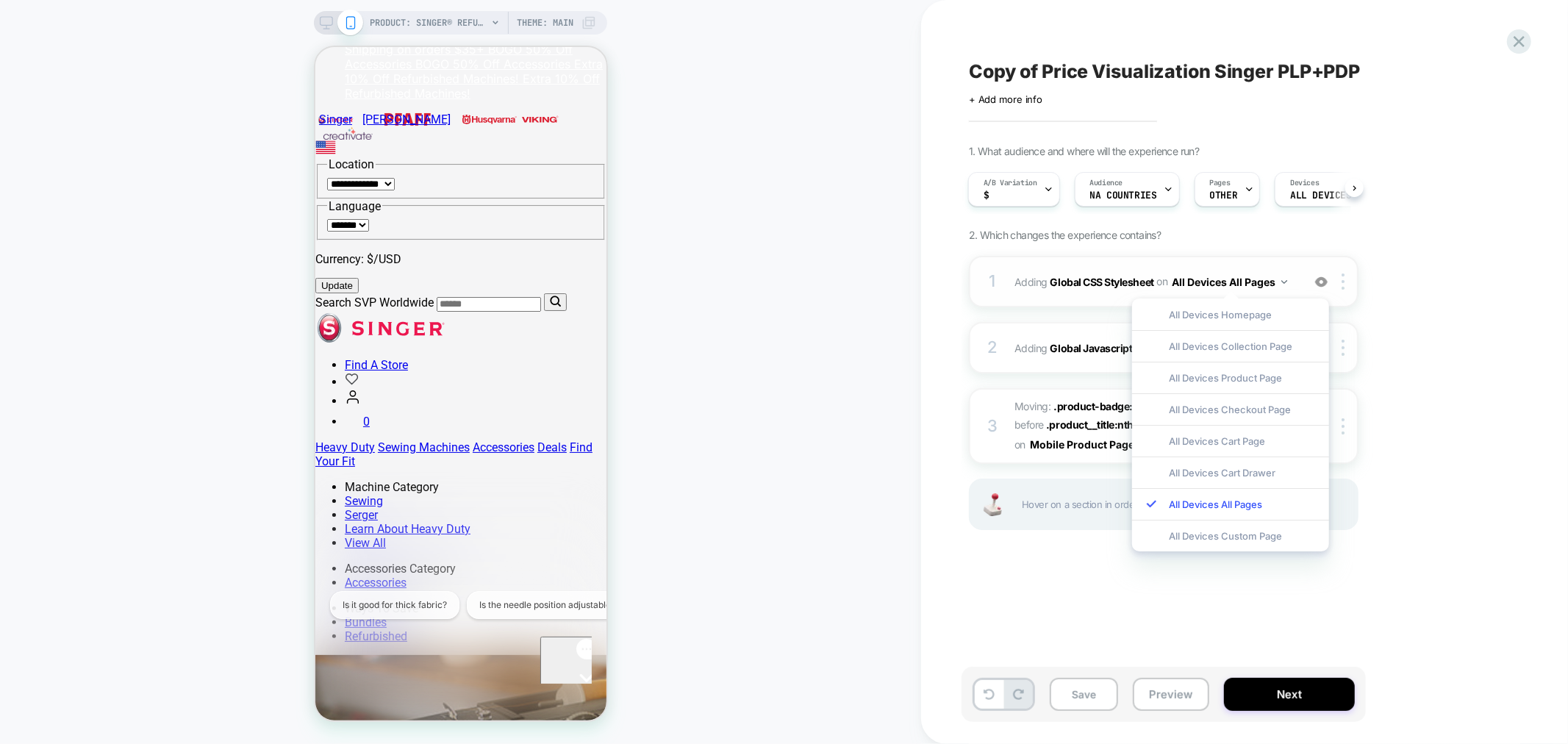
click at [1084, 272] on span "Adding Global CSS Stylesheet on All Devices All Pages" at bounding box center [1154, 282] width 280 height 22
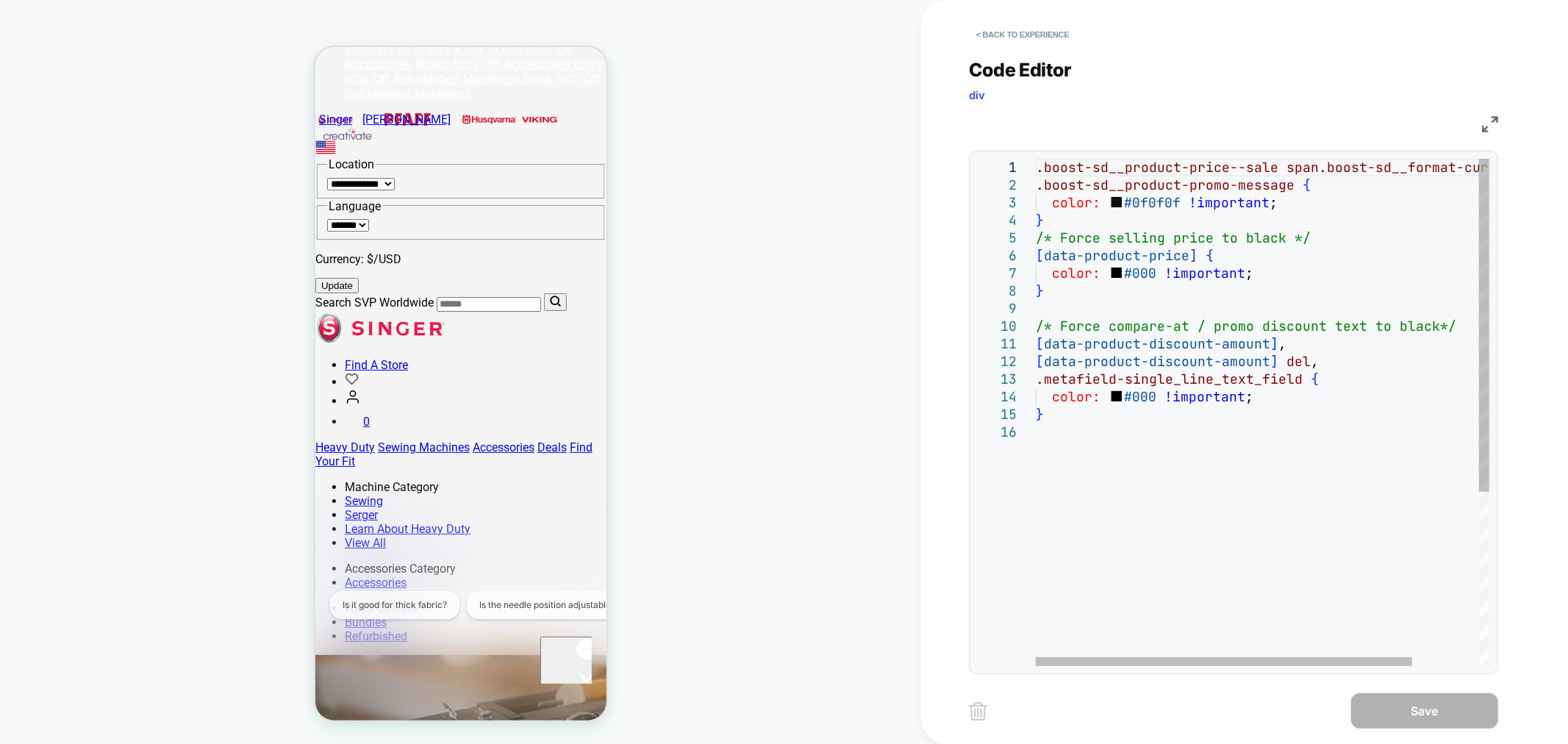
scroll to position [0, 0]
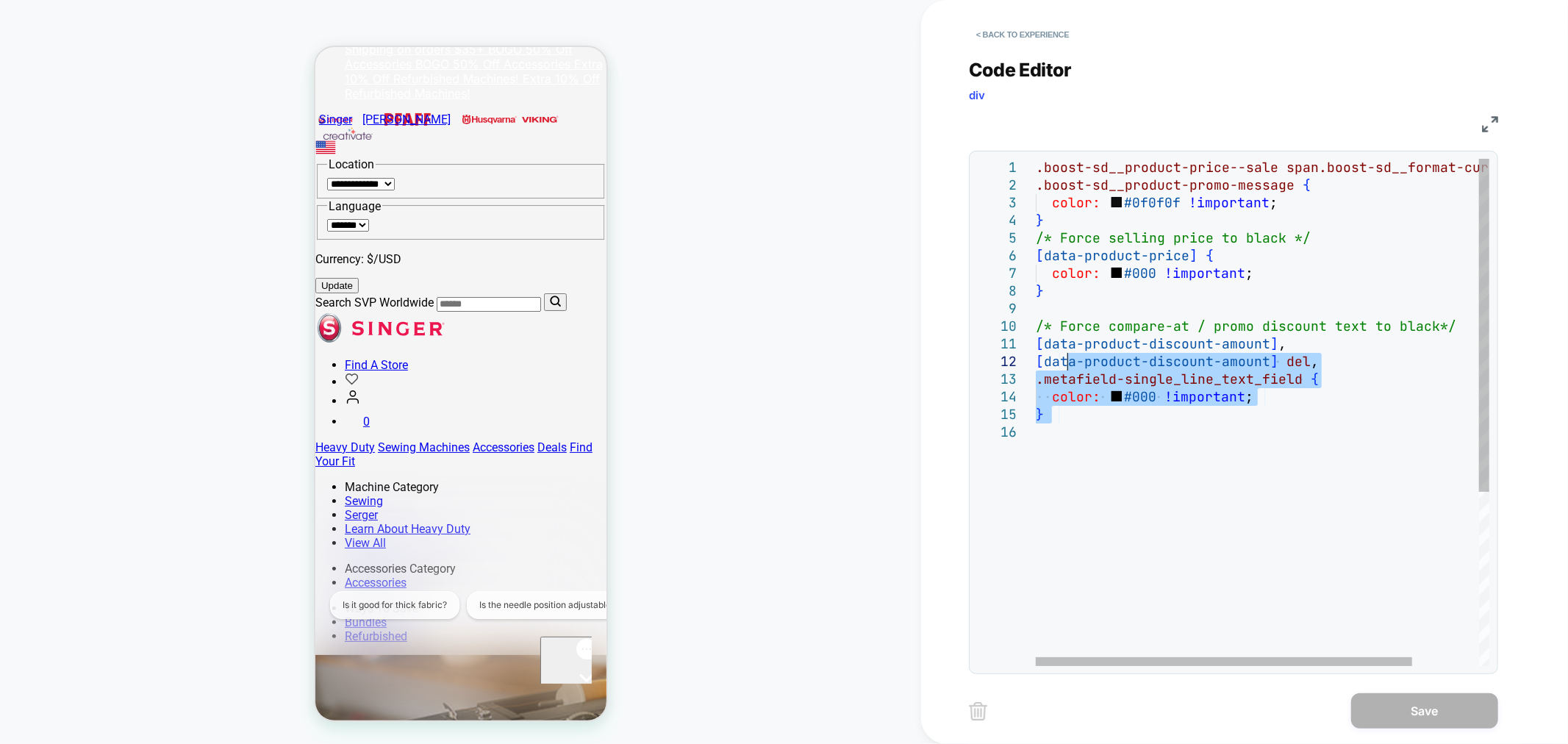
type textarea "**********"
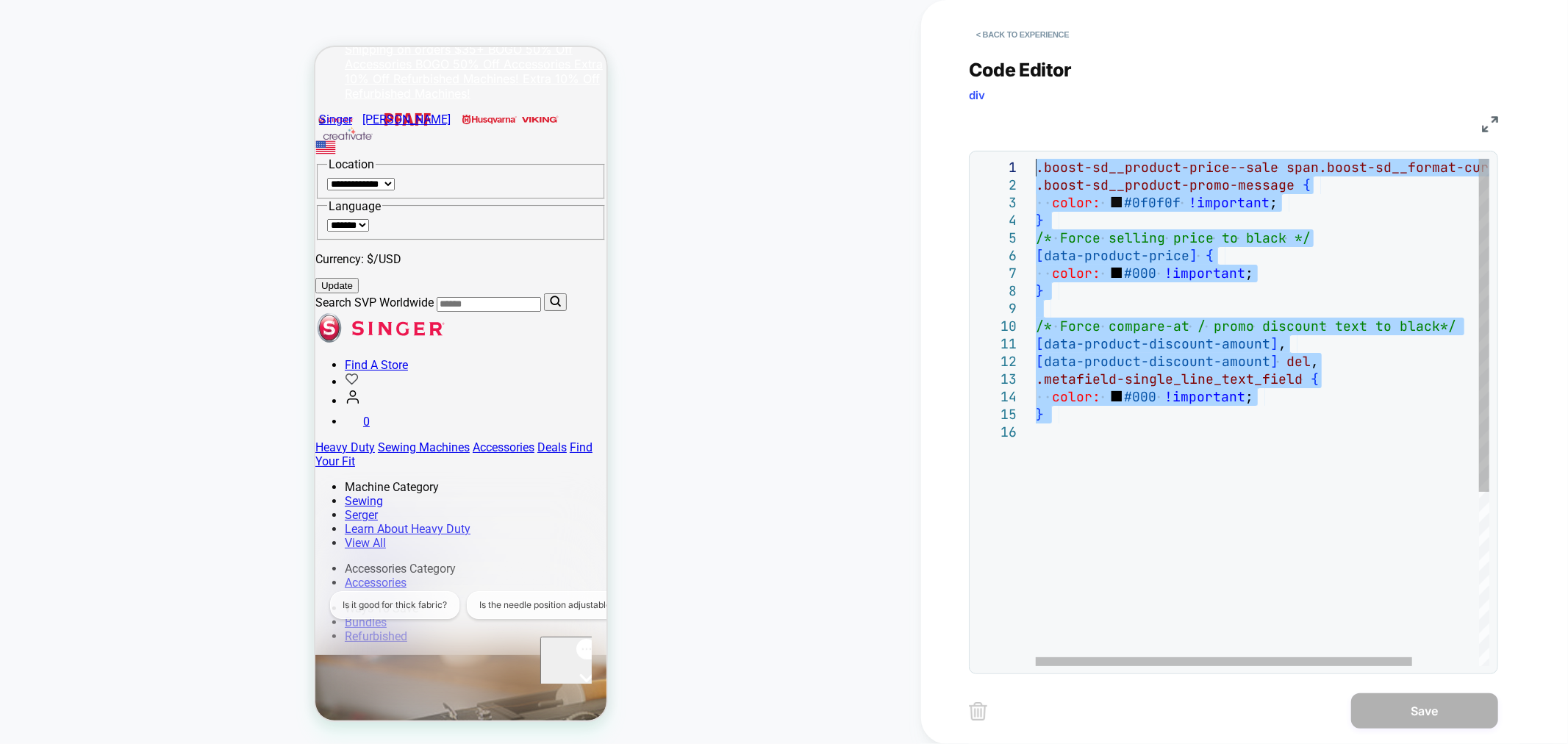
drag, startPoint x: 1127, startPoint y: 430, endPoint x: 797, endPoint y: -26, distance: 562.9
click at [1035, 159] on div ".boost-sd__product-price--sale span.boost-sd__format-currency , .boost-sd__prod…" at bounding box center [1302, 544] width 534 height 772
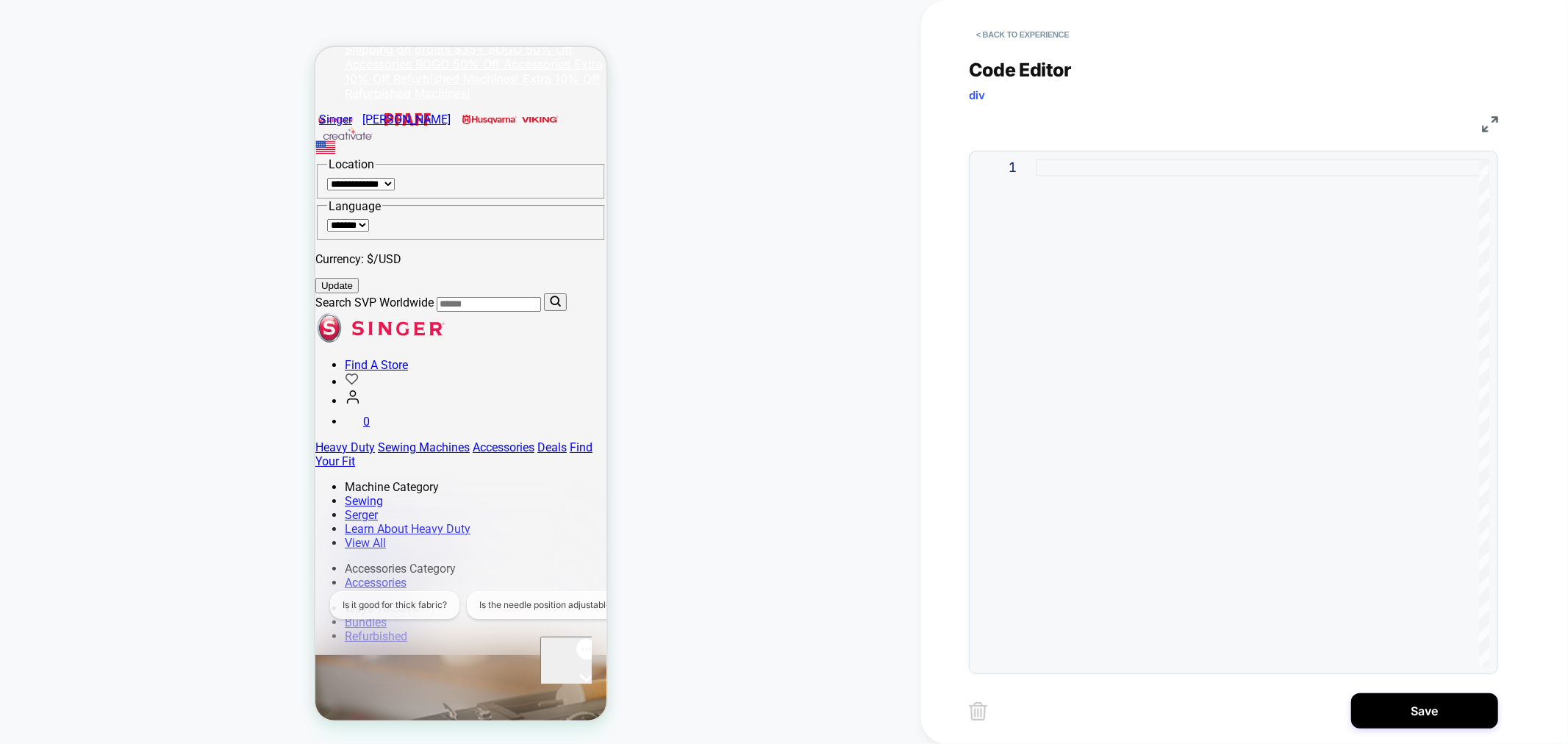
click at [1154, 174] on div at bounding box center [1262, 412] width 453 height 507
drag, startPoint x: 1055, startPoint y: 46, endPoint x: 1050, endPoint y: 39, distance: 8.6
click at [1053, 42] on button "< Back to experience" at bounding box center [1022, 34] width 107 height 23
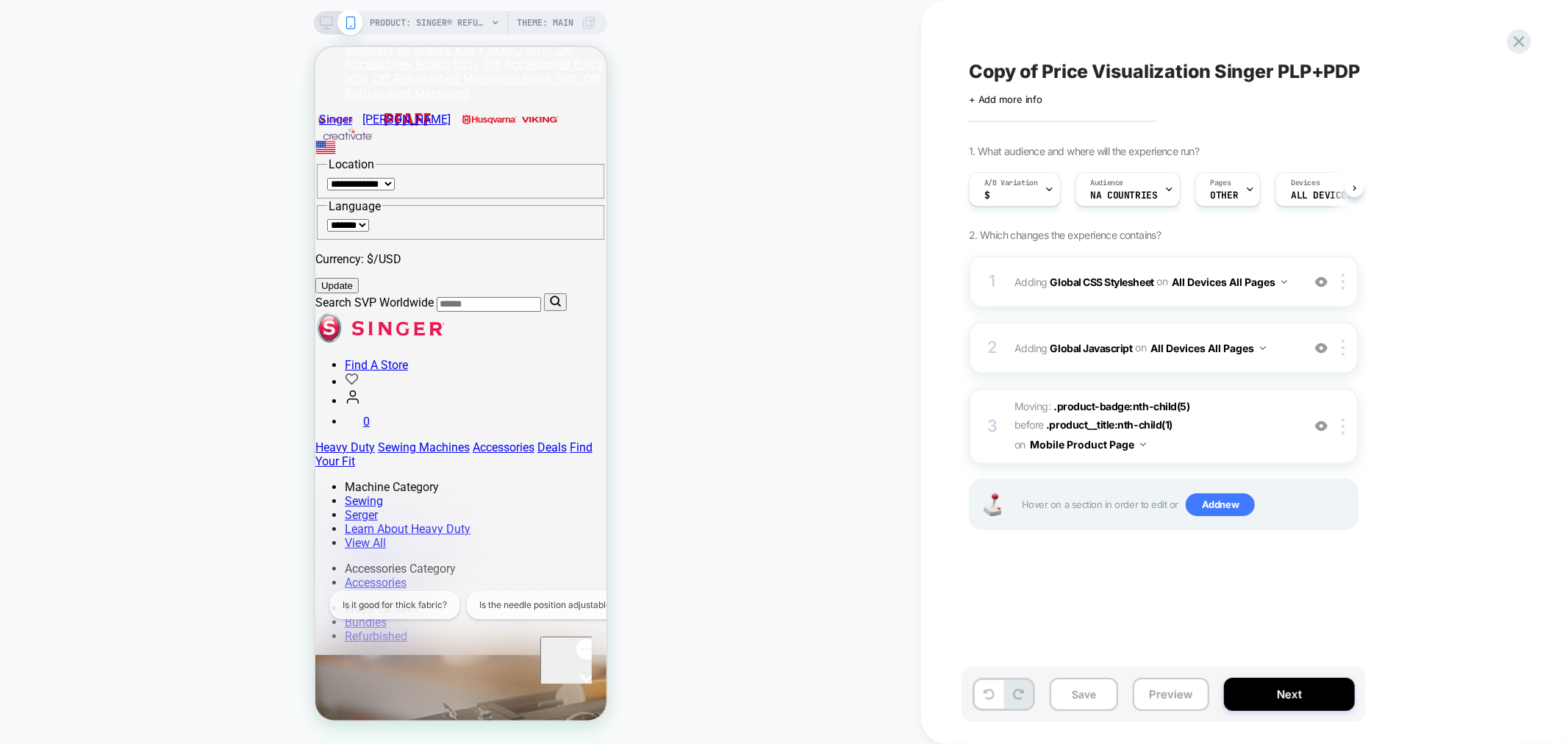
scroll to position [0, 1]
click at [1125, 278] on b "Global CSS Stylesheet" at bounding box center [1102, 281] width 103 height 12
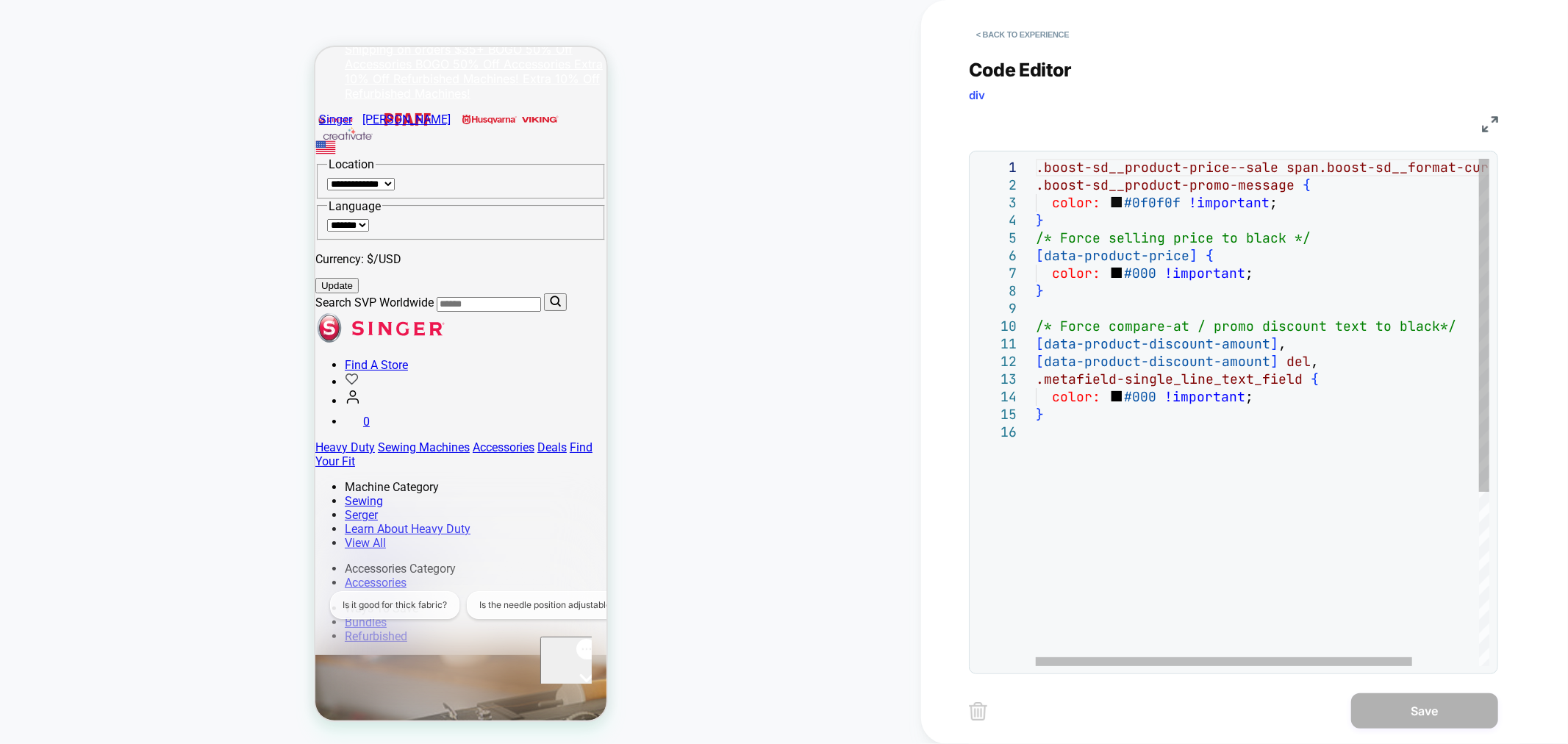
scroll to position [0, 0]
type textarea "**********"
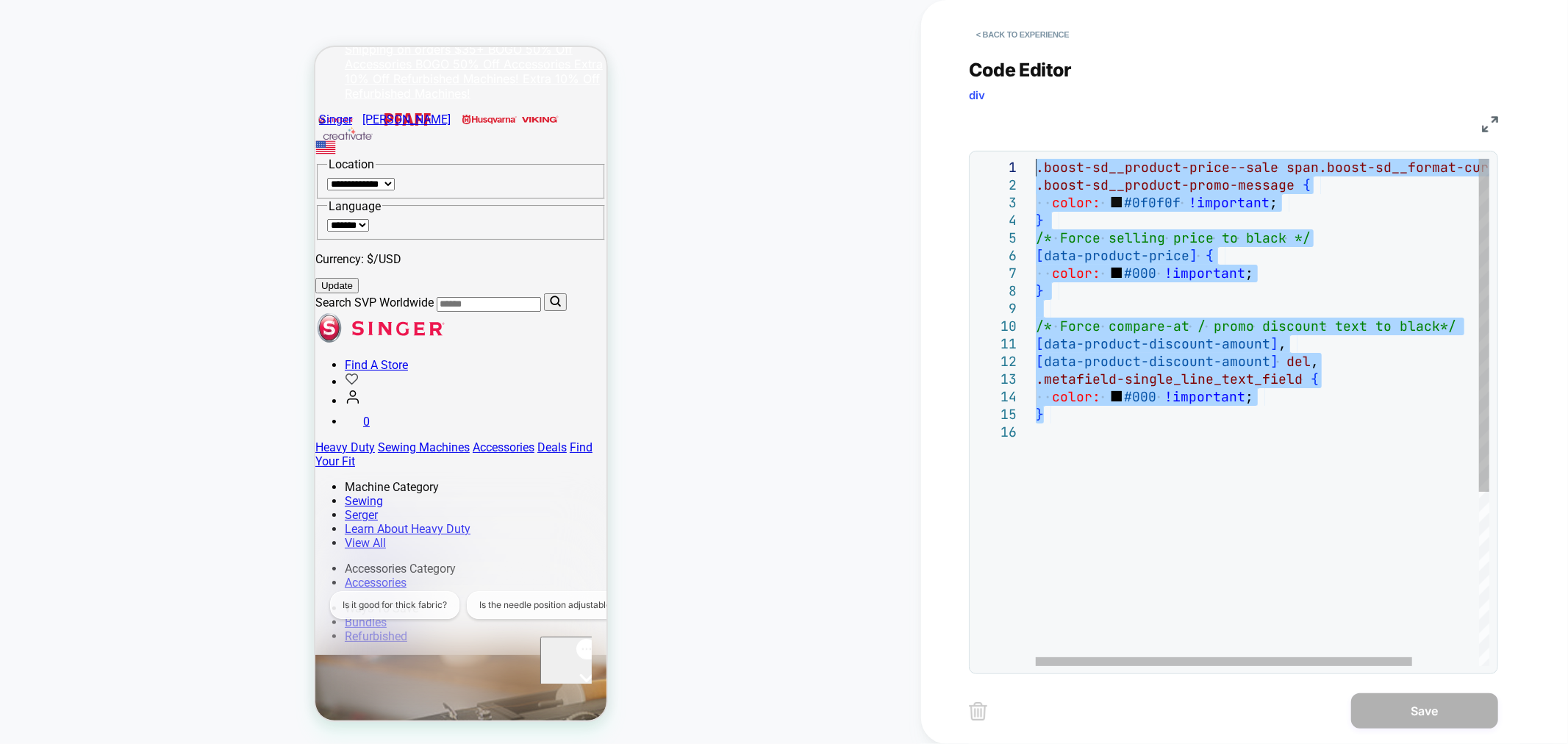
drag, startPoint x: 1086, startPoint y: 422, endPoint x: 997, endPoint y: -45, distance: 475.4
click at [1035, 159] on div ".boost-sd__product-price--sale span.boost-sd__format-currency , .boost-sd__prod…" at bounding box center [1302, 544] width 534 height 772
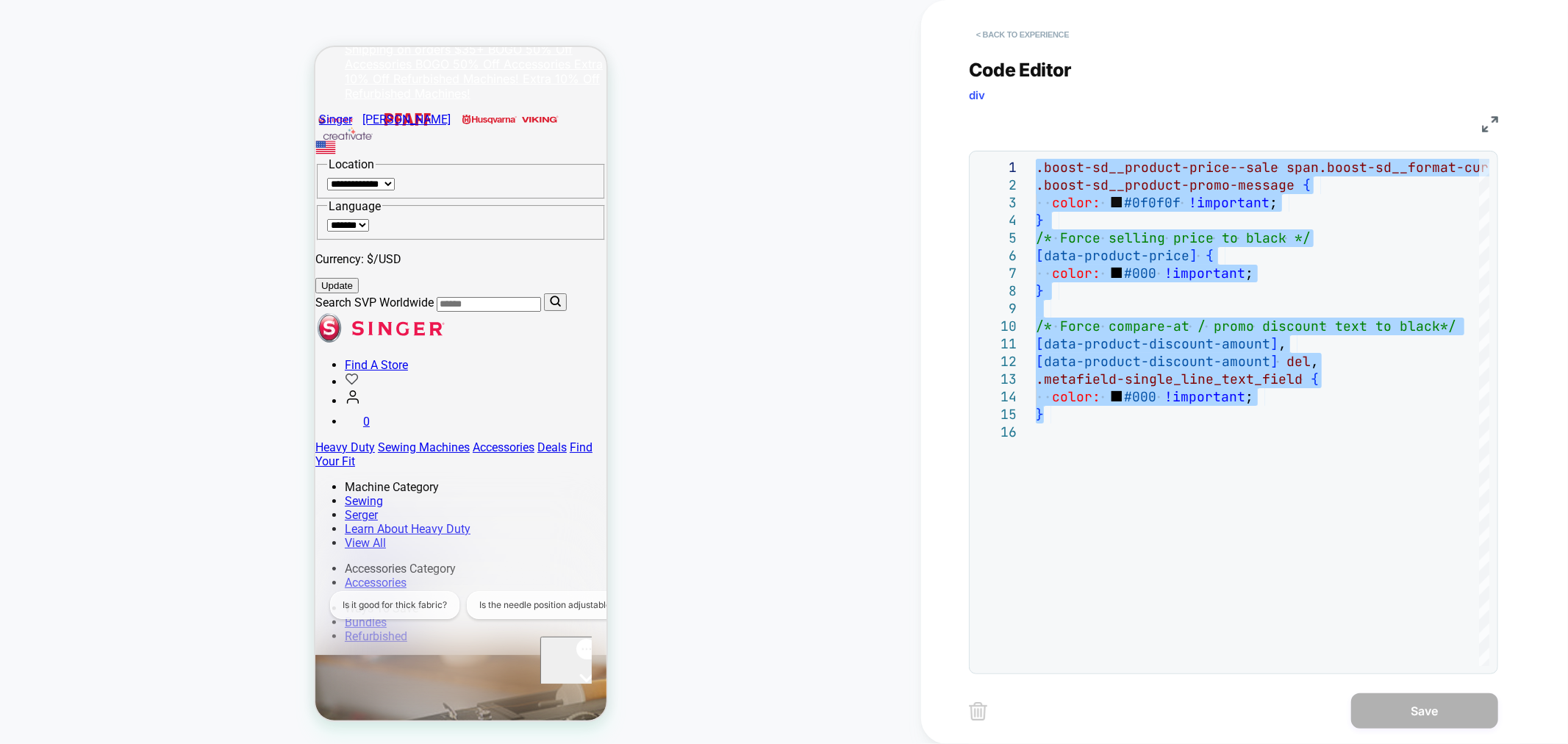
click at [1053, 34] on button "< Back to experience" at bounding box center [1022, 34] width 107 height 23
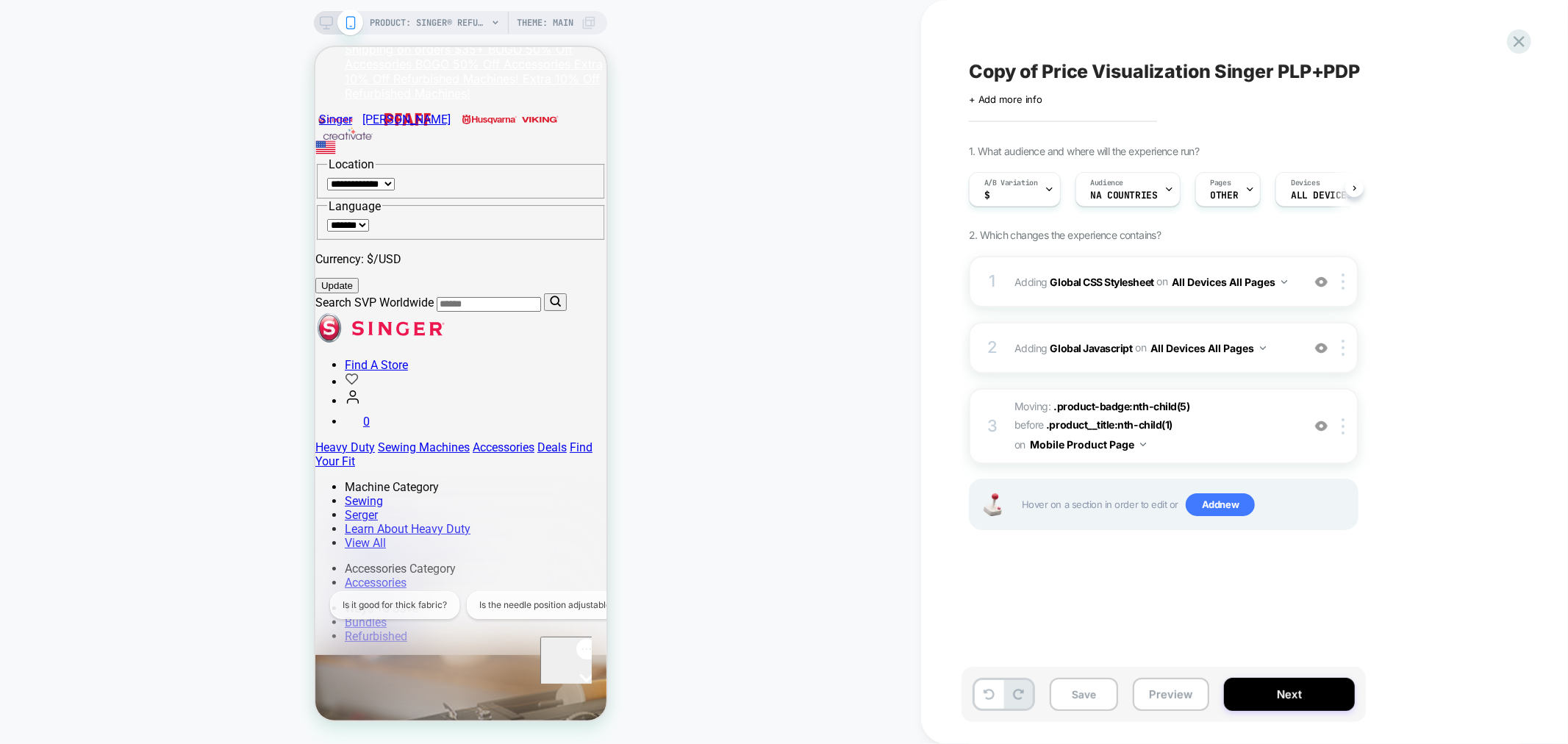
scroll to position [0, 1]
click at [1075, 337] on span "Adding Global Javascript on All Devices All Pages" at bounding box center [1154, 347] width 280 height 22
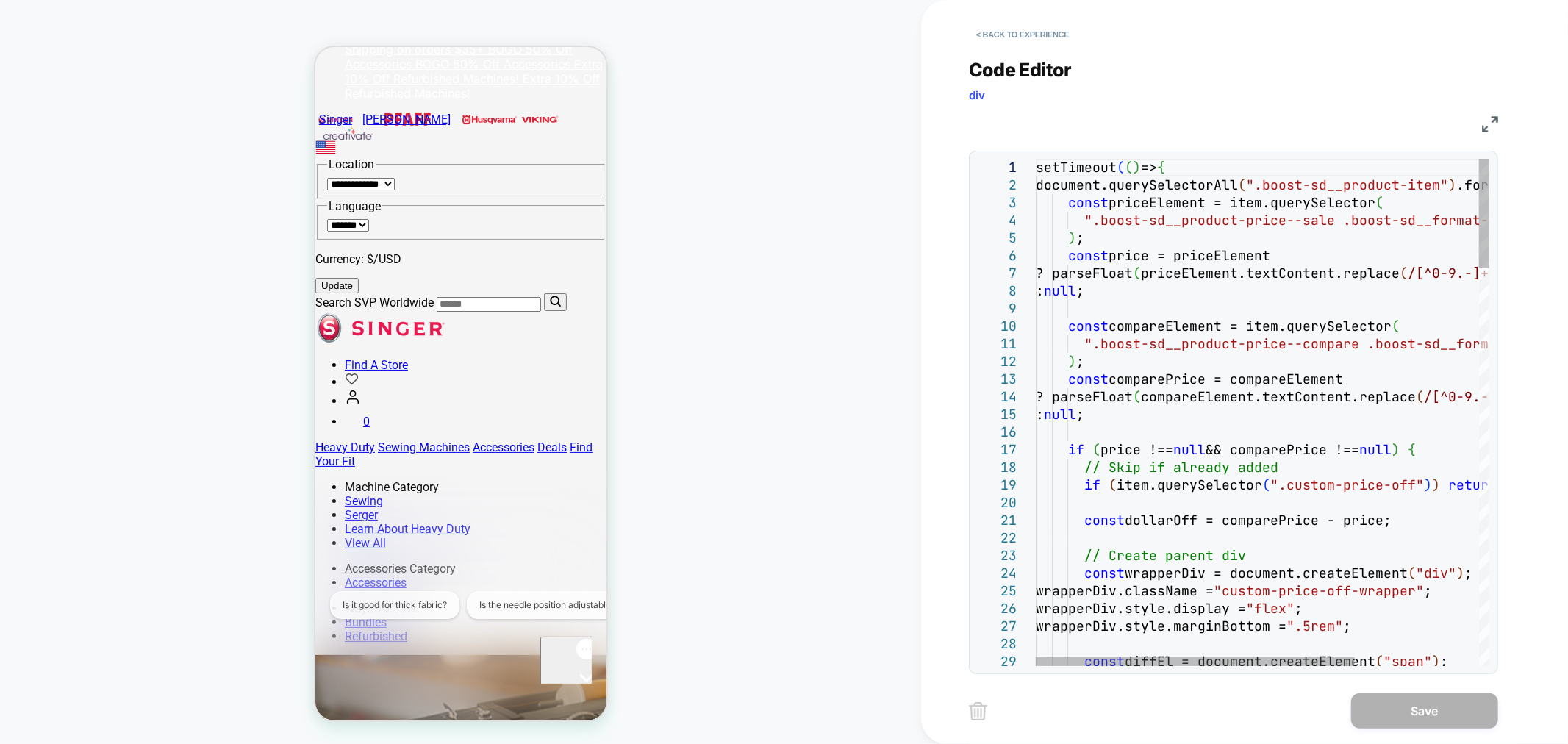
scroll to position [0, 0]
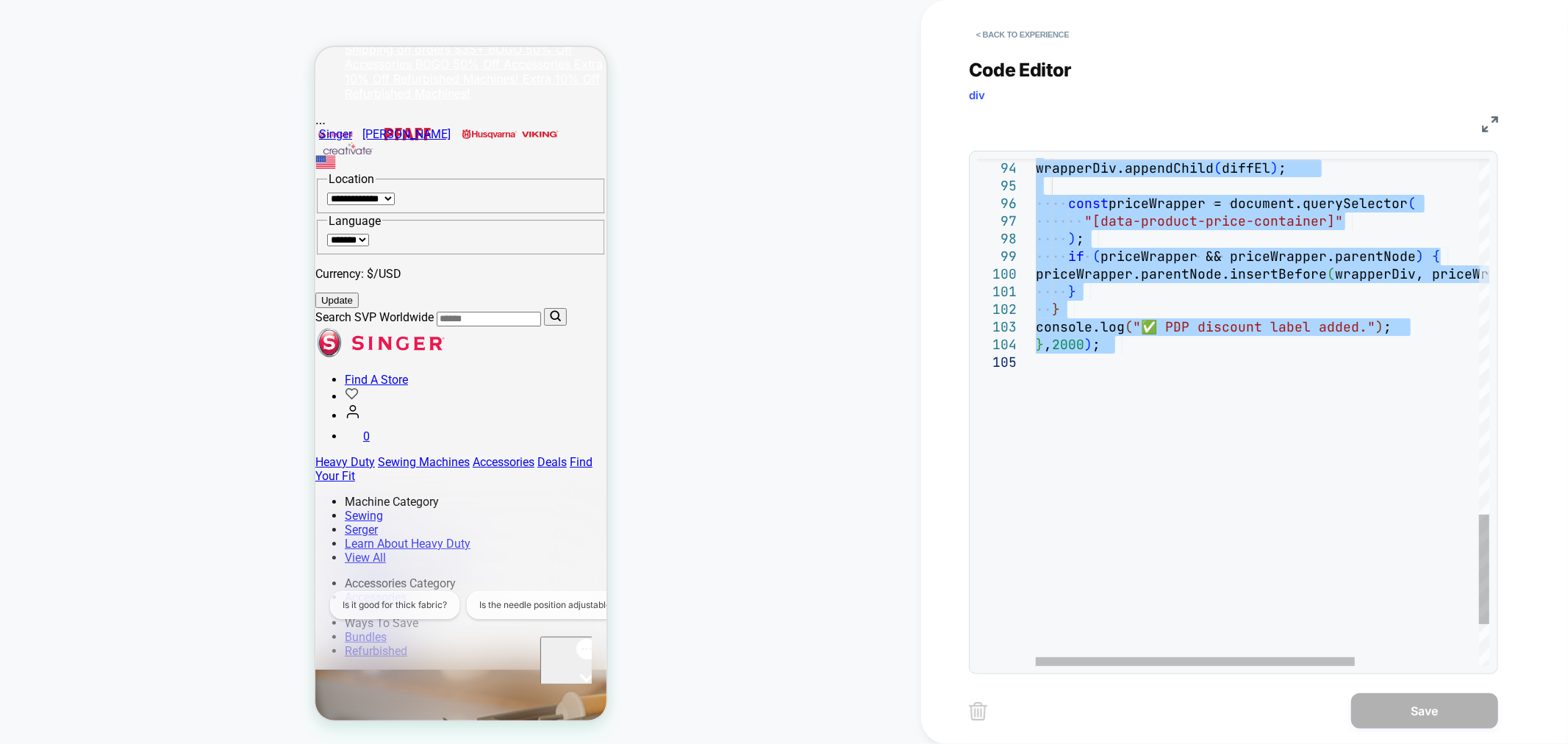
drag, startPoint x: 1037, startPoint y: 167, endPoint x: 1103, endPoint y: 422, distance: 263.4
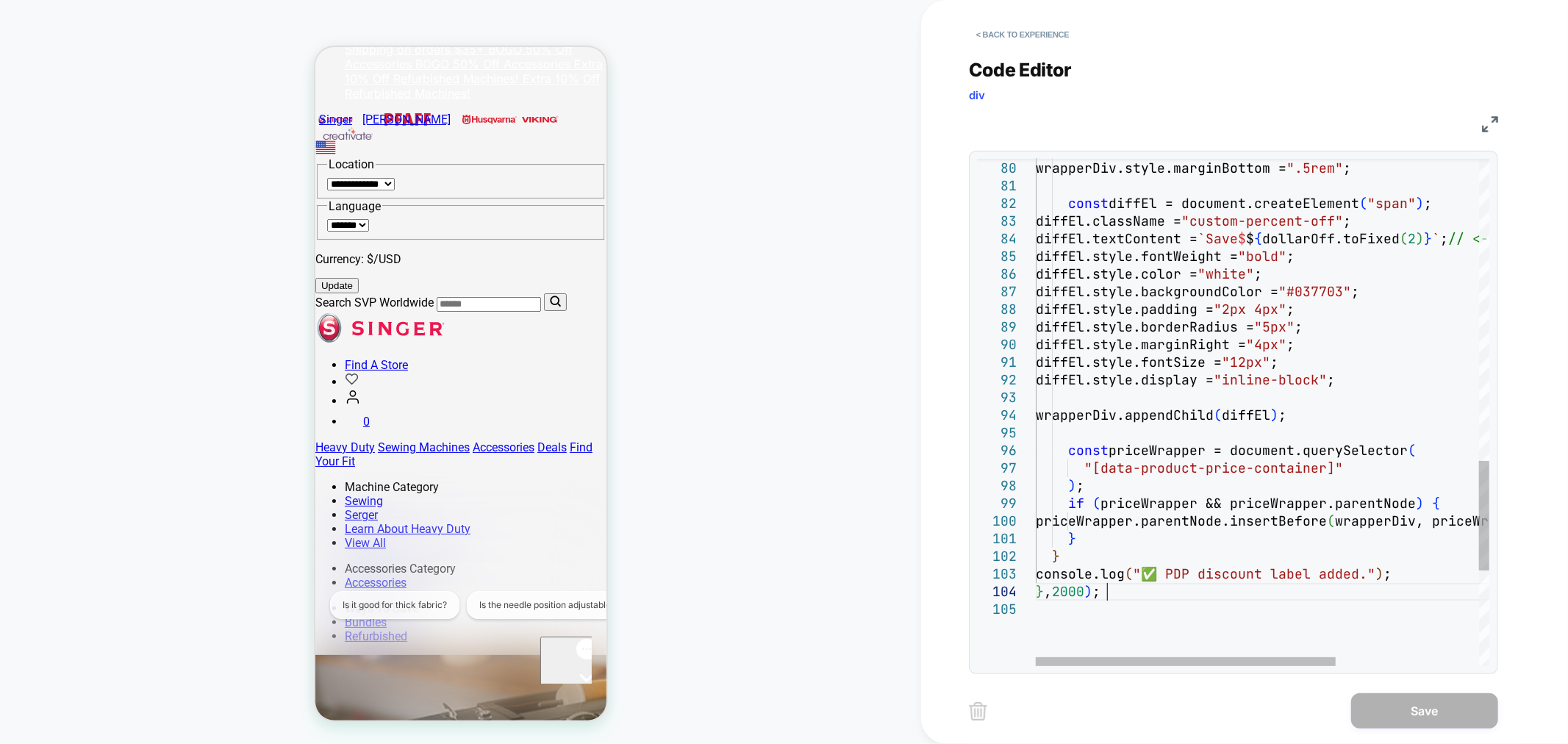
type textarea "**********"
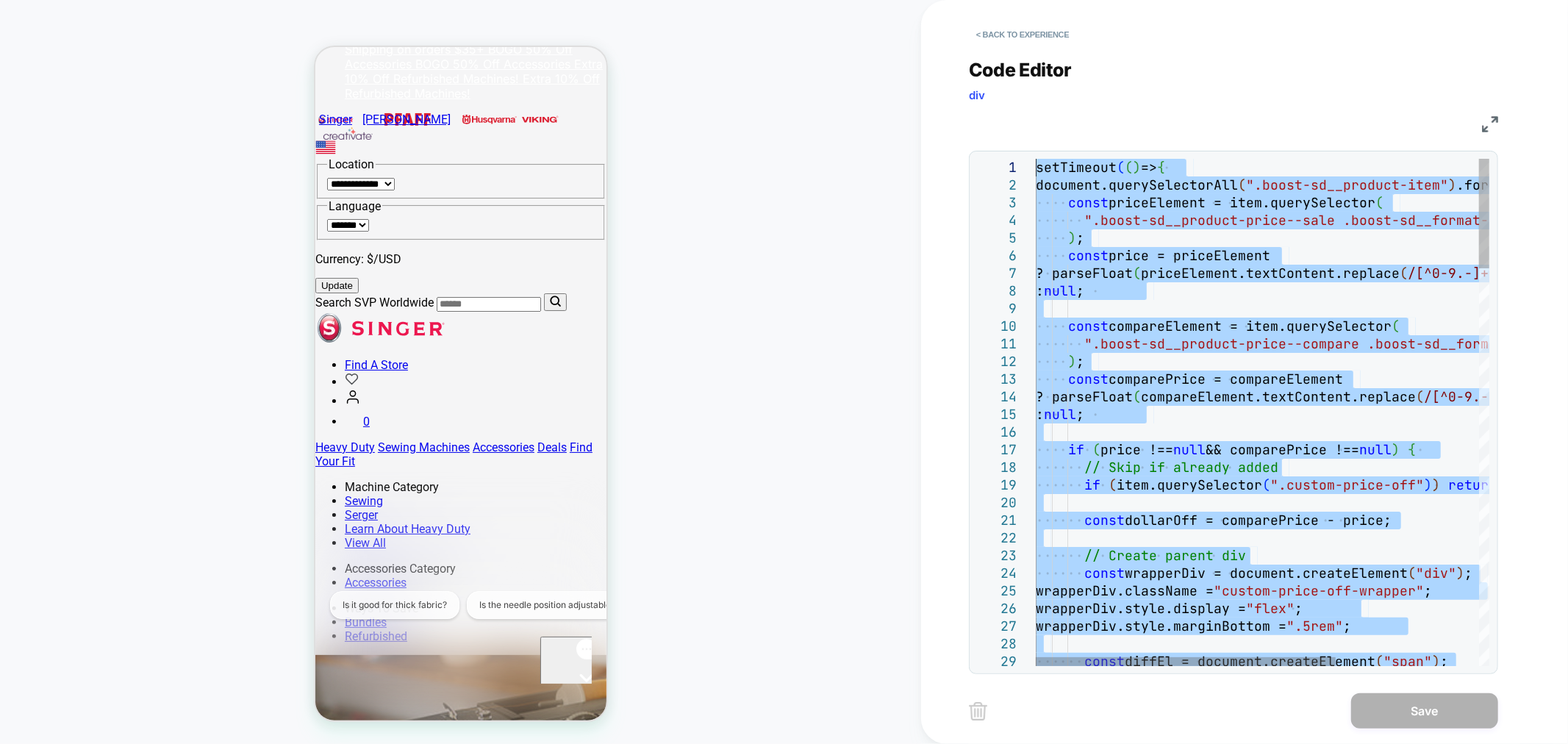
drag, startPoint x: 1138, startPoint y: 597, endPoint x: 864, endPoint y: -99, distance: 748.0
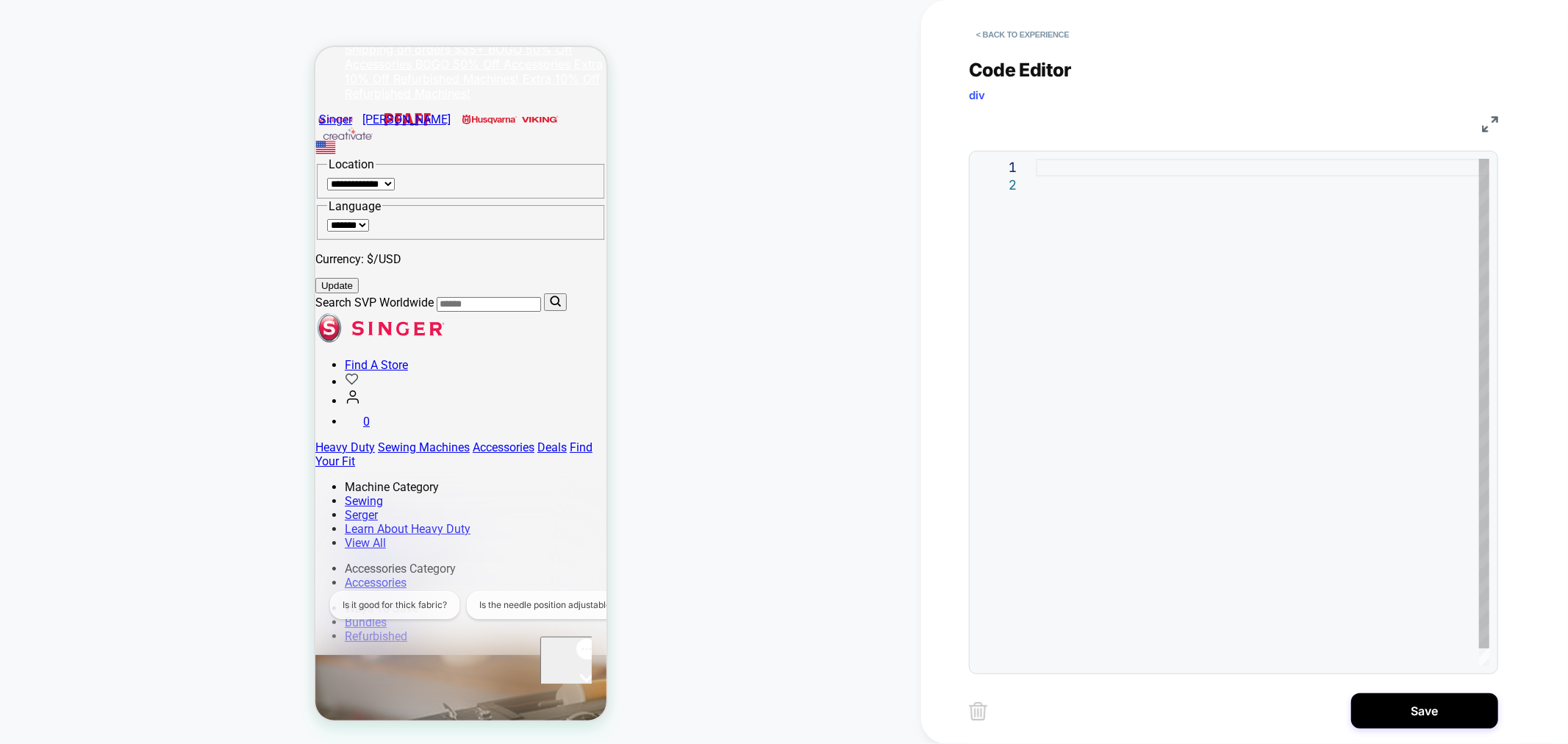
type textarea "**********"
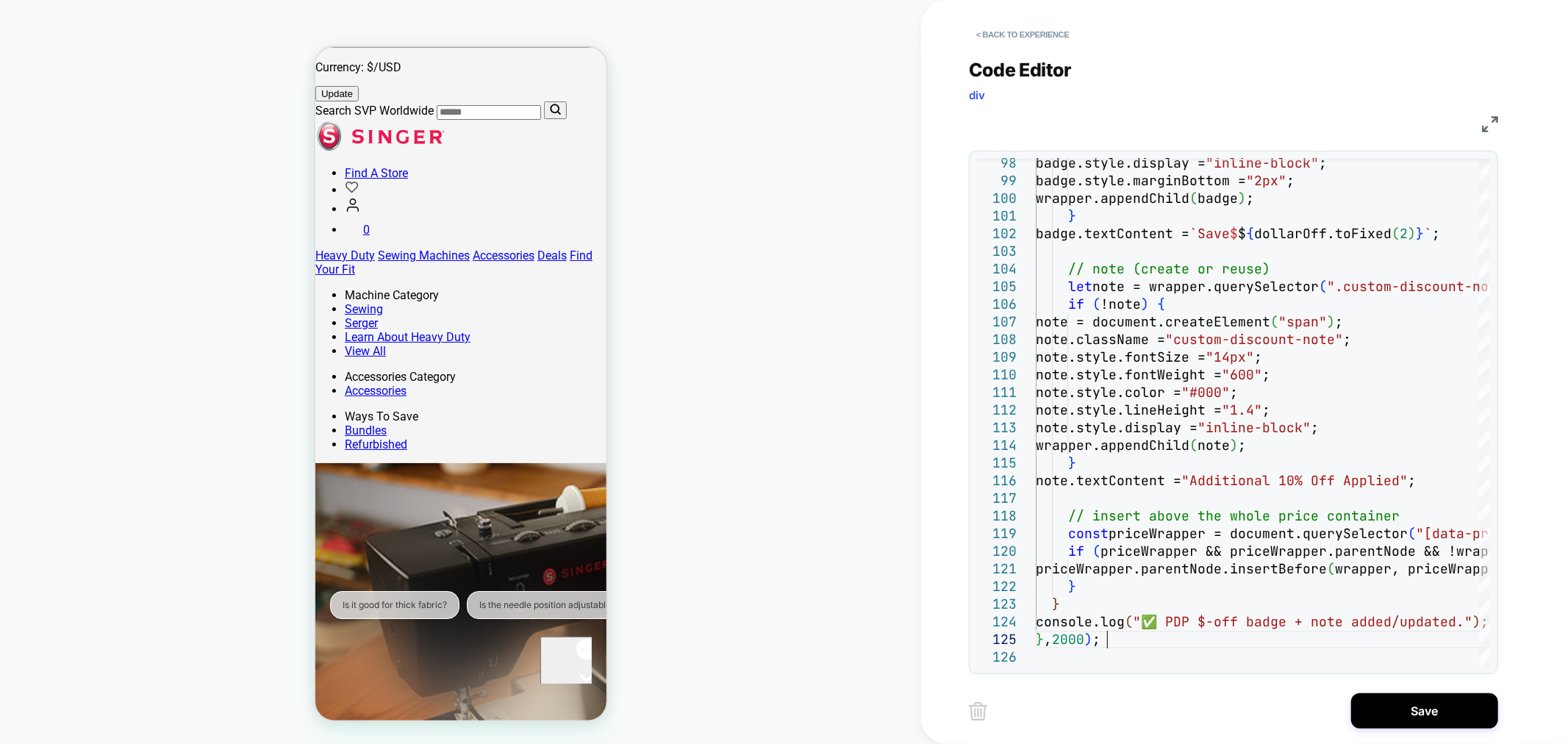
scroll to position [299, 0]
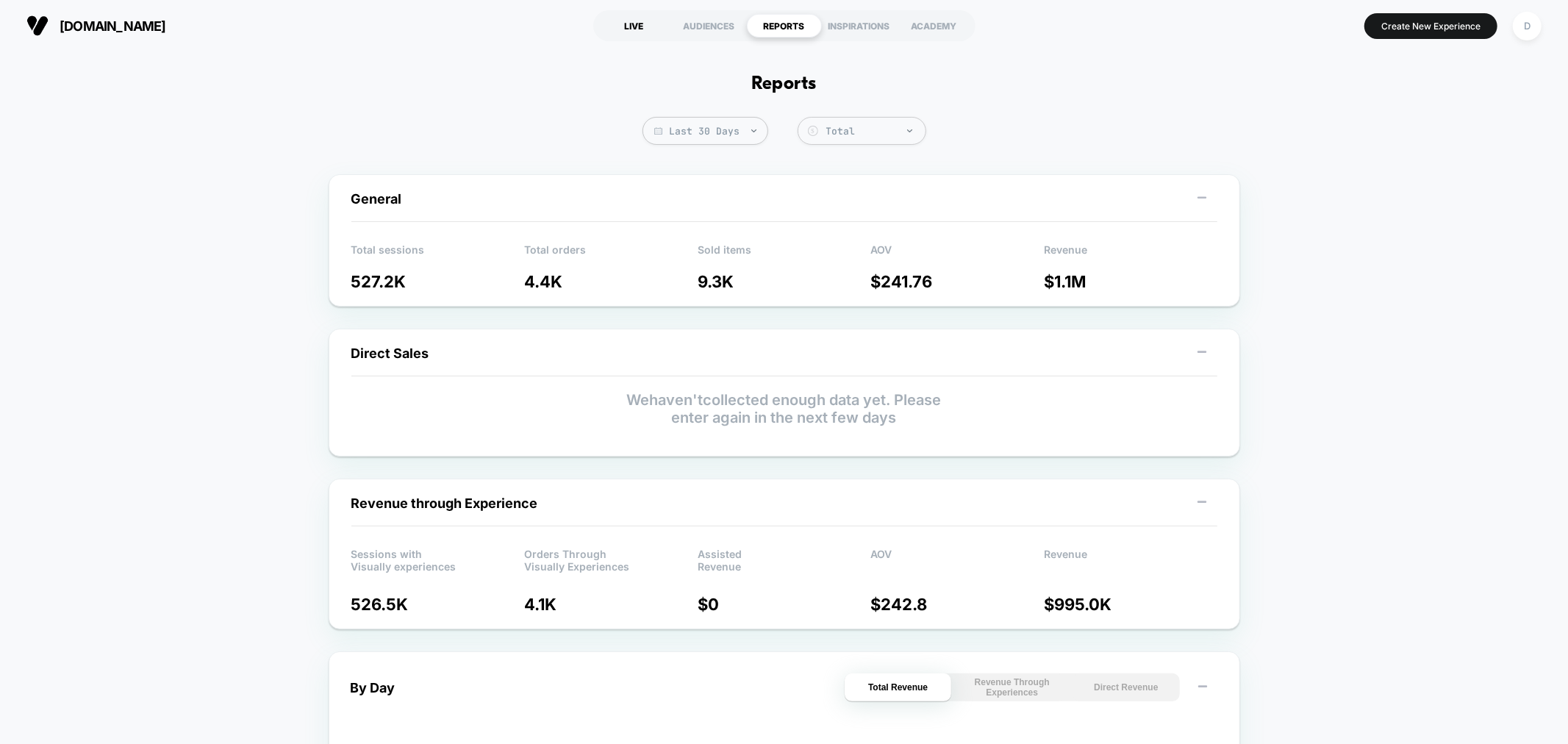
drag, startPoint x: 635, startPoint y: 31, endPoint x: 649, endPoint y: 37, distance: 15.2
click at [645, 40] on section "LIVE AUDIENCES REPORTS INSPIRATIONS ACADEMY" at bounding box center [784, 26] width 501 height 37
click at [641, 16] on div "LIVE" at bounding box center [634, 25] width 75 height 23
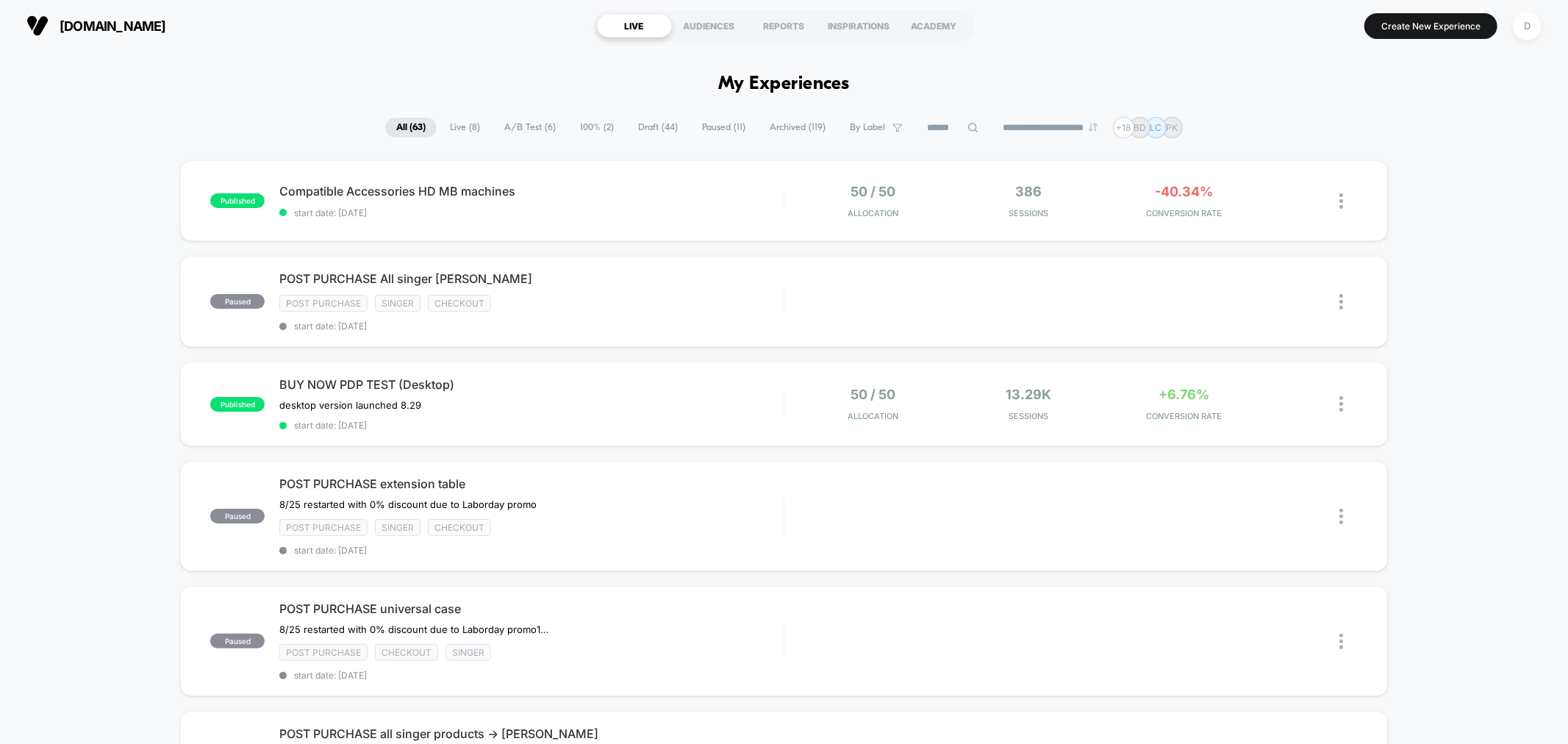
drag, startPoint x: 637, startPoint y: 121, endPoint x: 629, endPoint y: 123, distance: 8.2
click at [636, 121] on span "Draft ( 44 )" at bounding box center [658, 127] width 62 height 20
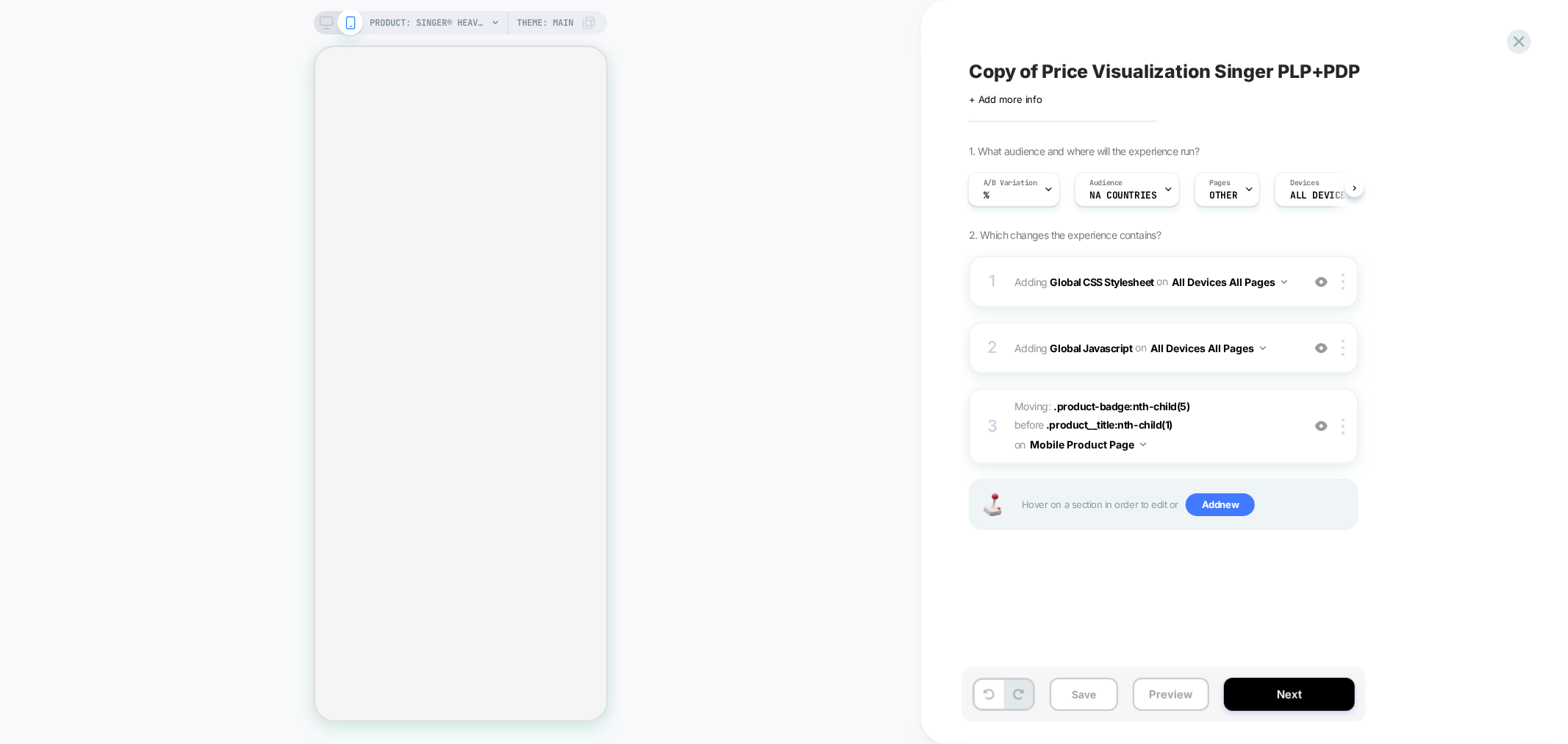
scroll to position [0, 2]
click at [472, 18] on span "PRODUCT: SINGER® Heavy Duty 4452 Rosewater Pink Sewing Machine" at bounding box center [428, 22] width 117 height 23
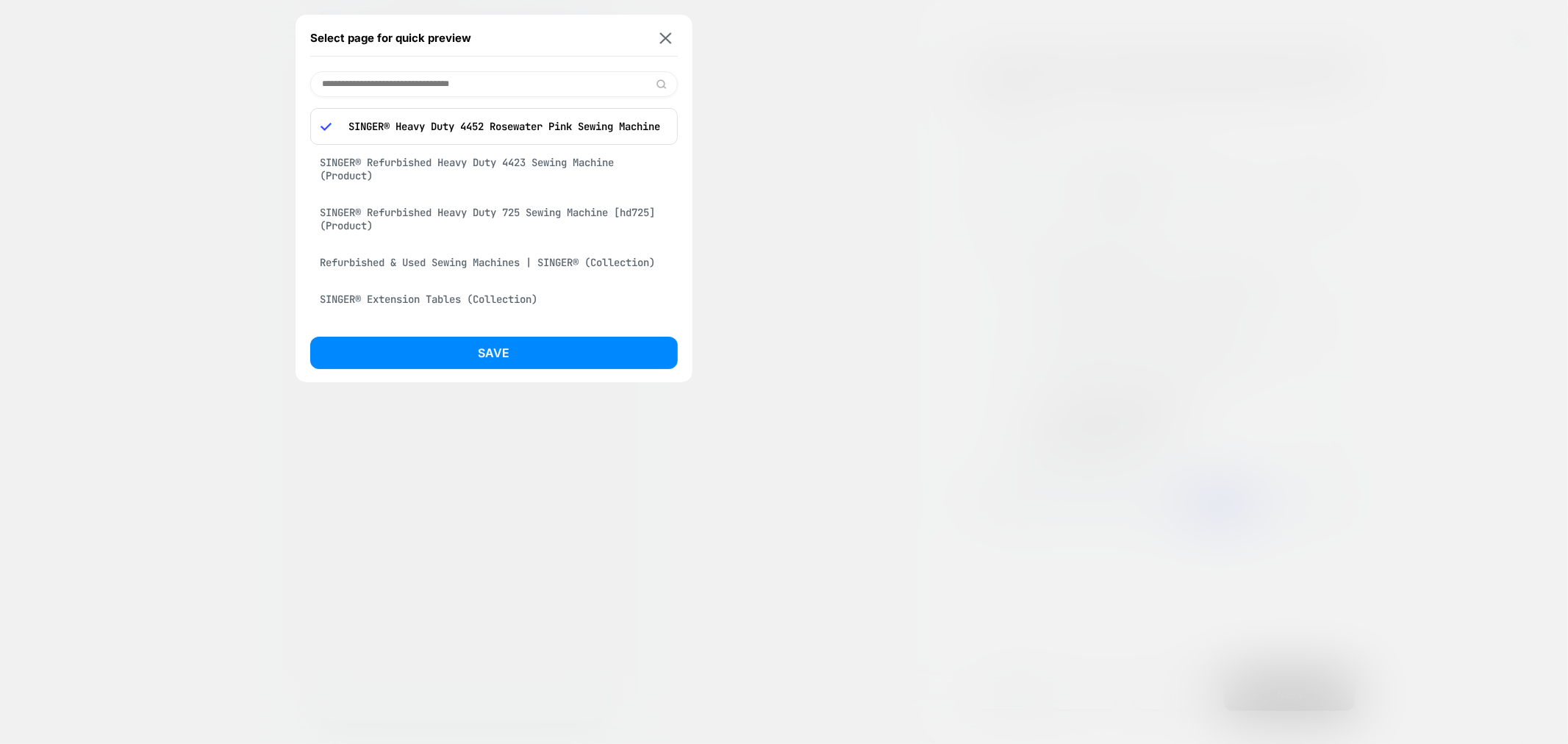
click at [488, 216] on div "SINGER® Refurbished Heavy Duty 725 Sewing Machine [hd725] (Product)" at bounding box center [494, 219] width 367 height 41
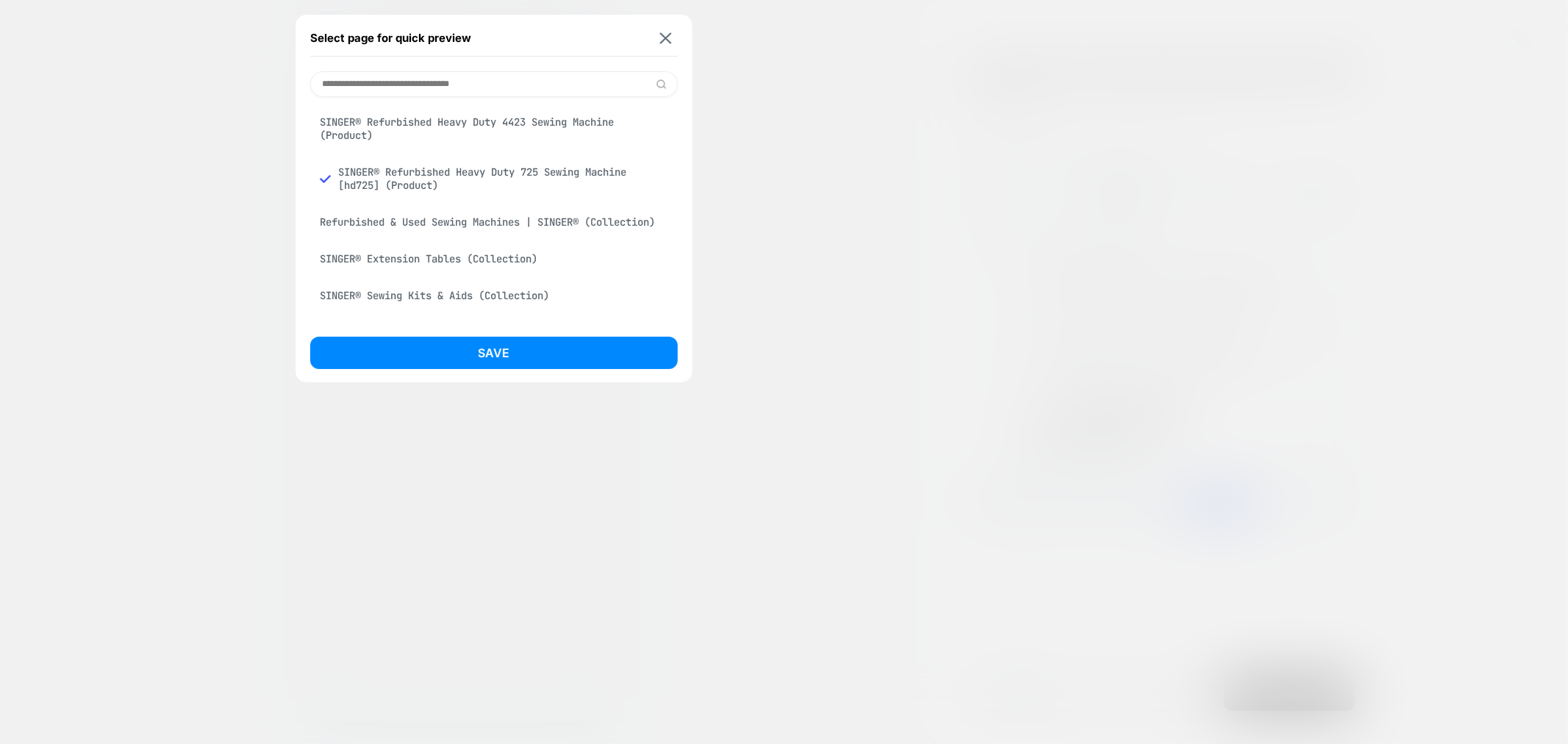
drag, startPoint x: 494, startPoint y: 353, endPoint x: 484, endPoint y: 354, distance: 10.0
click at [486, 354] on button "Save" at bounding box center [494, 353] width 367 height 33
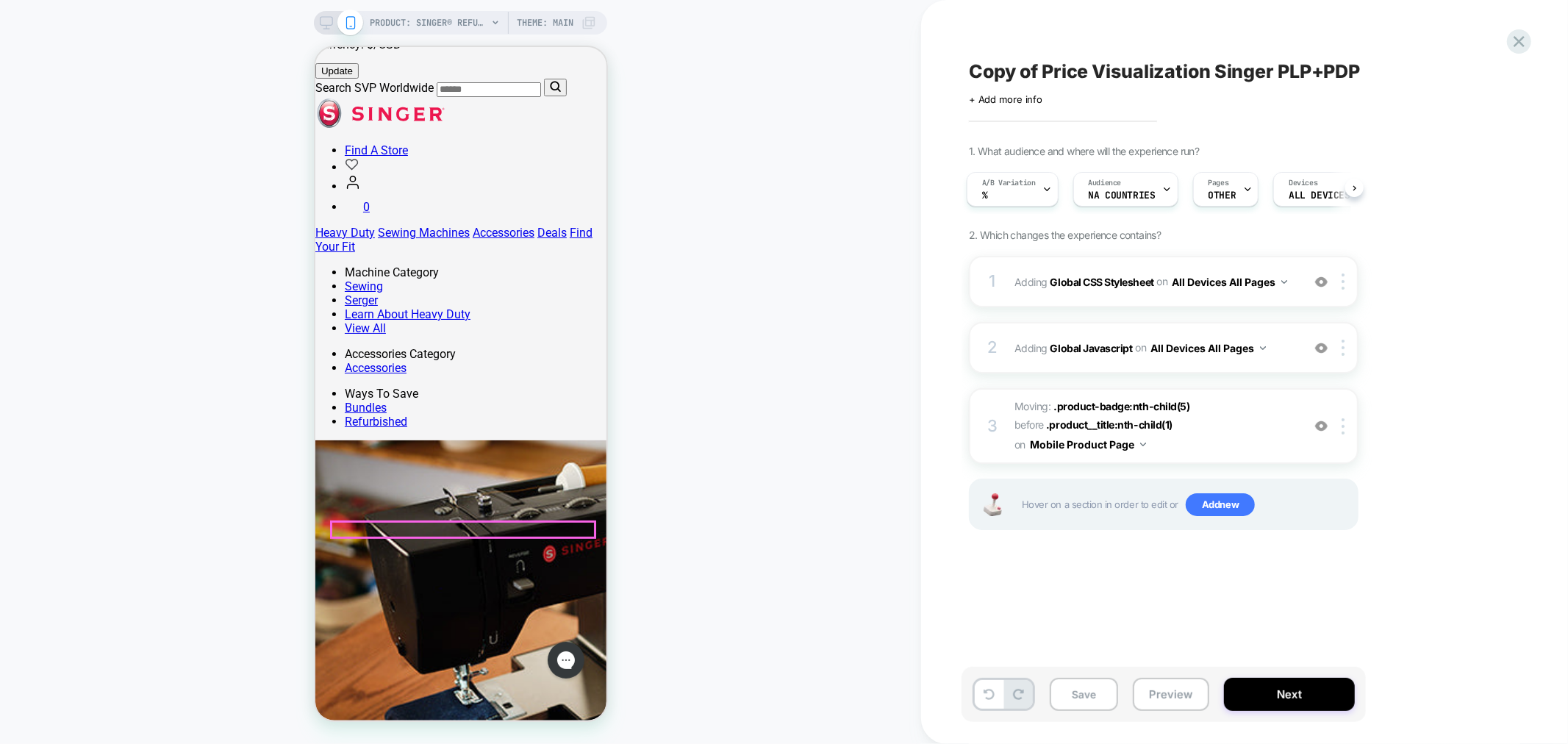
scroll to position [299, 0]
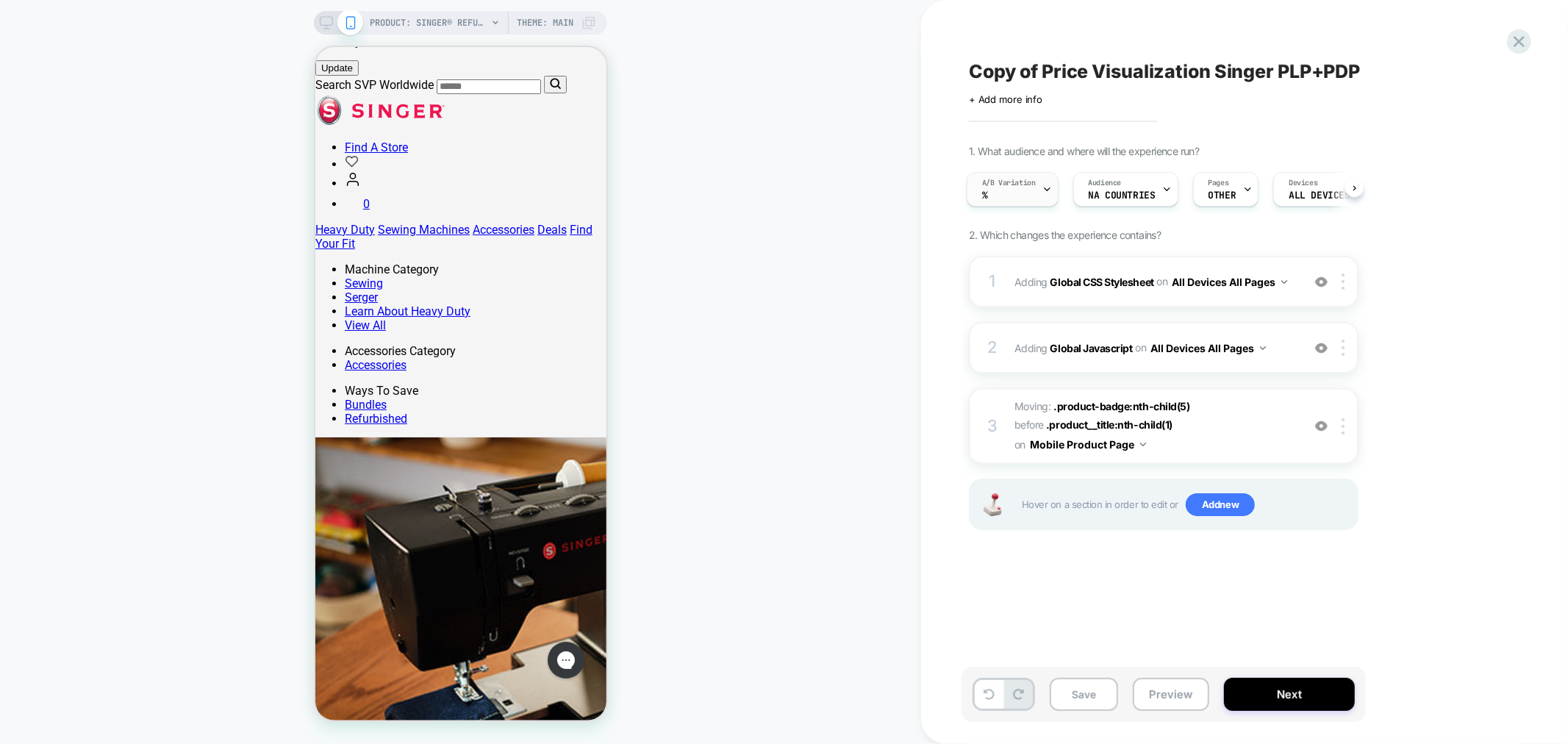
click at [1015, 187] on span "A/B Variation" at bounding box center [1009, 183] width 53 height 10
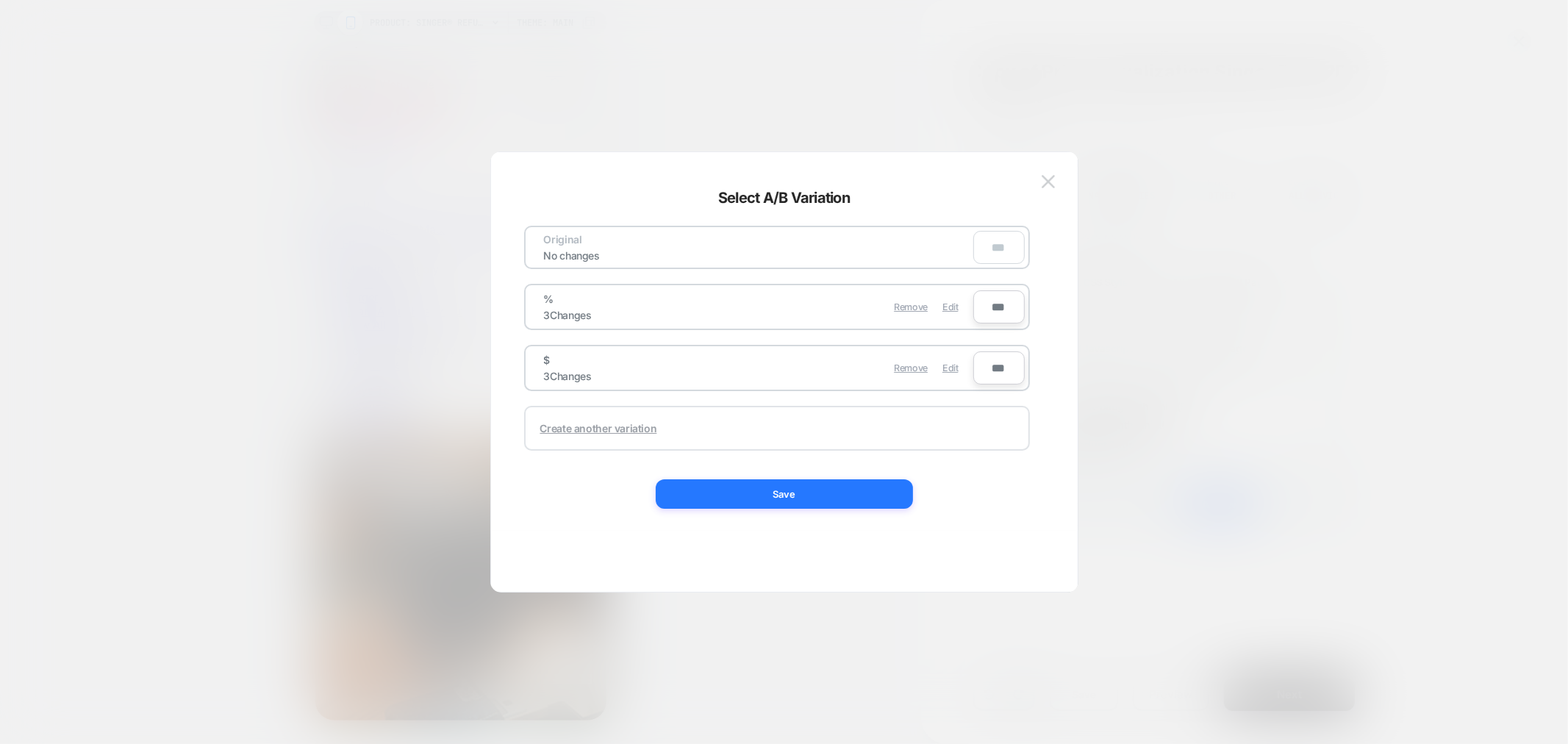
scroll to position [0, 0]
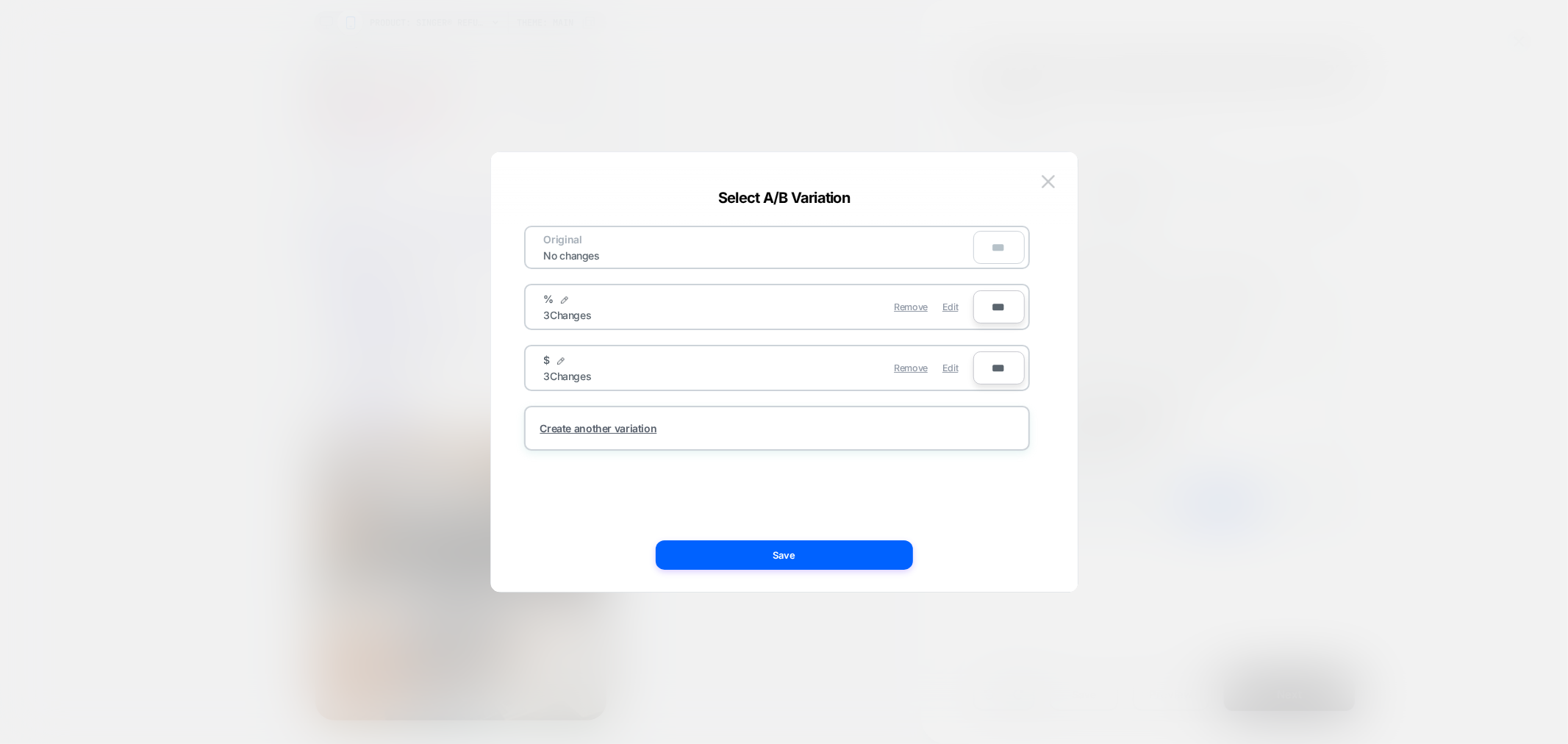
click at [1209, 684] on div at bounding box center [784, 372] width 1568 height 744
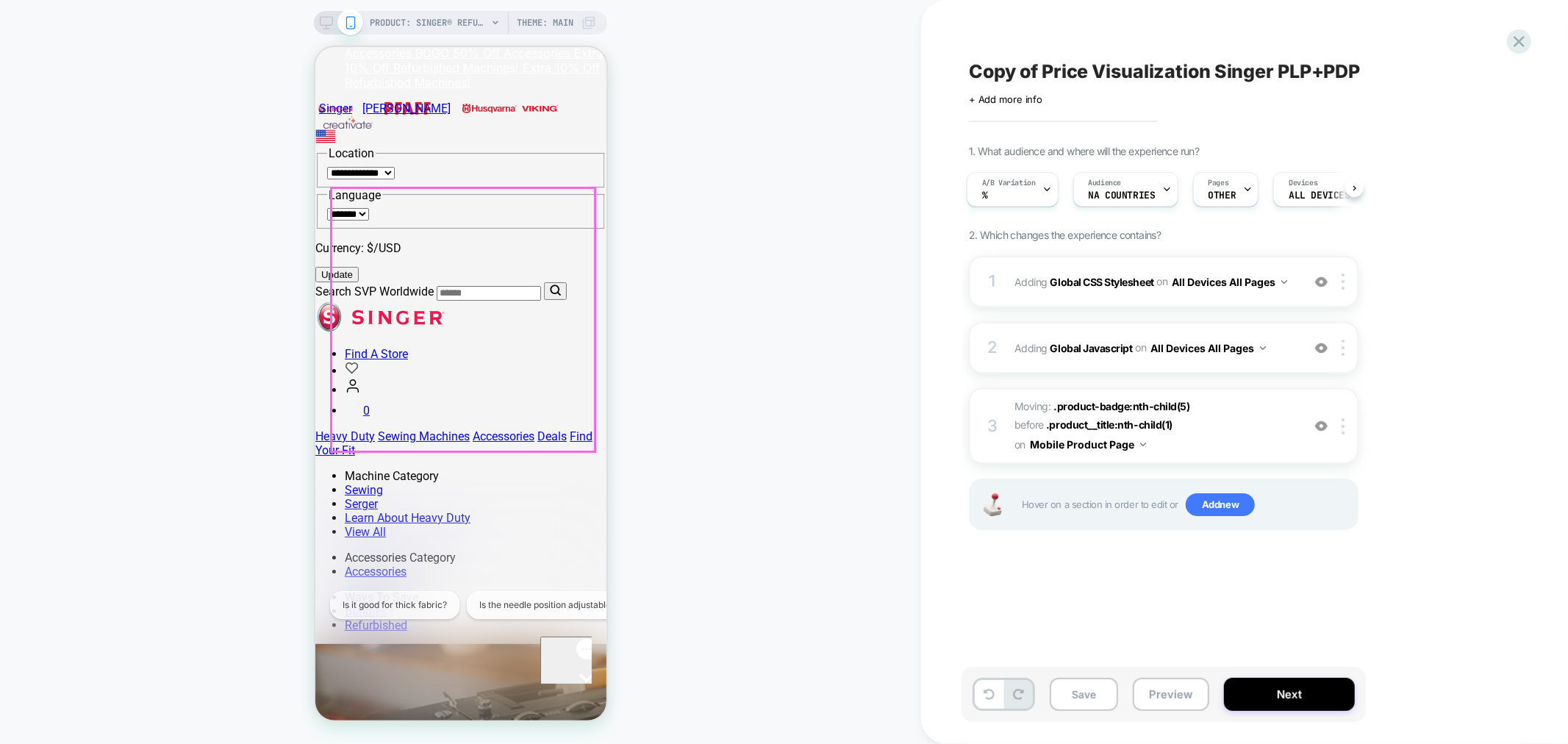
scroll to position [217, 0]
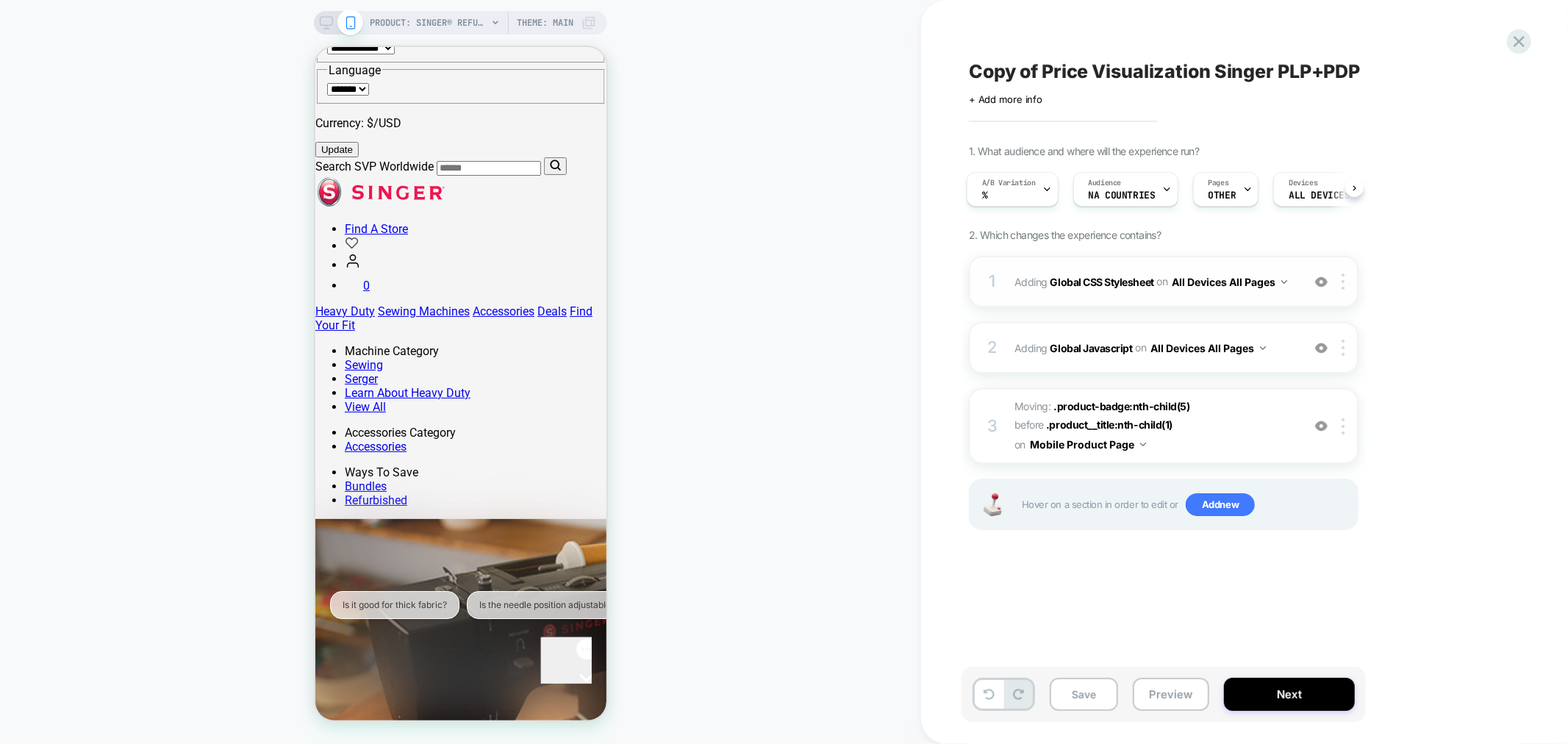
click at [1228, 277] on button "All Devices All Pages" at bounding box center [1229, 282] width 116 height 22
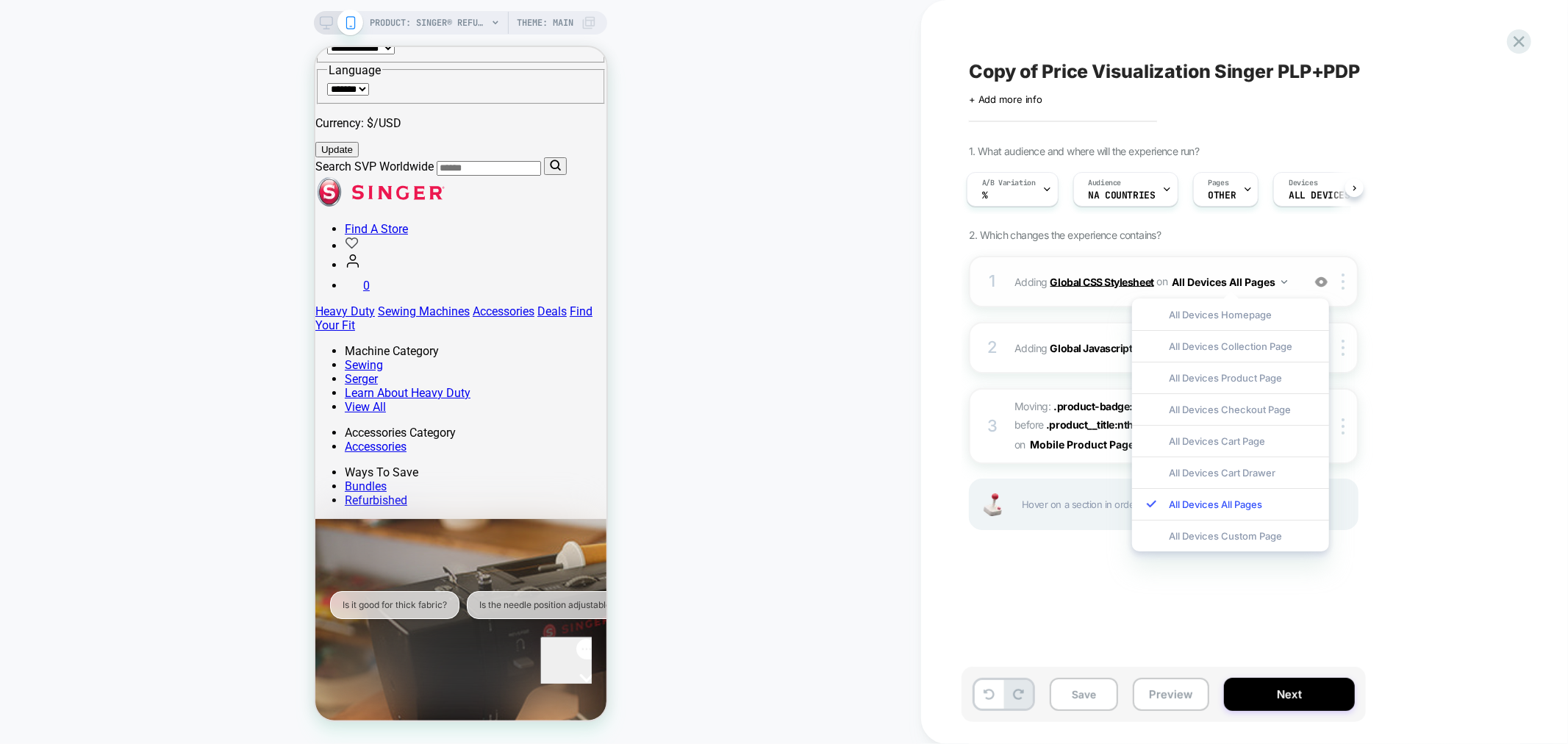
click at [1109, 284] on b "Global CSS Stylesheet" at bounding box center [1102, 281] width 103 height 12
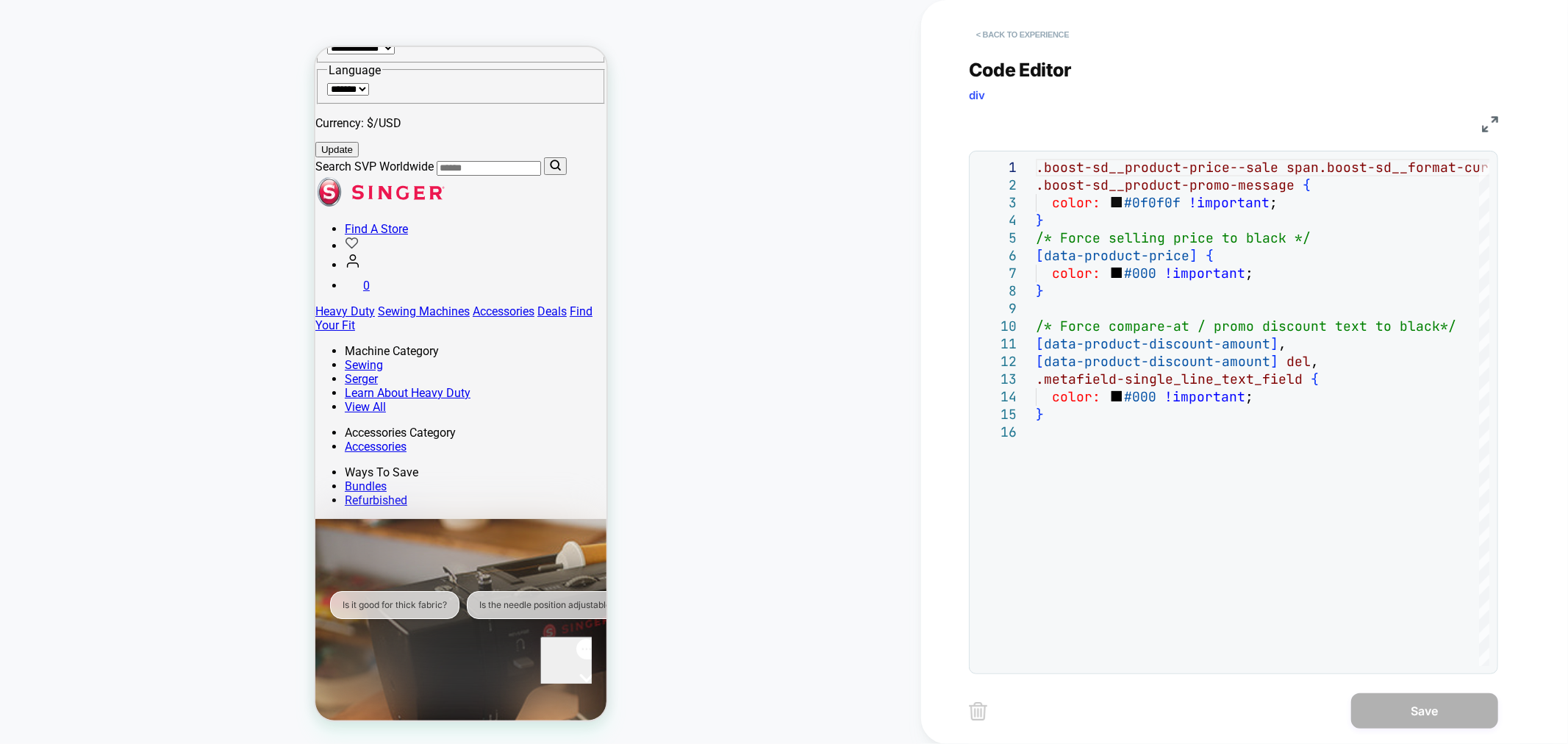
click at [1038, 40] on button "< Back to experience" at bounding box center [1022, 34] width 107 height 23
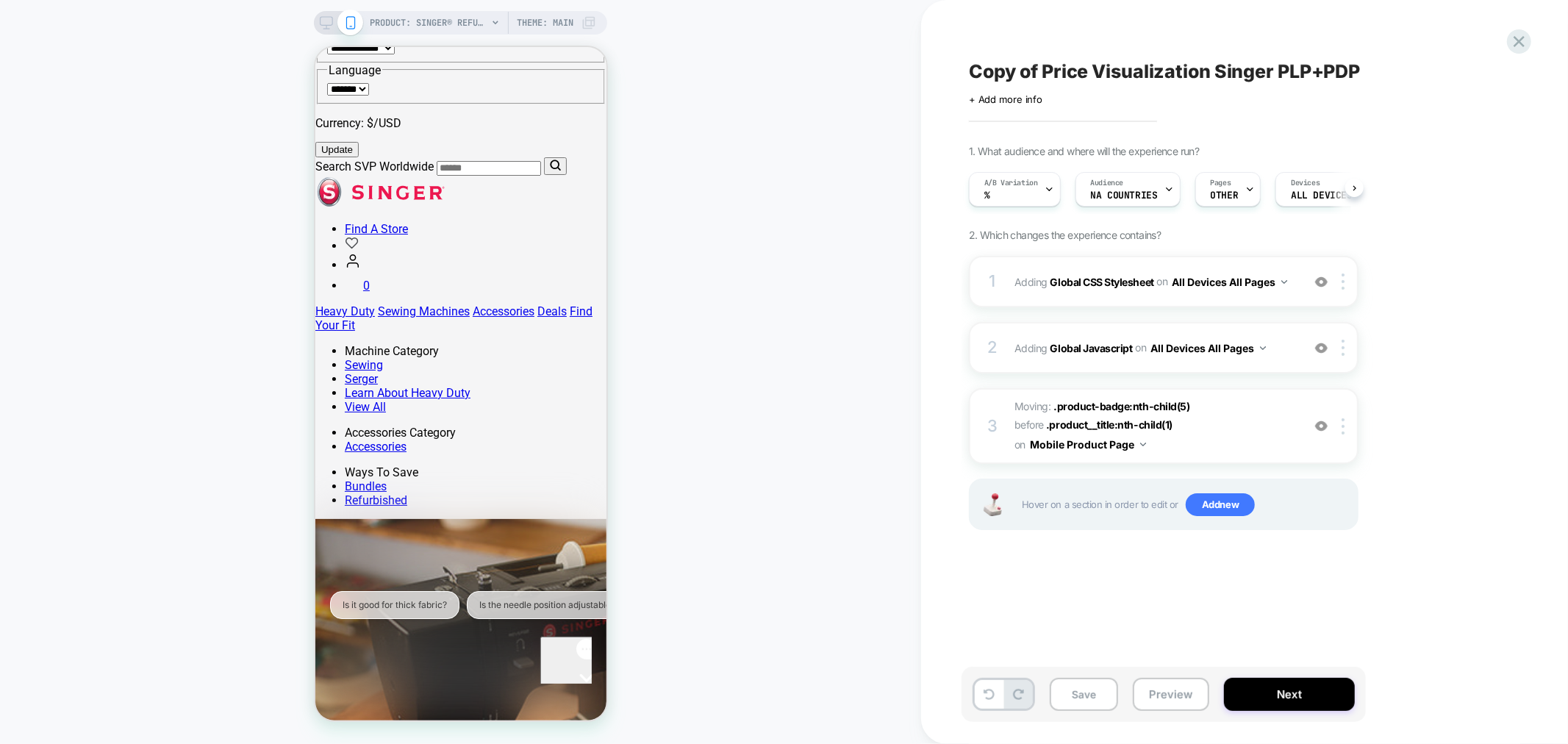
scroll to position [0, 1]
click at [1107, 346] on b "Global Javascript" at bounding box center [1090, 347] width 82 height 12
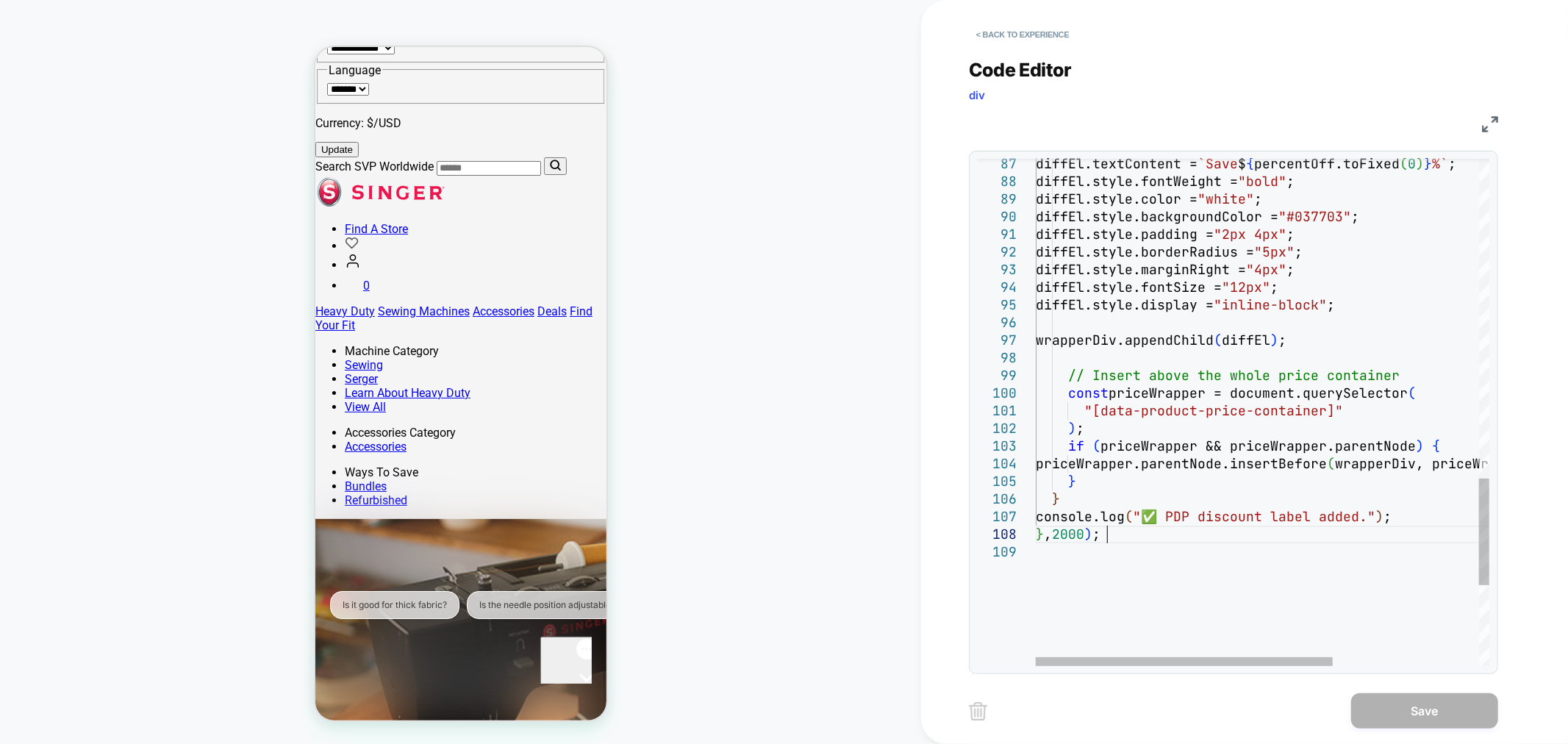
scroll to position [0, 0]
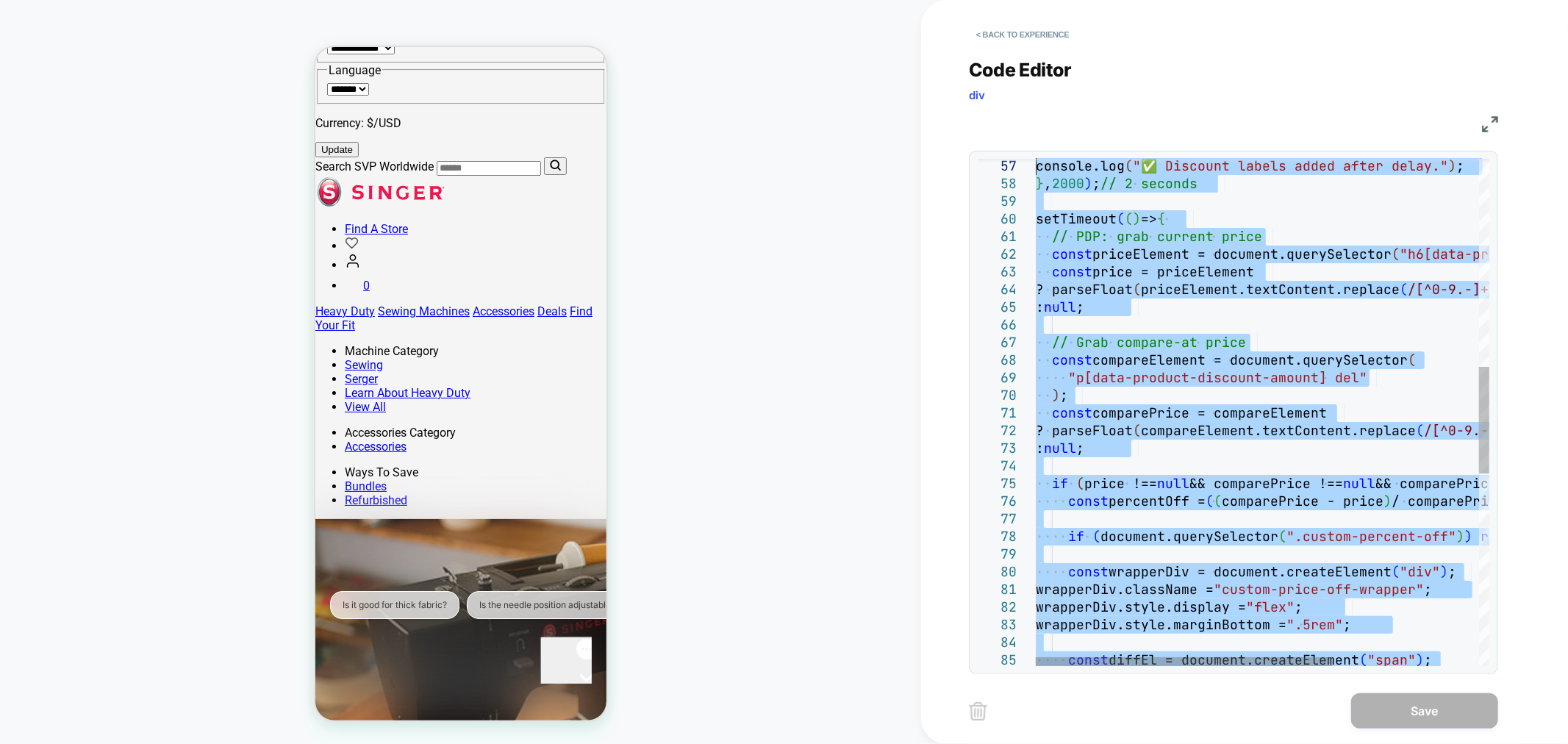
type textarea "**********"
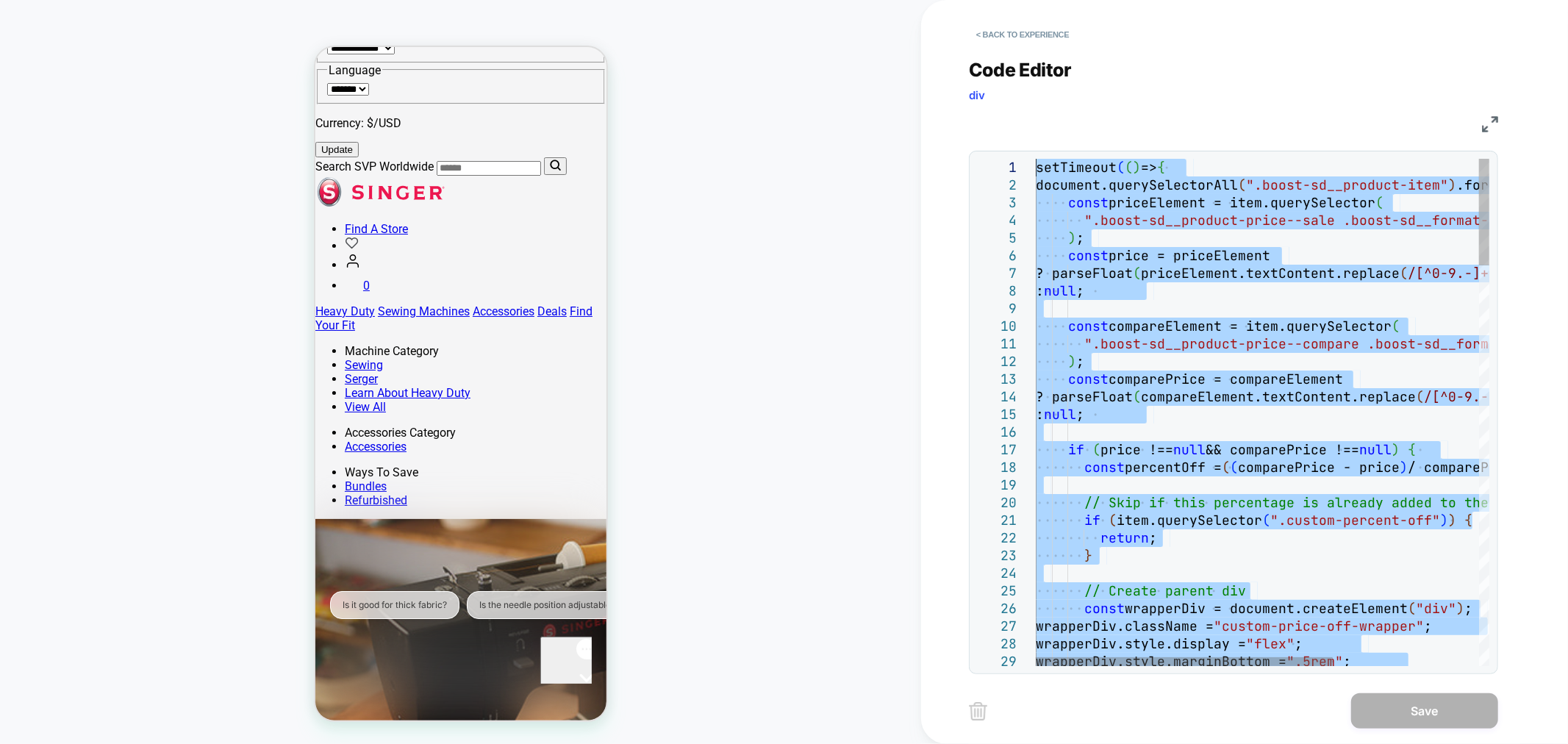
drag, startPoint x: 1126, startPoint y: 534, endPoint x: 909, endPoint y: -37, distance: 610.8
click at [1039, 42] on button "< Back to experience" at bounding box center [1022, 34] width 107 height 23
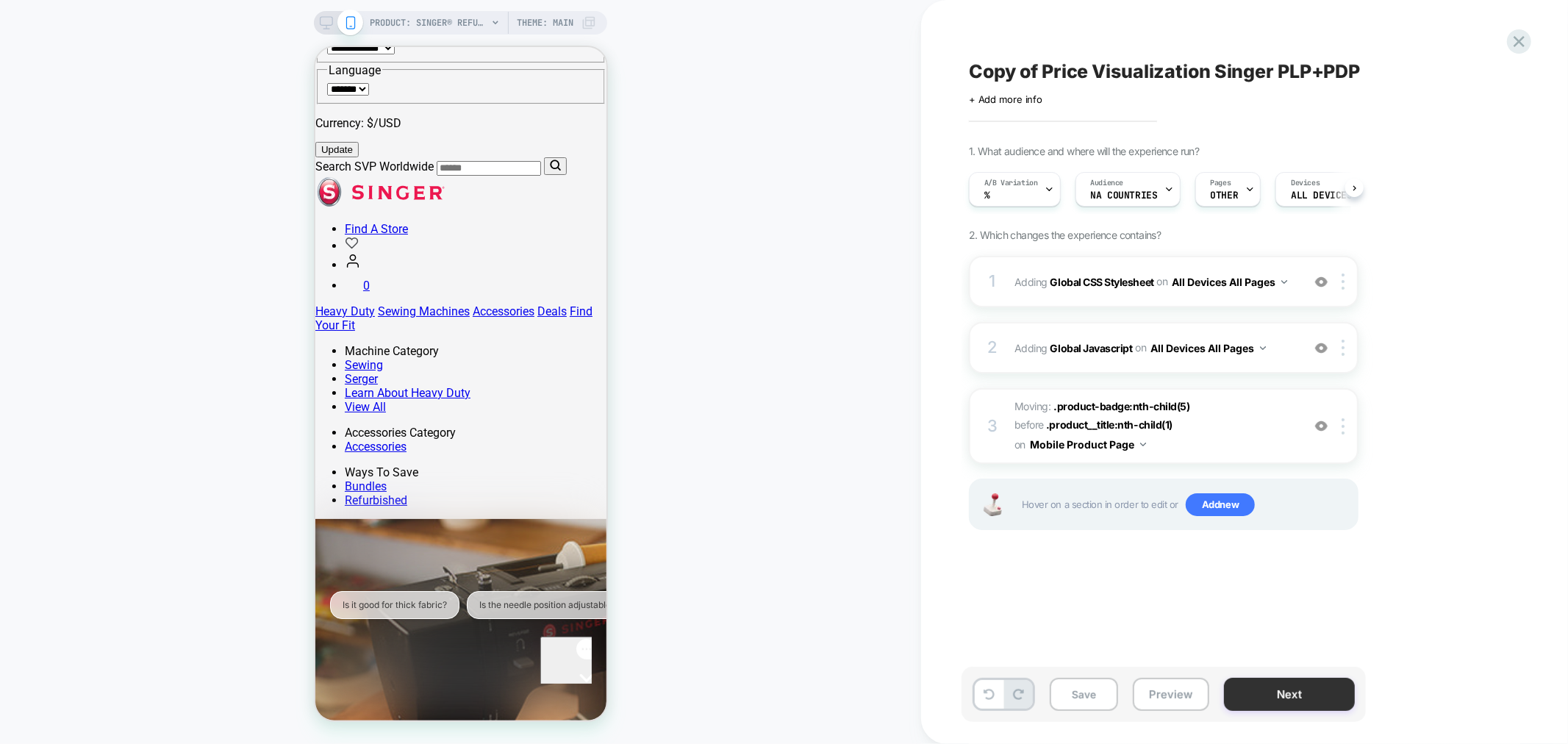
scroll to position [0, 1]
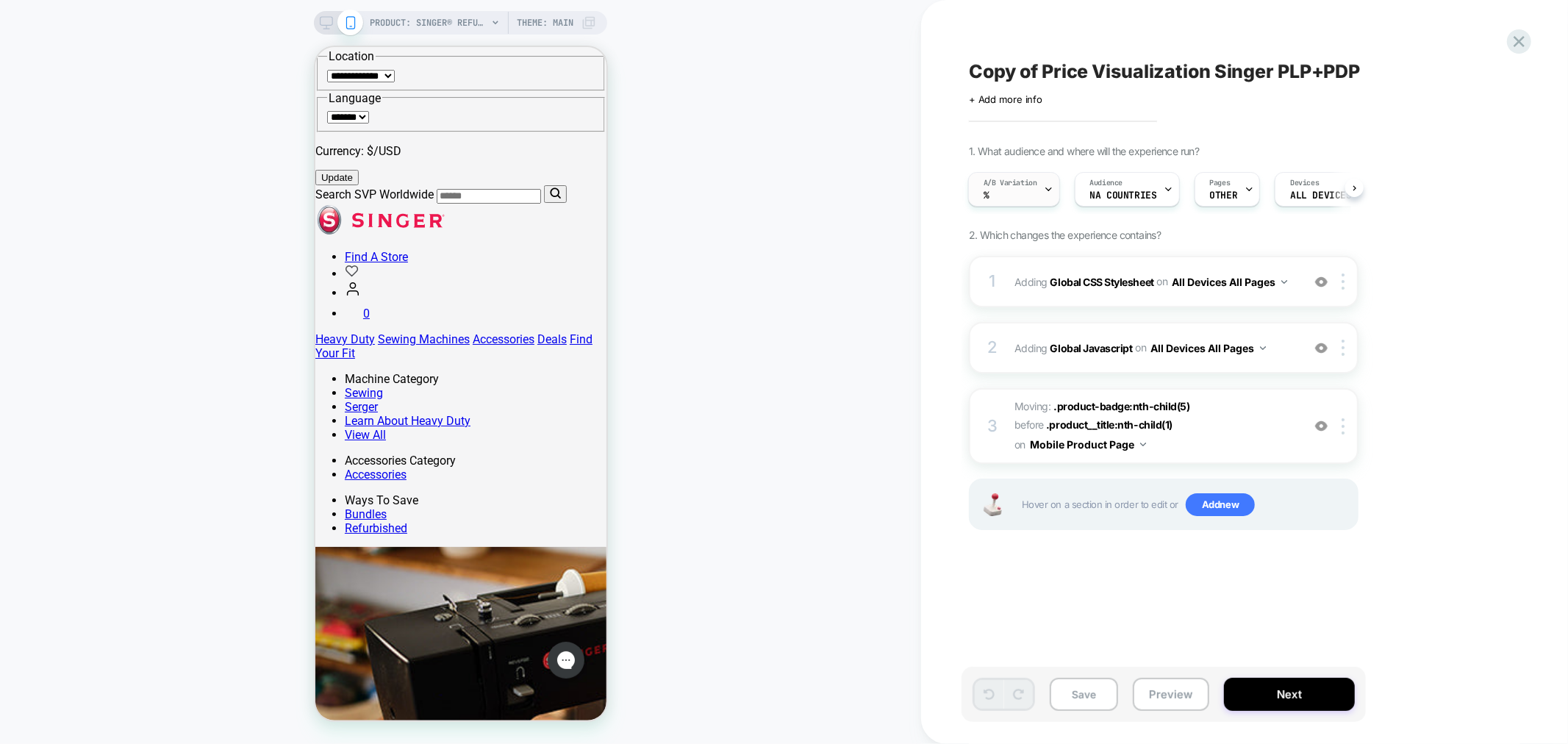
click at [1003, 185] on span "A/B Variation" at bounding box center [1010, 183] width 53 height 10
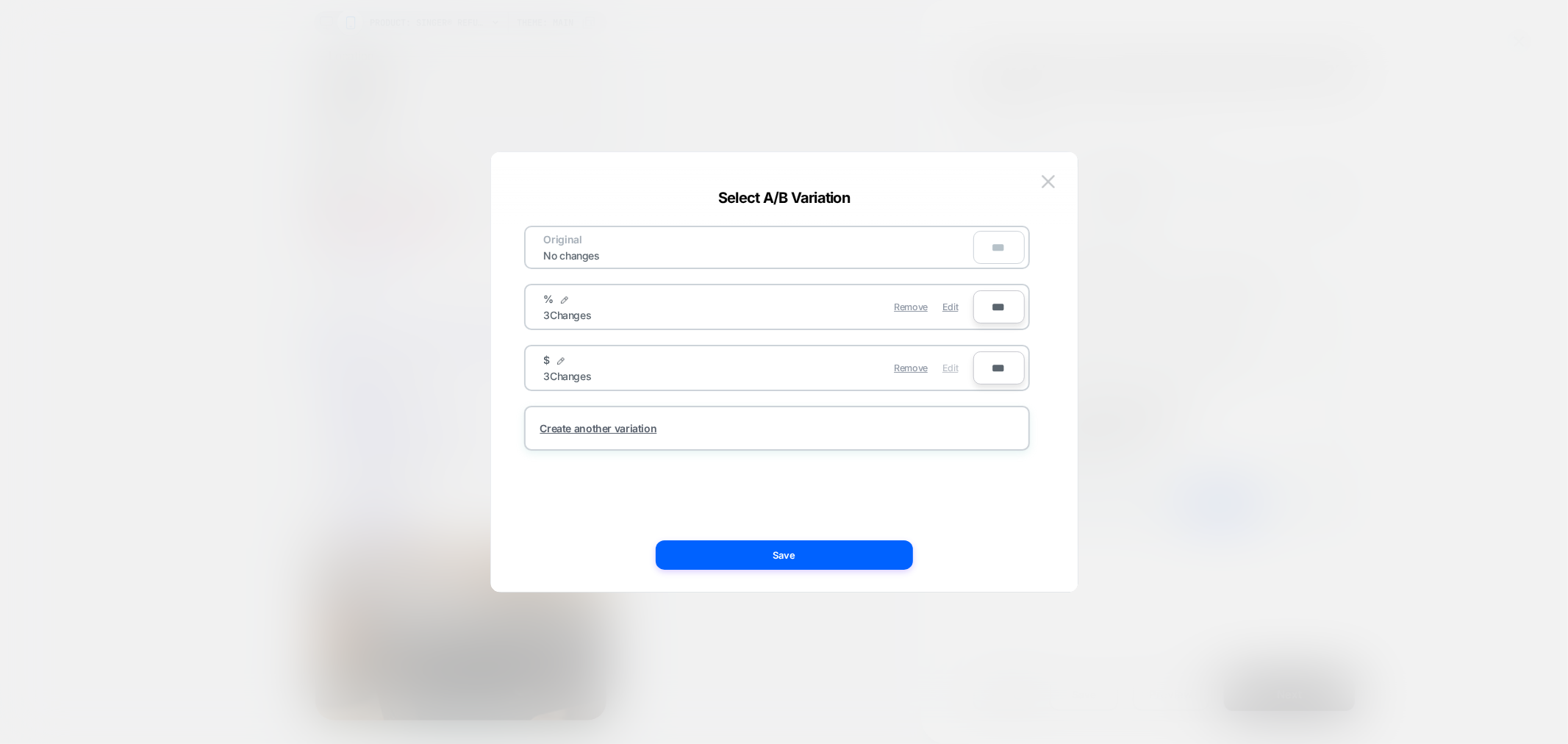
click at [953, 365] on span "Edit" at bounding box center [950, 367] width 16 height 11
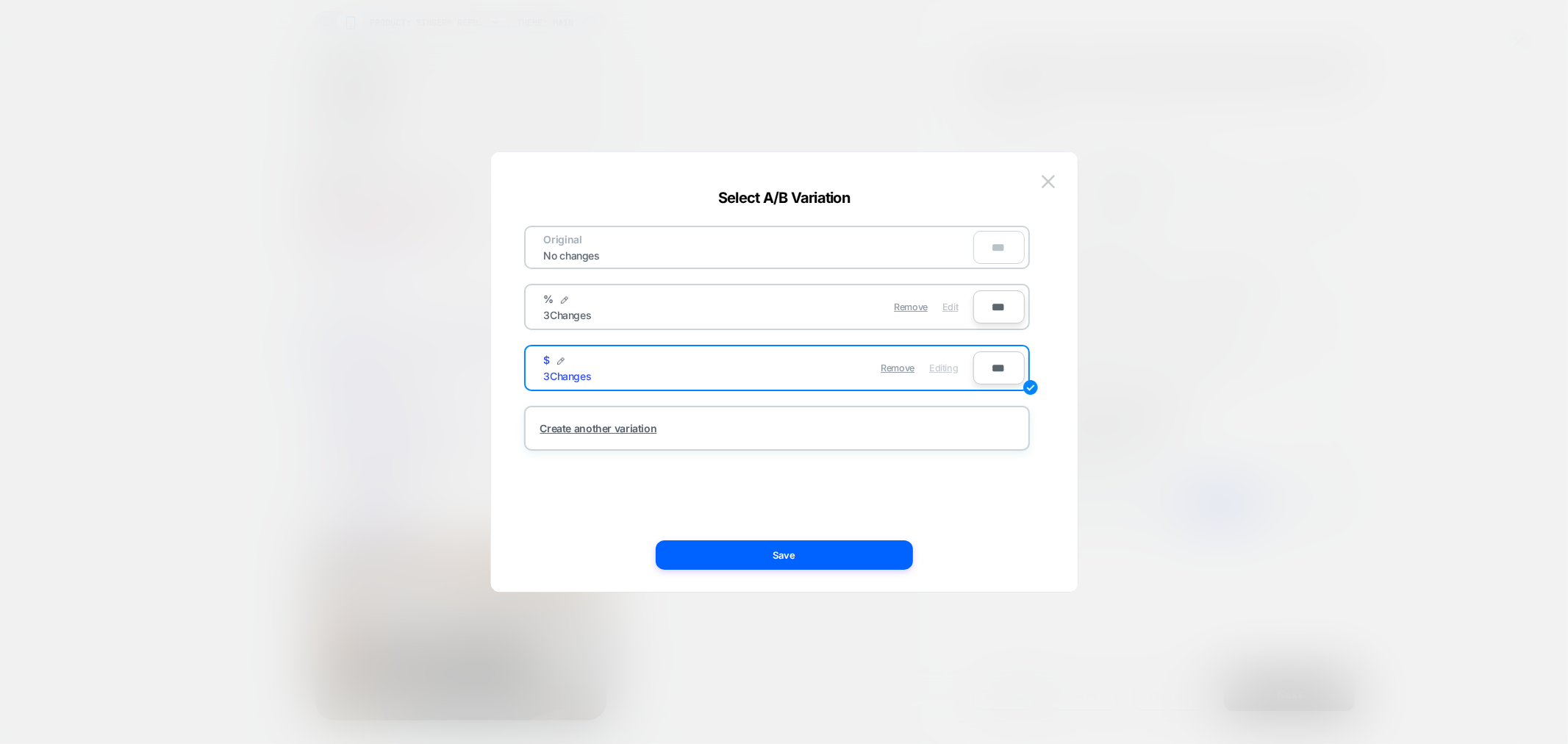
click at [946, 302] on span "Edit" at bounding box center [950, 307] width 16 height 11
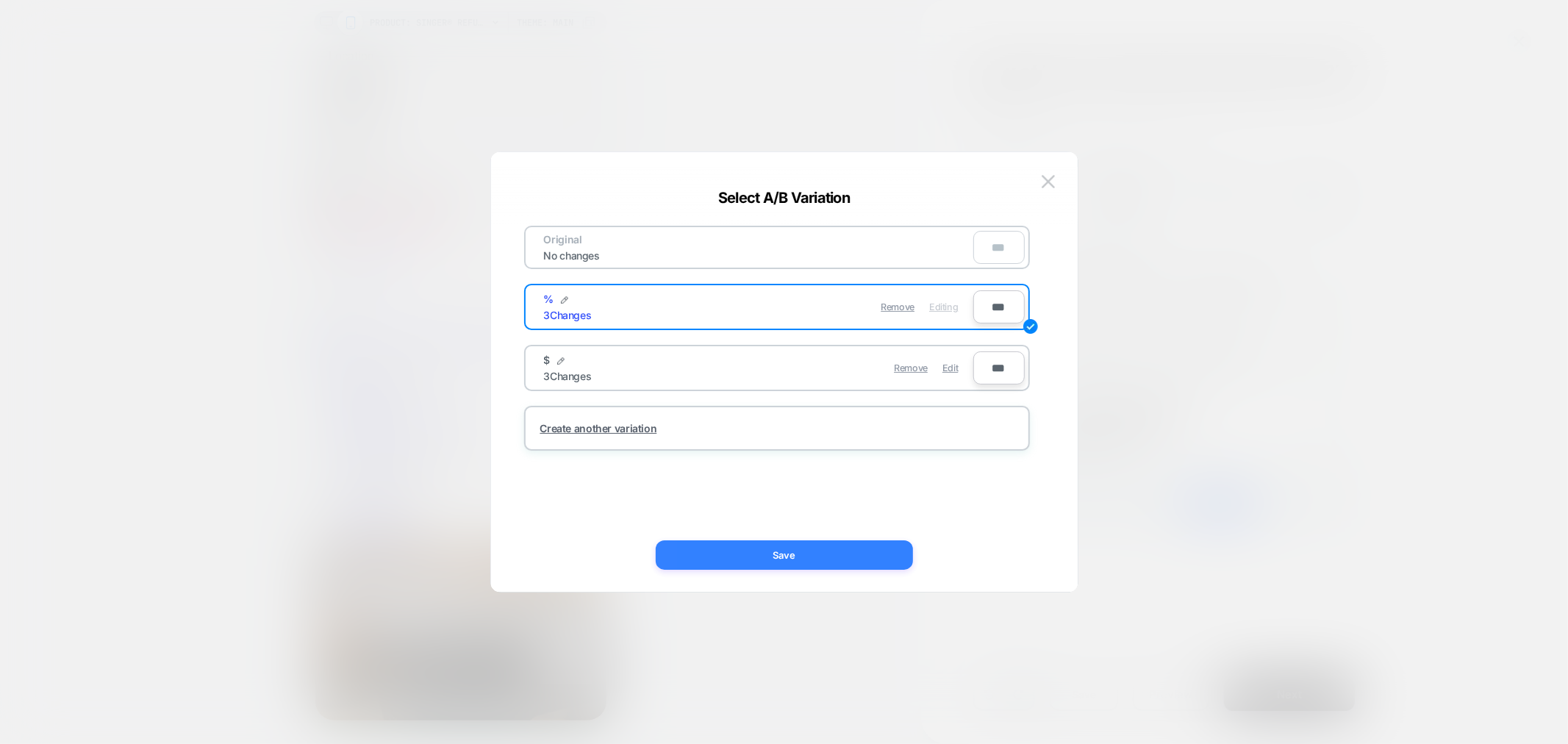
click at [792, 547] on button "Save" at bounding box center [784, 555] width 257 height 29
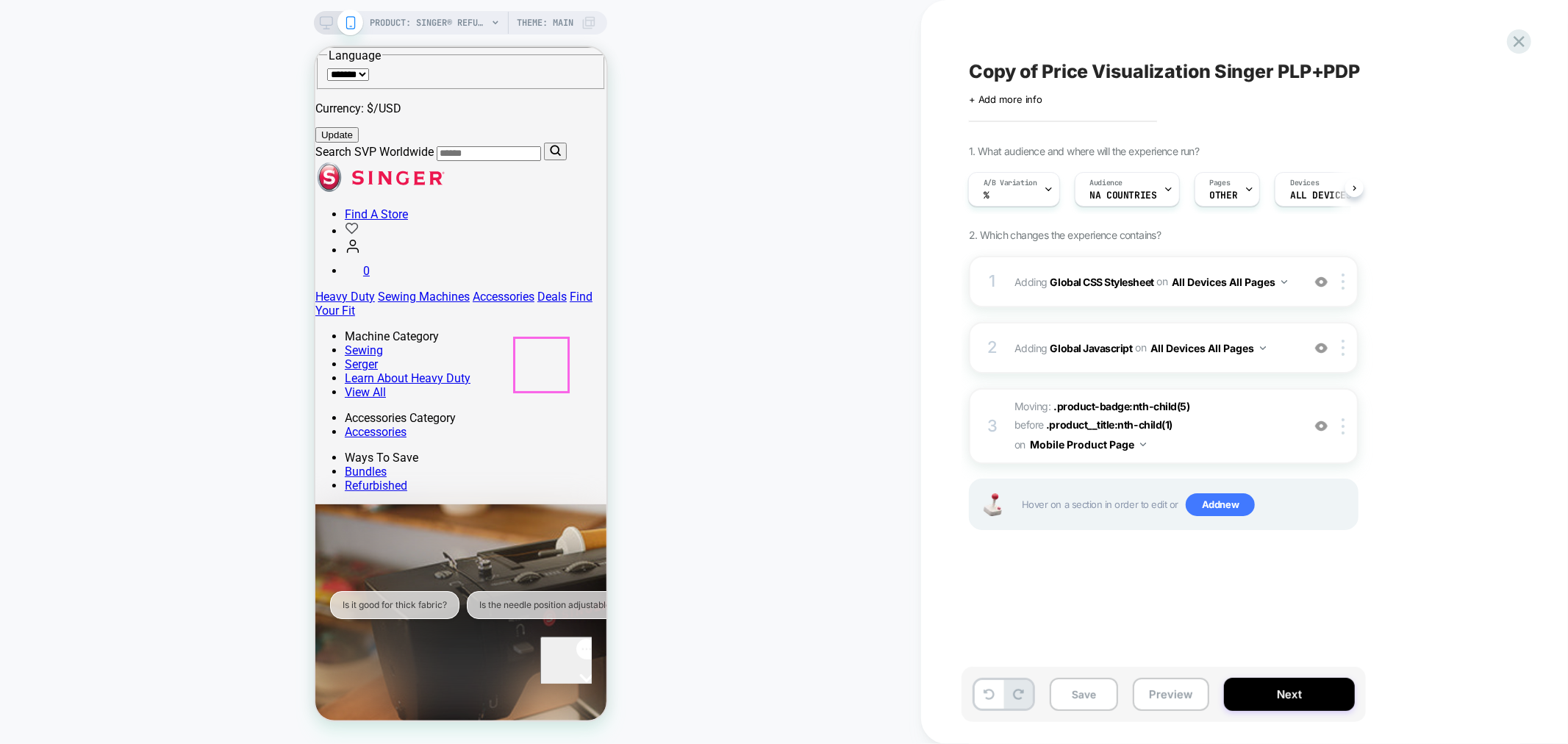
scroll to position [272, 0]
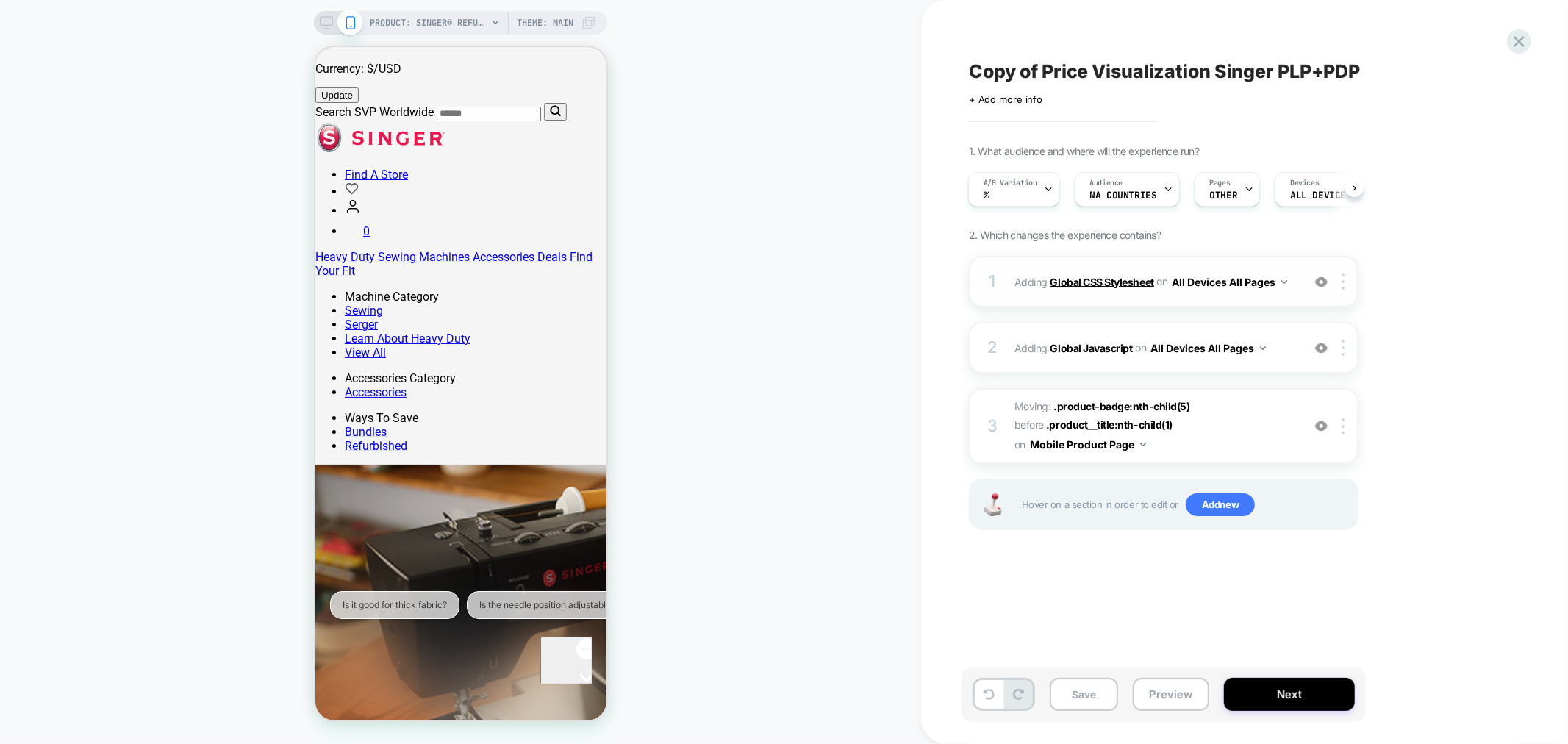
click at [1070, 285] on b "Global CSS Stylesheet" at bounding box center [1102, 281] width 103 height 12
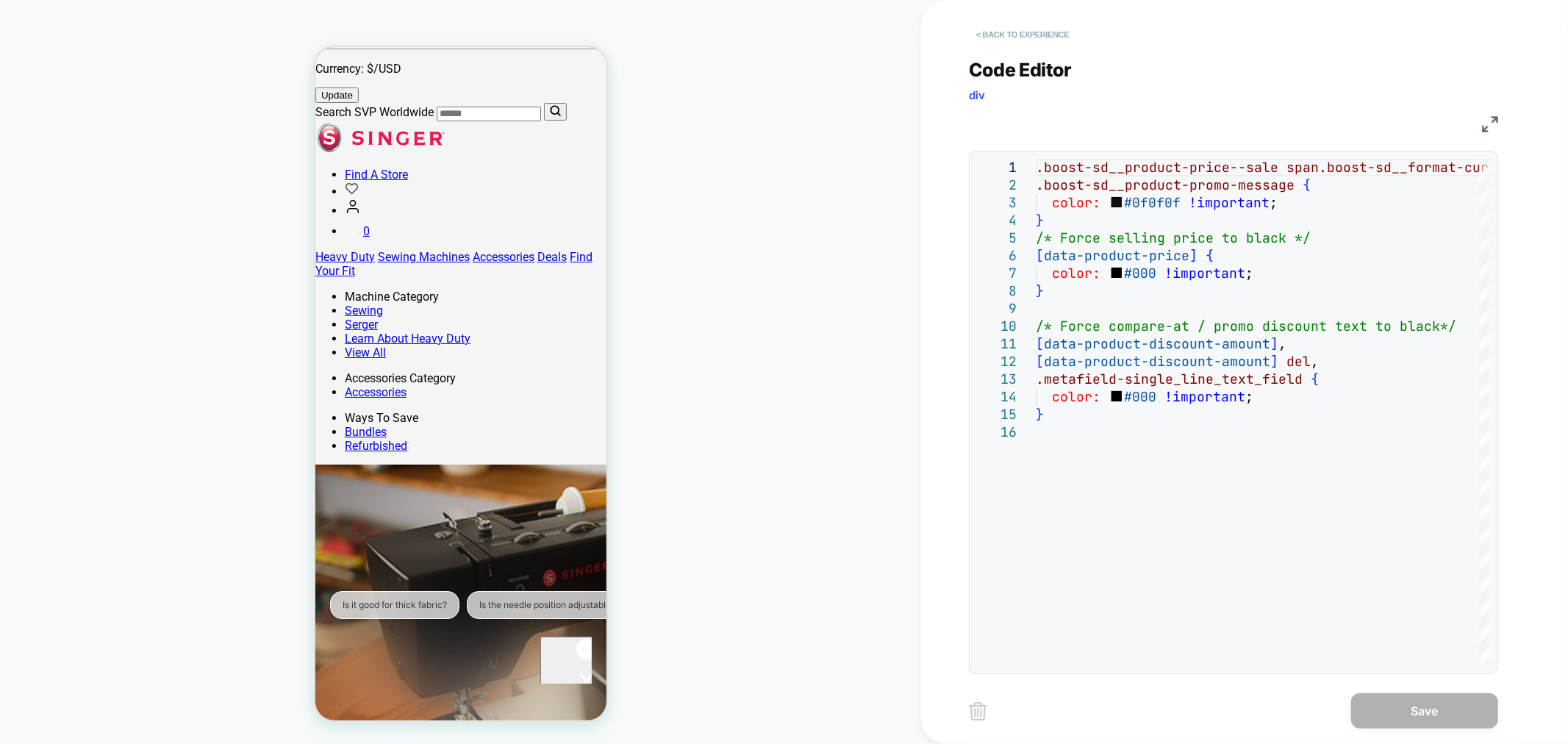
click at [1035, 33] on button "< Back to experience" at bounding box center [1022, 34] width 107 height 23
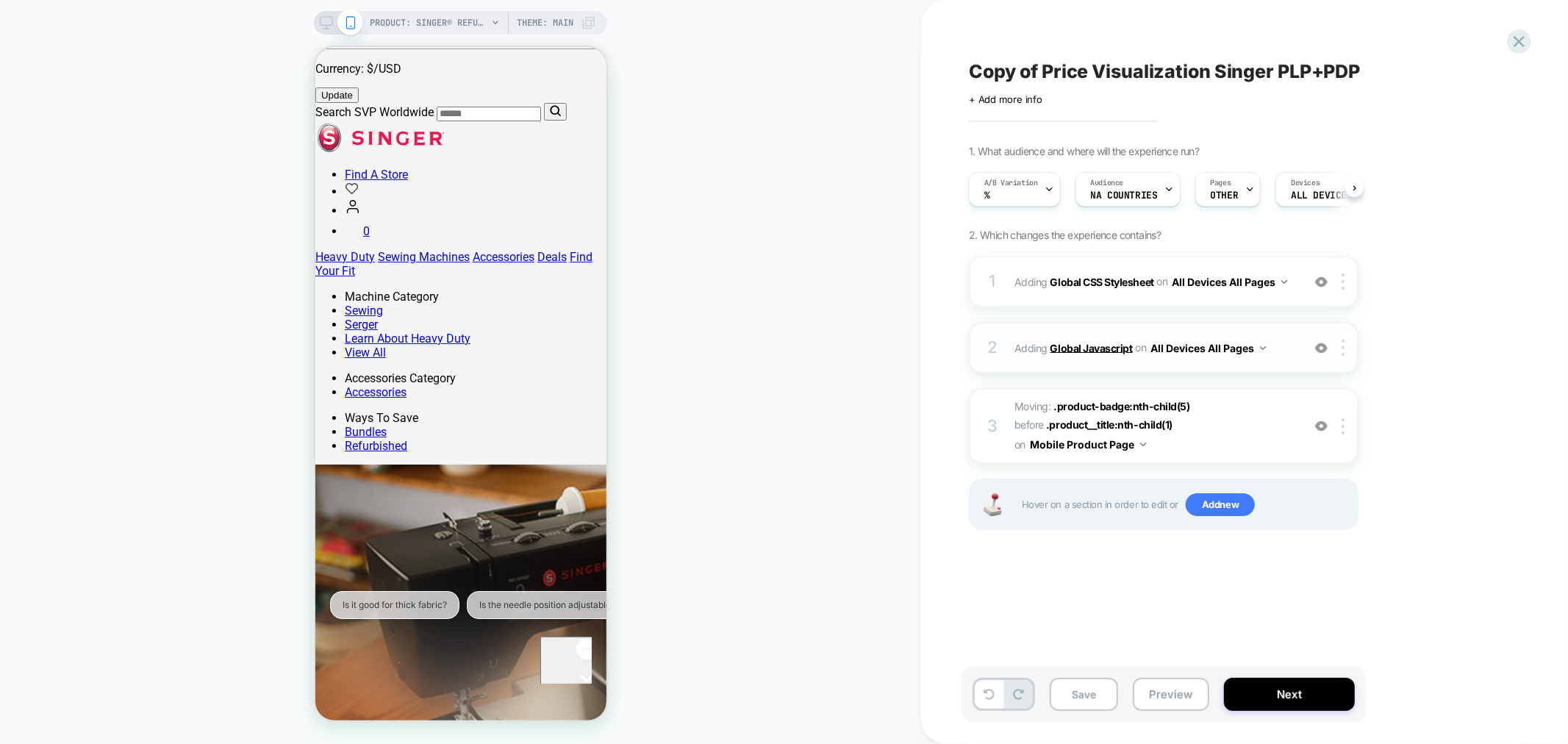
scroll to position [0, 1]
click at [1099, 351] on b "Global Javascript" at bounding box center [1090, 347] width 82 height 12
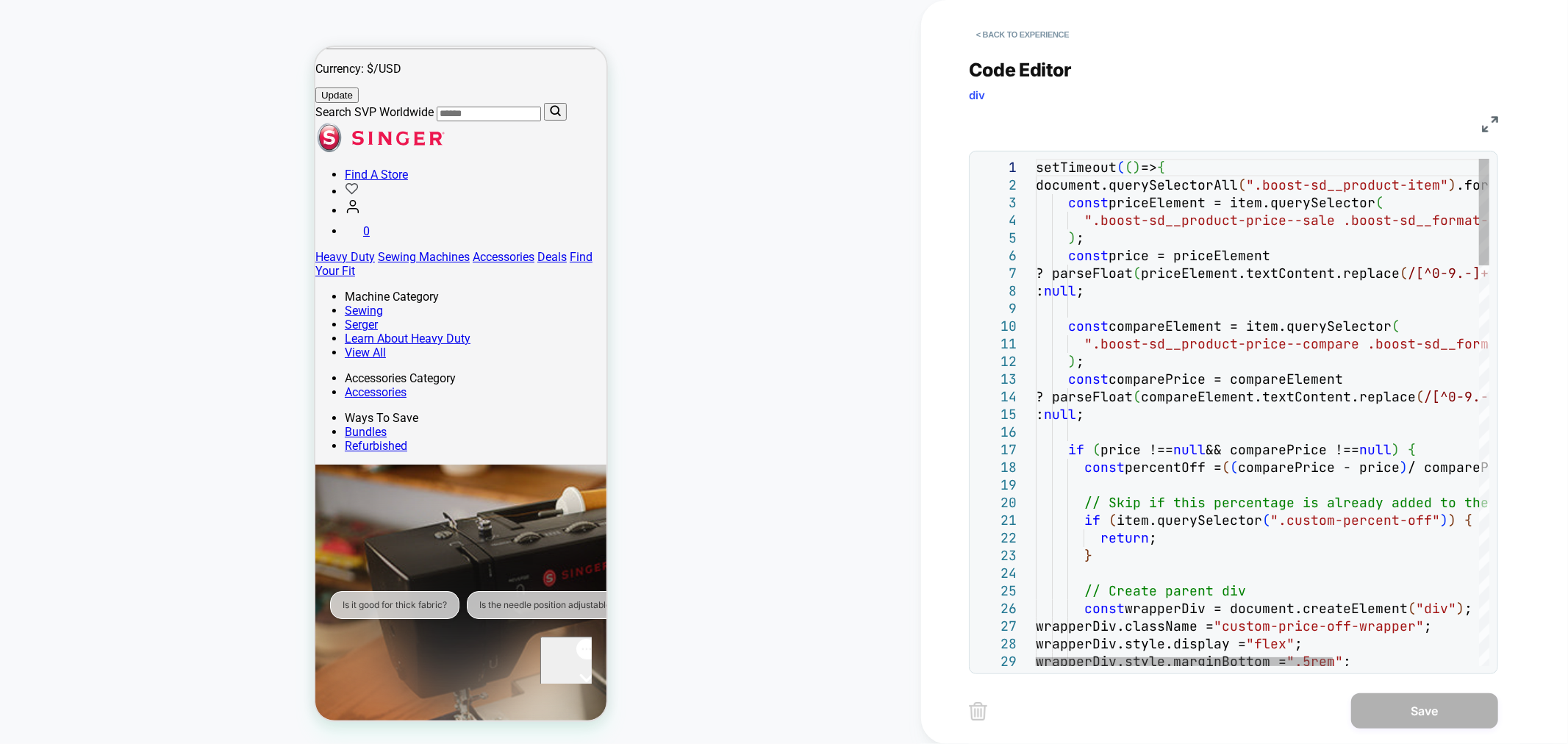
scroll to position [0, 0]
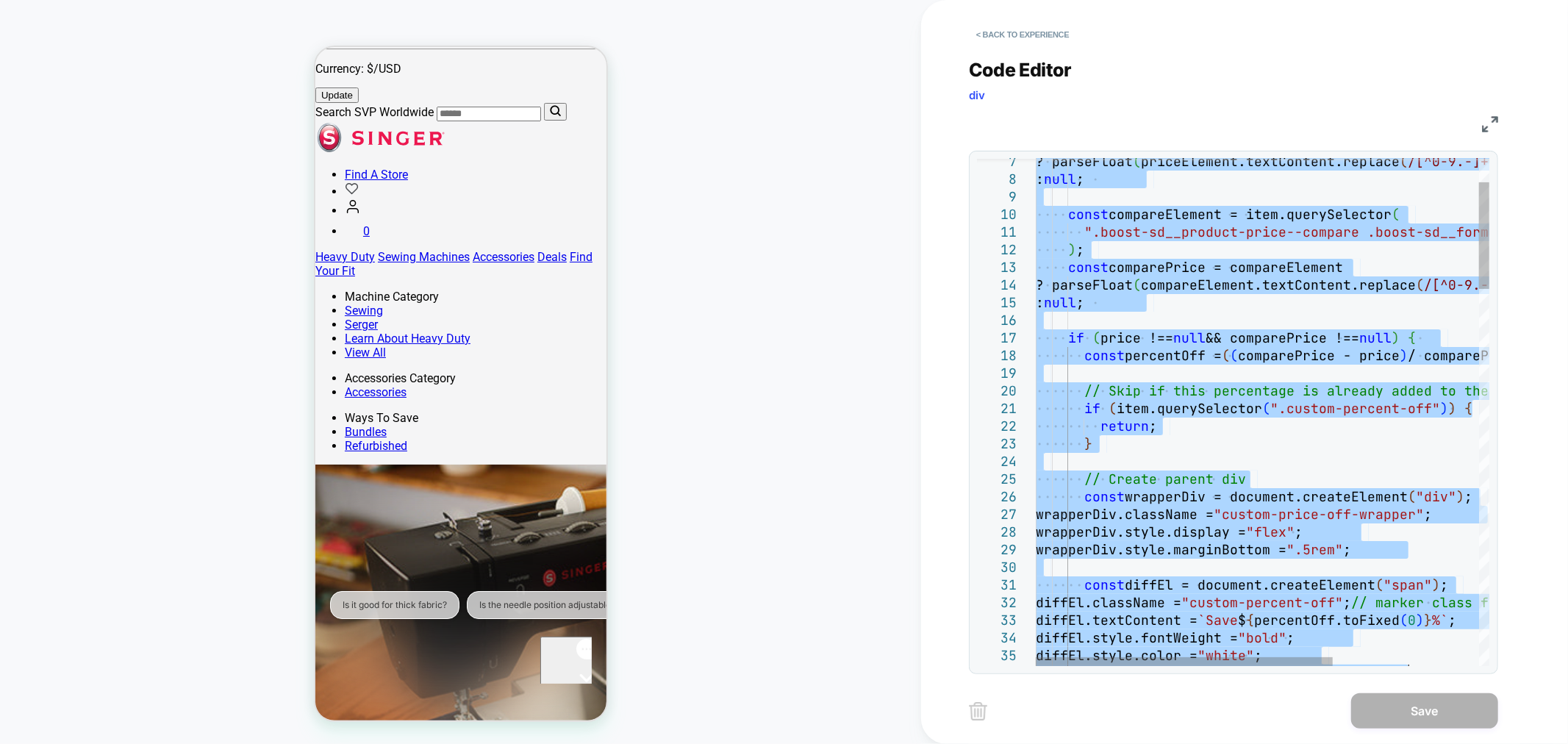
type textarea "**********"
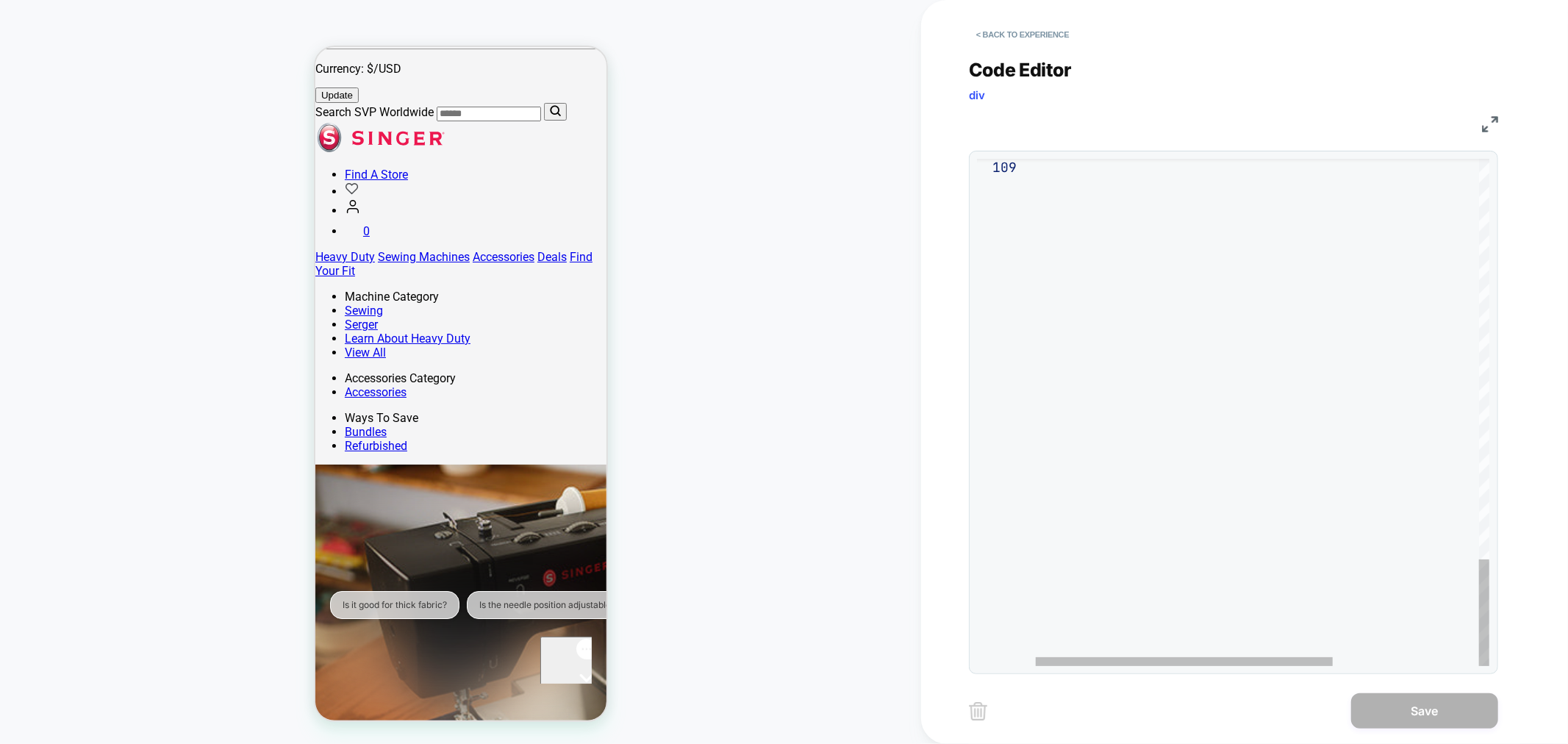
drag, startPoint x: 1037, startPoint y: 166, endPoint x: 1185, endPoint y: 350, distance: 236.1
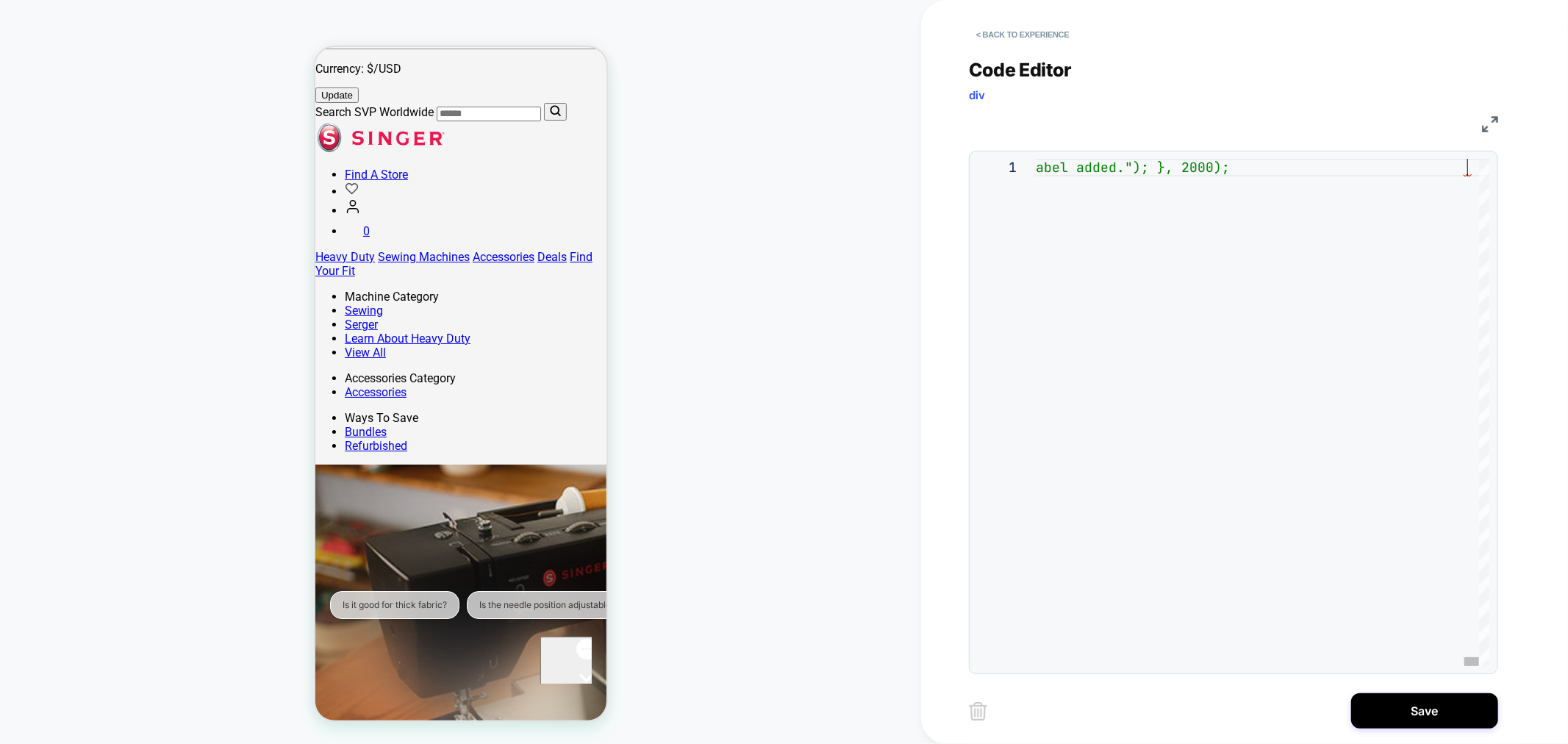
drag, startPoint x: 1034, startPoint y: 164, endPoint x: 1287, endPoint y: 167, distance: 253.0
click at [1284, 167] on div "1 setTimeout ( ( ) => { document.querySelectorAll ( ".boost-sd__product-item" )…" at bounding box center [1233, 412] width 512 height 507
type textarea "**********"
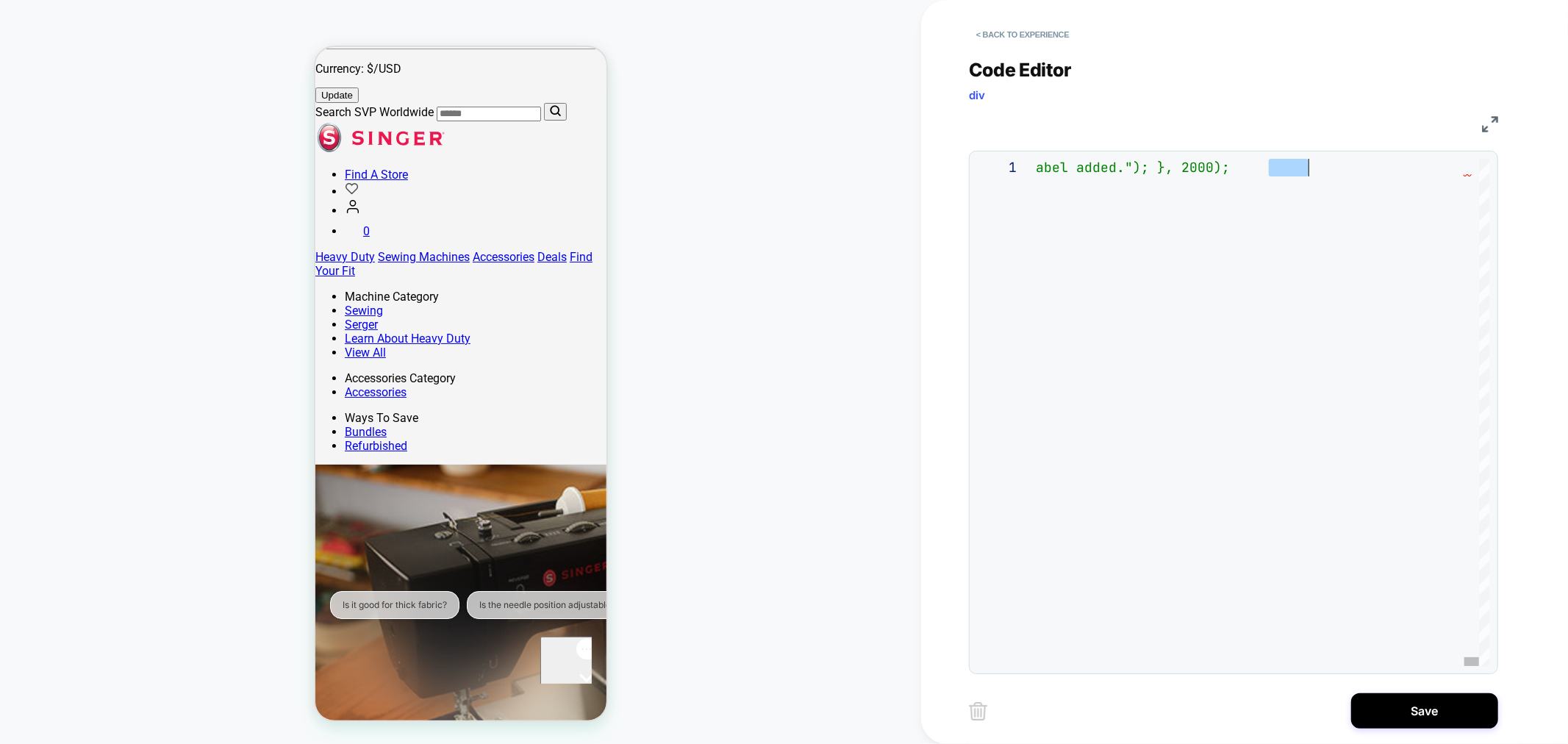
click at [1068, 173] on div at bounding box center [1262, 412] width 453 height 507
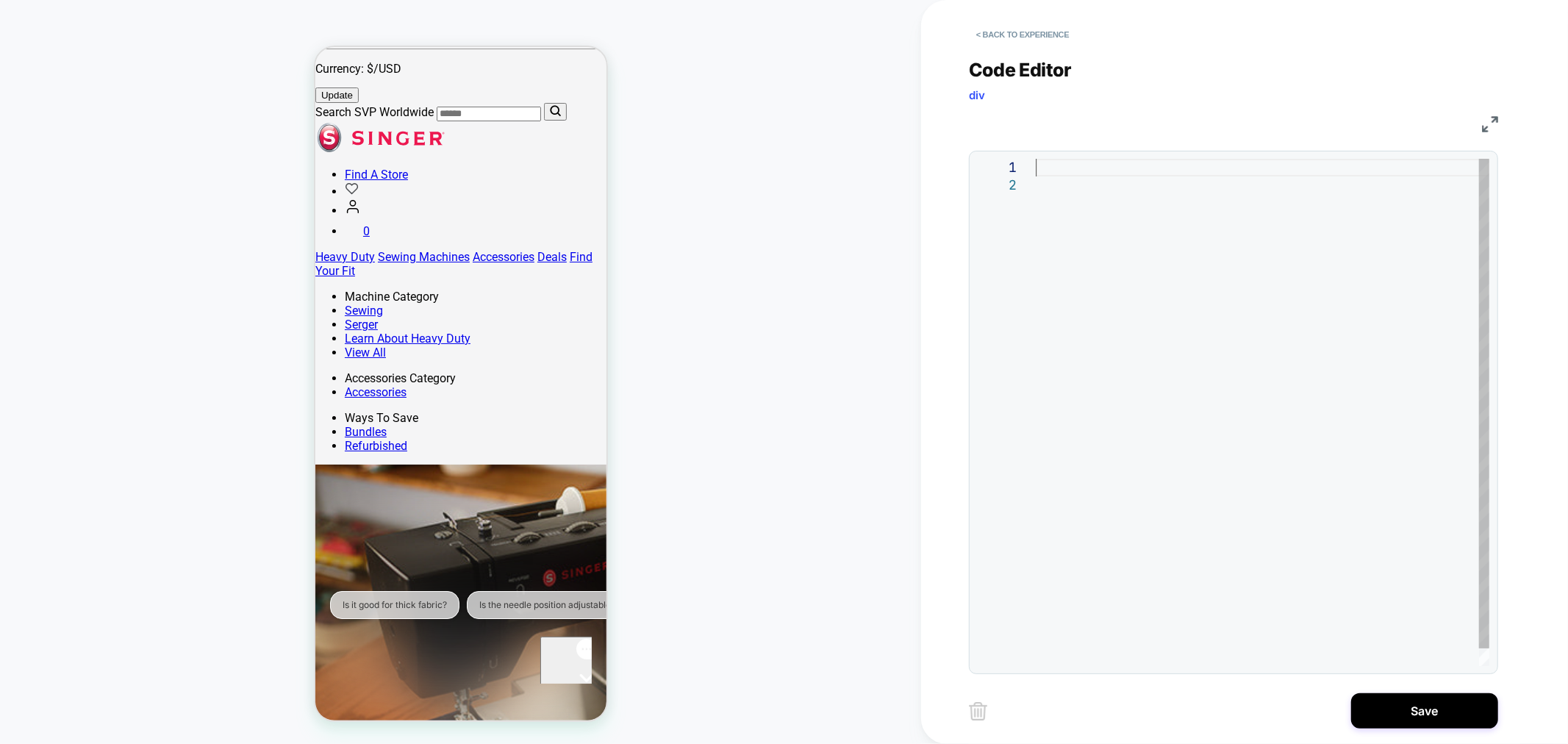
click at [1054, 166] on div at bounding box center [1262, 421] width 453 height 525
click at [1054, 169] on div at bounding box center [1262, 429] width 453 height 542
click at [1052, 39] on button "< Back to experience" at bounding box center [1022, 34] width 107 height 23
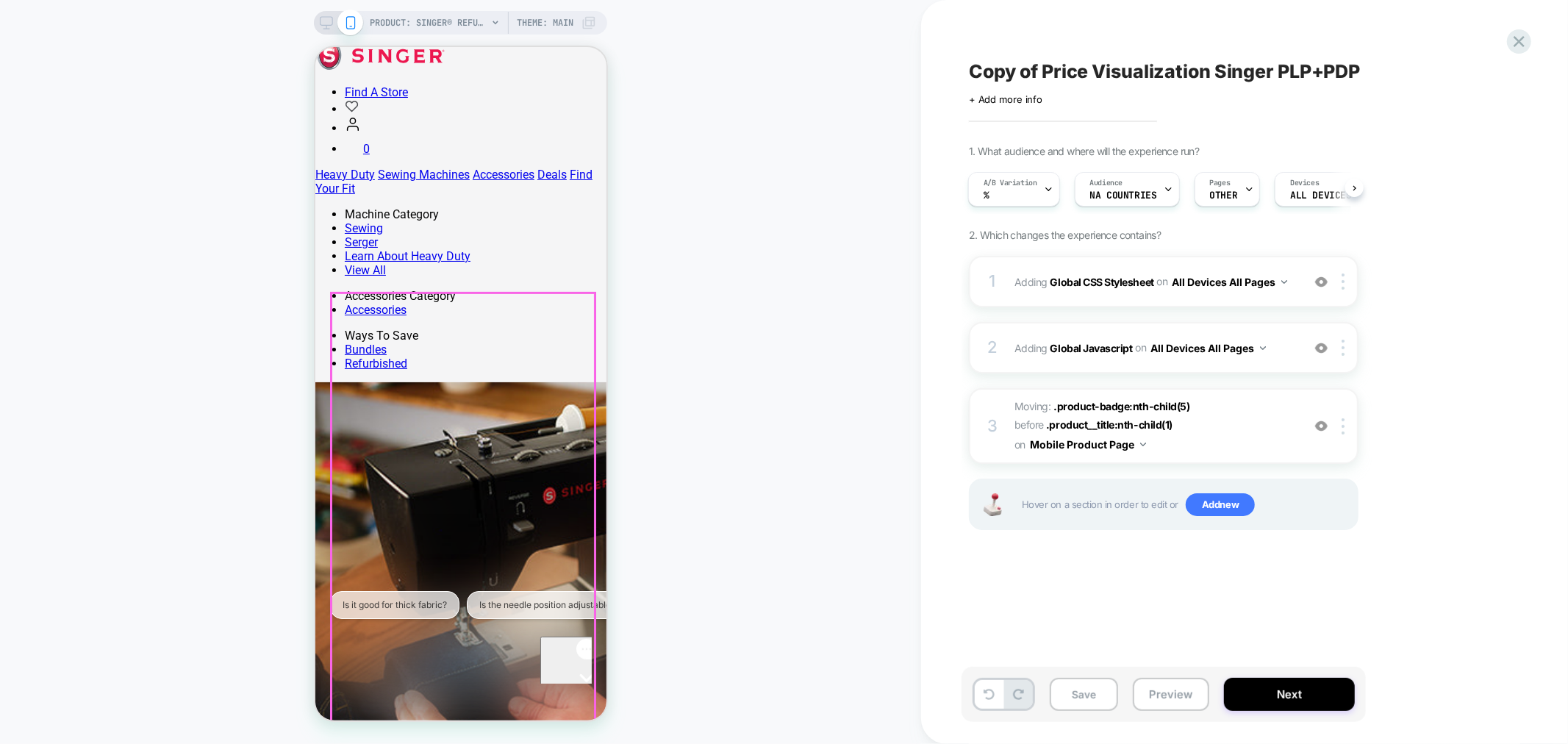
scroll to position [353, 0]
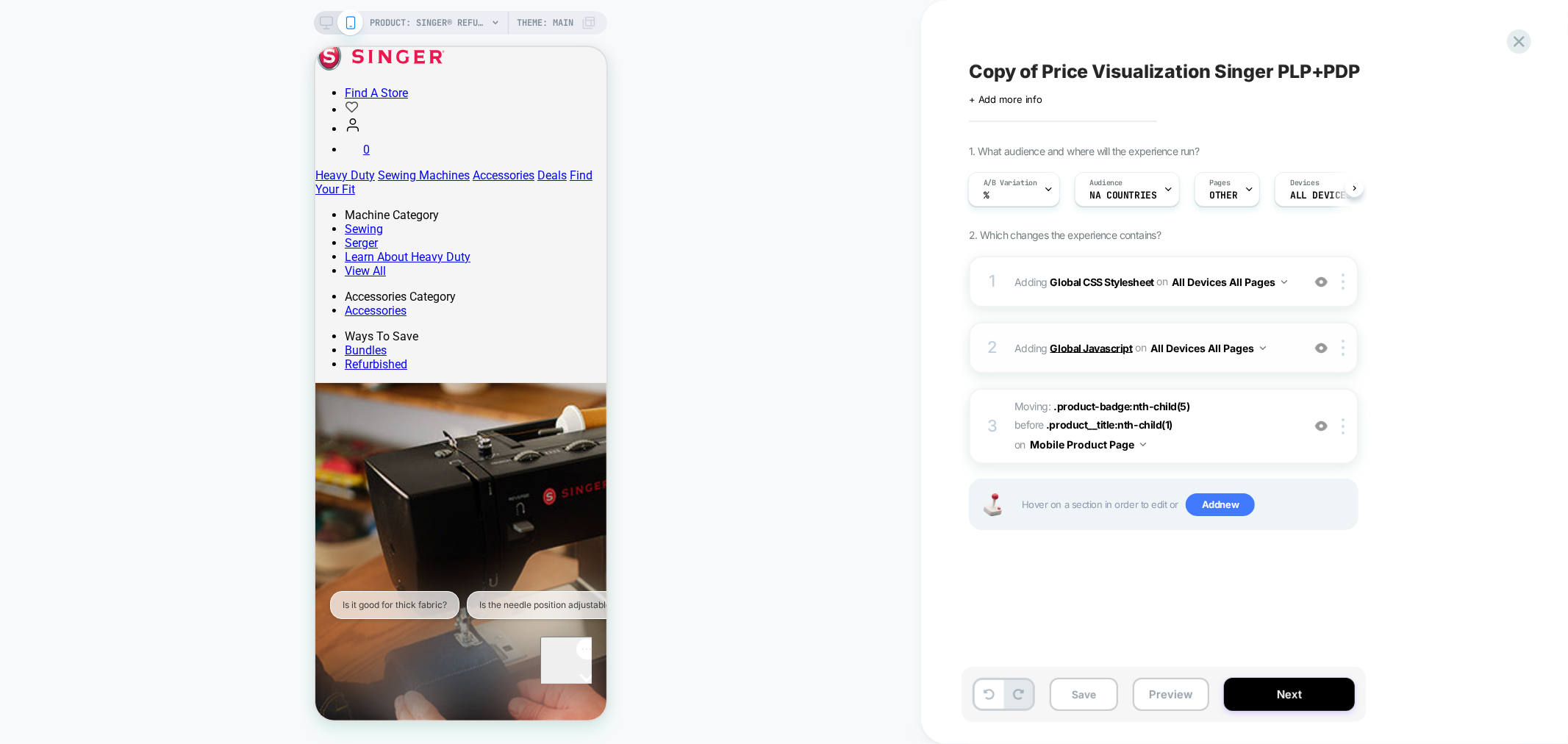
click at [1115, 347] on b "Global Javascript" at bounding box center [1090, 347] width 82 height 12
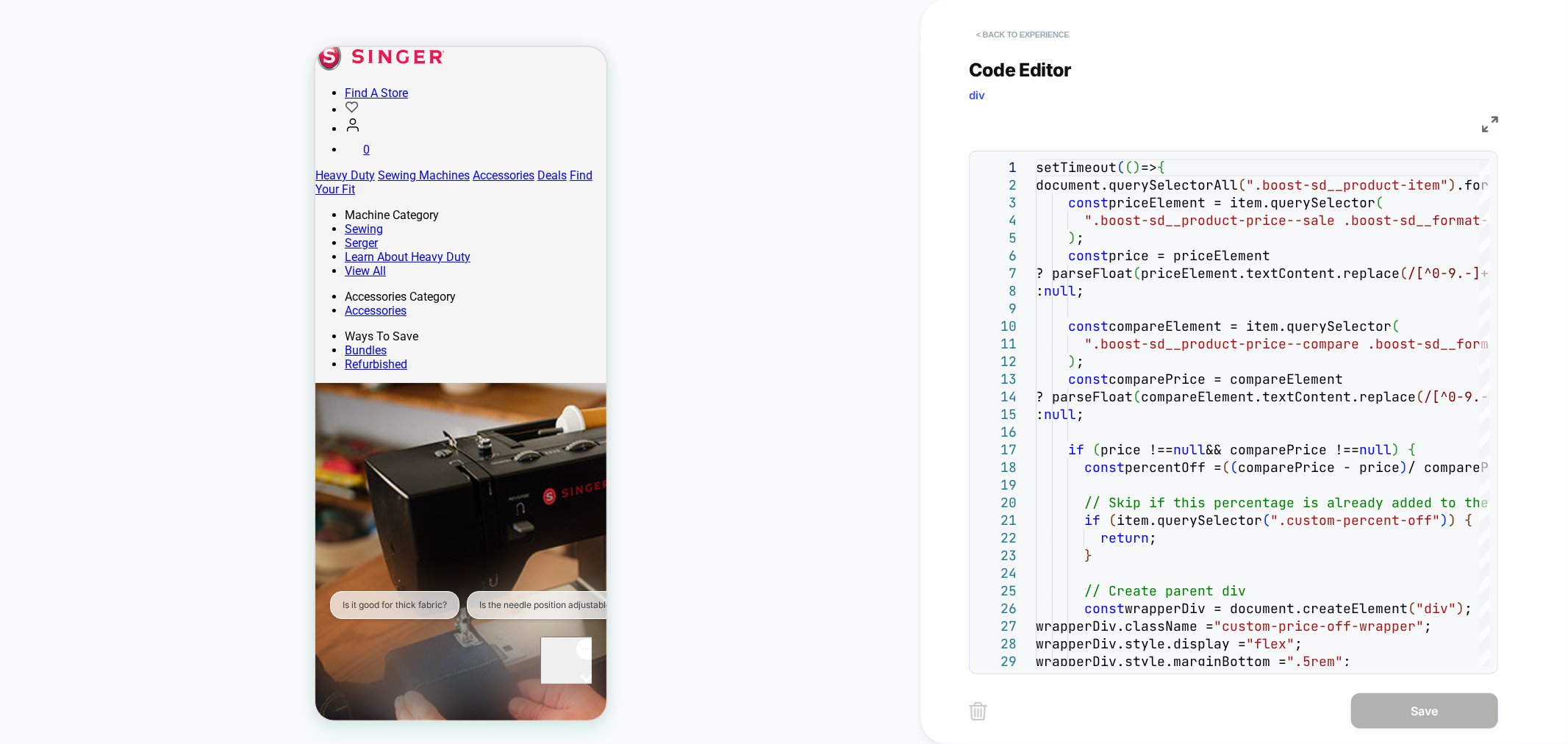
click at [1013, 38] on button "< Back to experience" at bounding box center [1022, 34] width 107 height 23
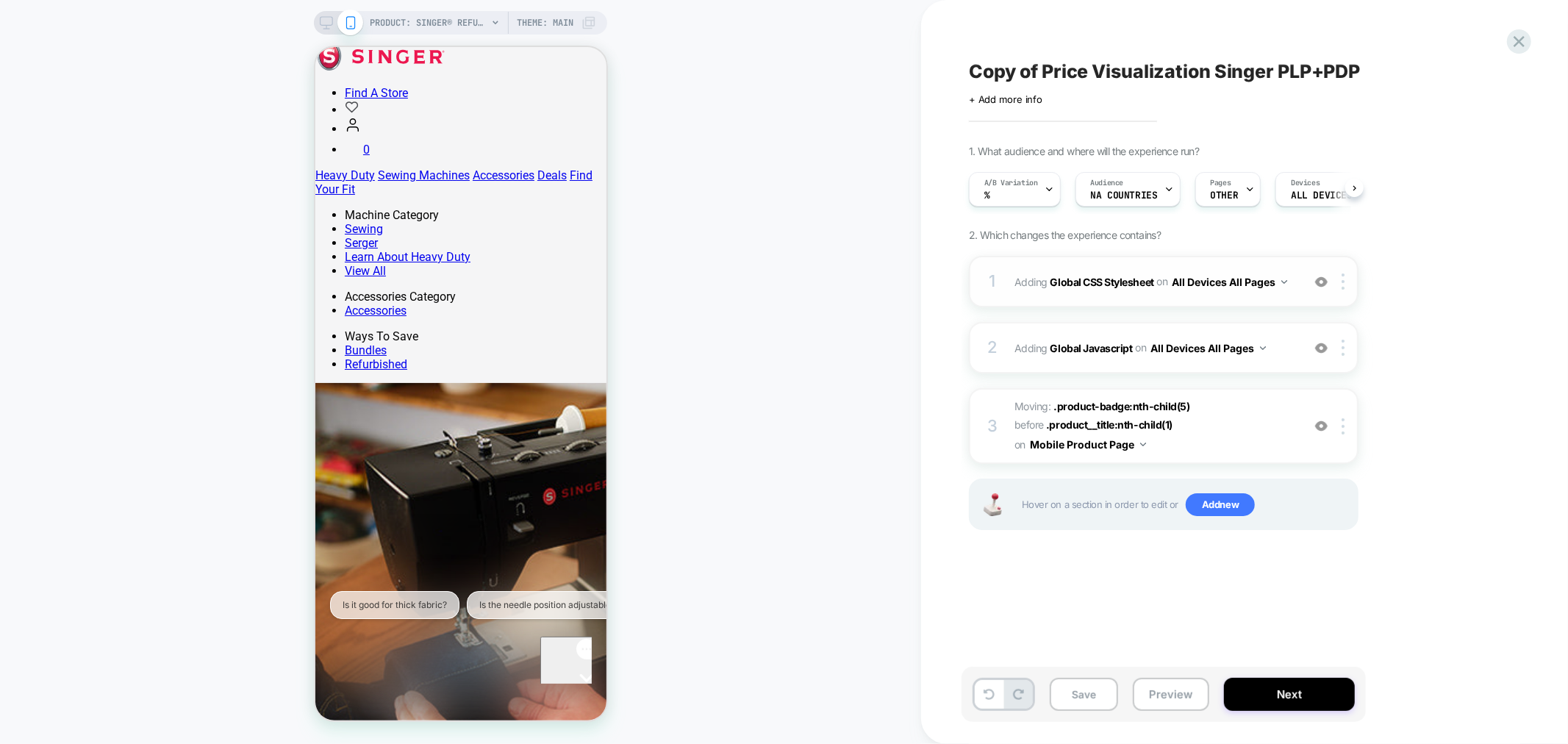
scroll to position [0, 1]
click at [1121, 282] on b "Global CSS Stylesheet" at bounding box center [1102, 281] width 103 height 12
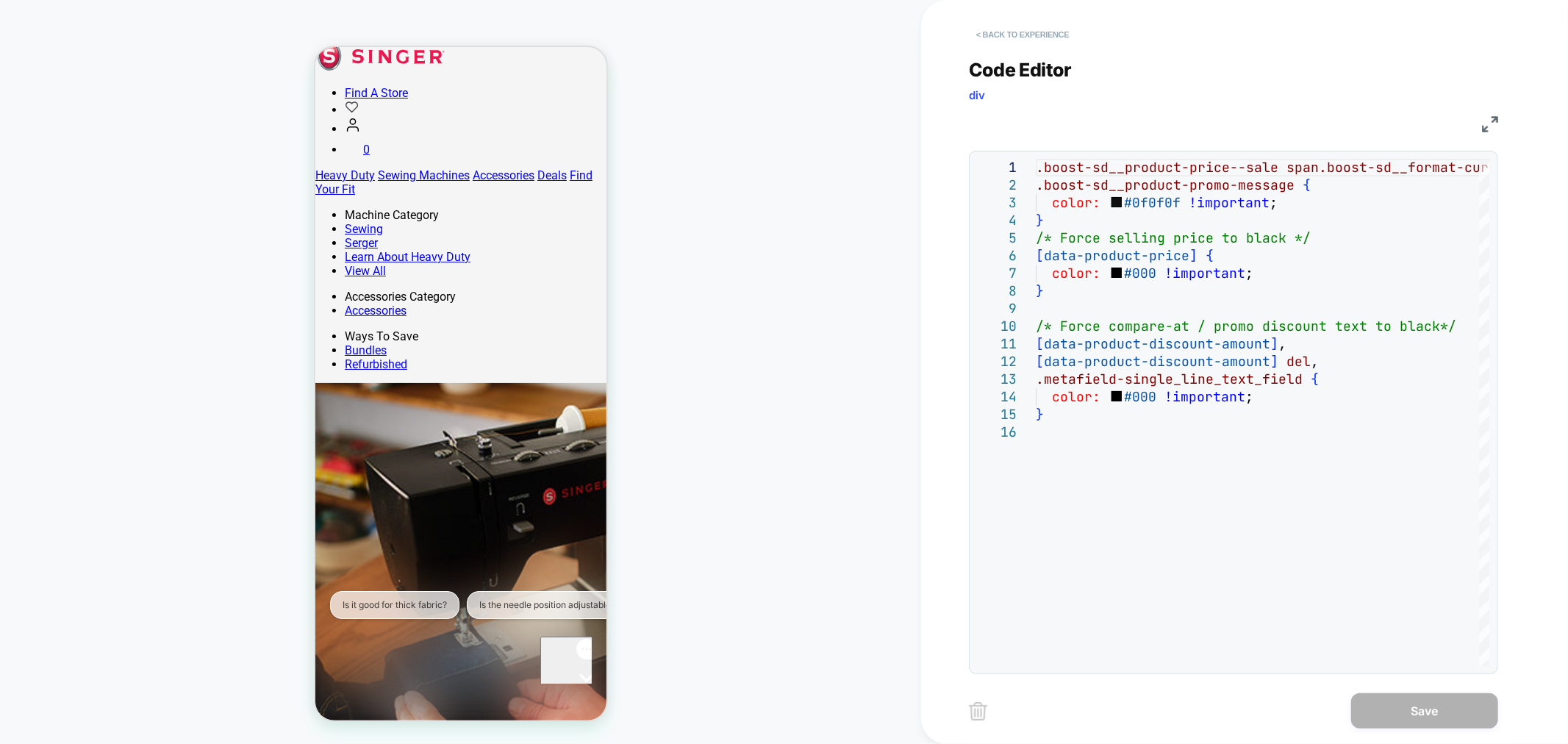
drag, startPoint x: 207, startPoint y: 224, endPoint x: 1034, endPoint y: 37, distance: 847.9
click at [1035, 37] on button "< Back to experience" at bounding box center [1022, 34] width 107 height 23
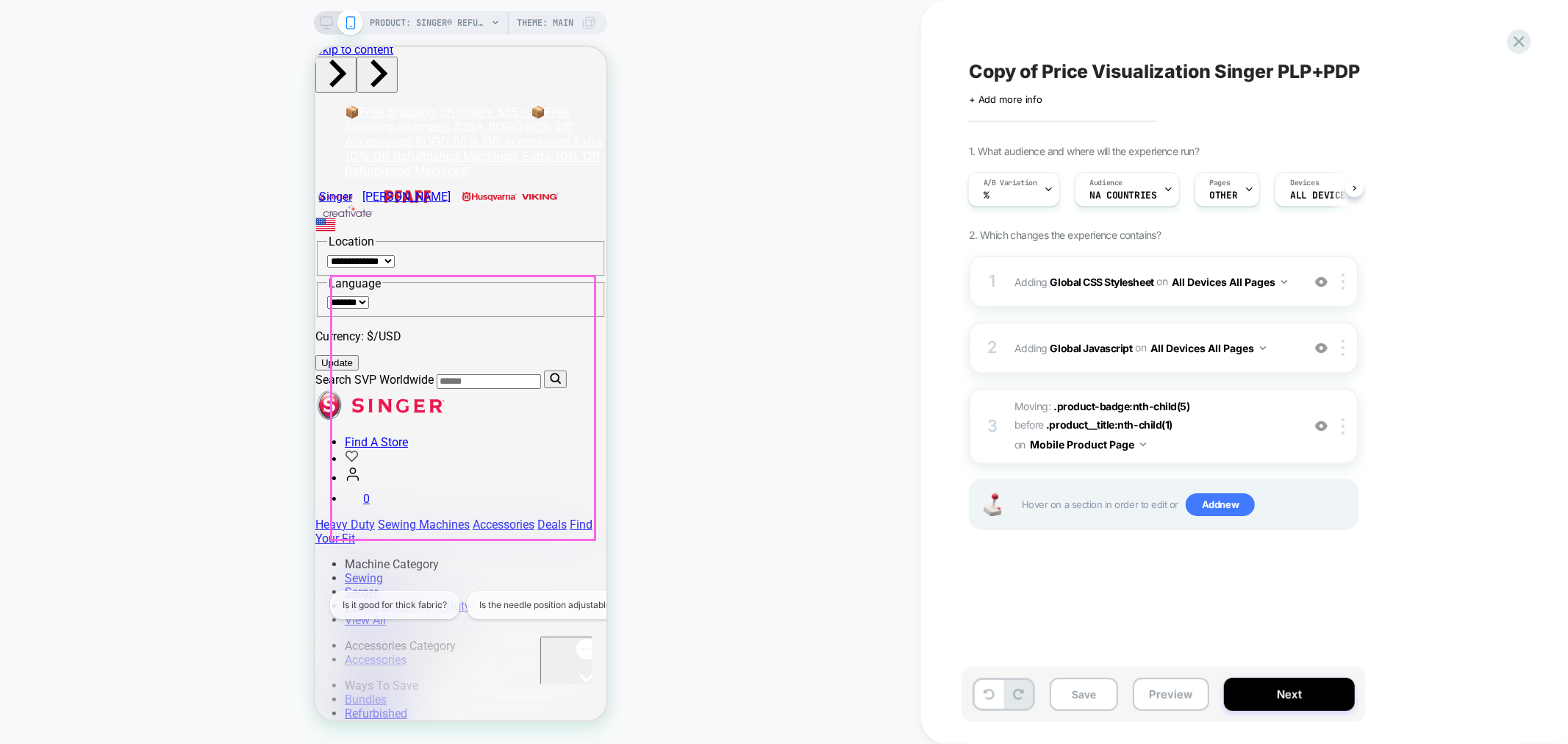
scroll to position [0, 0]
